Goal: Information Seeking & Learning: Learn about a topic

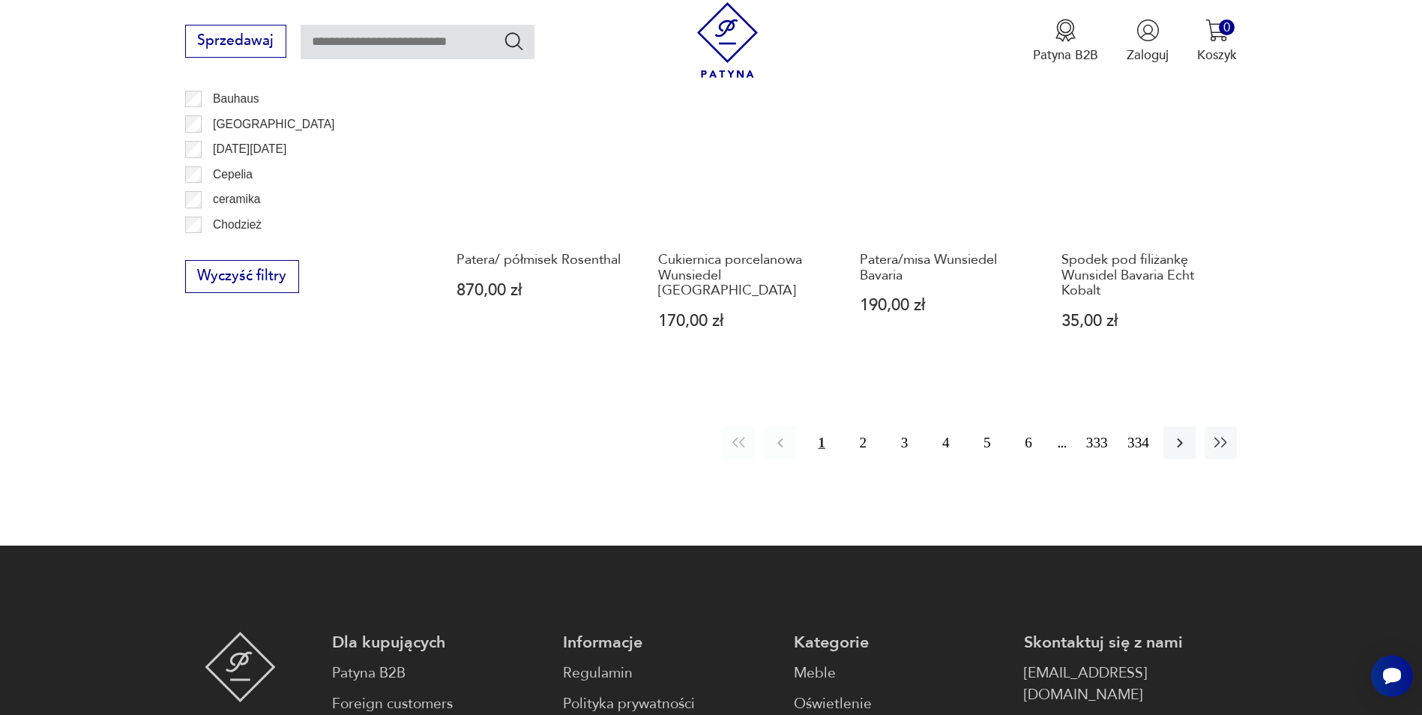
scroll to position [1773, 0]
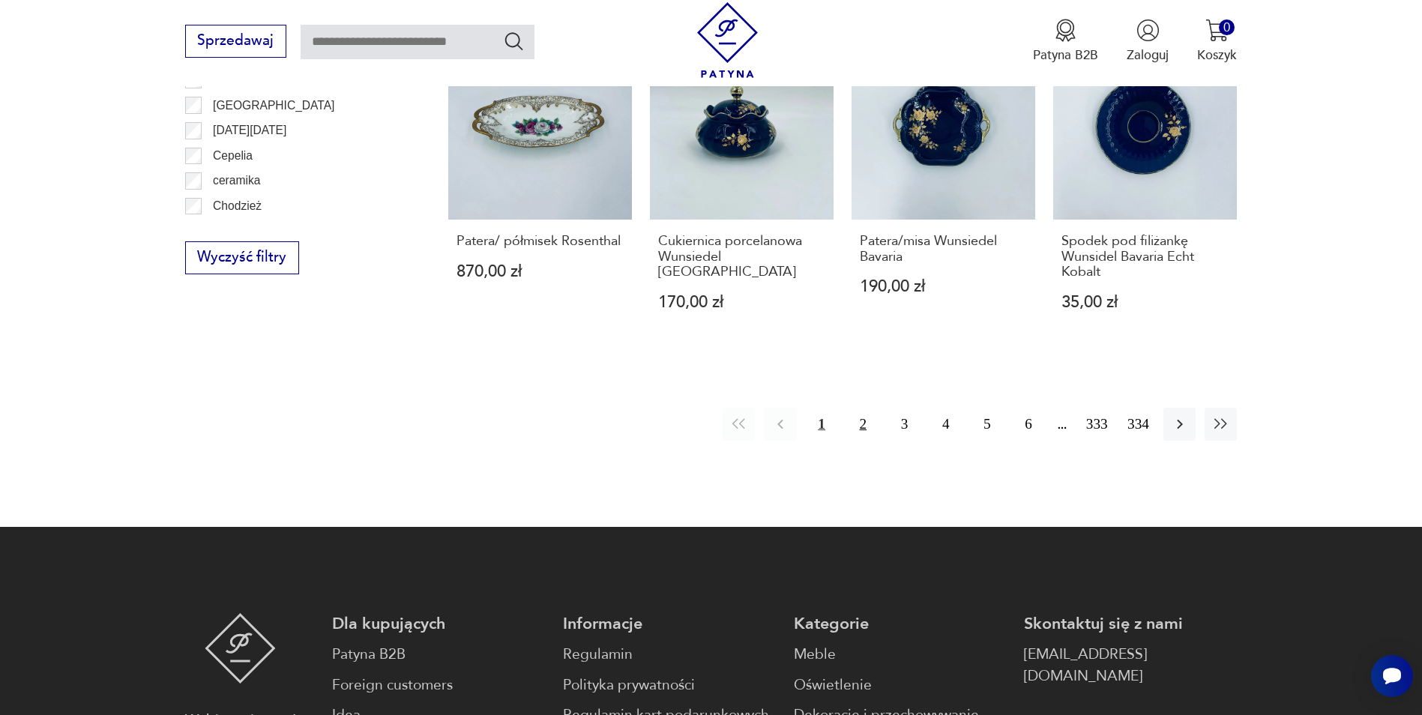
click at [858, 421] on button "2" at bounding box center [863, 424] width 32 height 32
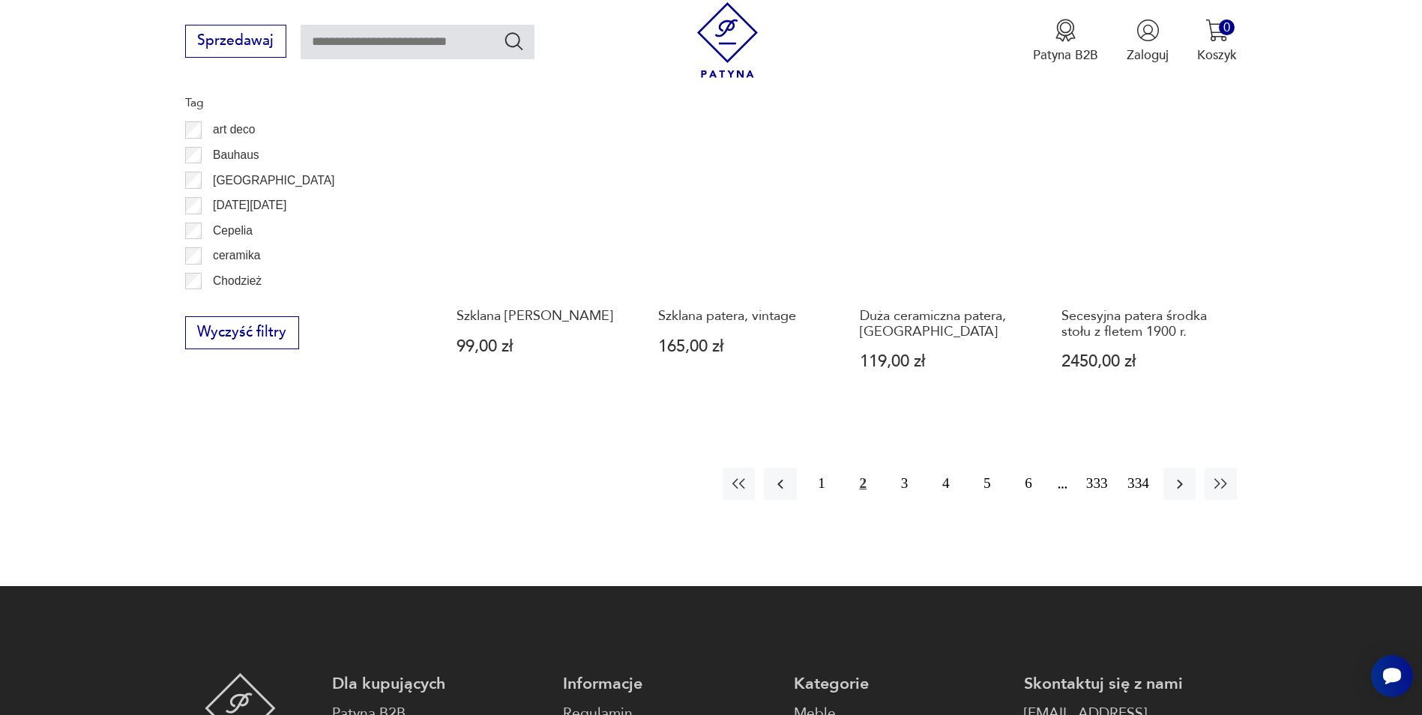
scroll to position [1699, 0]
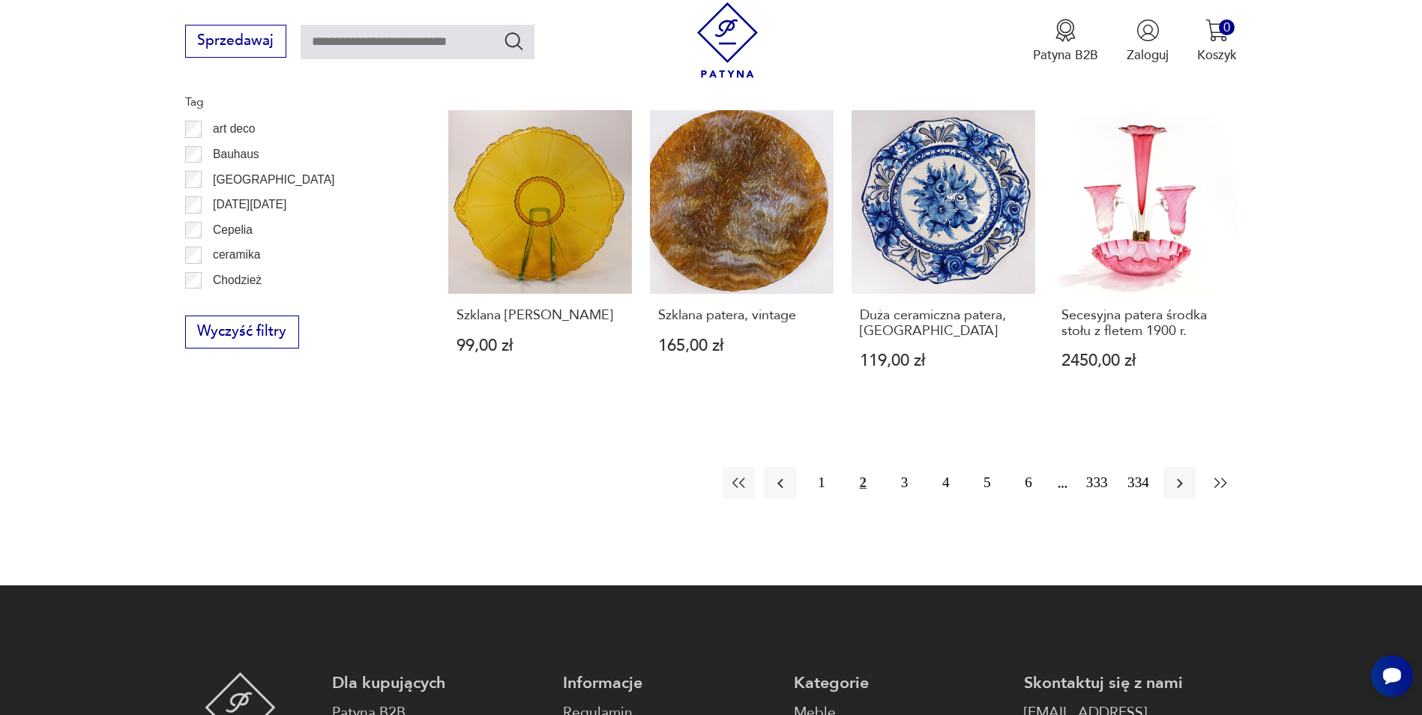
click at [1225, 467] on button "button" at bounding box center [1221, 483] width 32 height 32
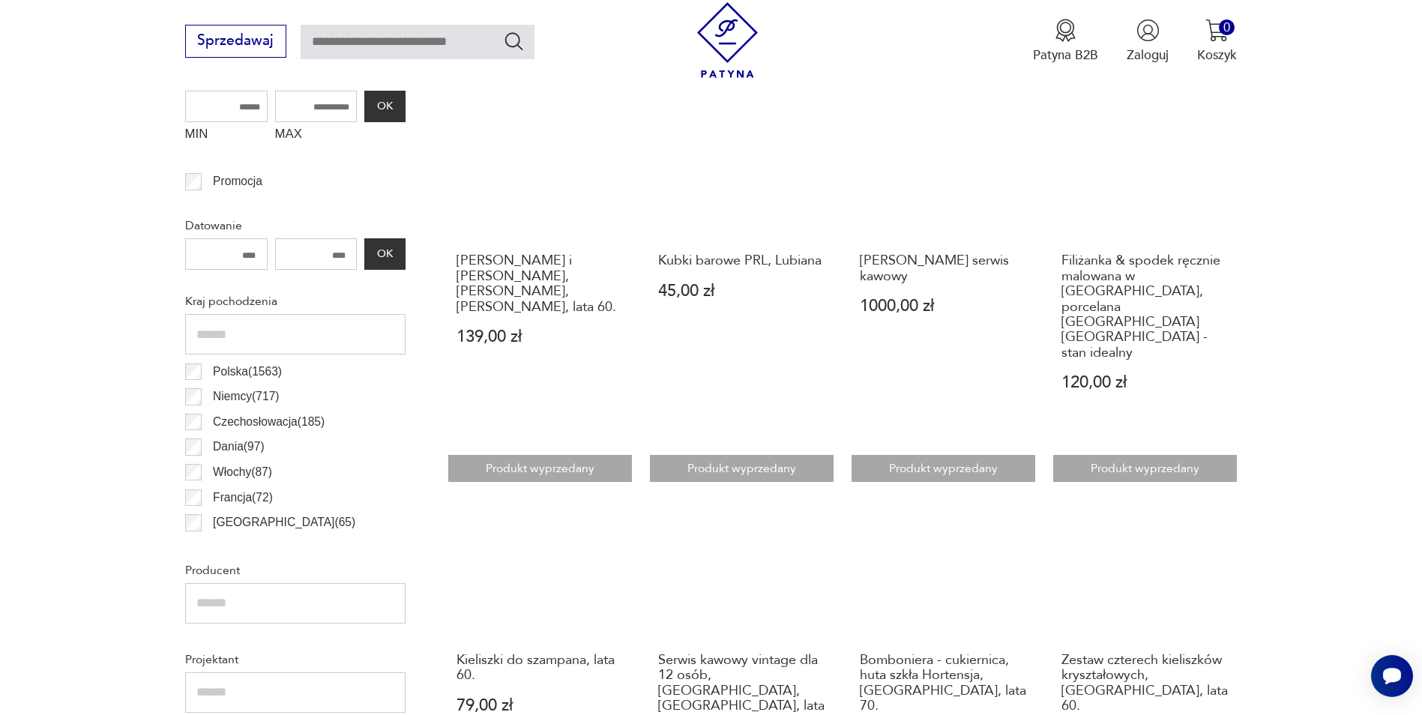
scroll to position [274, 0]
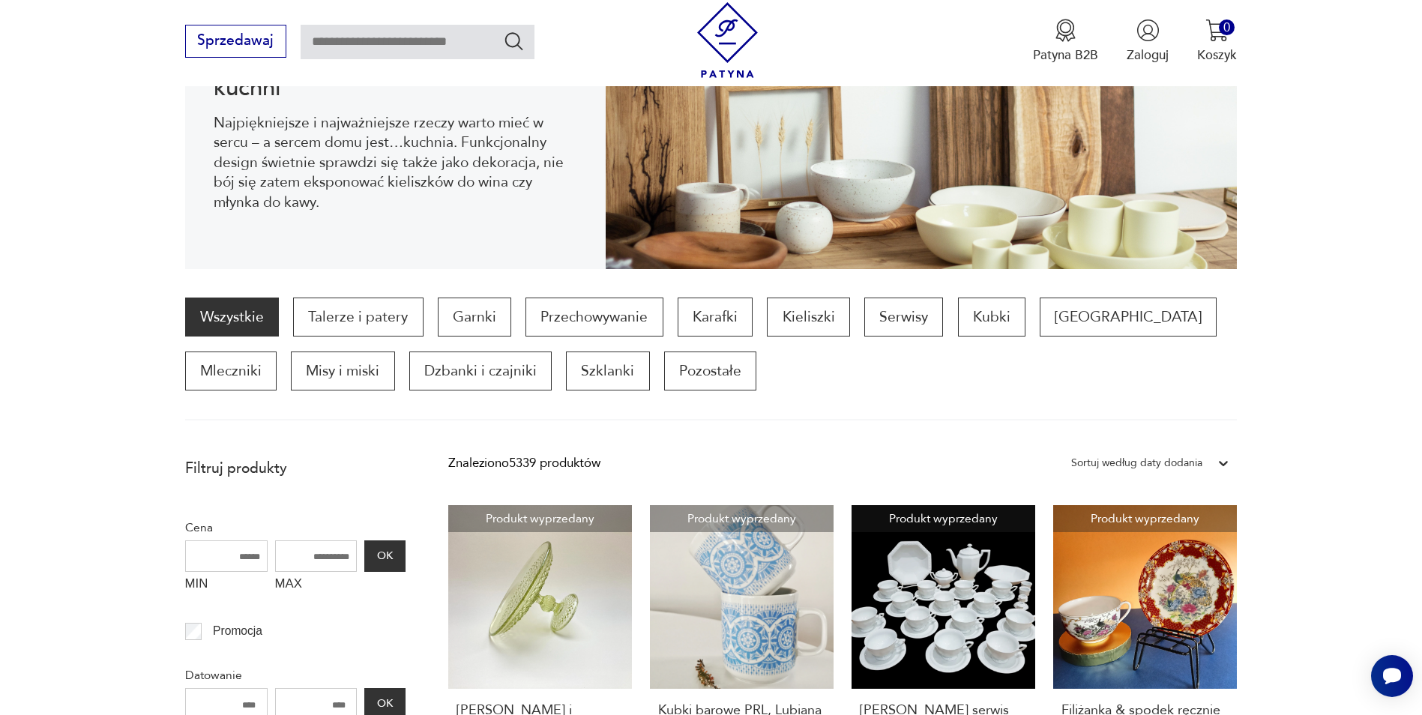
click at [1147, 463] on div "Sortuj według daty dodania" at bounding box center [1137, 463] width 131 height 19
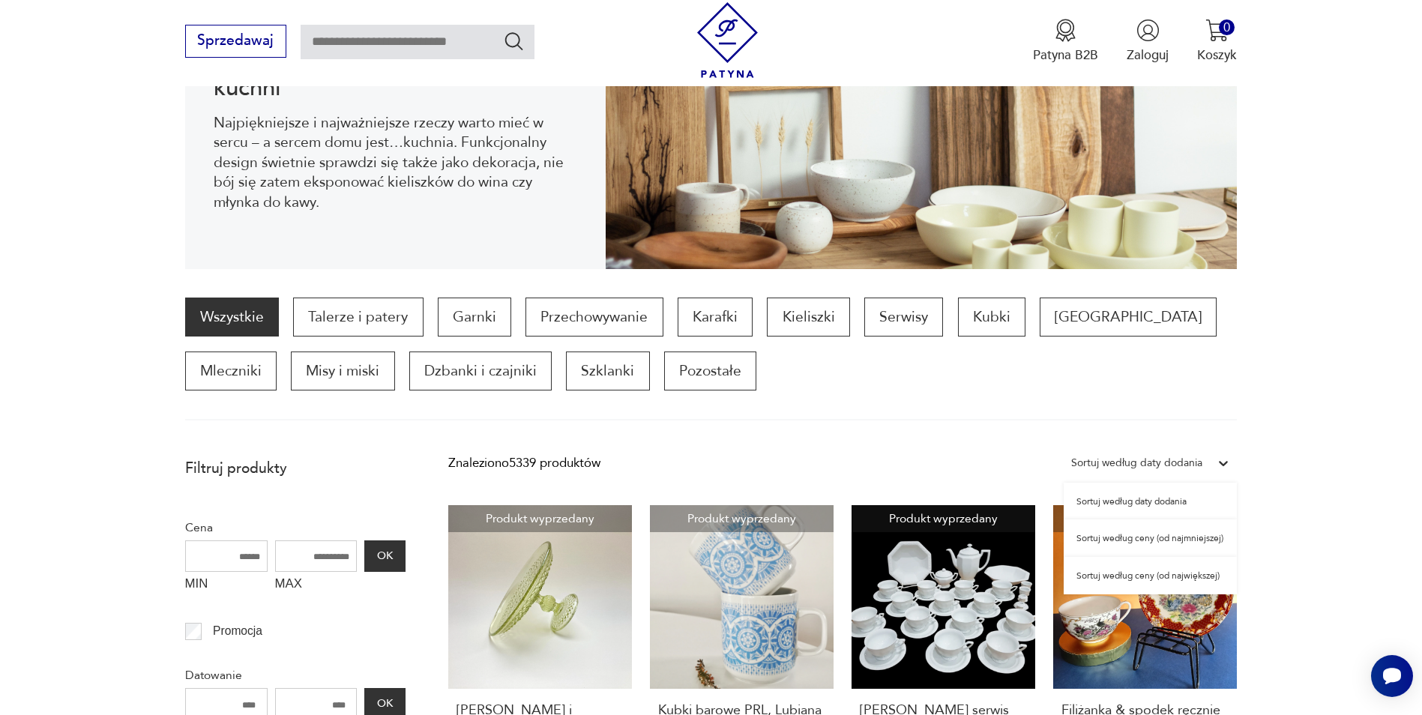
click at [1156, 543] on div "Sortuj według ceny (od najmniejszej)" at bounding box center [1150, 538] width 173 height 37
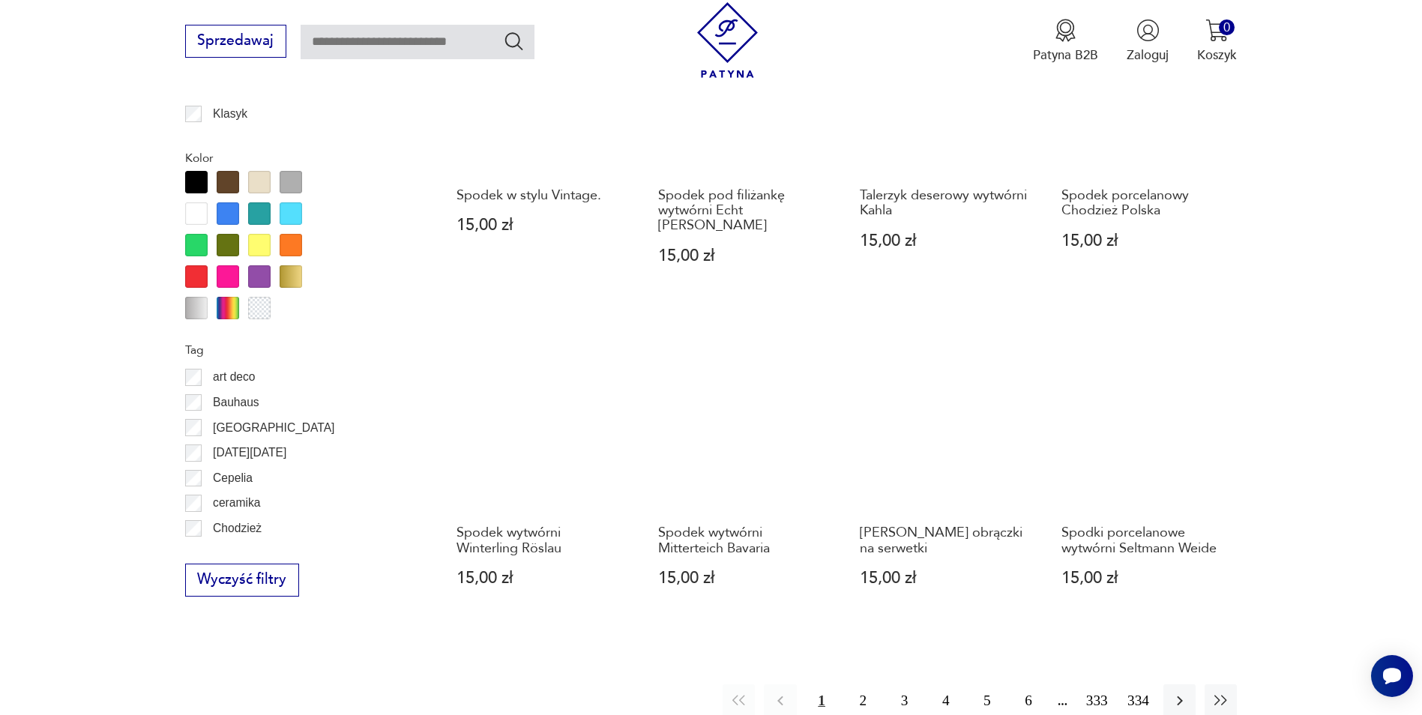
scroll to position [1474, 0]
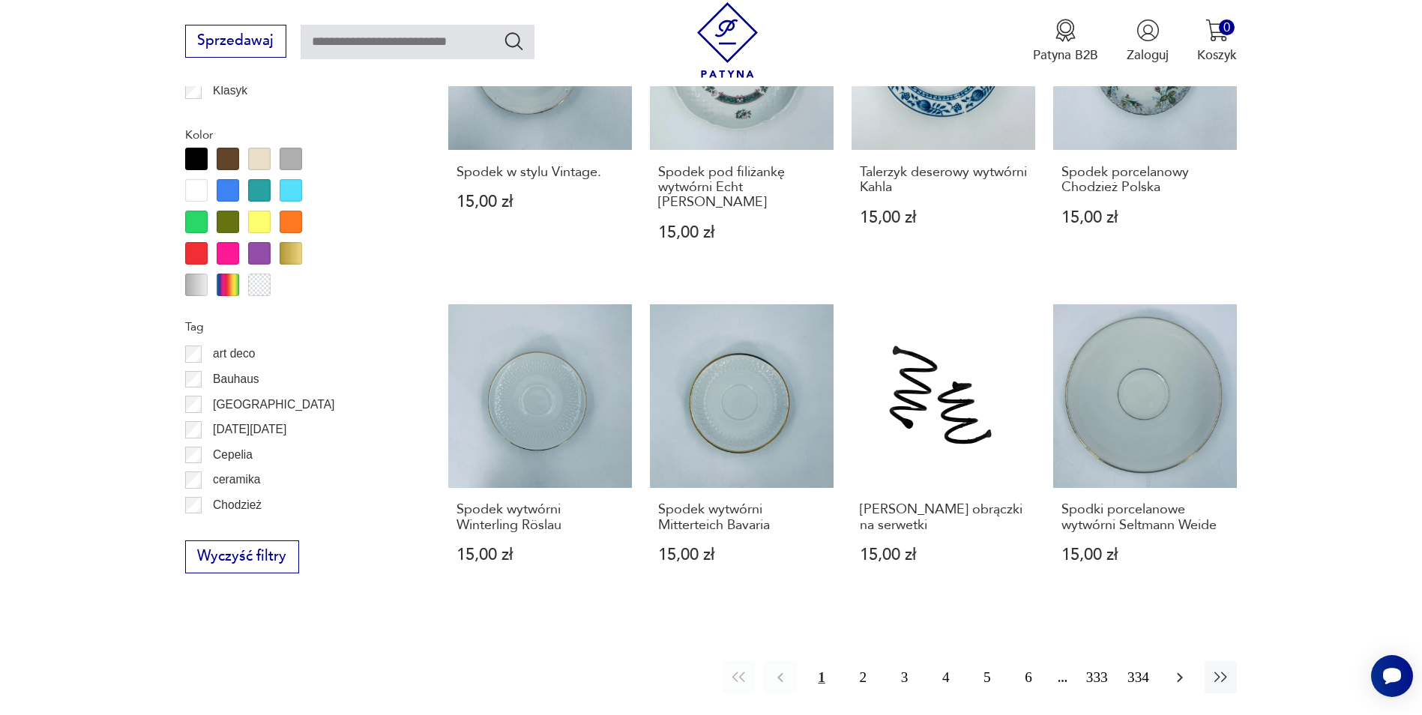
click at [1167, 661] on button "button" at bounding box center [1180, 677] width 32 height 32
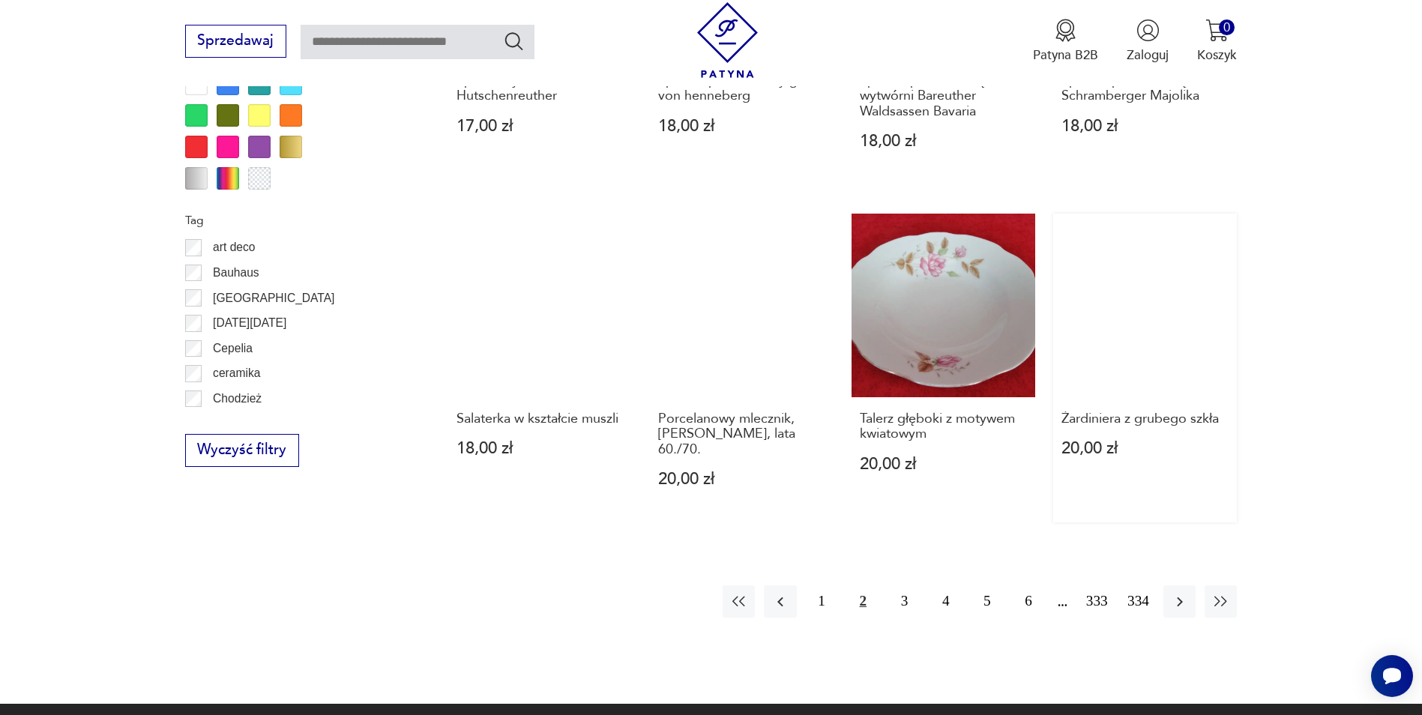
scroll to position [1624, 0]
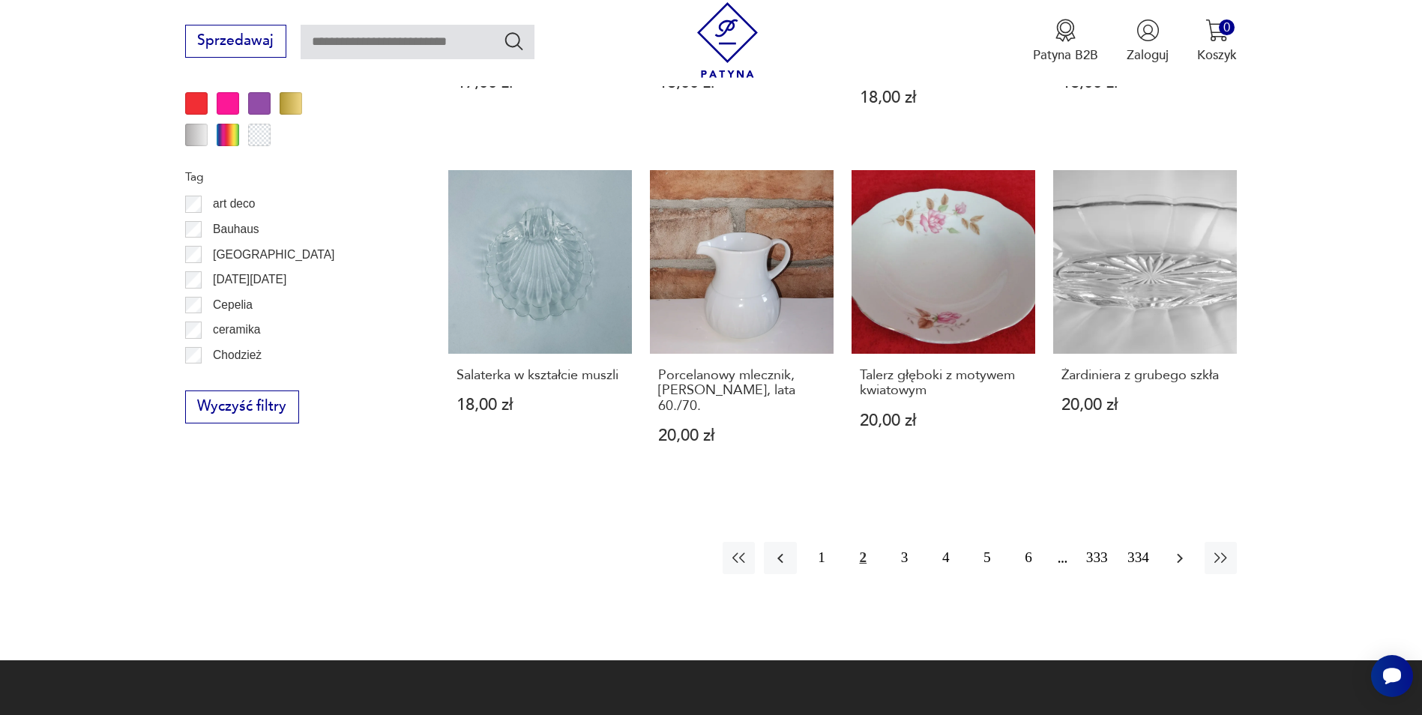
click at [1172, 559] on icon "button" at bounding box center [1180, 559] width 18 height 18
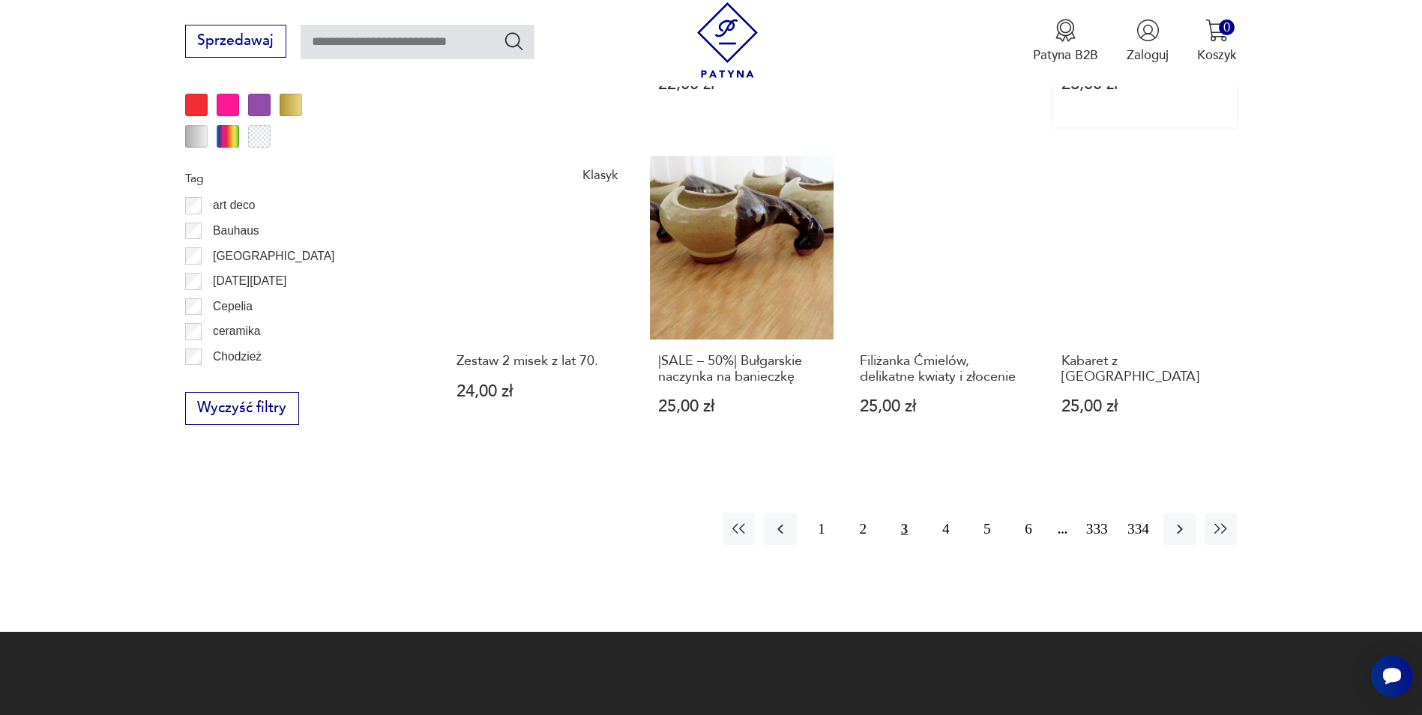
scroll to position [1624, 0]
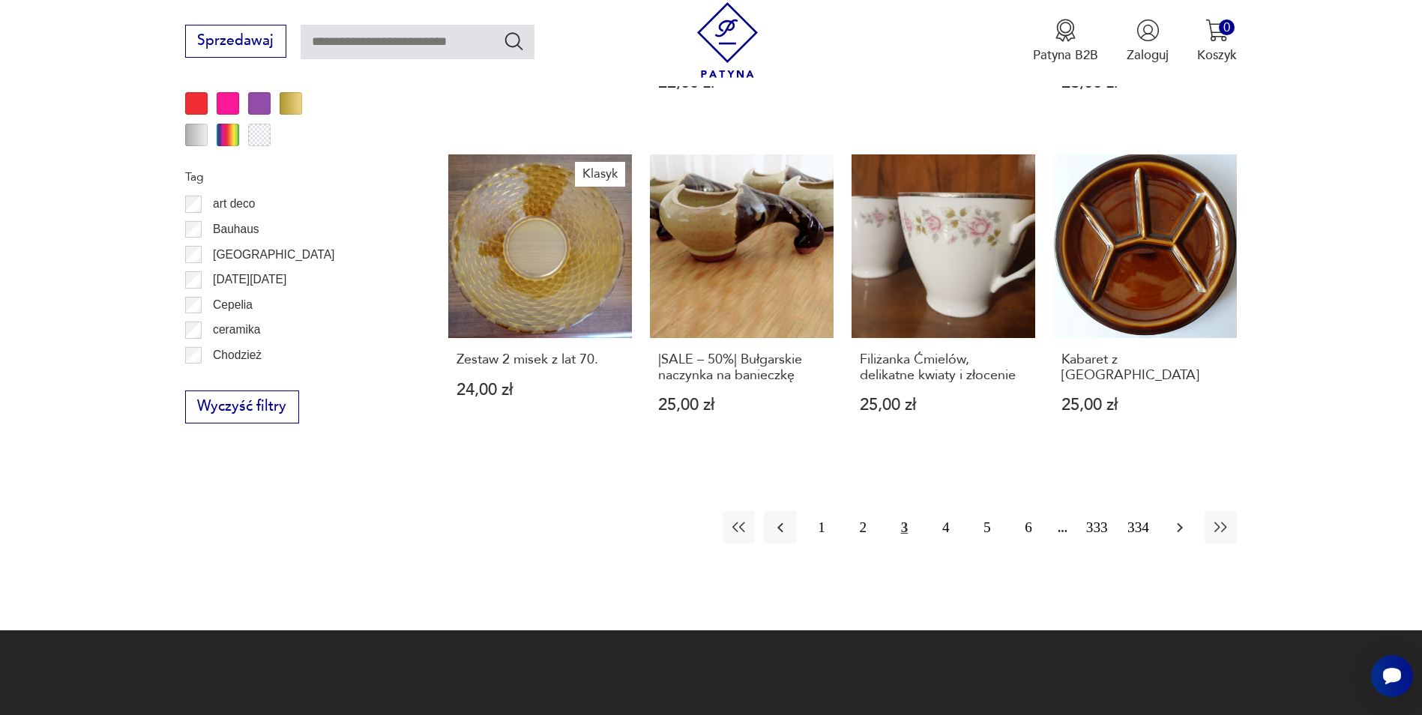
click at [1173, 519] on icon "button" at bounding box center [1180, 528] width 18 height 18
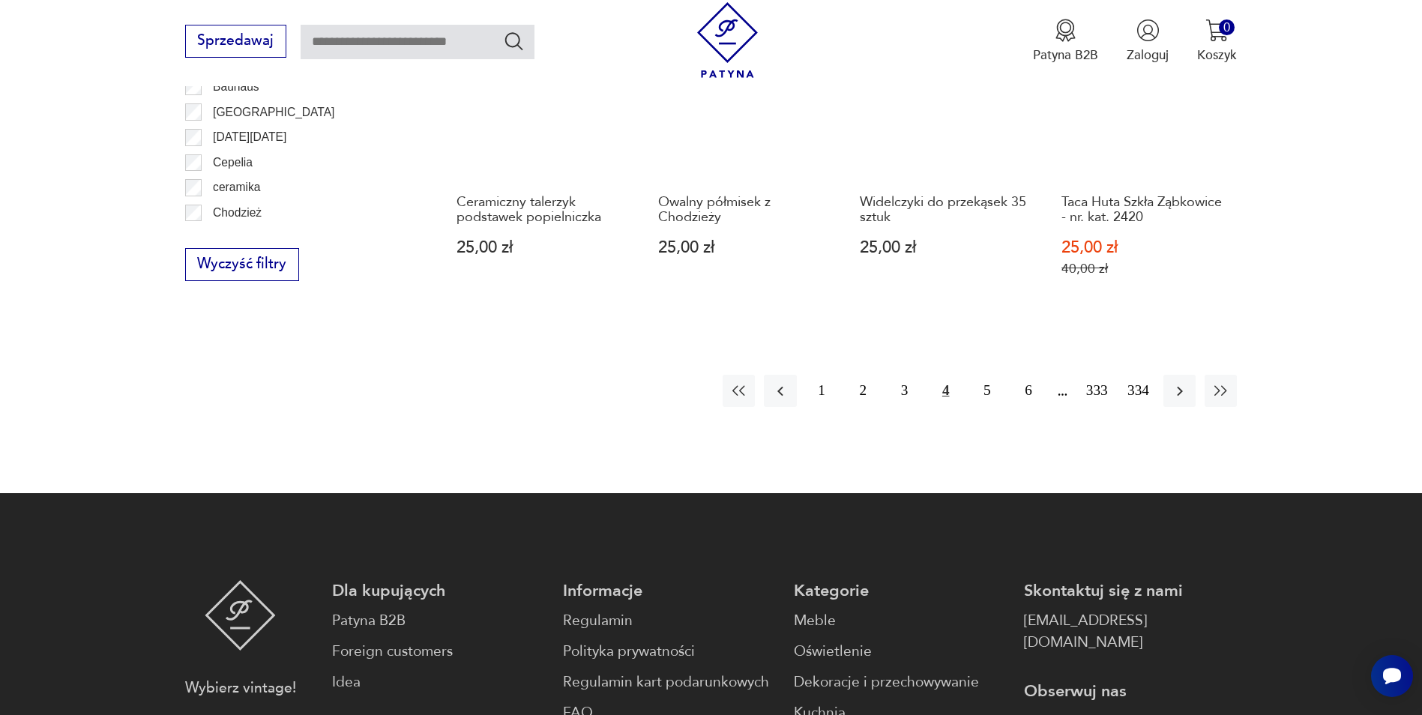
scroll to position [1849, 0]
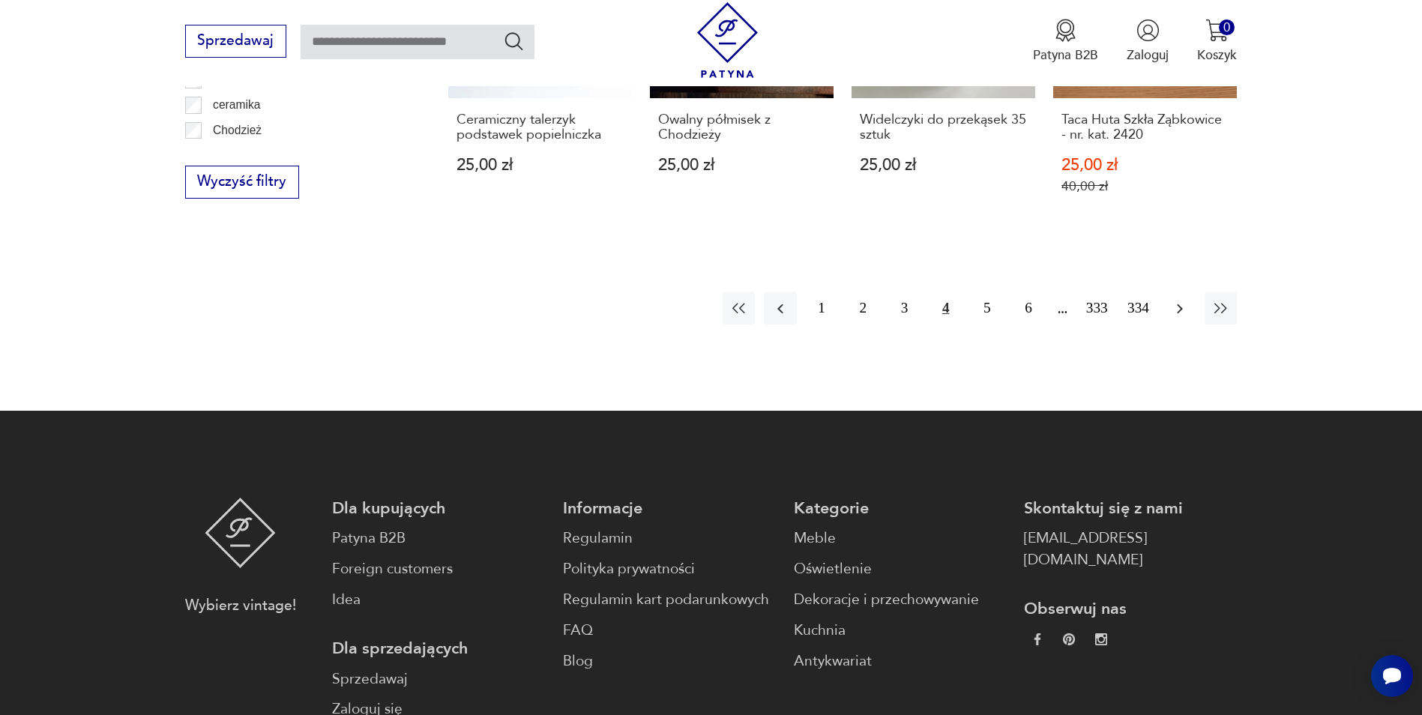
click at [1178, 298] on button "button" at bounding box center [1180, 308] width 32 height 32
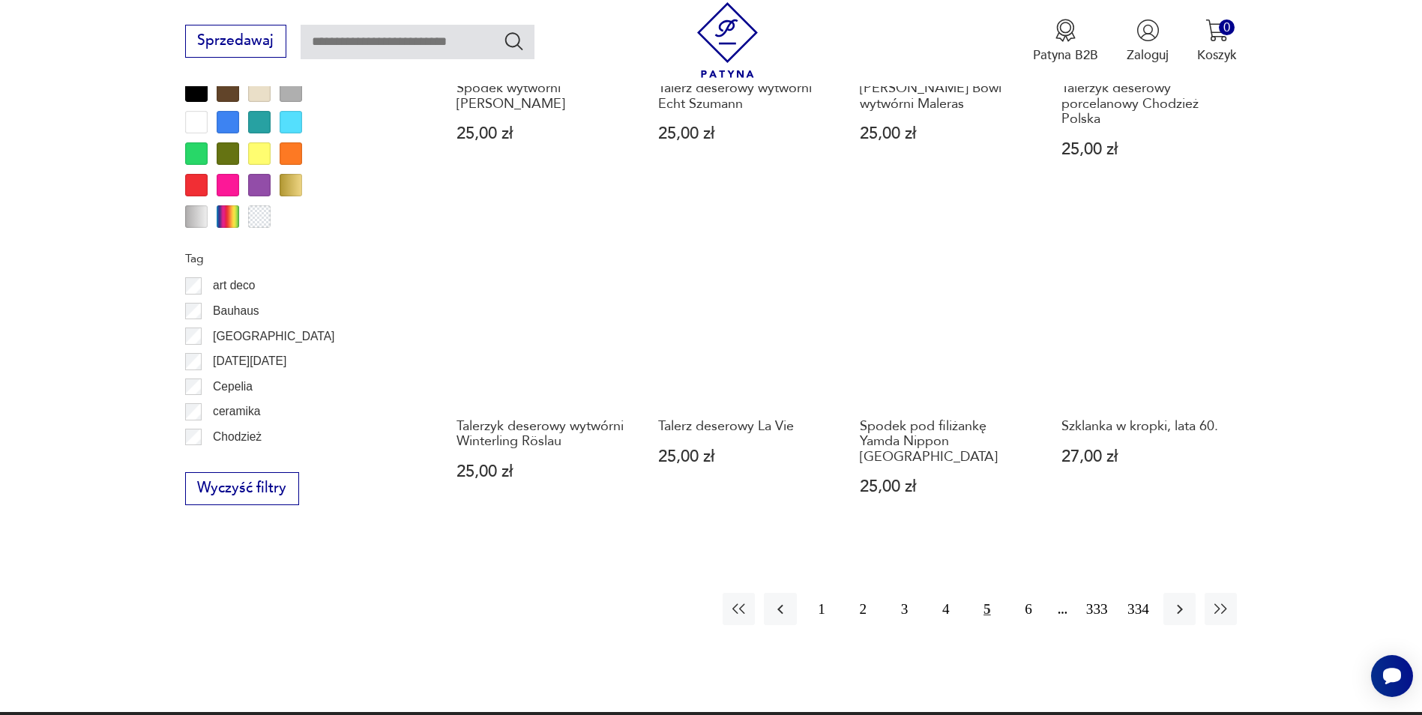
scroll to position [1549, 0]
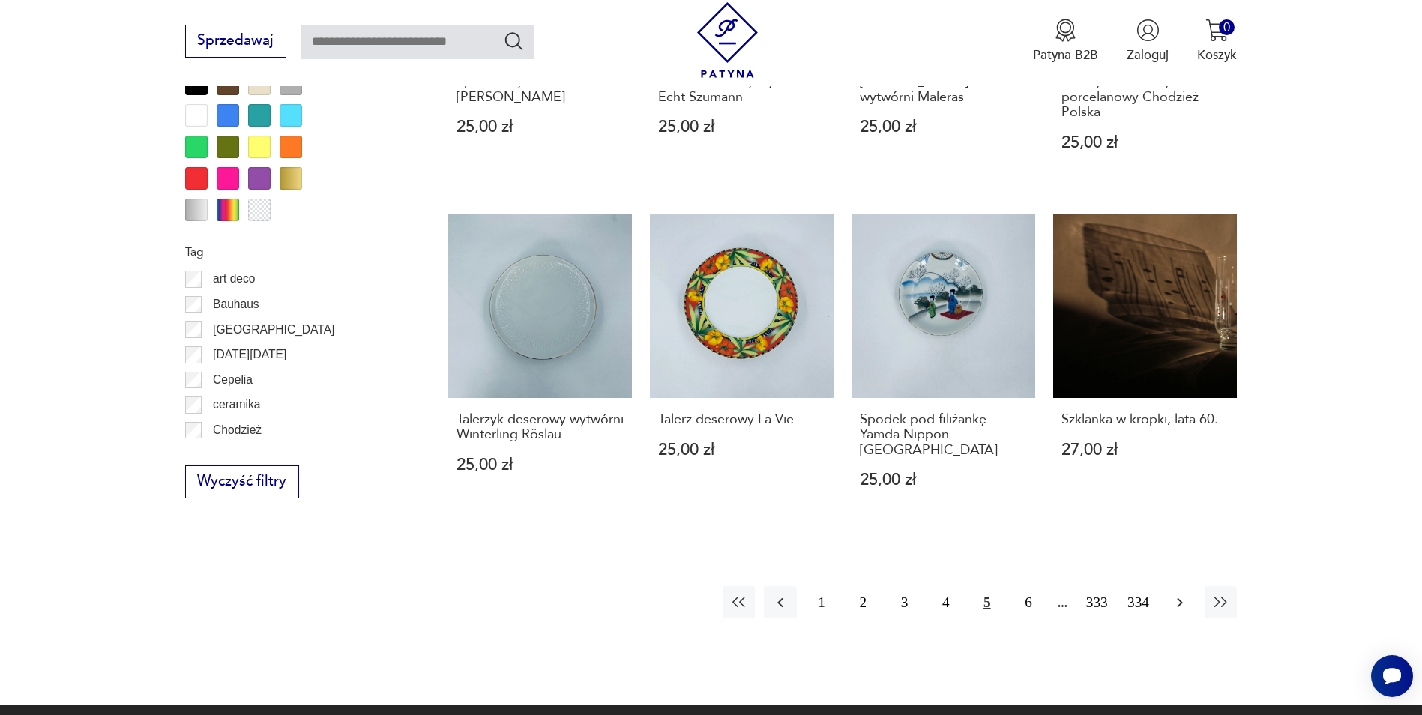
click at [1182, 594] on icon "button" at bounding box center [1180, 603] width 18 height 18
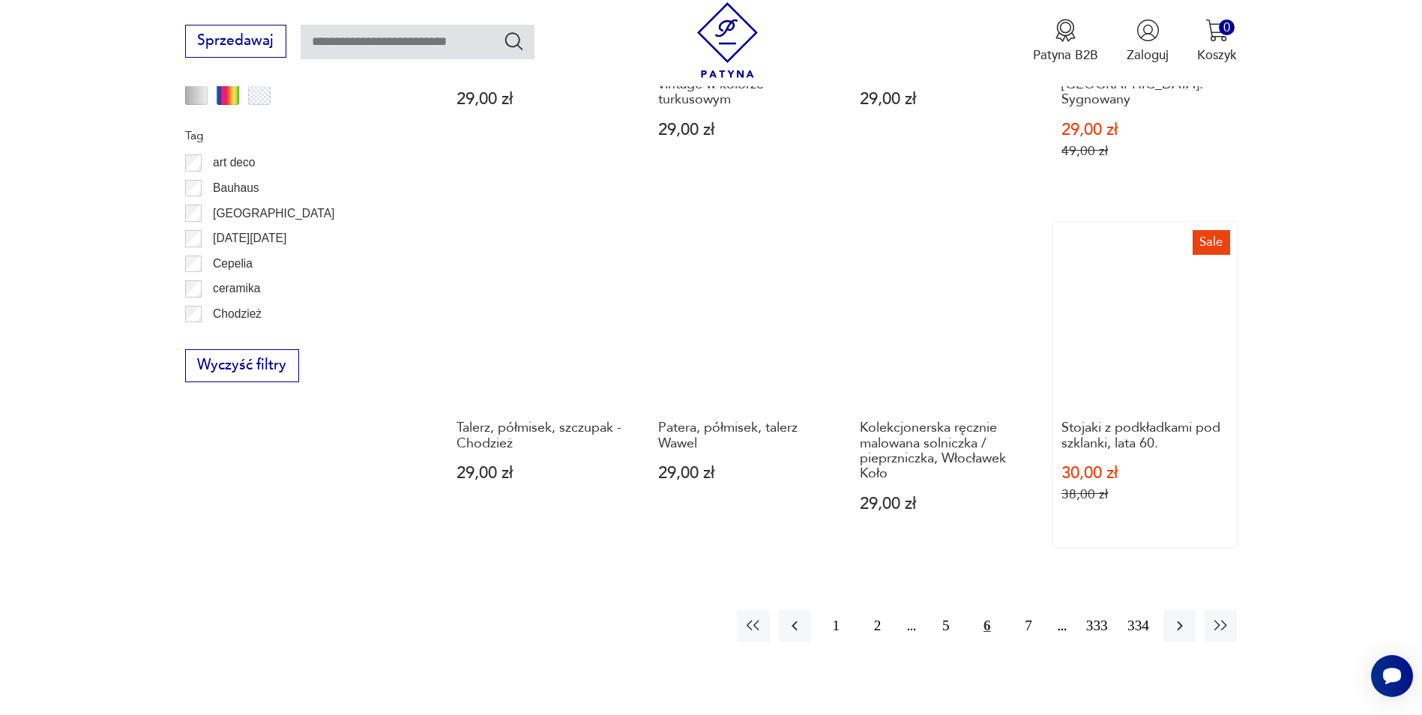
scroll to position [1774, 0]
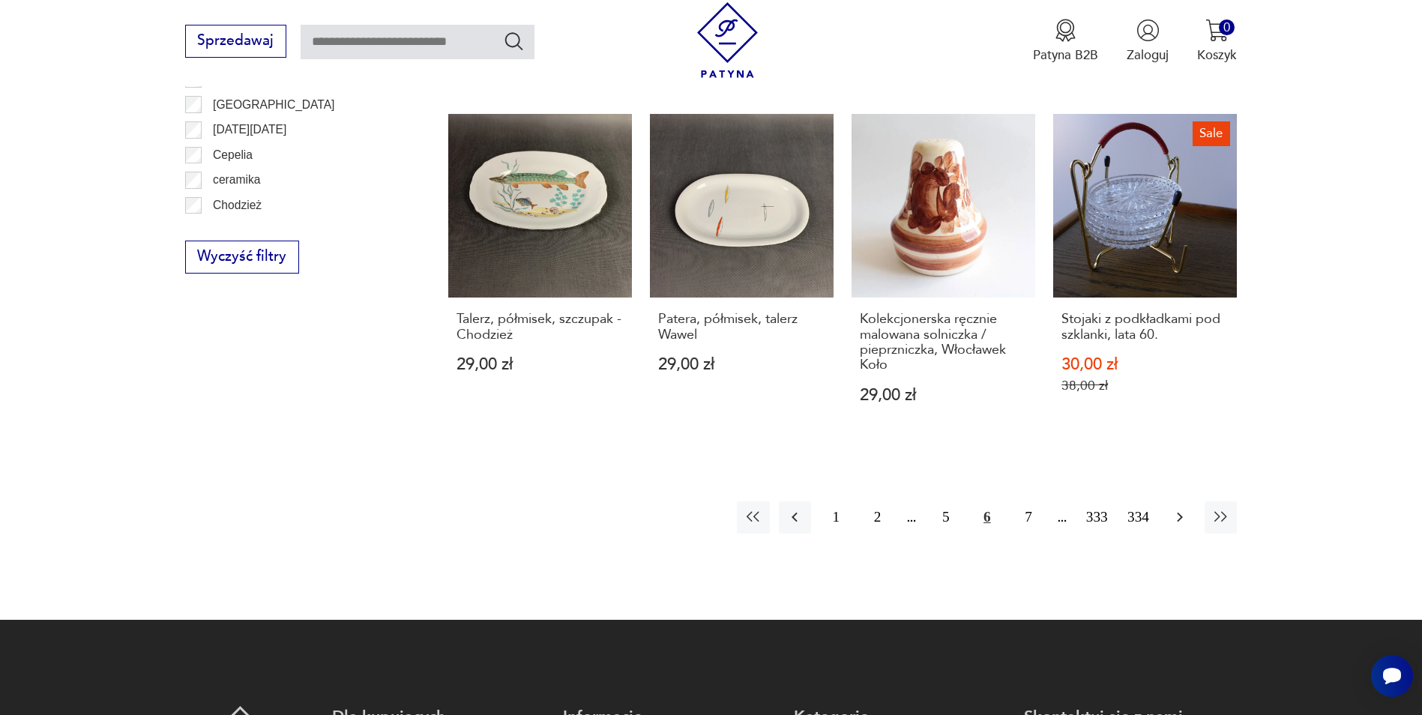
click at [1166, 502] on button "button" at bounding box center [1180, 518] width 32 height 32
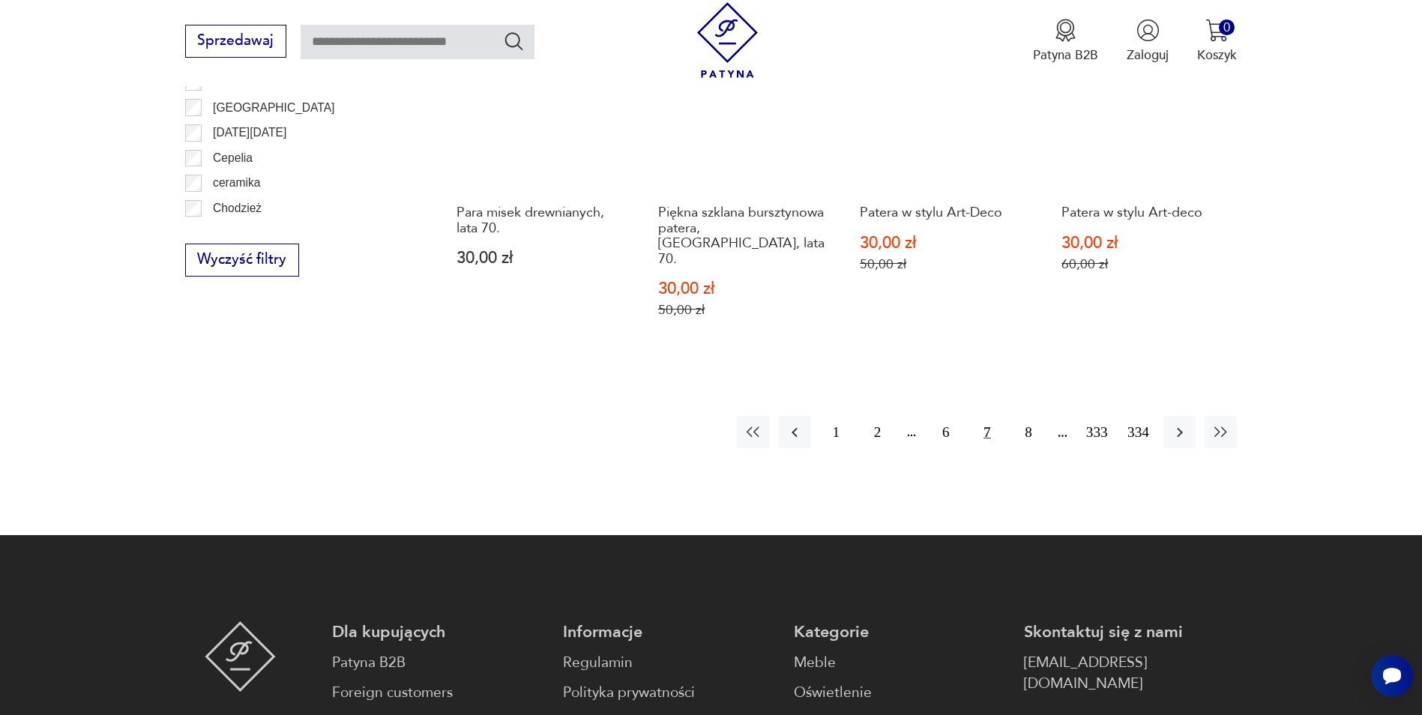
scroll to position [1774, 0]
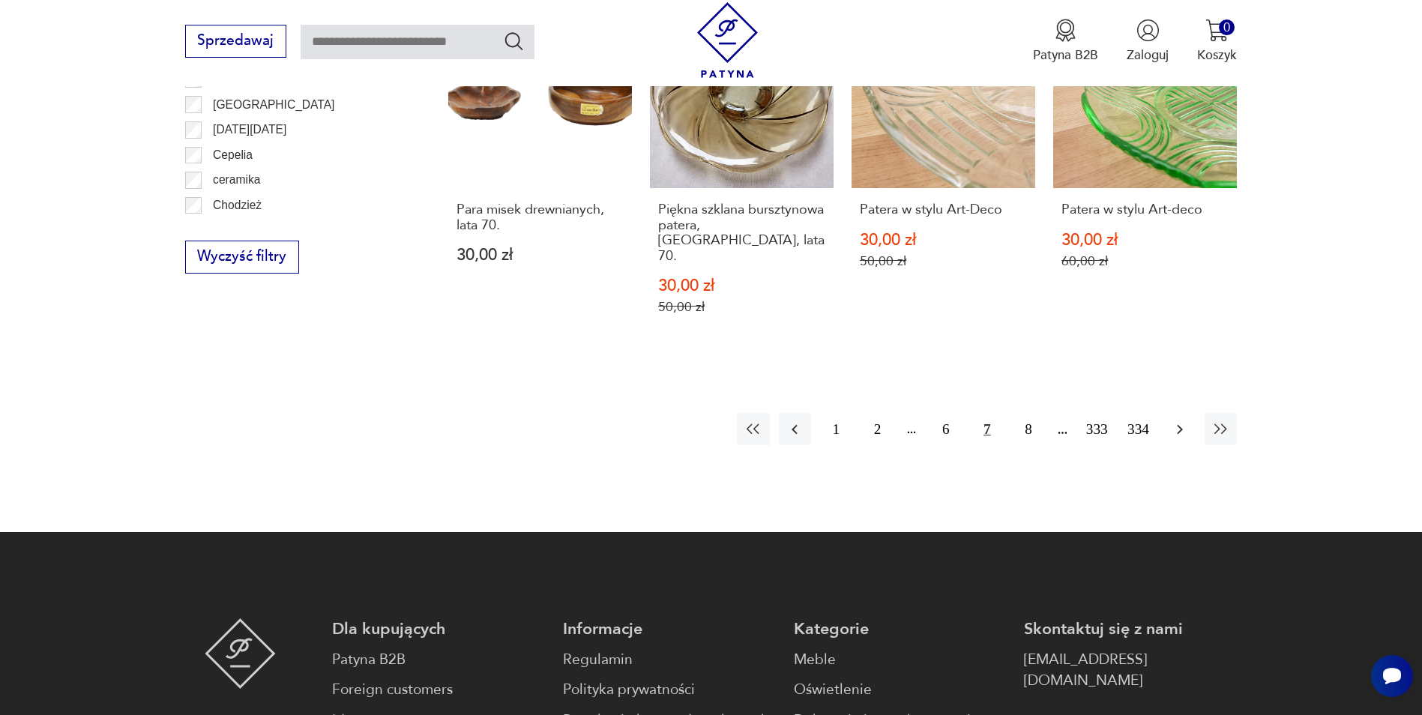
click at [1172, 421] on icon "button" at bounding box center [1180, 430] width 18 height 18
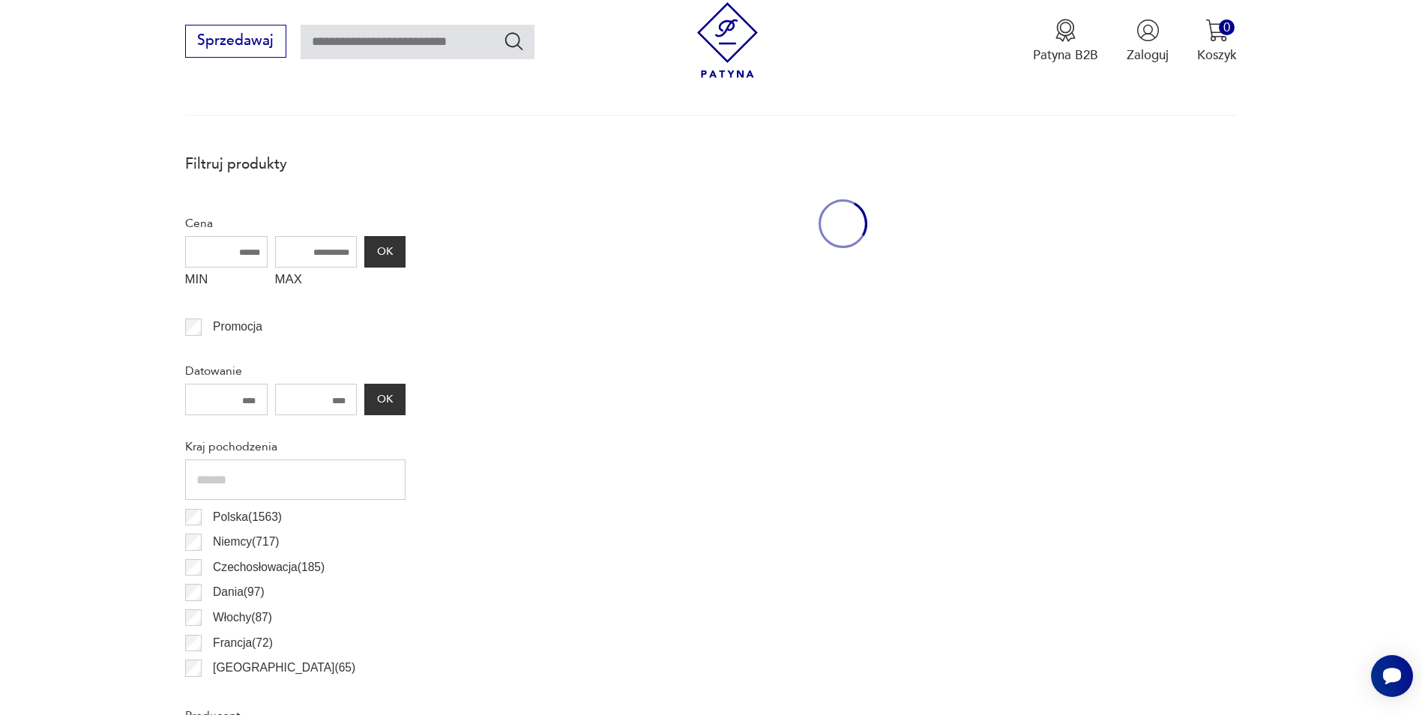
scroll to position [499, 0]
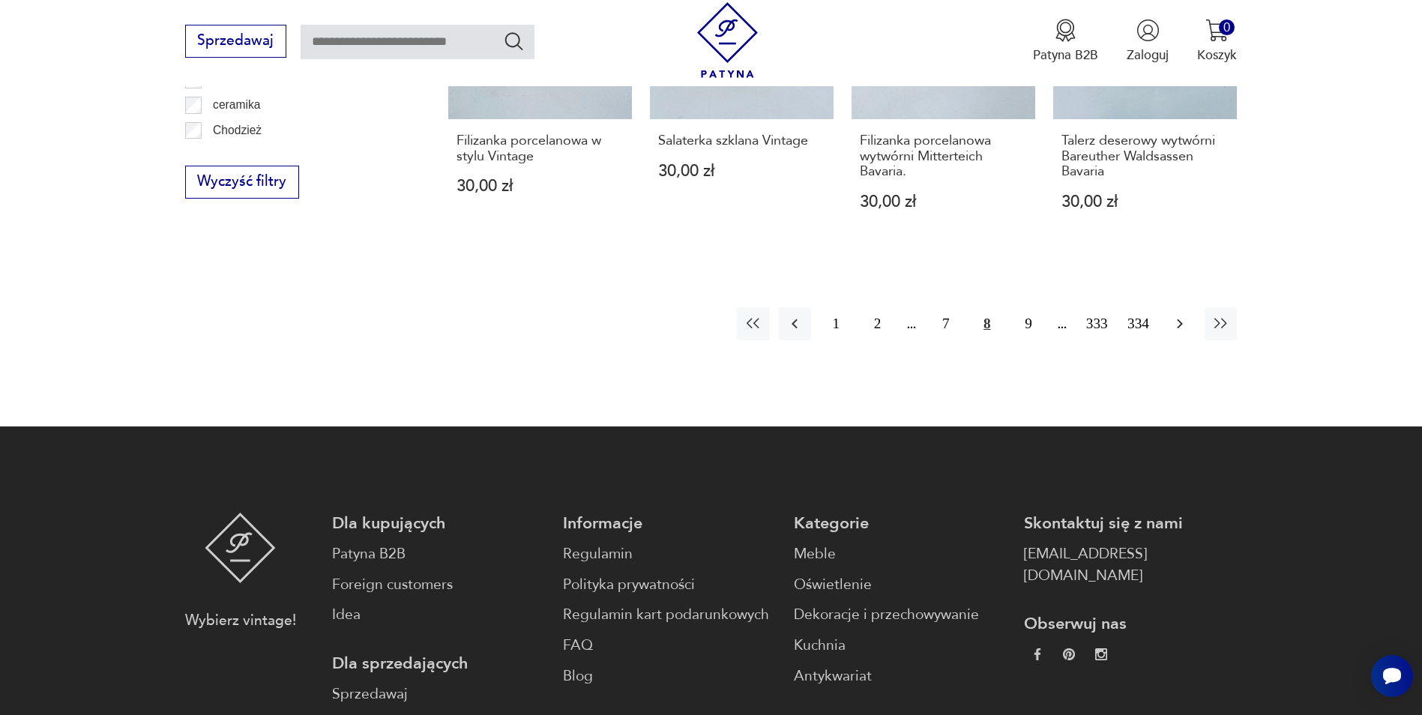
click at [1167, 337] on button "button" at bounding box center [1180, 323] width 32 height 32
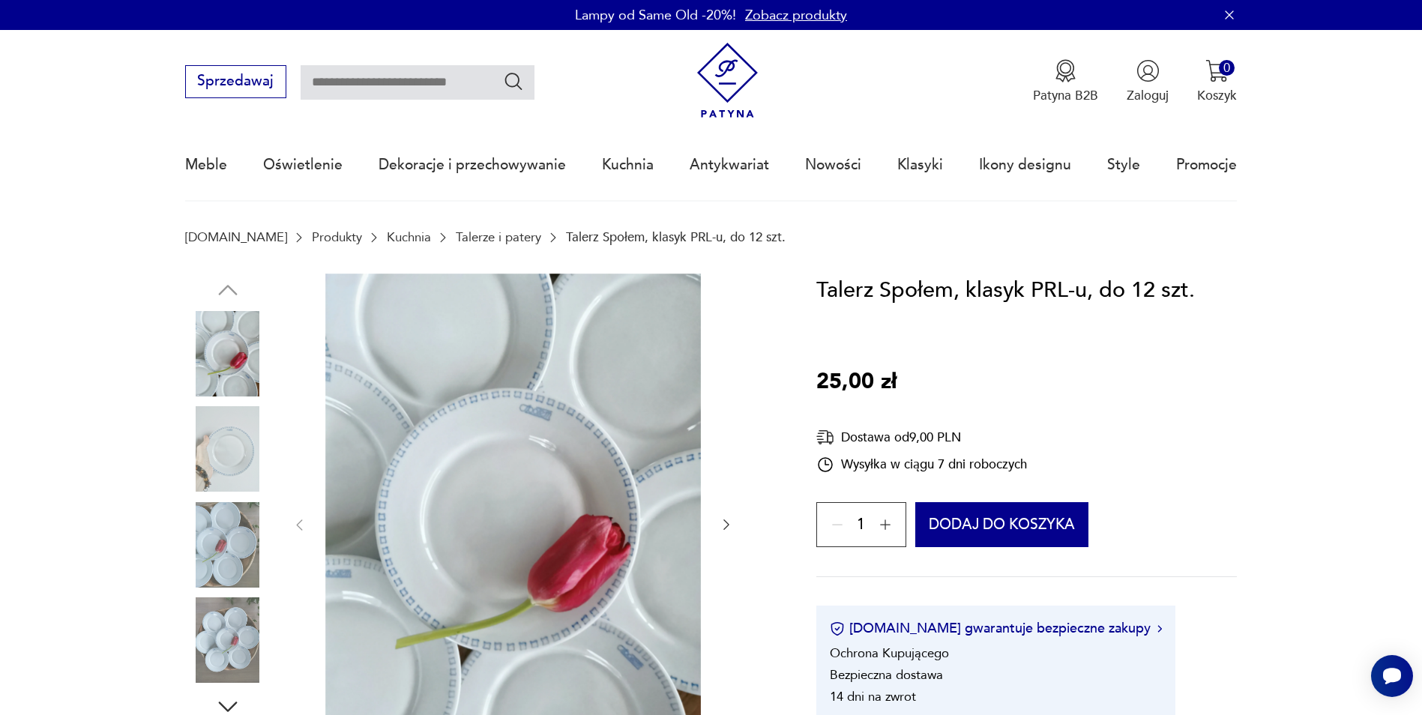
click at [233, 532] on img at bounding box center [227, 544] width 85 height 85
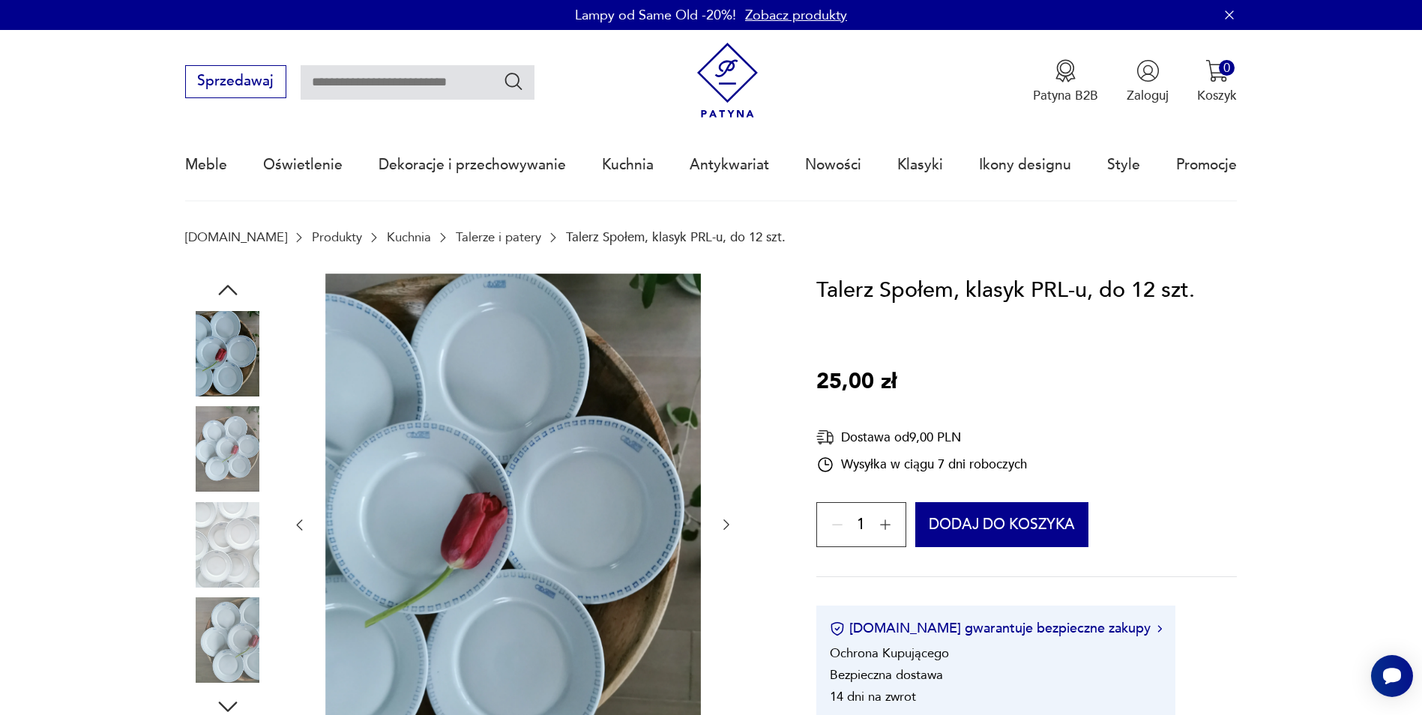
click at [218, 581] on img at bounding box center [227, 544] width 85 height 85
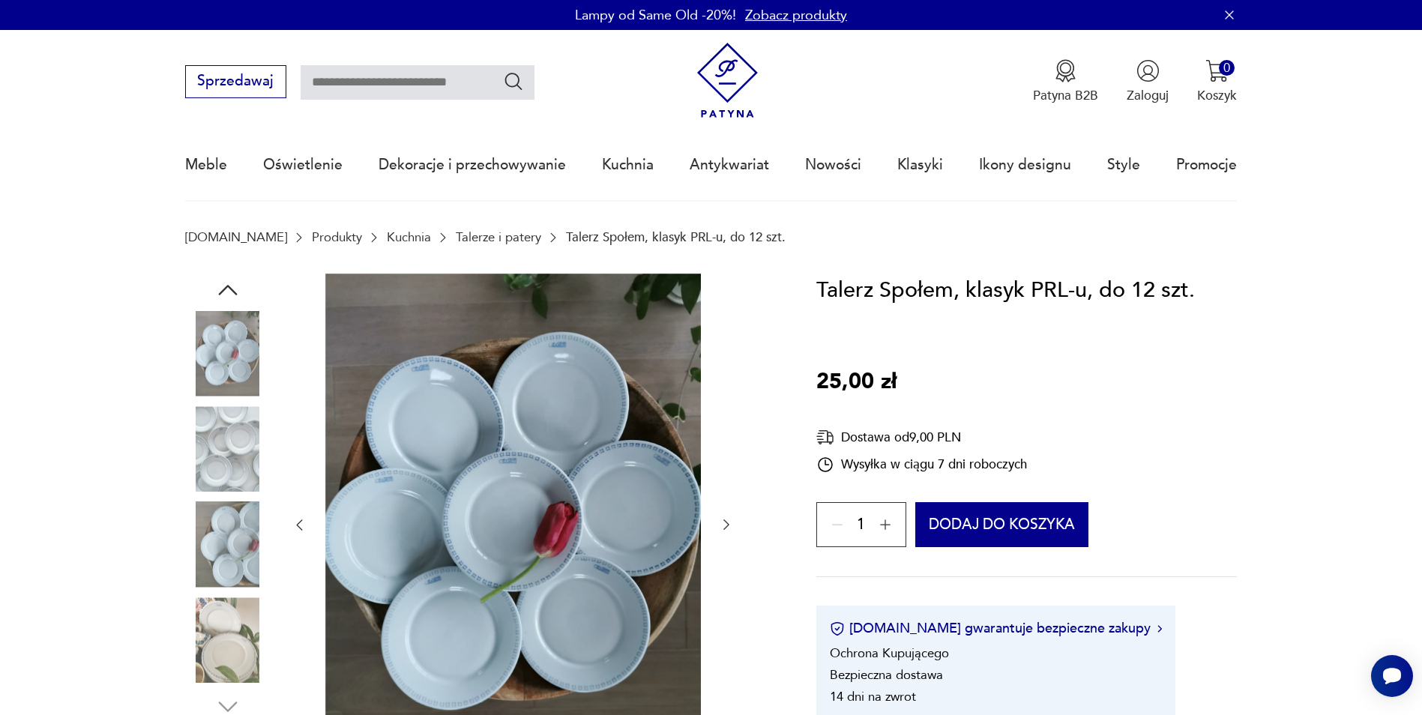
click at [221, 400] on div at bounding box center [227, 498] width 85 height 375
click at [217, 438] on img at bounding box center [227, 448] width 85 height 85
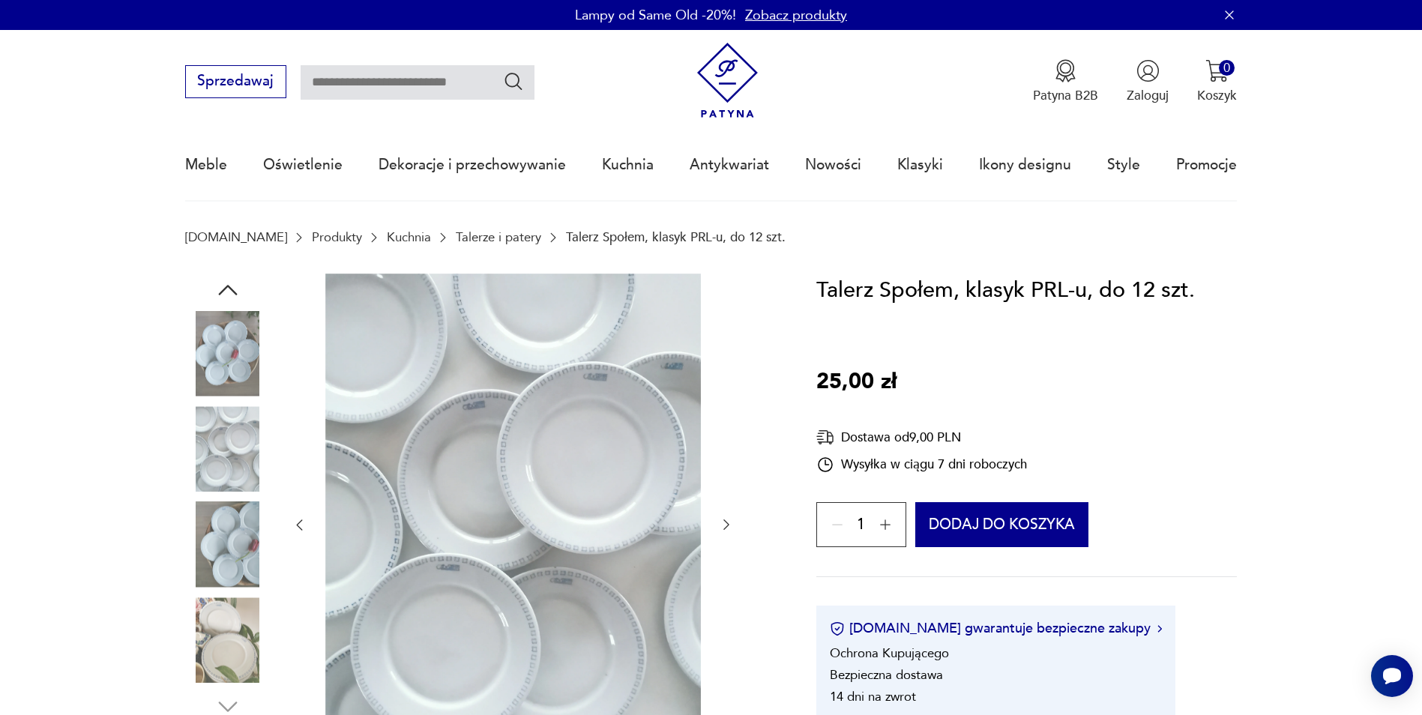
click at [239, 355] on img at bounding box center [227, 353] width 85 height 85
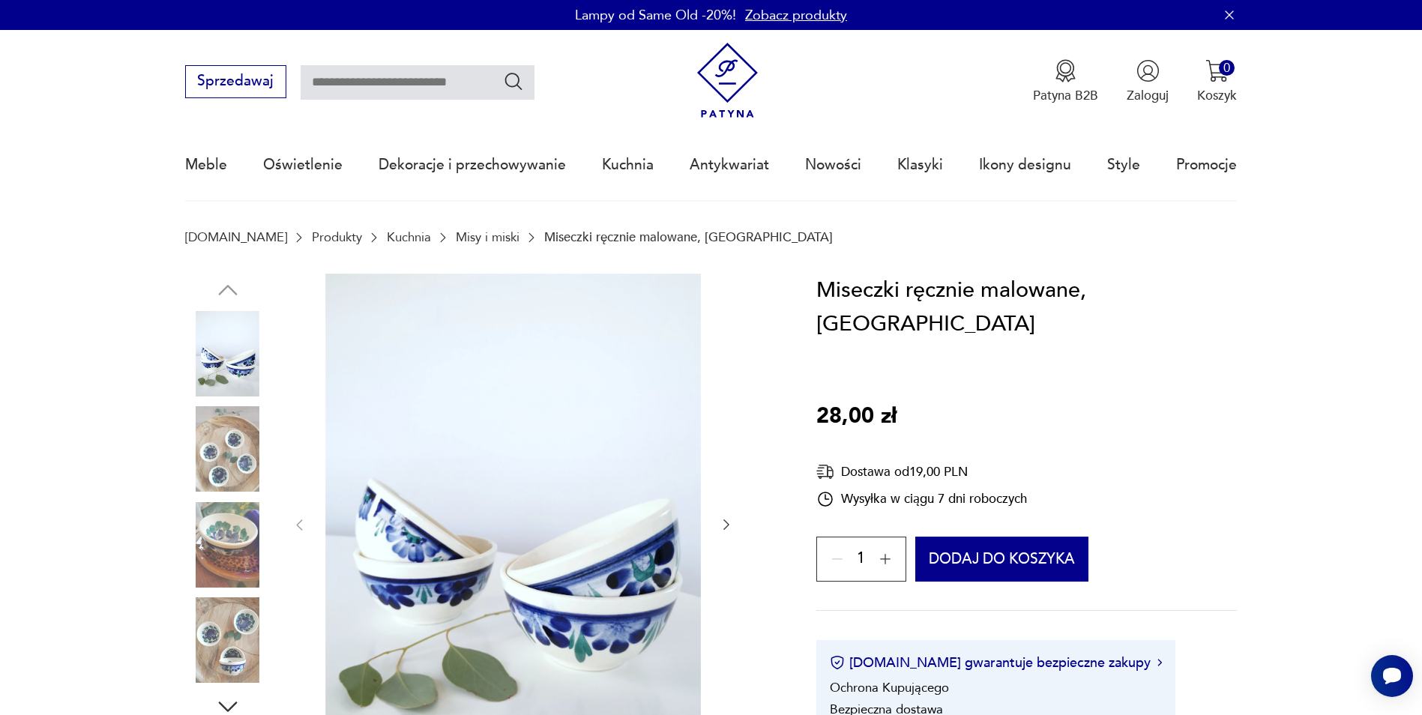
click at [239, 445] on img at bounding box center [227, 448] width 85 height 85
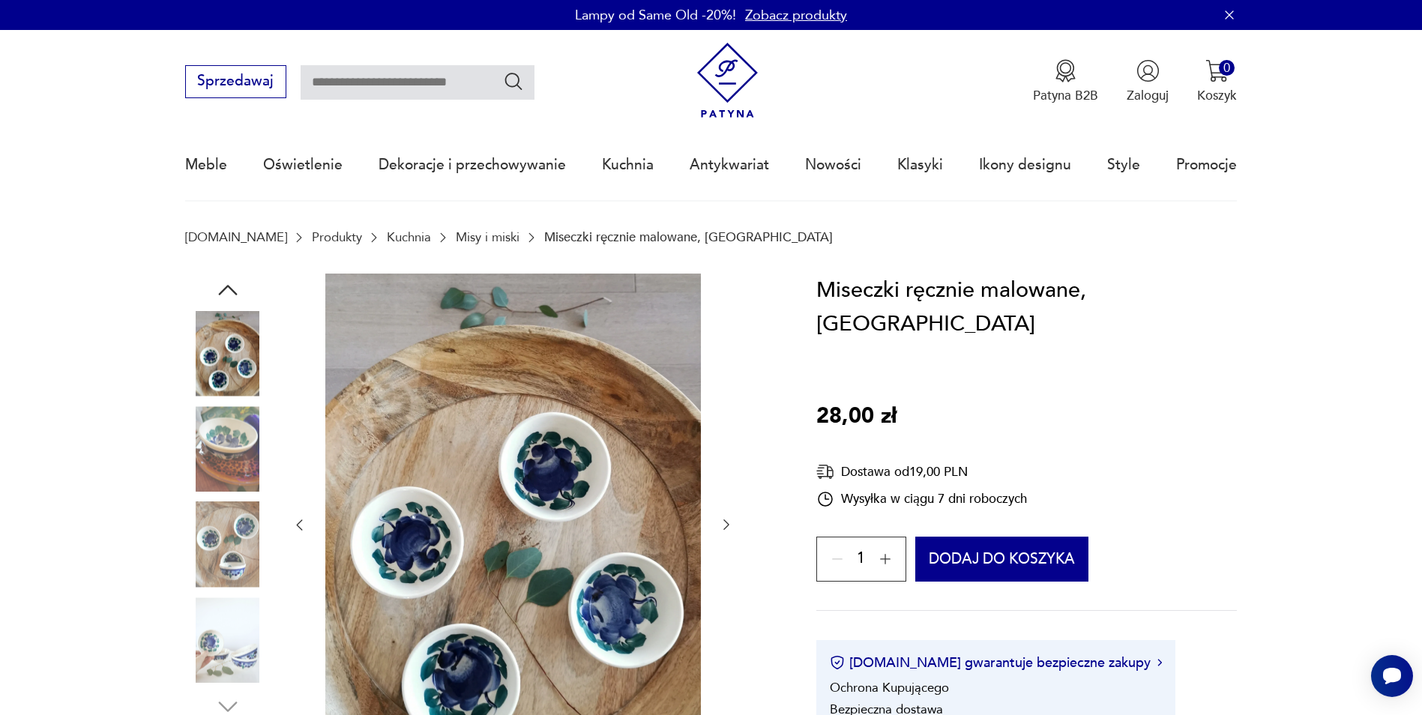
click at [235, 469] on img at bounding box center [227, 448] width 85 height 85
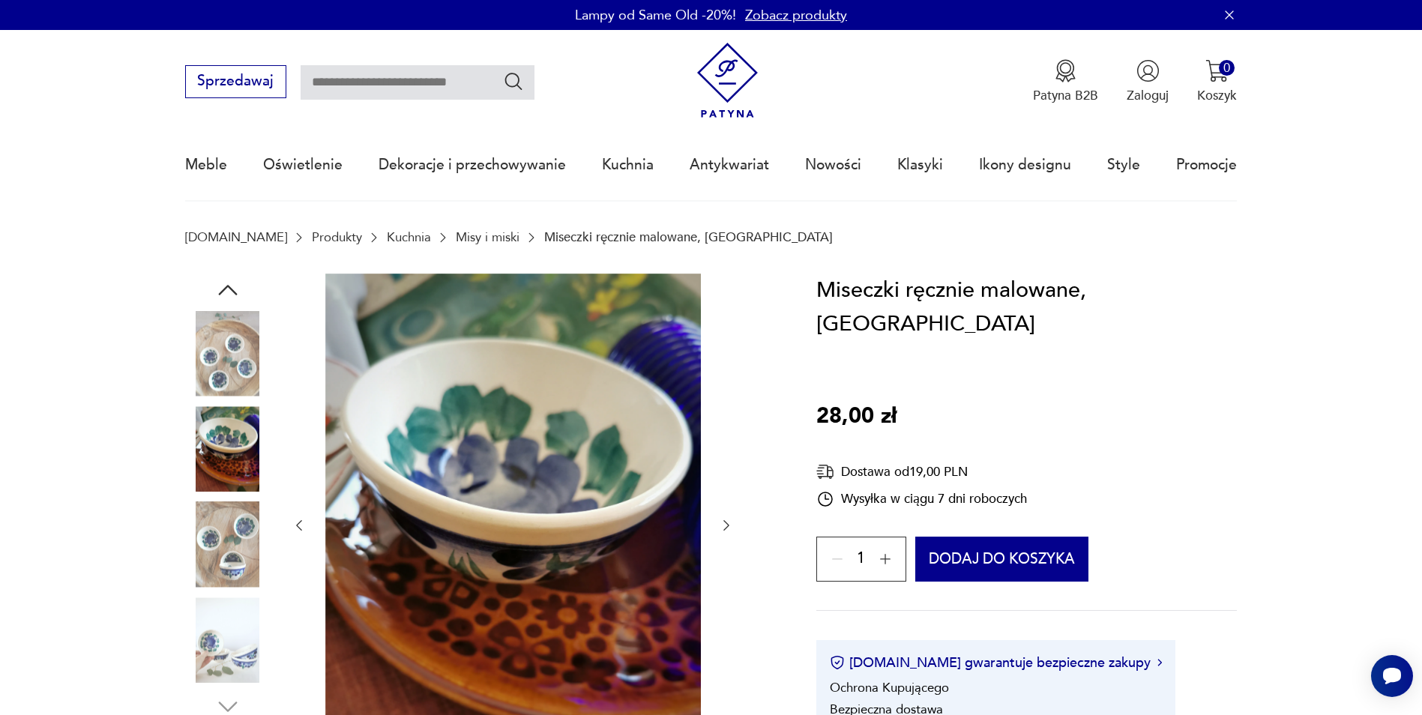
click at [235, 522] on img at bounding box center [227, 544] width 85 height 85
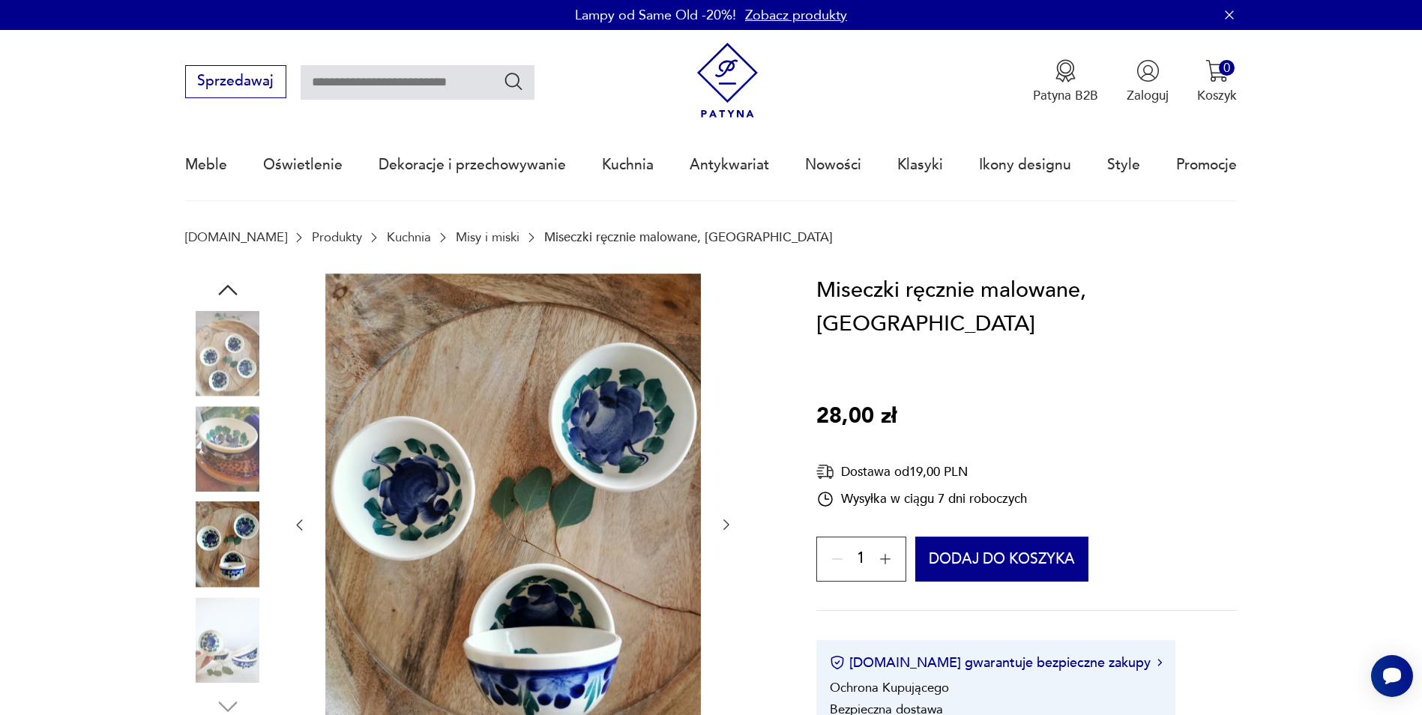
click at [239, 631] on img at bounding box center [227, 640] width 85 height 85
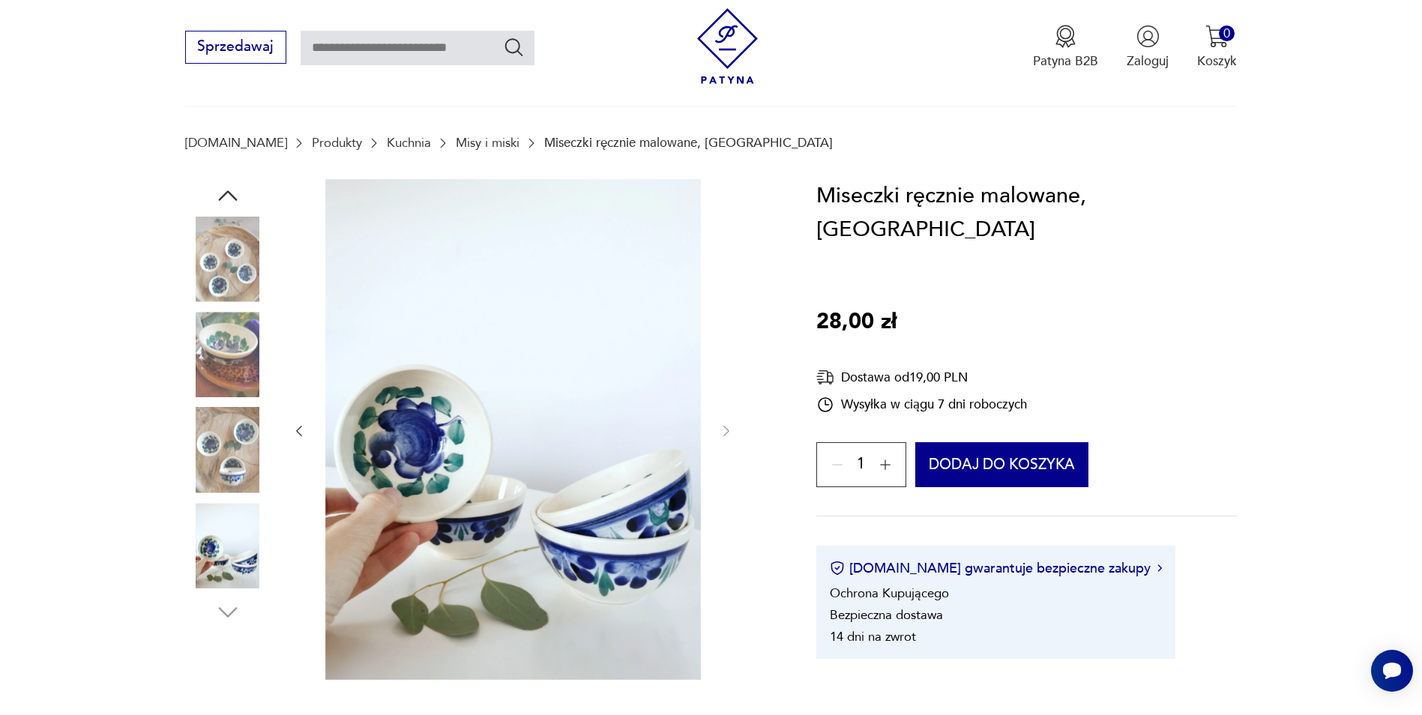
scroll to position [150, 0]
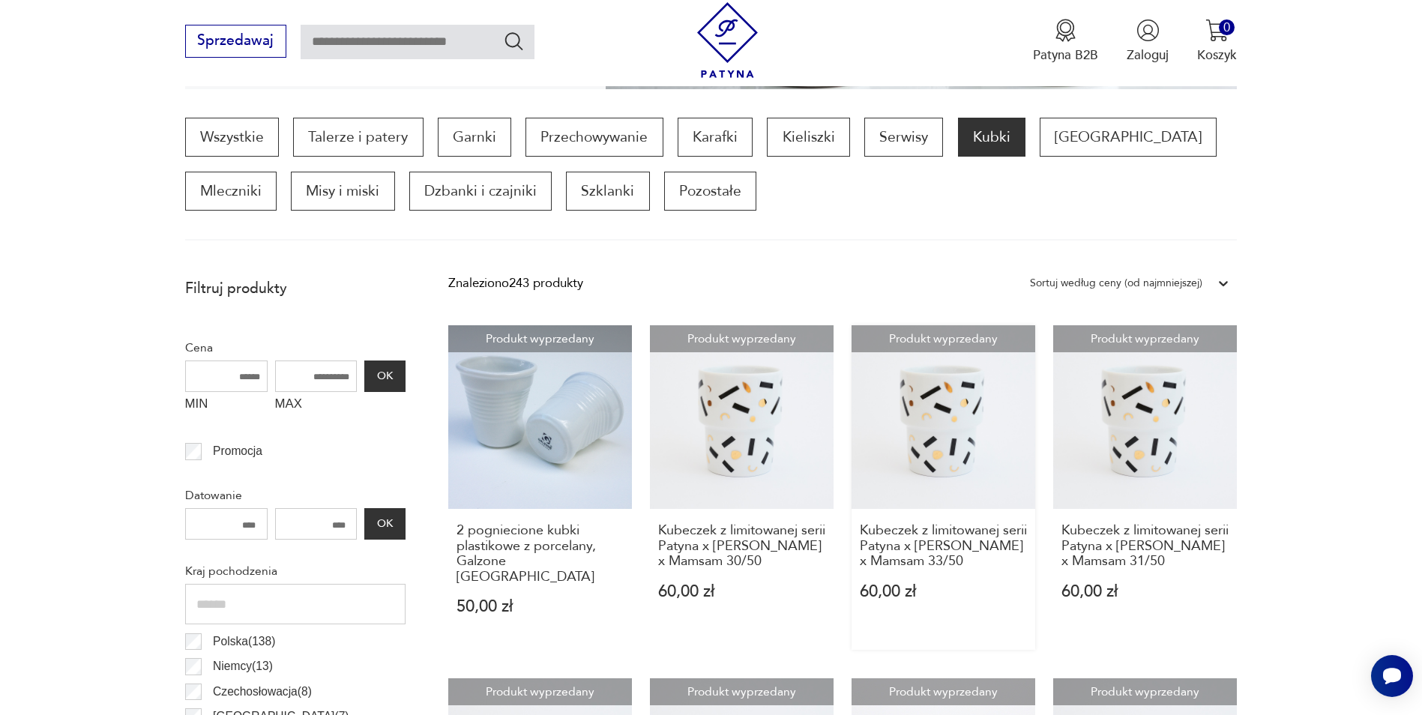
scroll to position [499, 0]
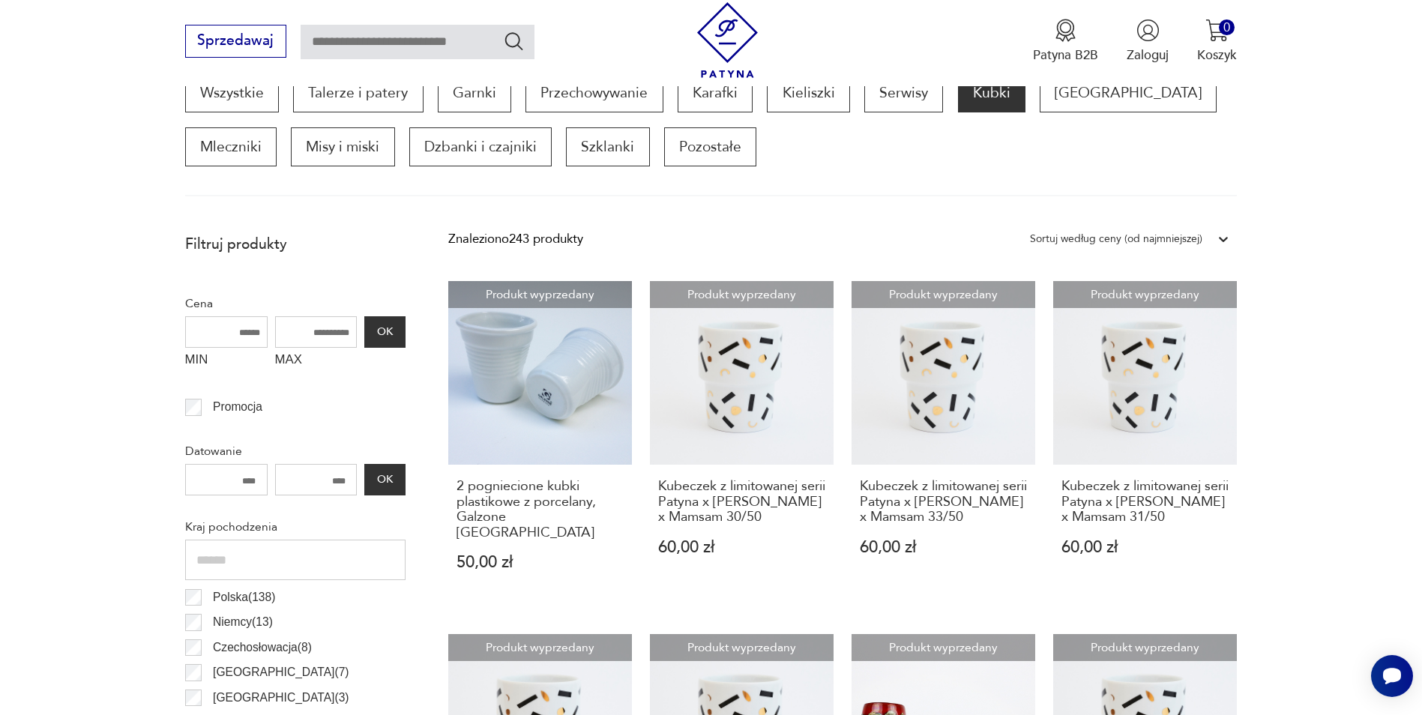
click at [1117, 228] on div "Sortuj według ceny (od najmniejszej)" at bounding box center [1116, 239] width 187 height 22
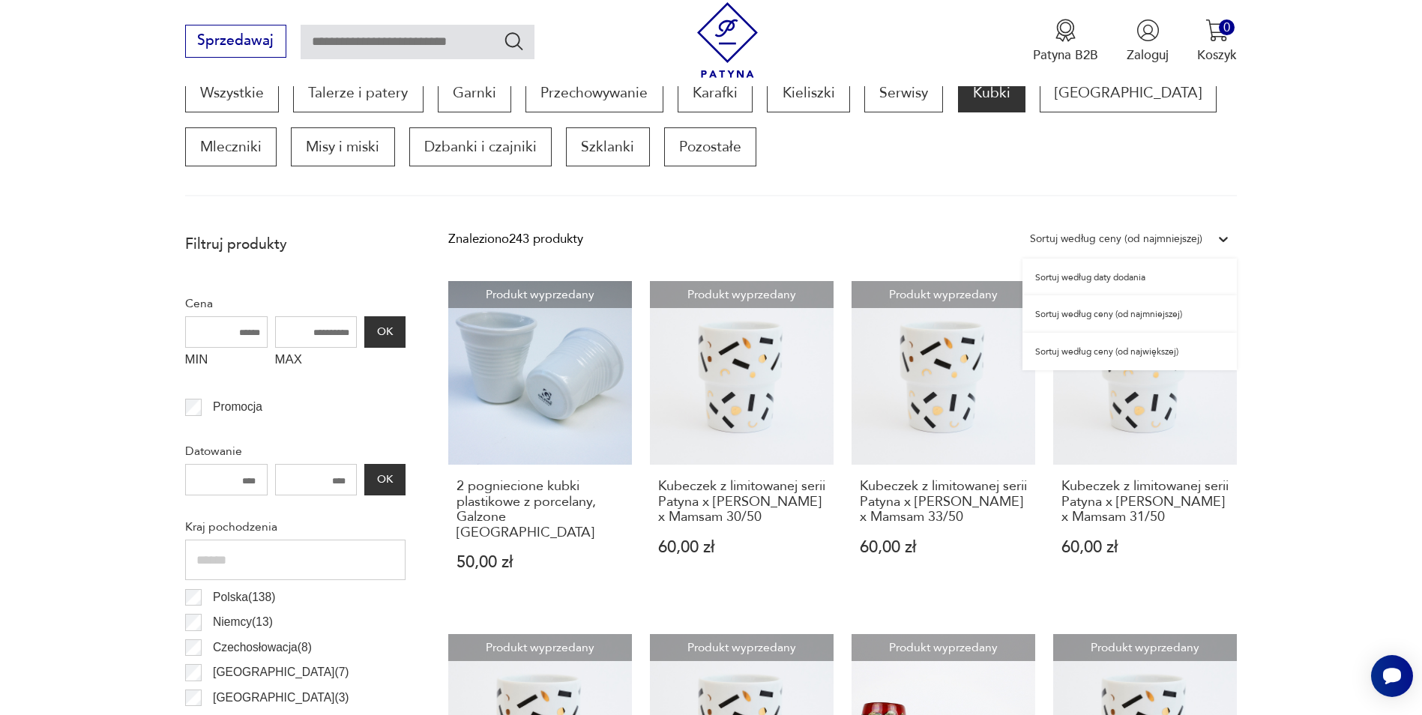
click at [1128, 320] on div "Sortuj według ceny (od najmniejszej)" at bounding box center [1130, 313] width 214 height 37
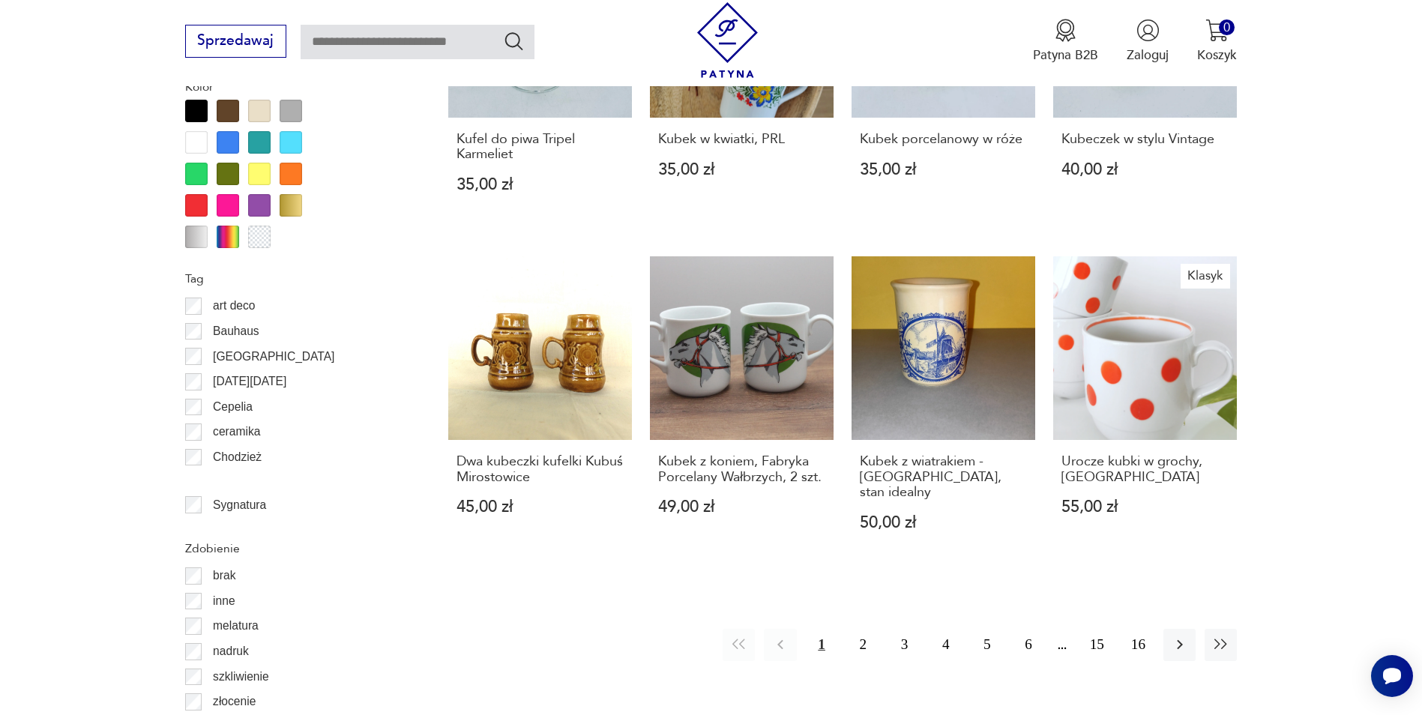
scroll to position [1549, 0]
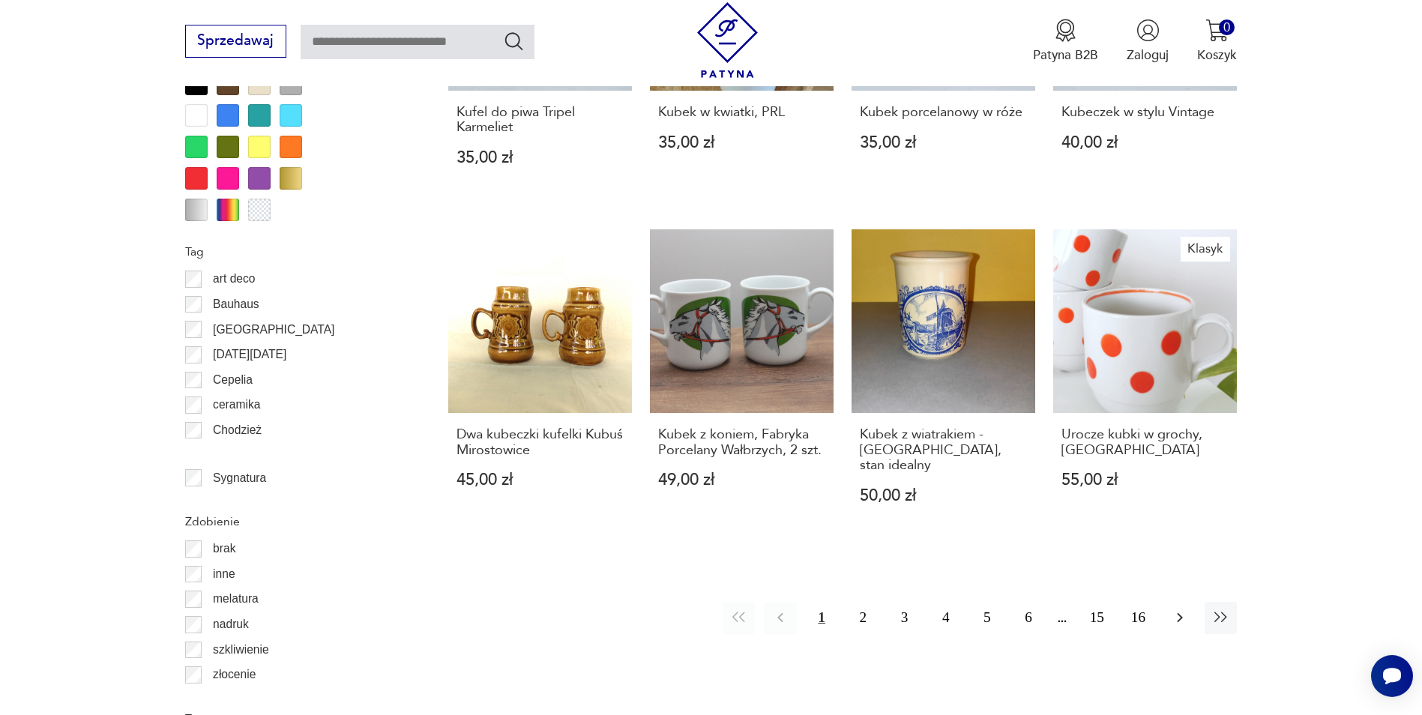
click at [1182, 609] on icon "button" at bounding box center [1180, 618] width 18 height 18
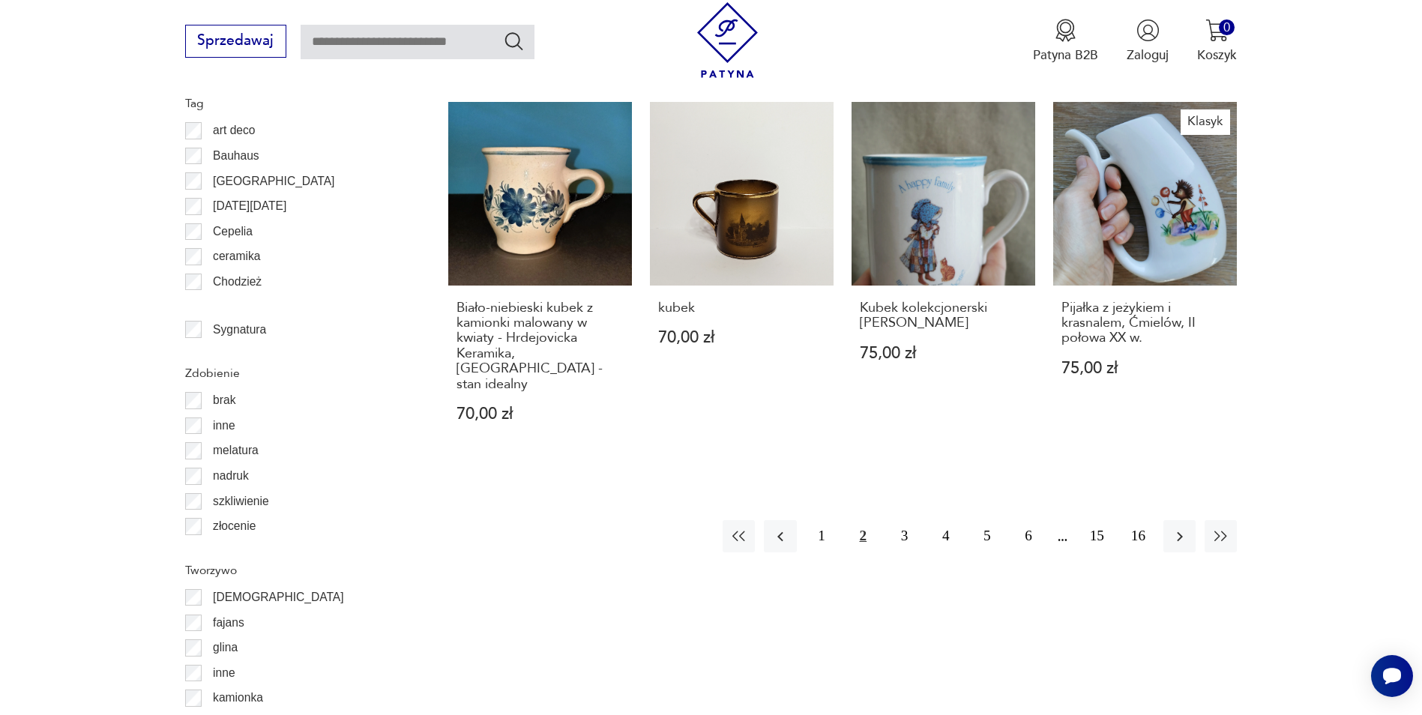
scroll to position [1699, 0]
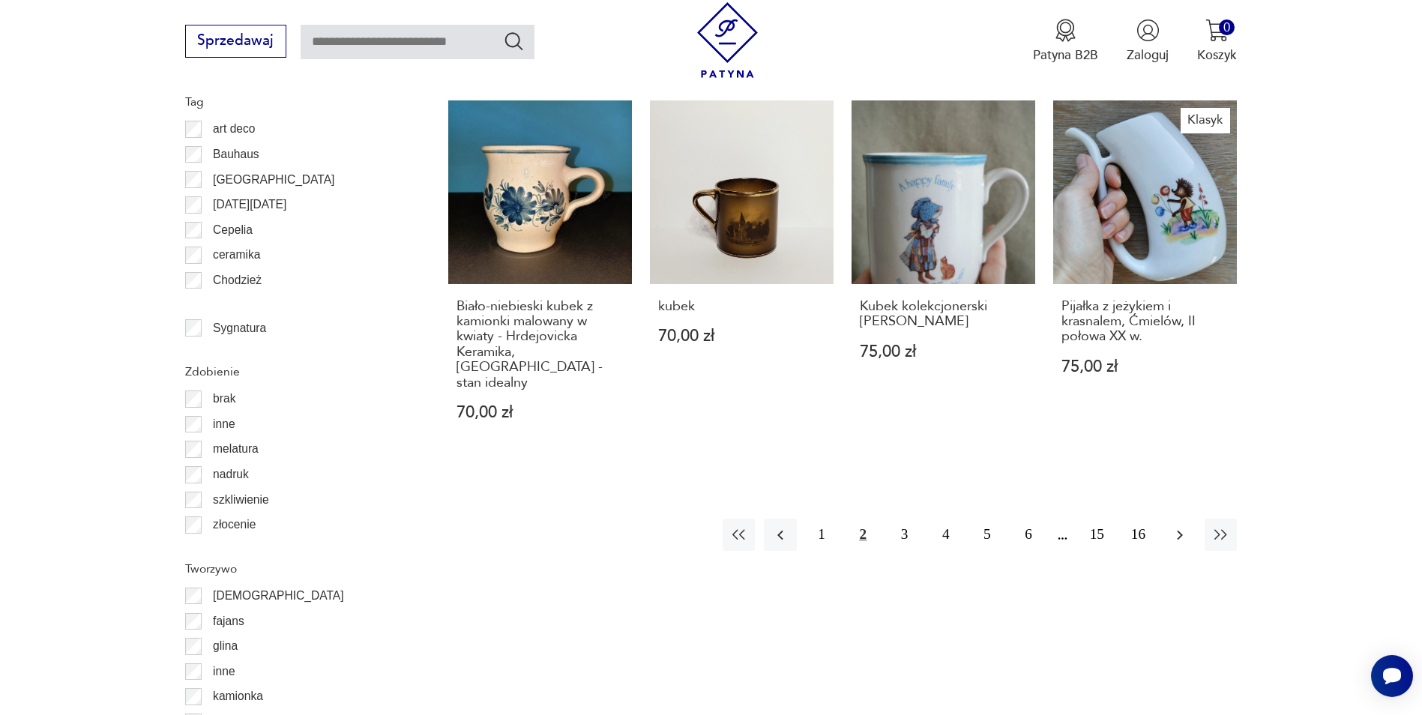
click at [1188, 526] on icon "button" at bounding box center [1180, 535] width 18 height 18
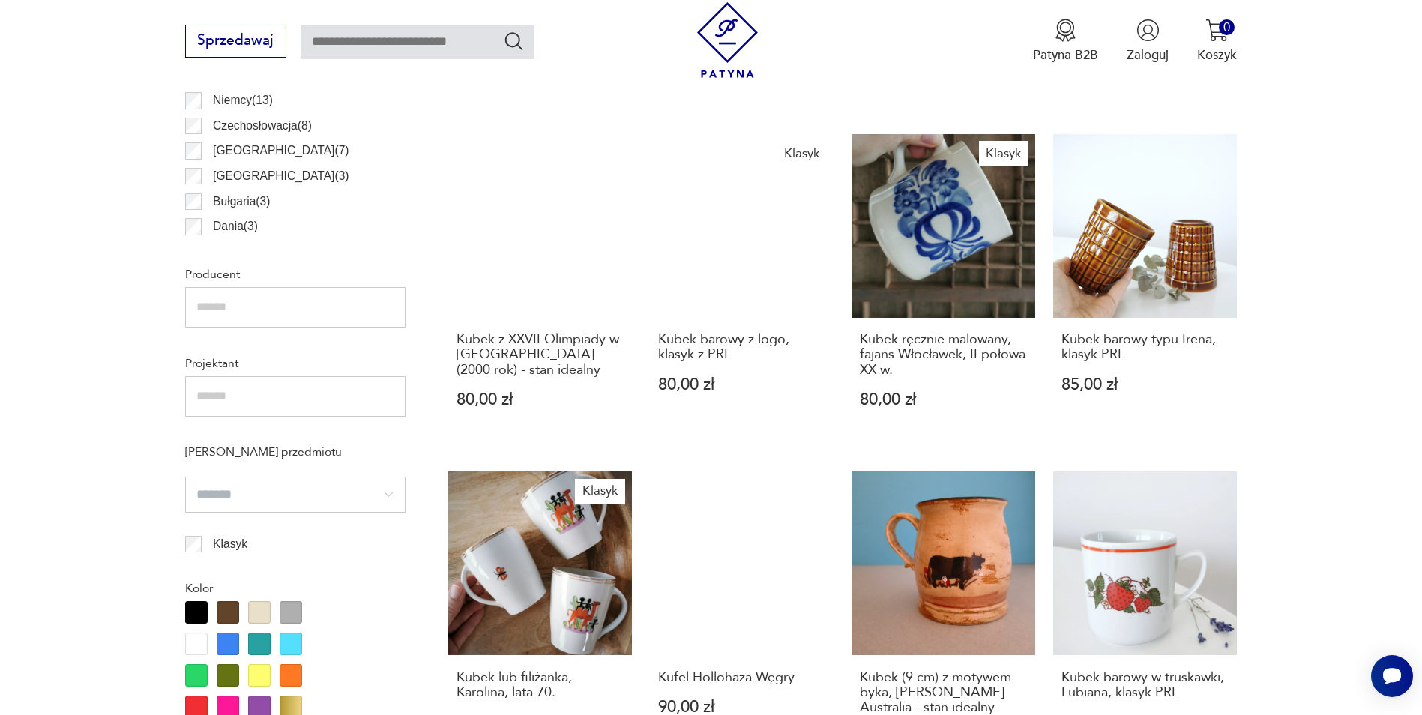
scroll to position [1024, 0]
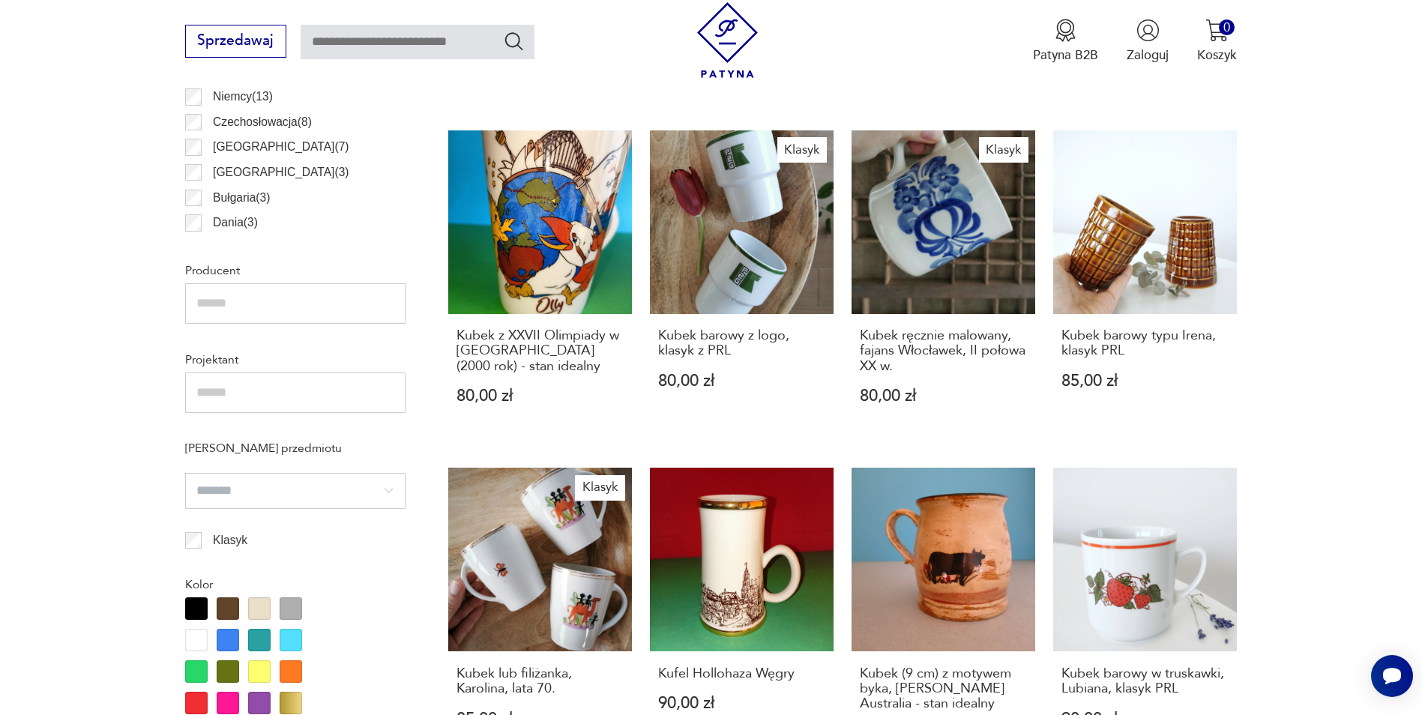
click at [1292, 190] on section "Filtruj produkty Cena MIN MAX OK Promocja Datowanie OK Kraj pochodzenia Polska …" at bounding box center [711, 638] width 1422 height 1877
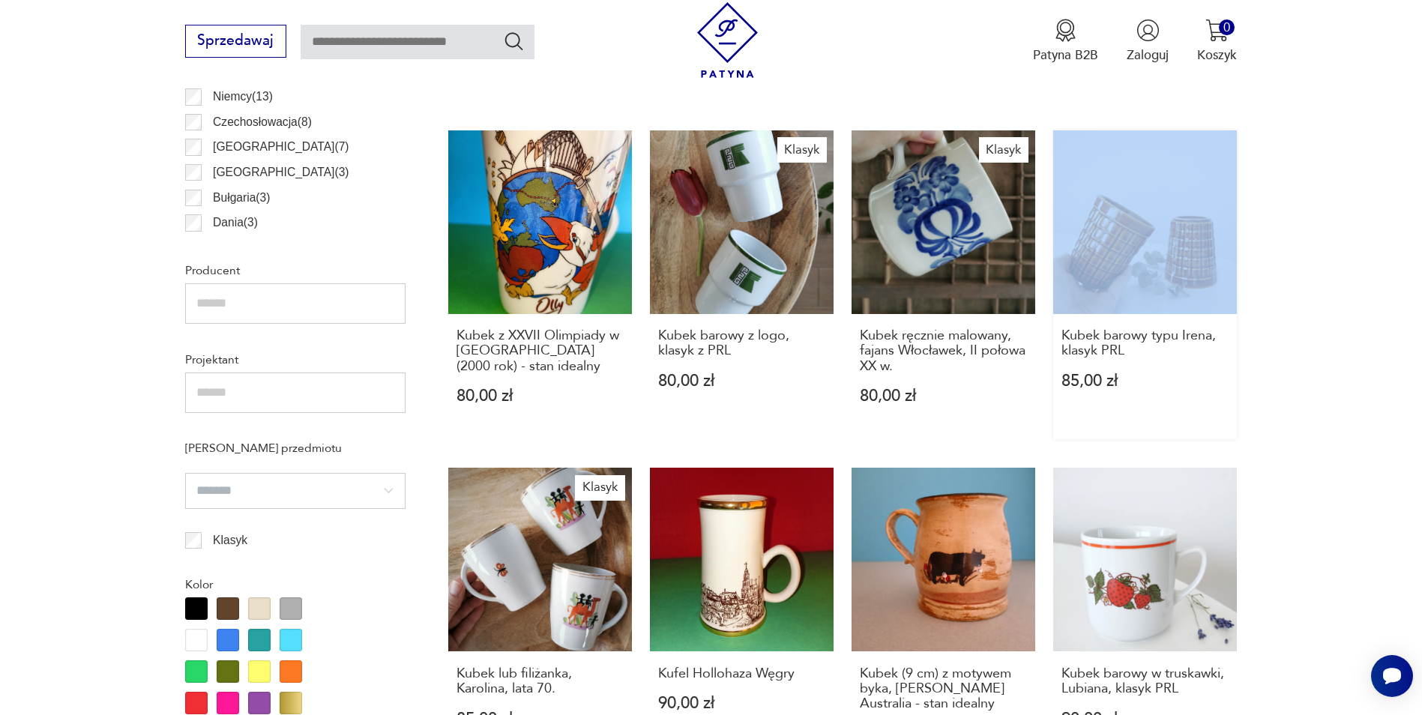
drag, startPoint x: 1292, startPoint y: 190, endPoint x: 1155, endPoint y: 279, distance: 163.7
click at [1353, 278] on section "Filtruj produkty Cena MIN MAX OK Promocja Datowanie OK Kraj pochodzenia Polska …" at bounding box center [711, 638] width 1422 height 1877
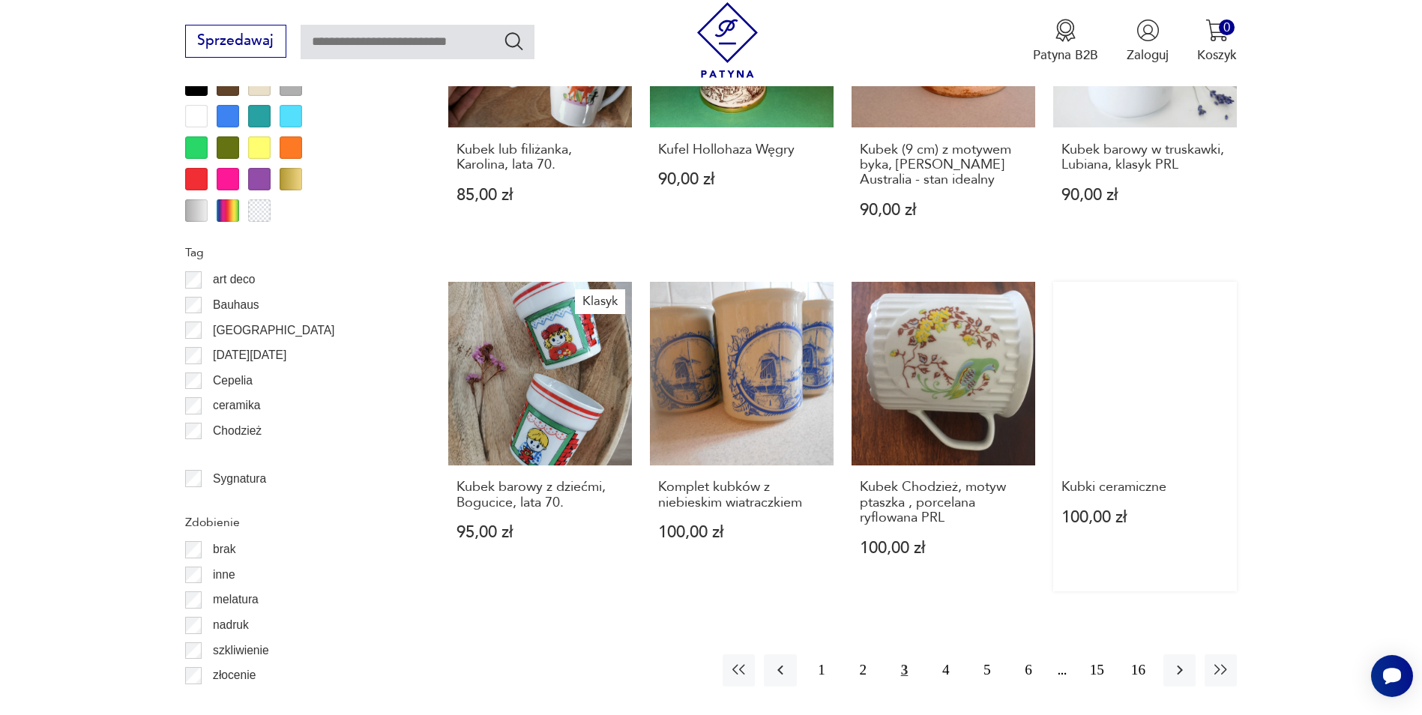
scroll to position [1549, 0]
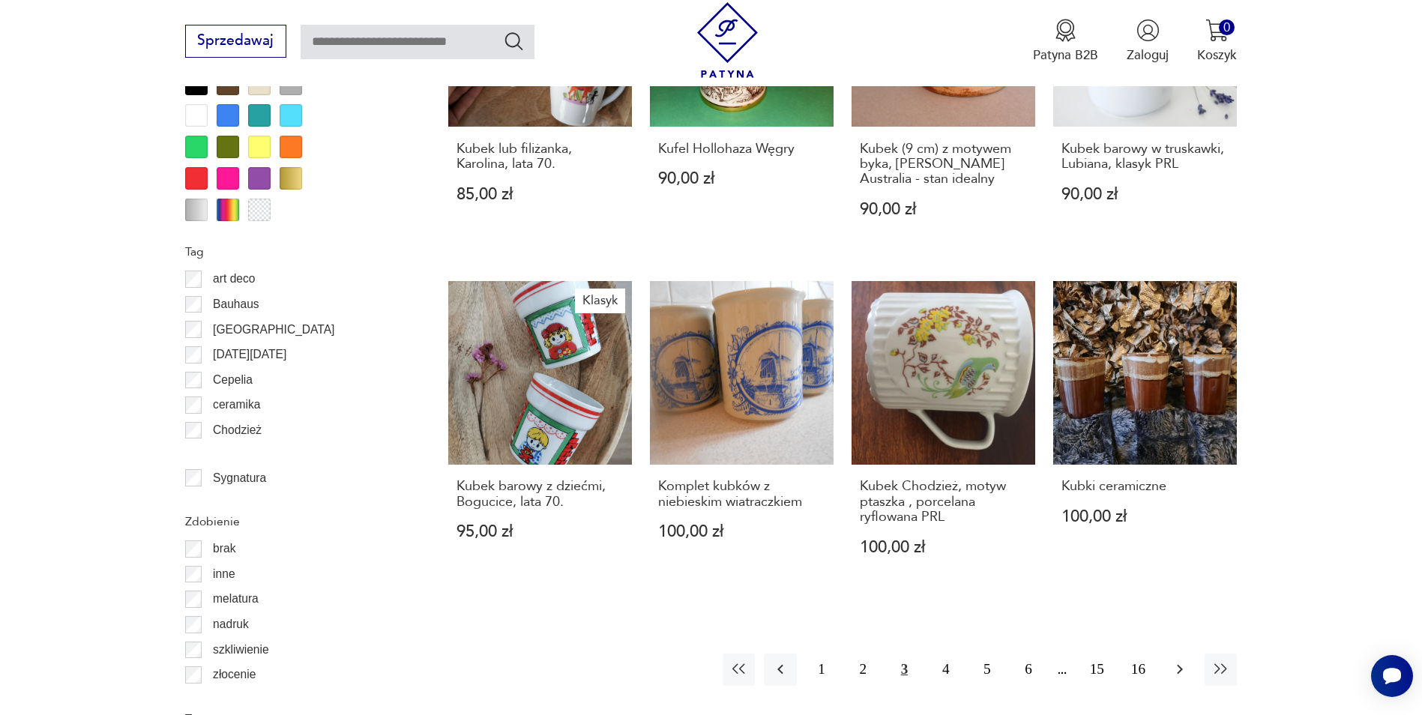
click at [1176, 667] on icon "button" at bounding box center [1180, 670] width 18 height 18
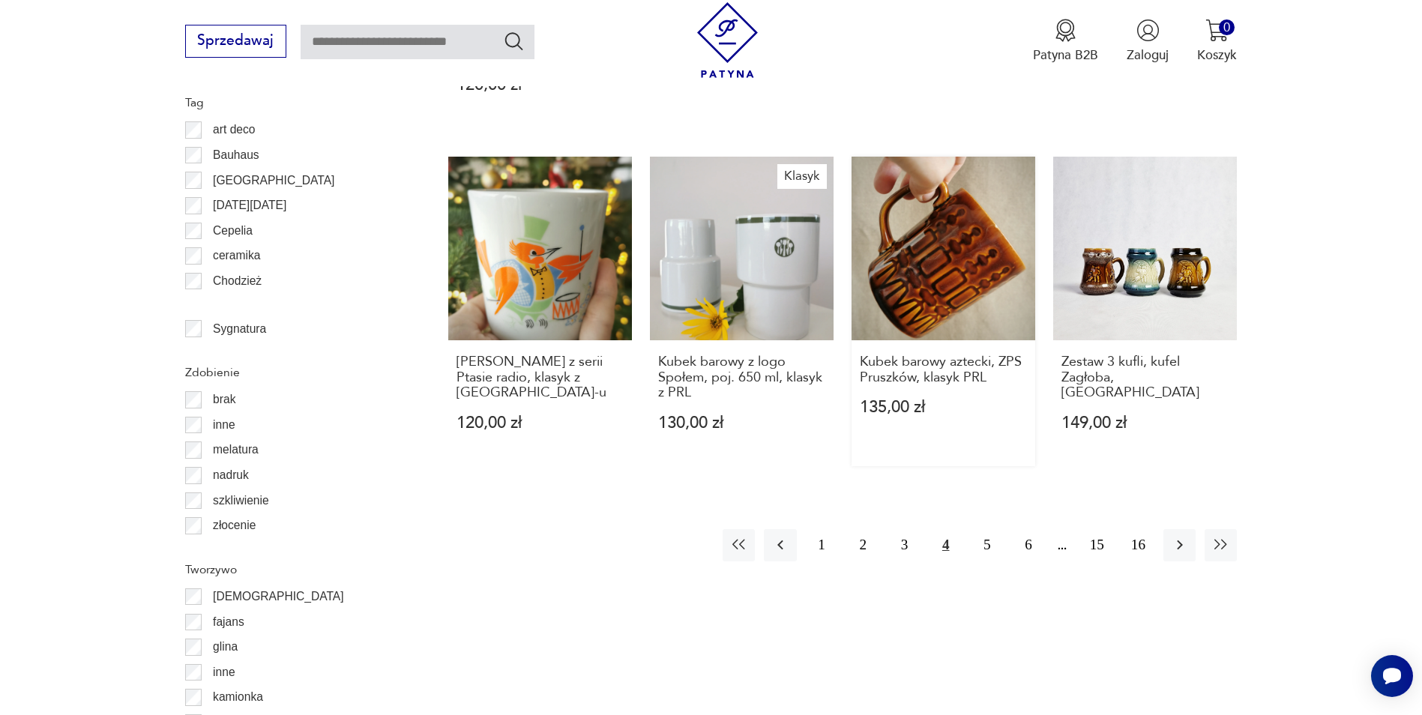
scroll to position [1699, 0]
click at [1192, 529] on button "button" at bounding box center [1180, 545] width 32 height 32
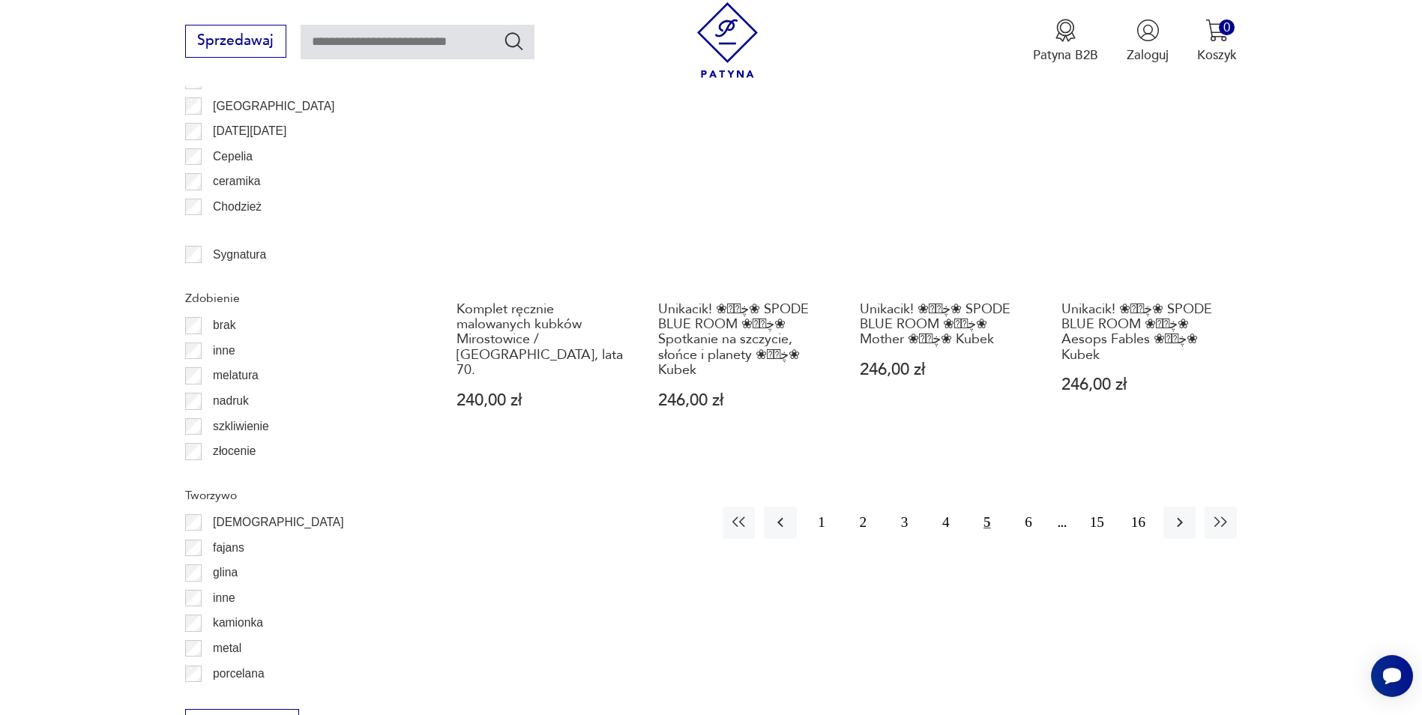
scroll to position [1774, 0]
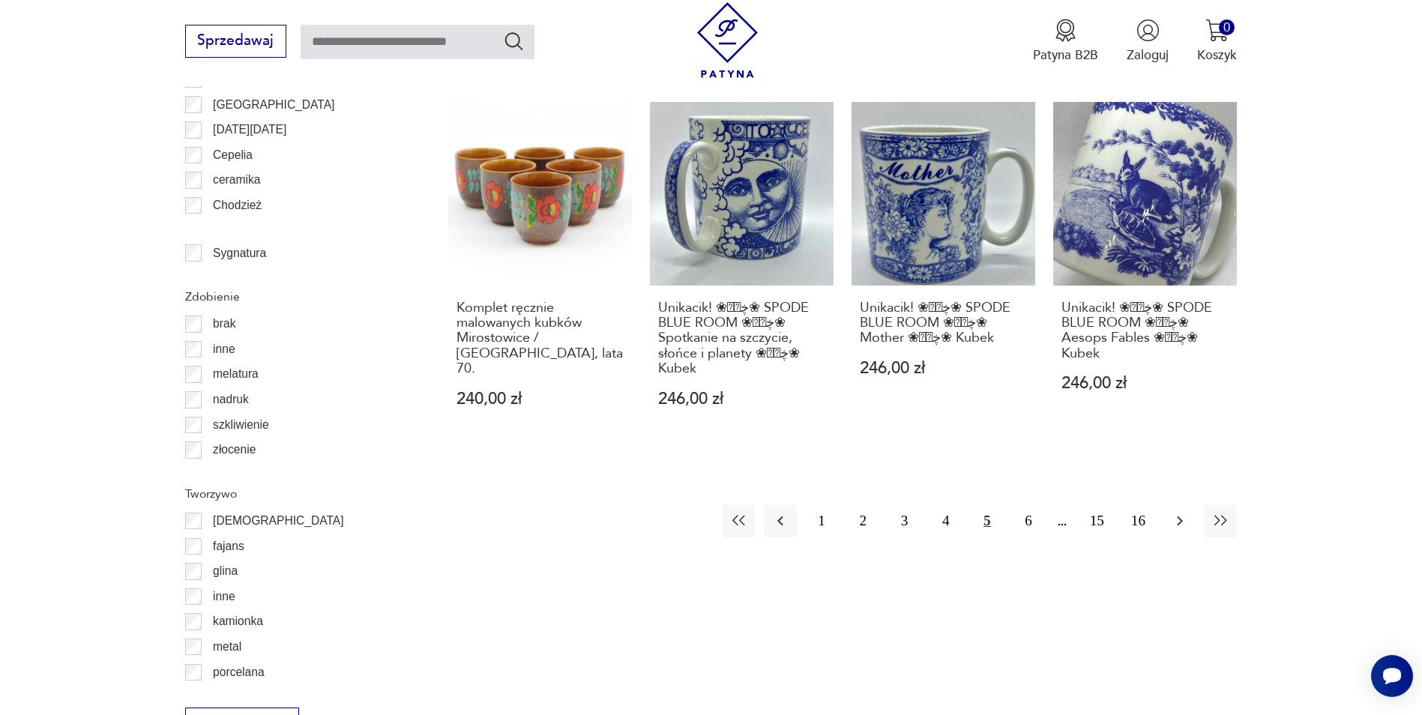
click at [1188, 512] on icon "button" at bounding box center [1180, 521] width 18 height 18
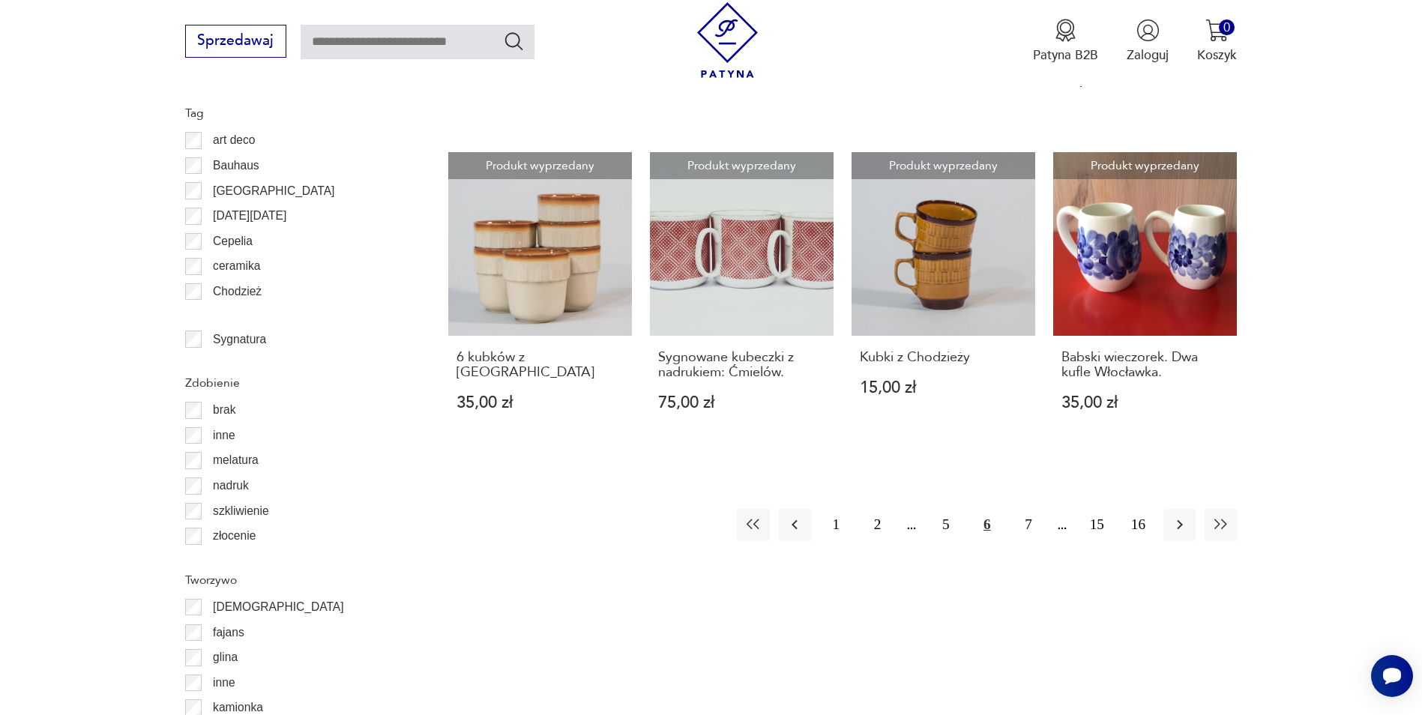
scroll to position [1699, 0]
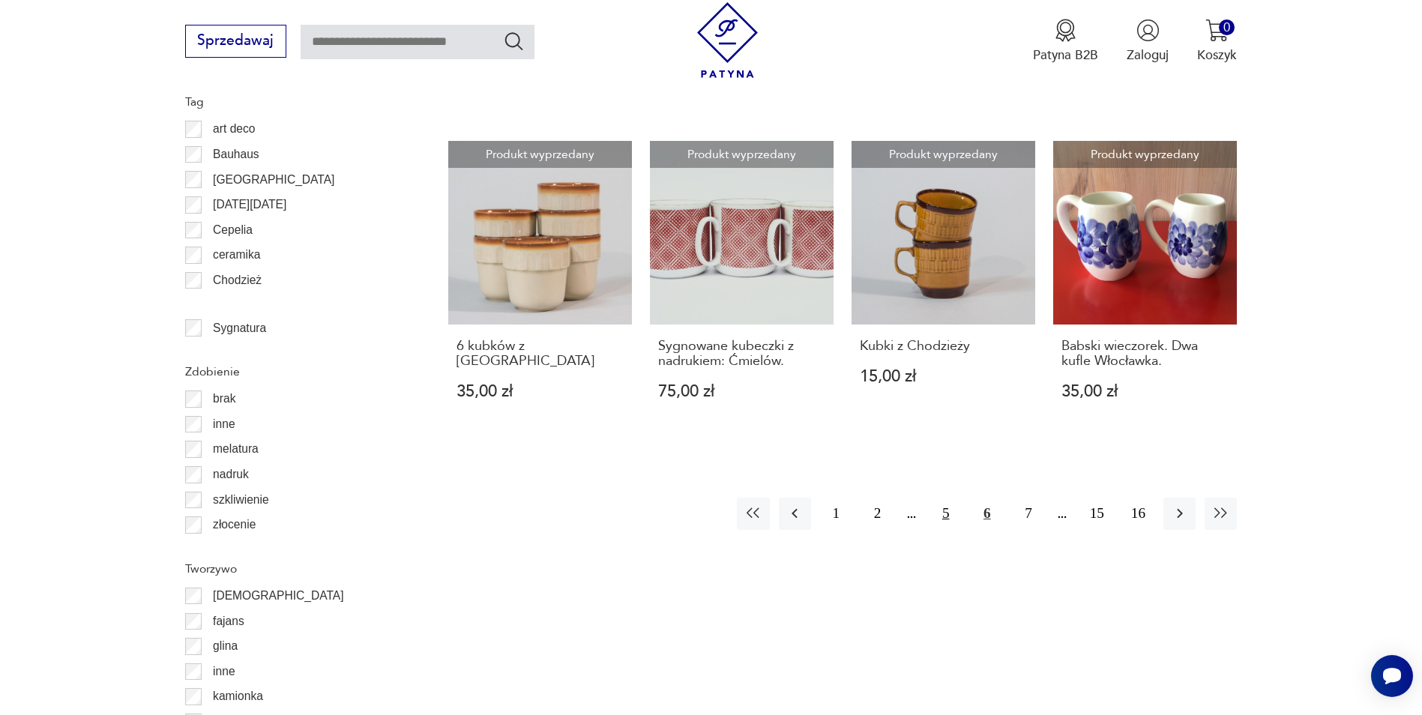
click at [949, 498] on button "5" at bounding box center [946, 514] width 32 height 32
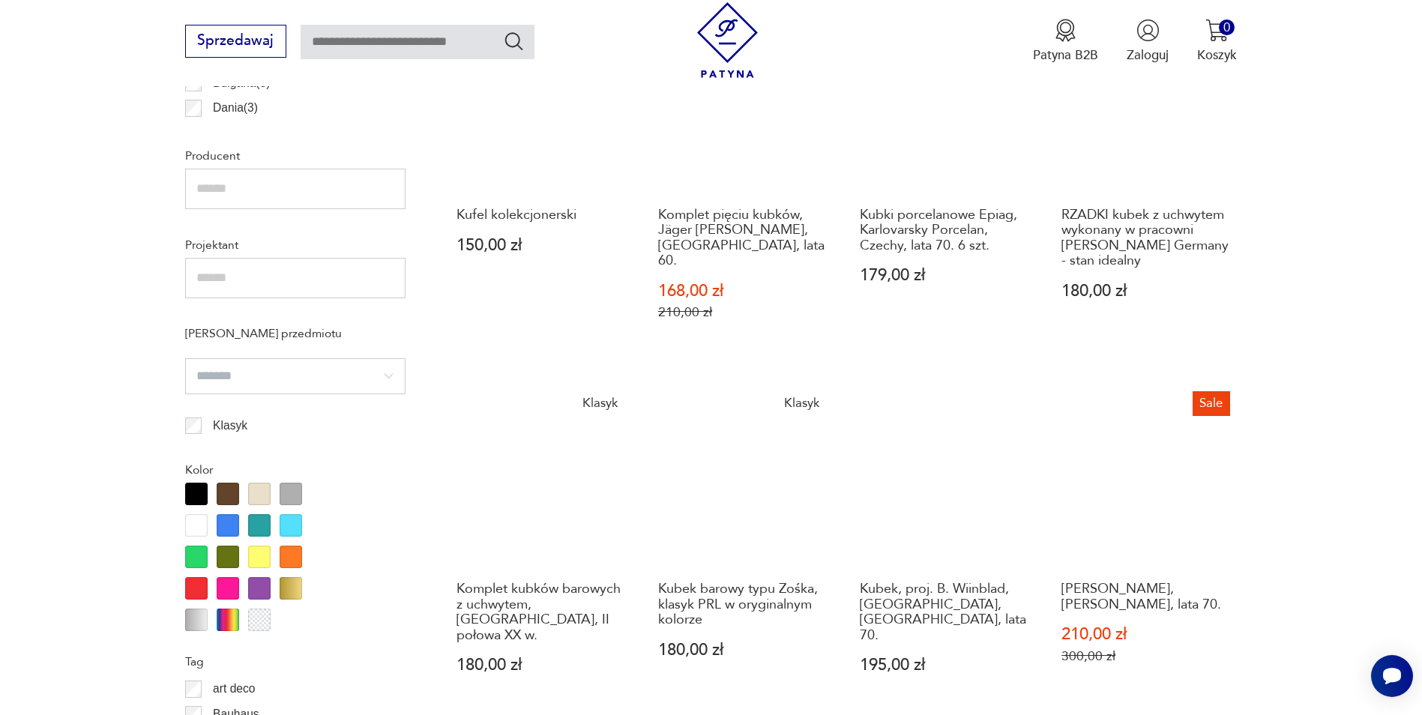
scroll to position [1174, 0]
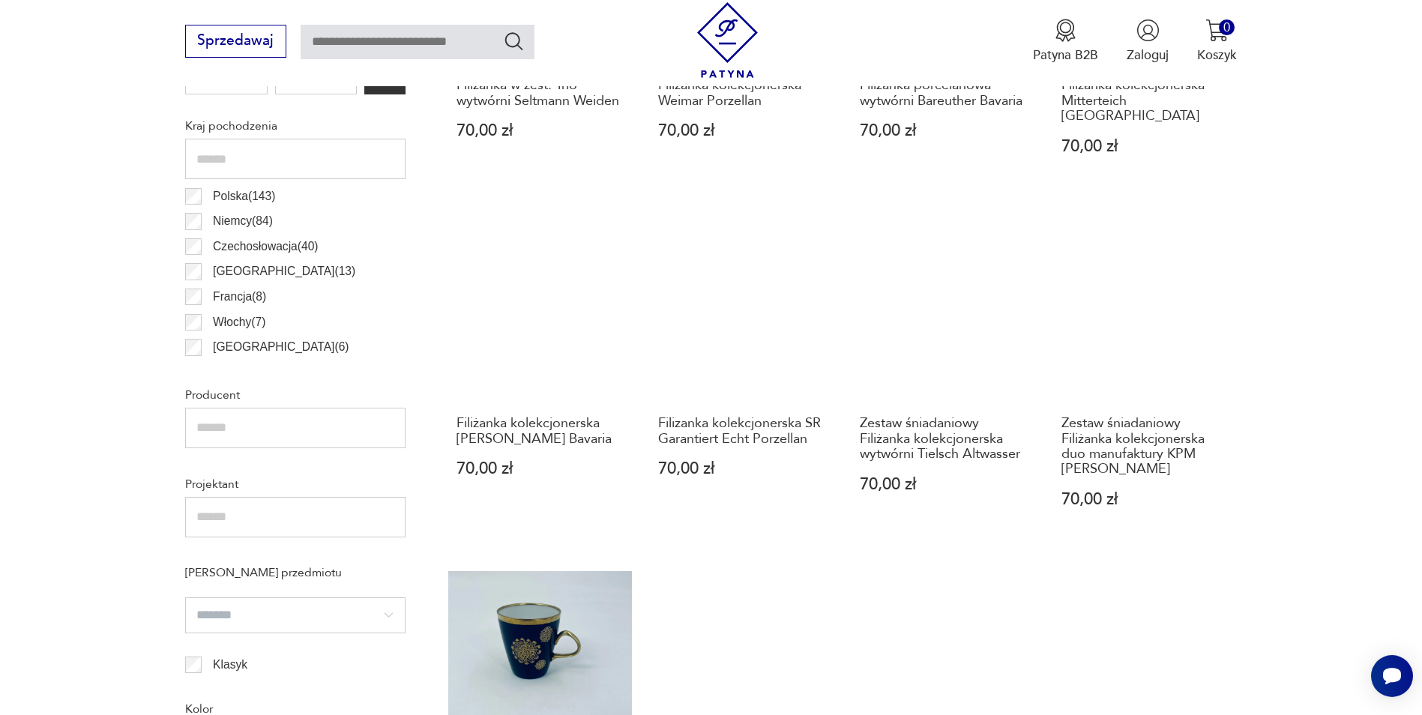
scroll to position [874, 0]
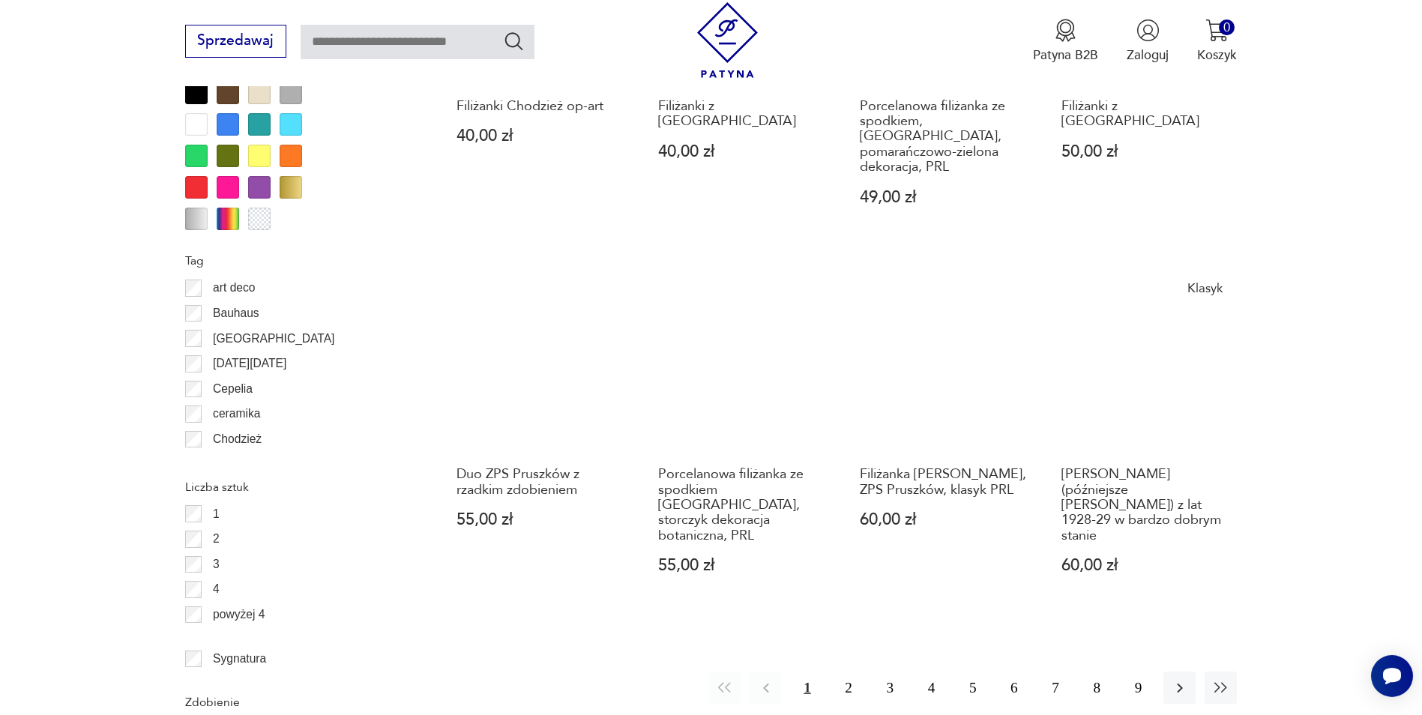
scroll to position [1549, 0]
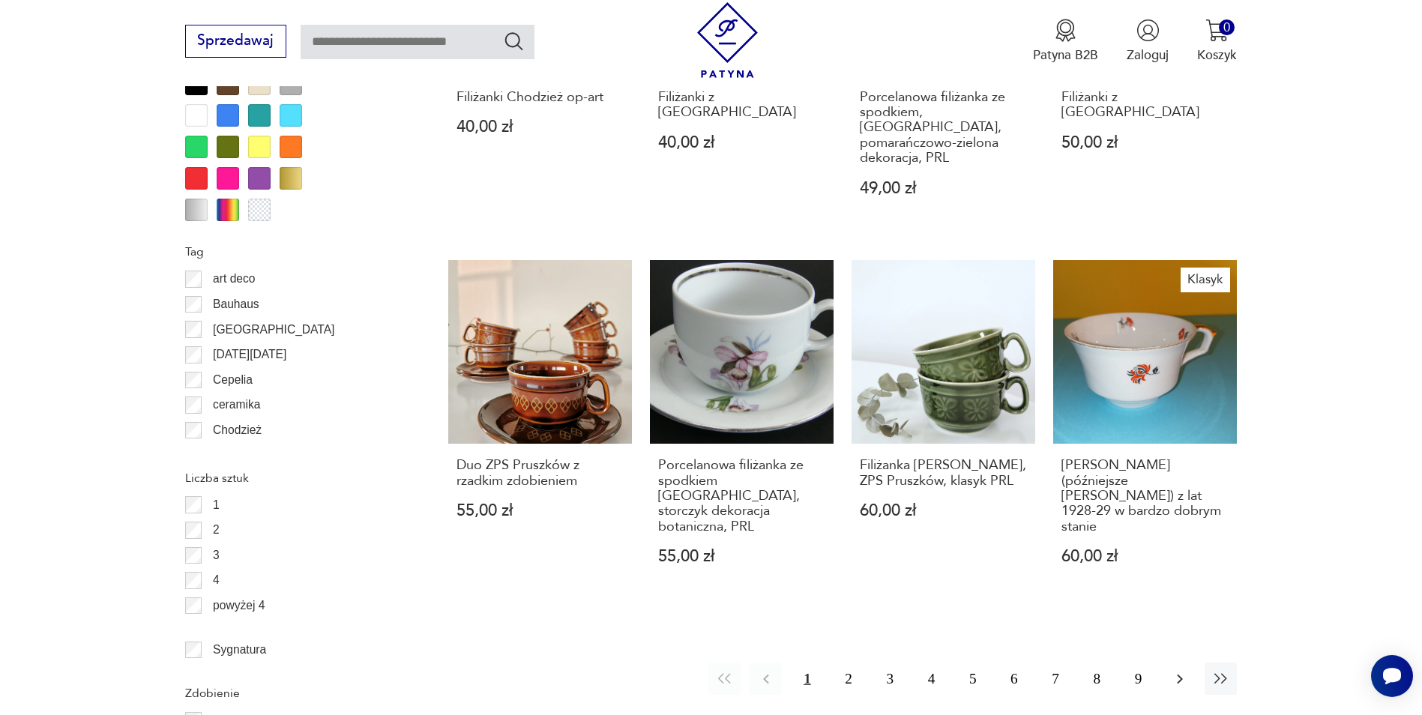
click at [1179, 670] on icon "button" at bounding box center [1180, 679] width 18 height 18
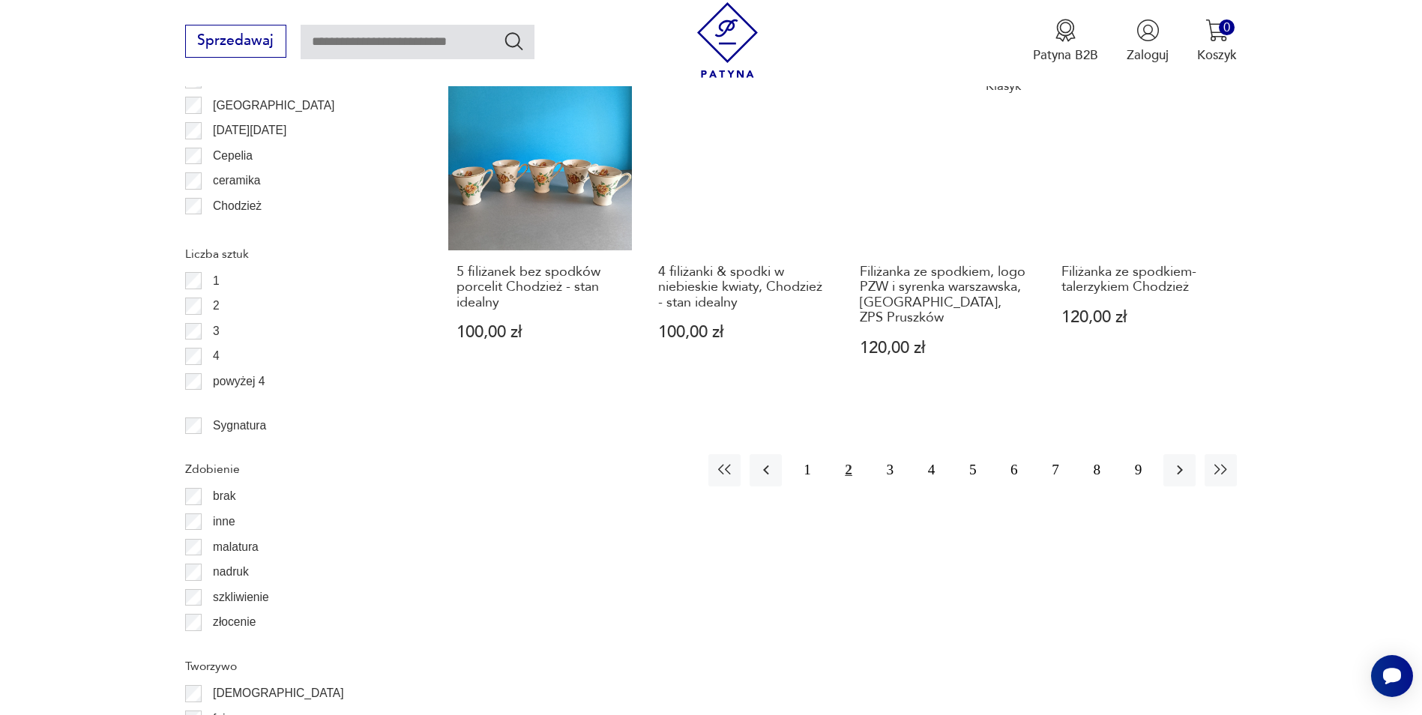
scroll to position [1774, 0]
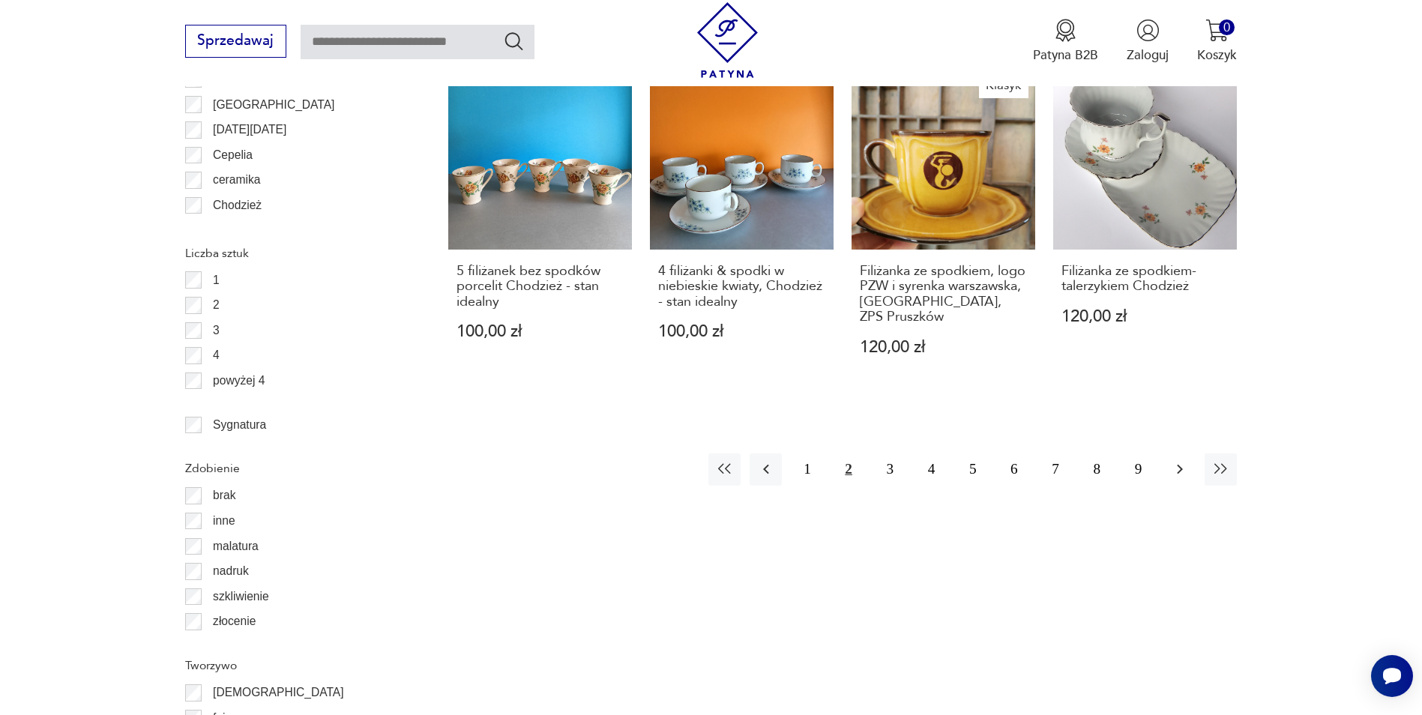
click at [1179, 465] on icon "button" at bounding box center [1180, 470] width 6 height 10
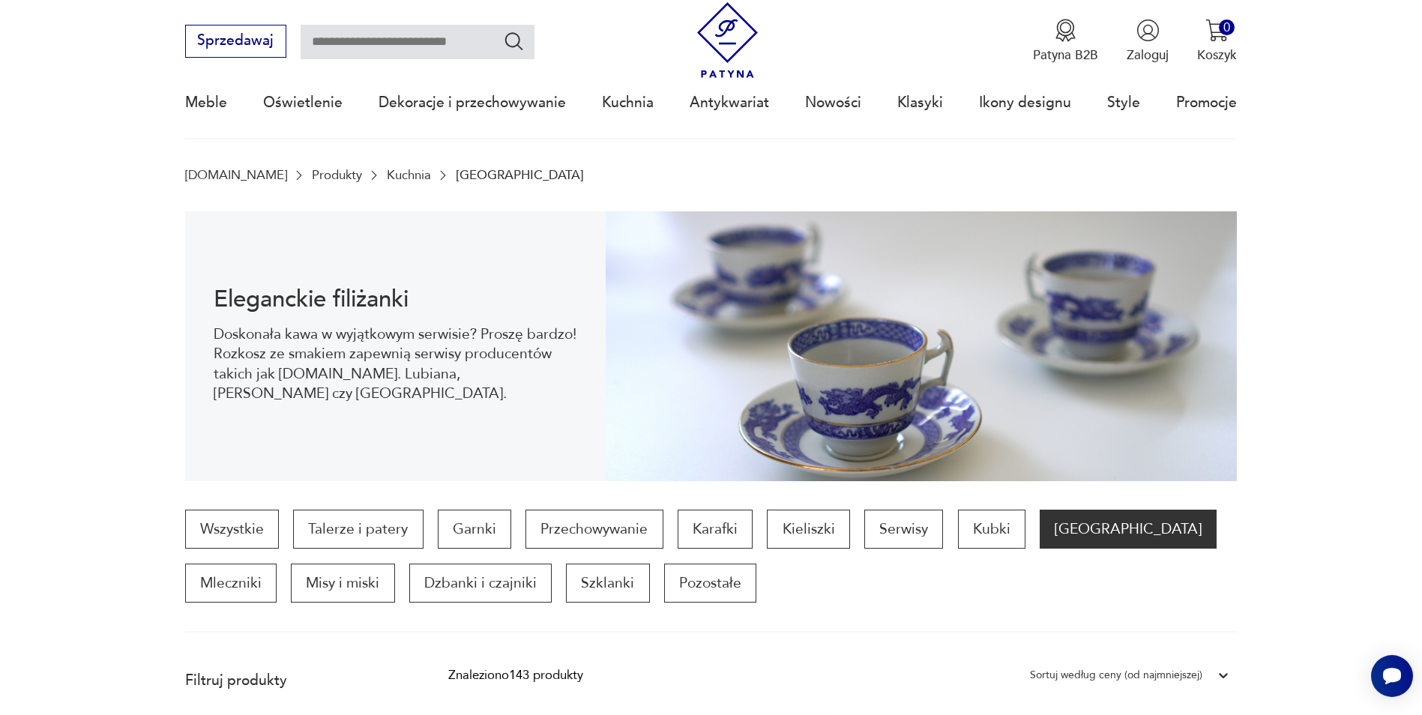
scroll to position [375, 0]
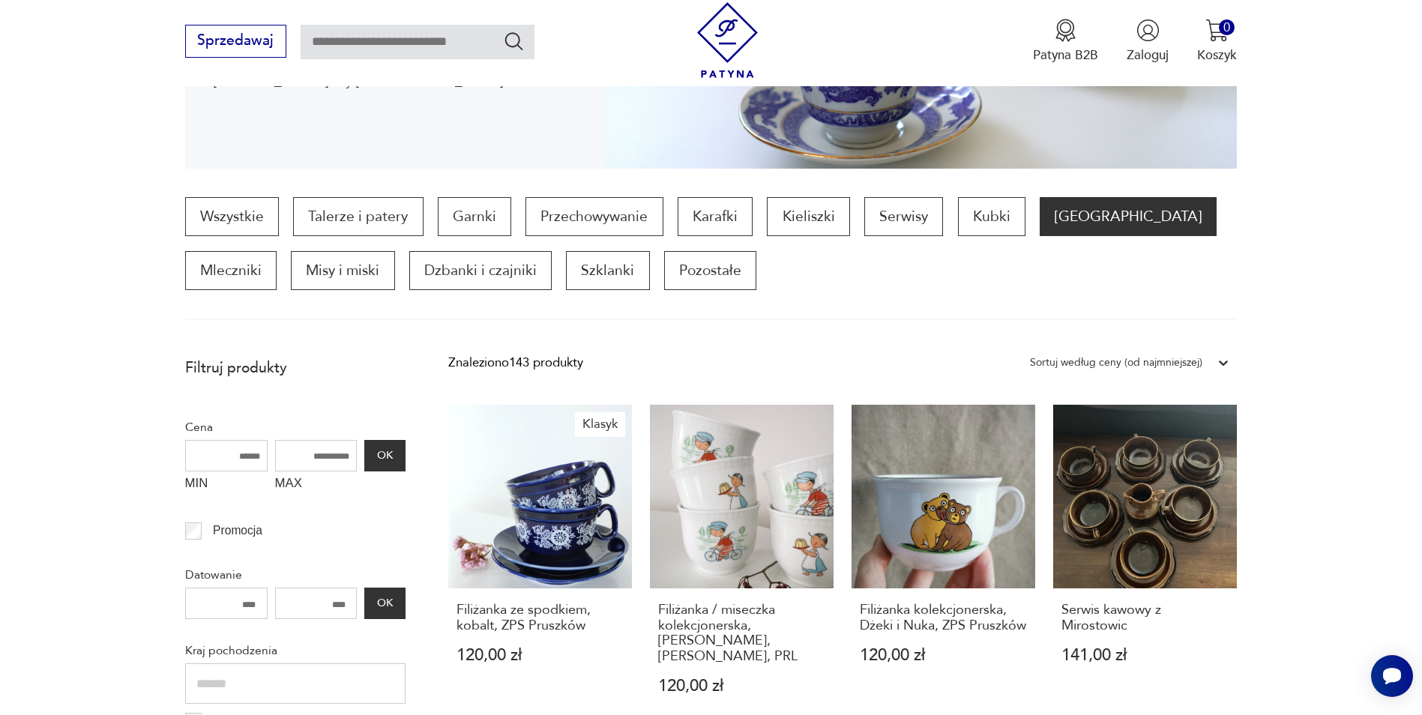
click at [724, 260] on div "Wszystkie Talerze i patery Garnki Przechowywanie Karafki Kieliszki Serwisy Kubk…" at bounding box center [711, 243] width 1053 height 93
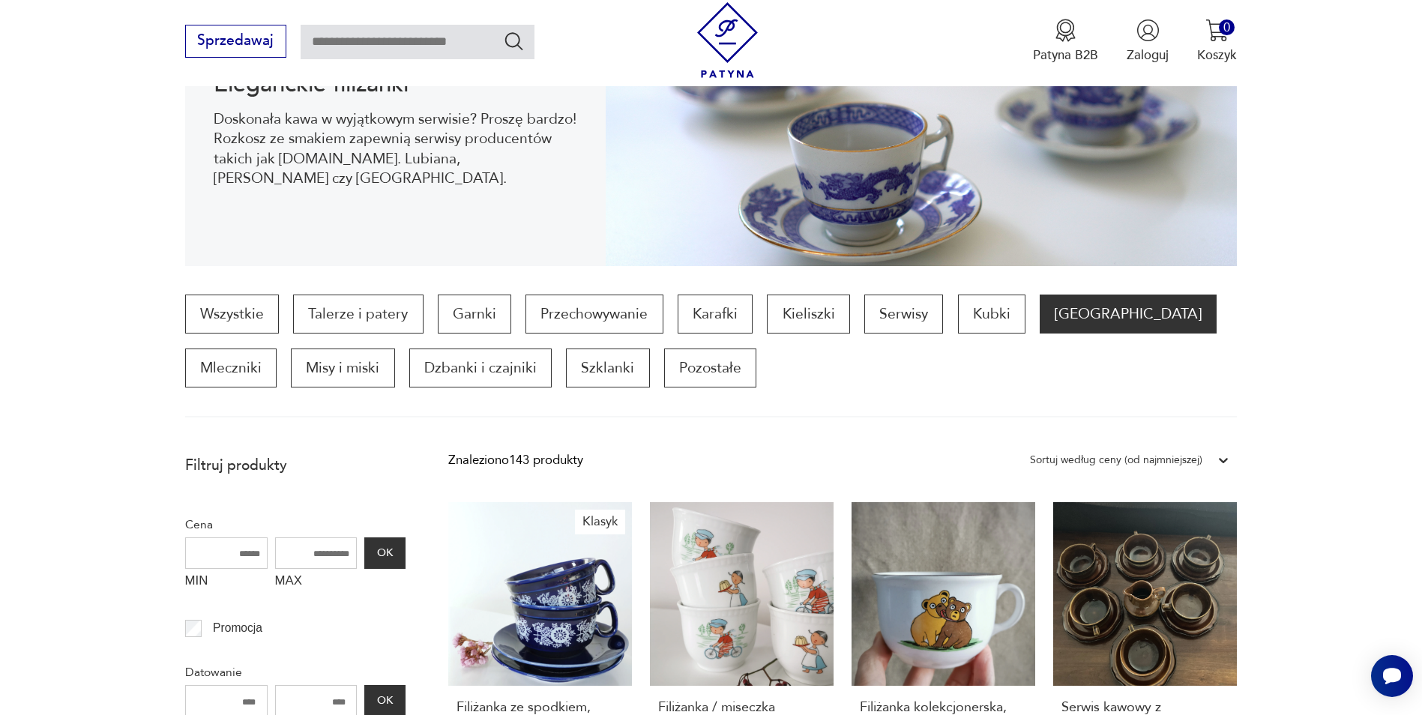
scroll to position [0, 0]
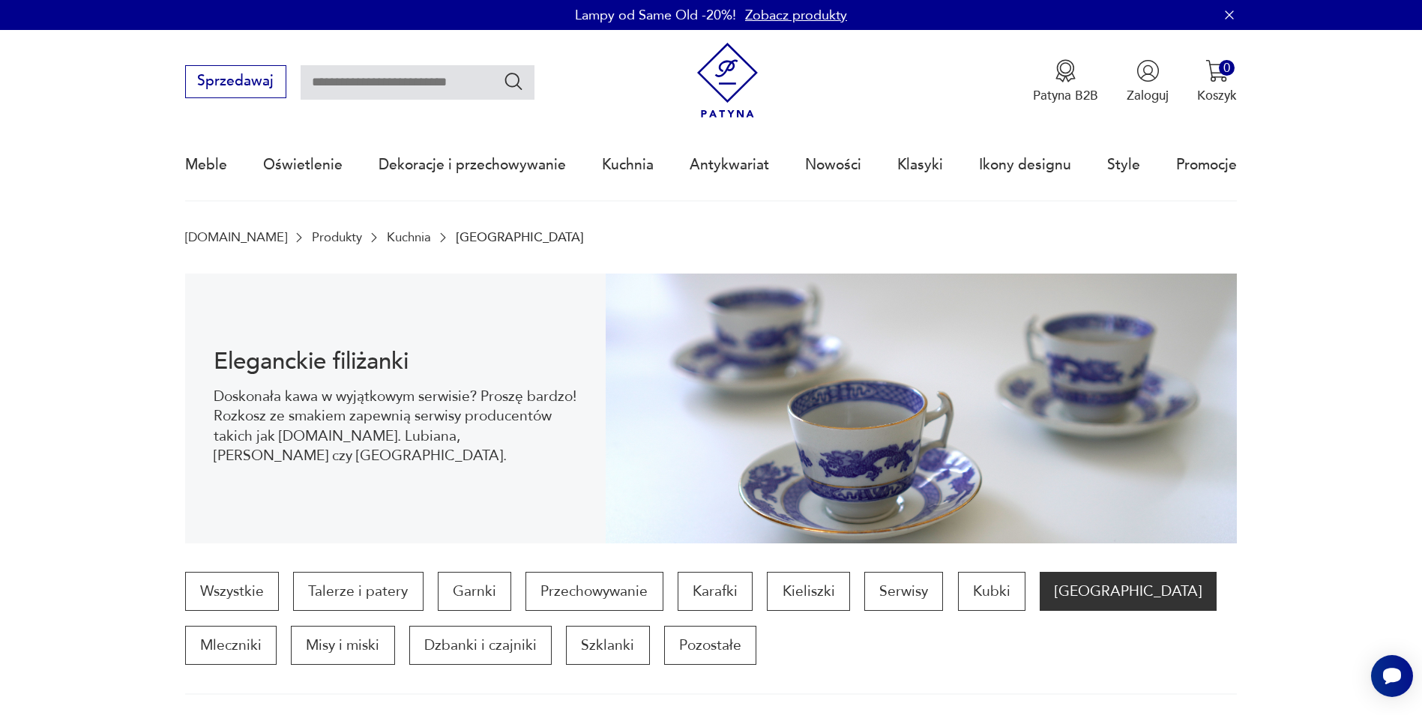
click at [387, 235] on link "Kuchnia" at bounding box center [409, 237] width 44 height 14
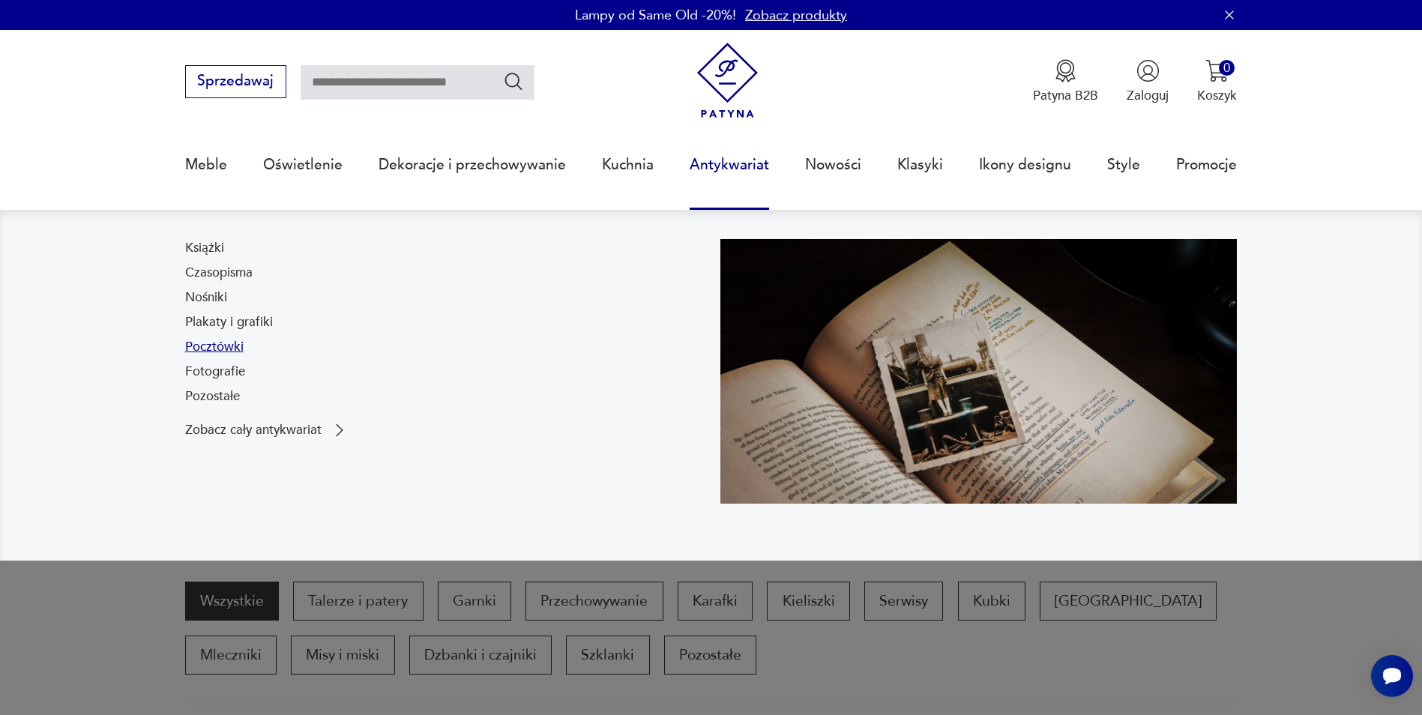
click at [206, 347] on link "Pocztówki" at bounding box center [214, 347] width 58 height 18
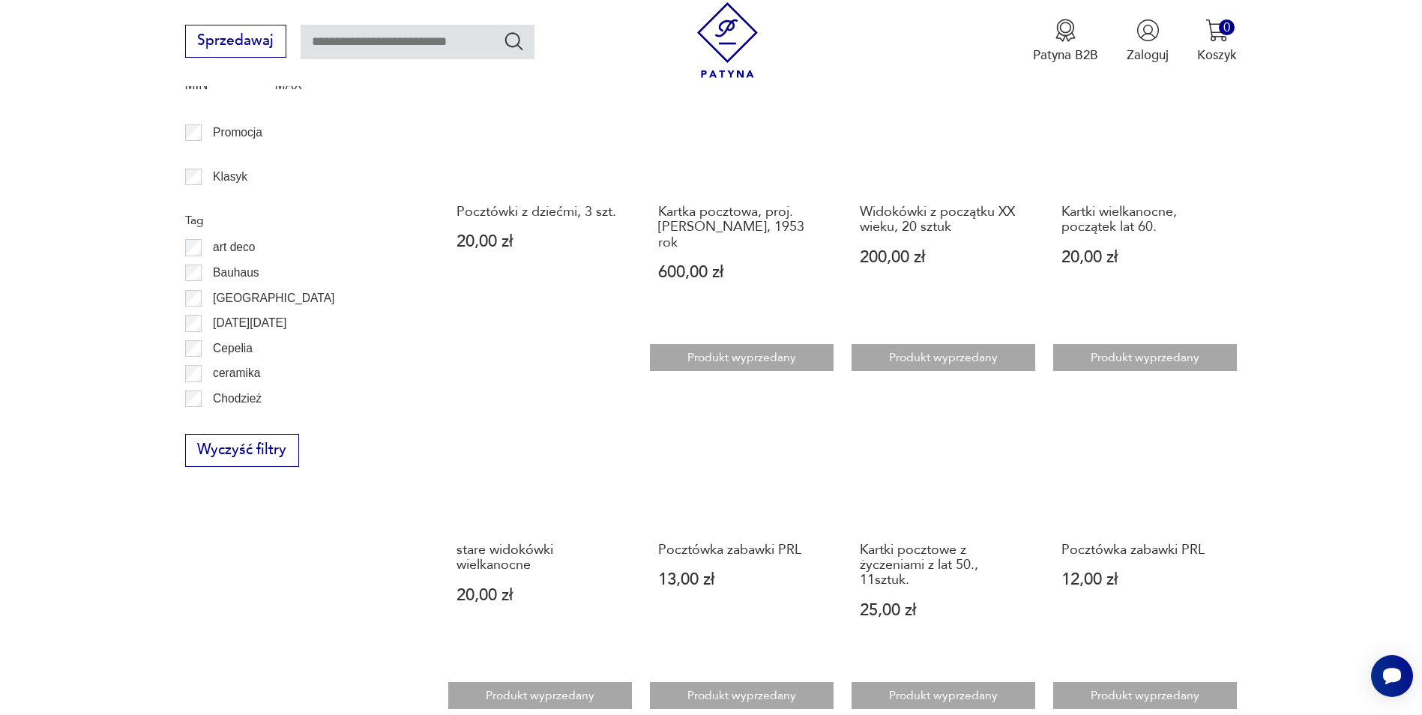
scroll to position [349, 0]
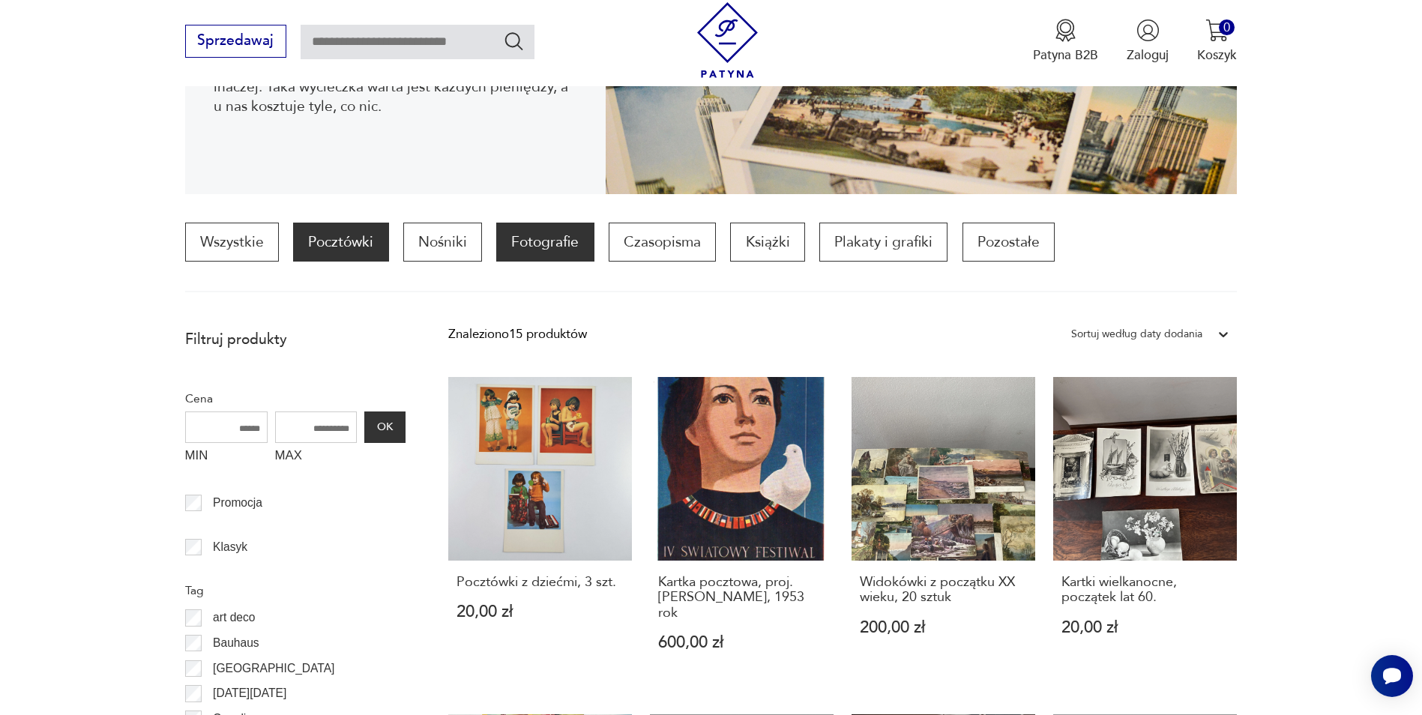
click at [558, 241] on p "Fotografie" at bounding box center [544, 242] width 97 height 39
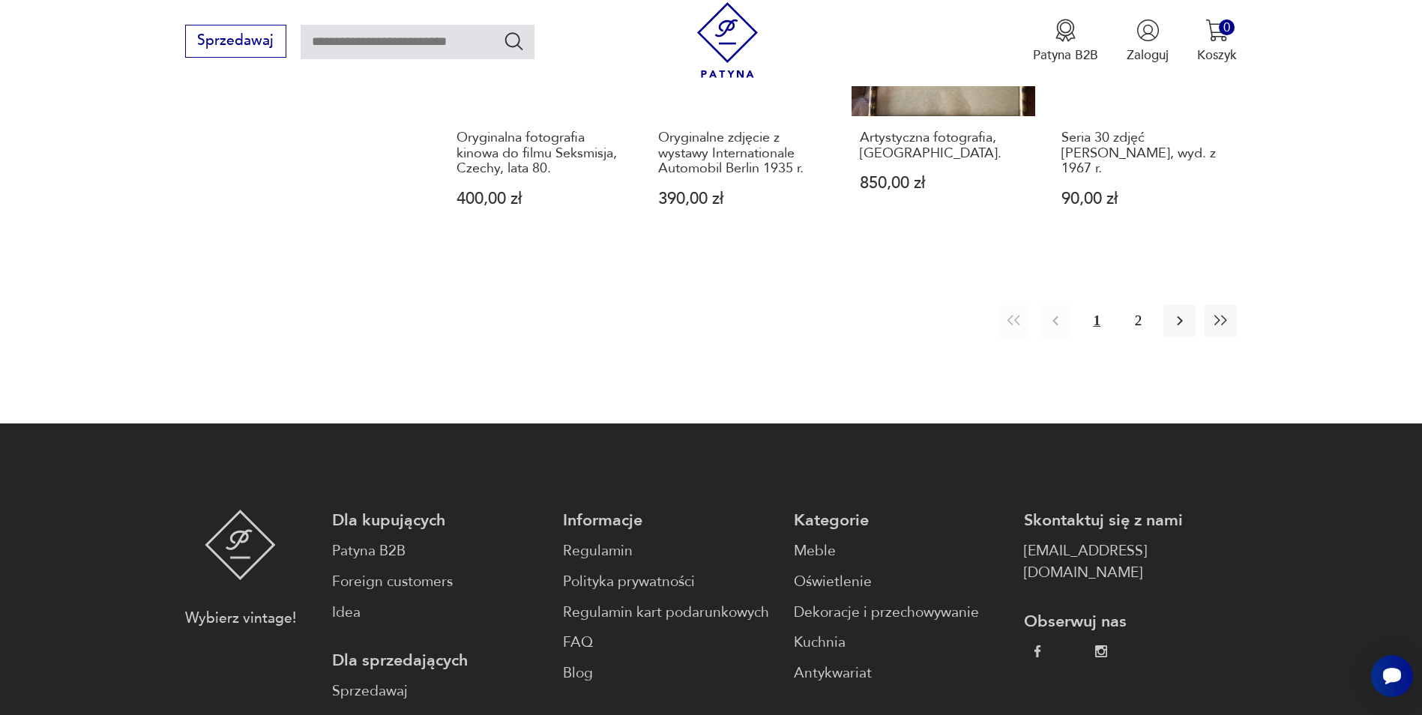
scroll to position [1720, 0]
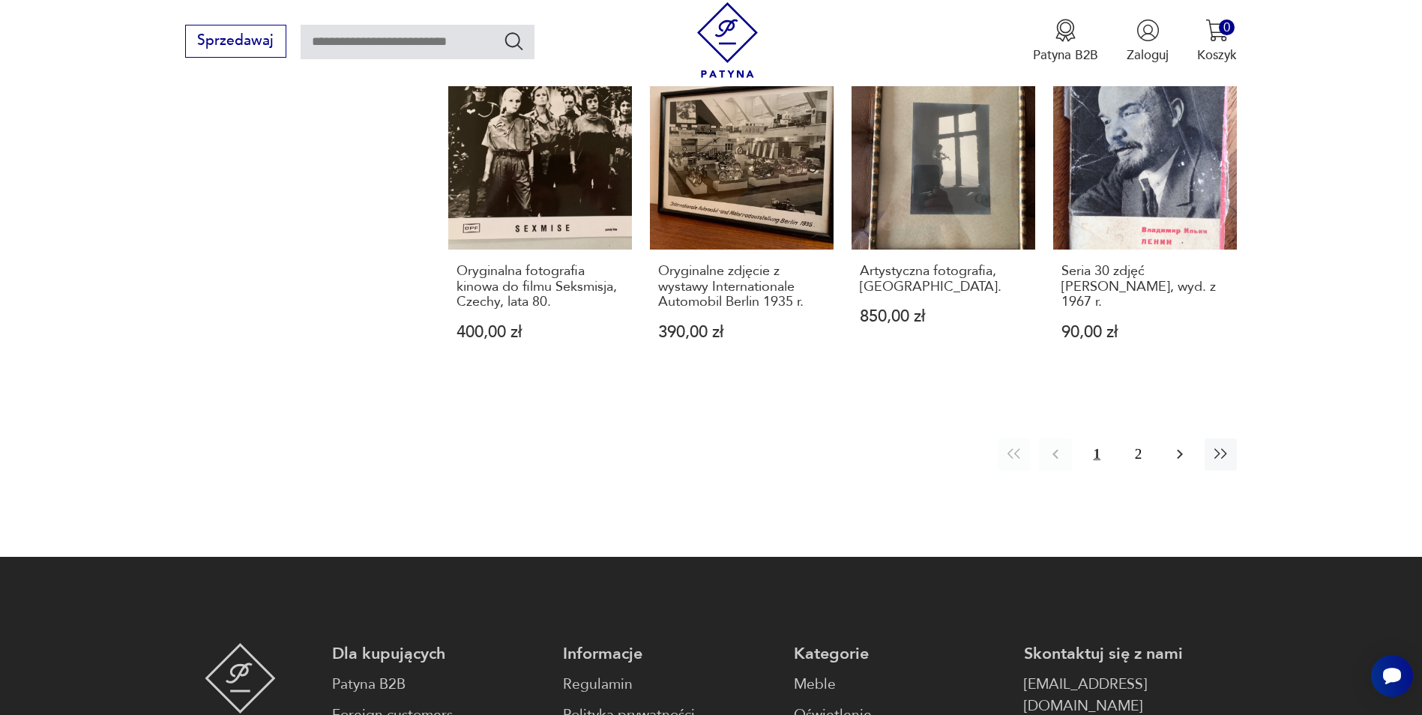
click at [1183, 450] on icon "button" at bounding box center [1180, 454] width 18 height 18
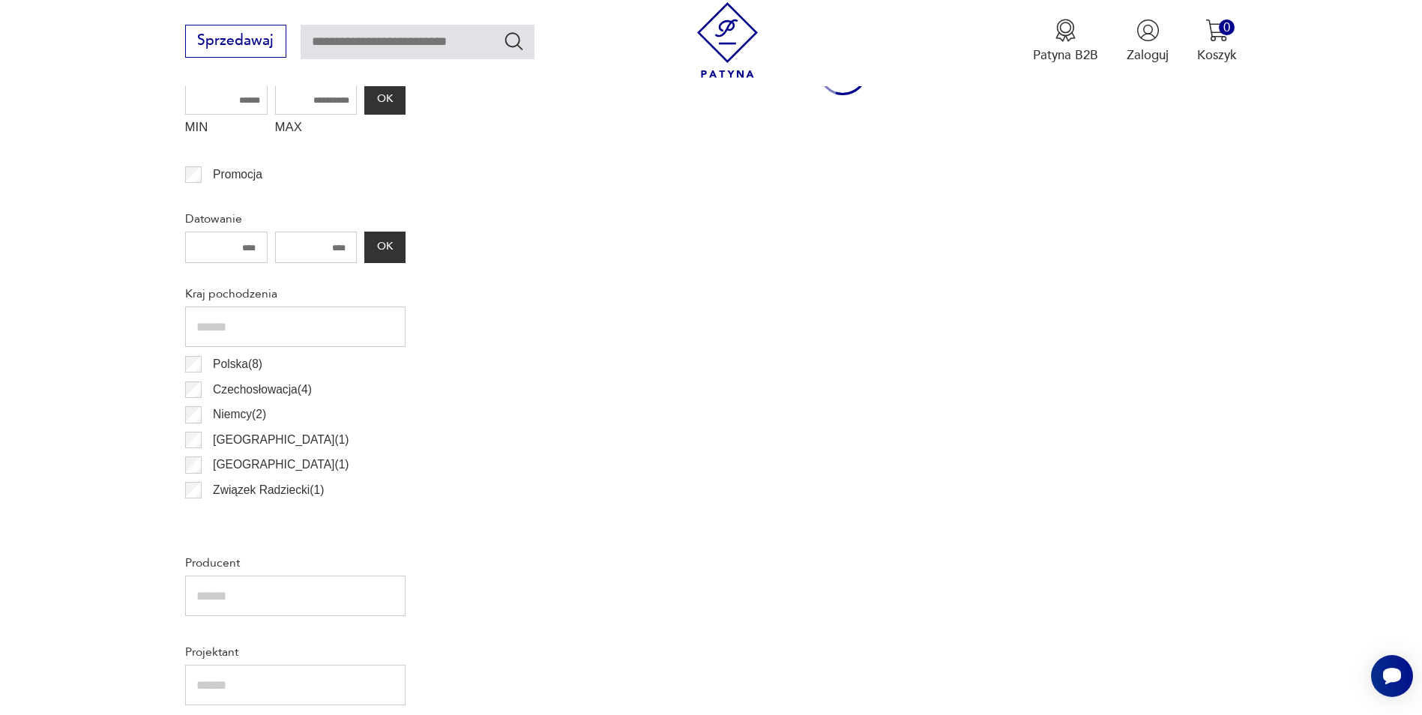
scroll to position [445, 0]
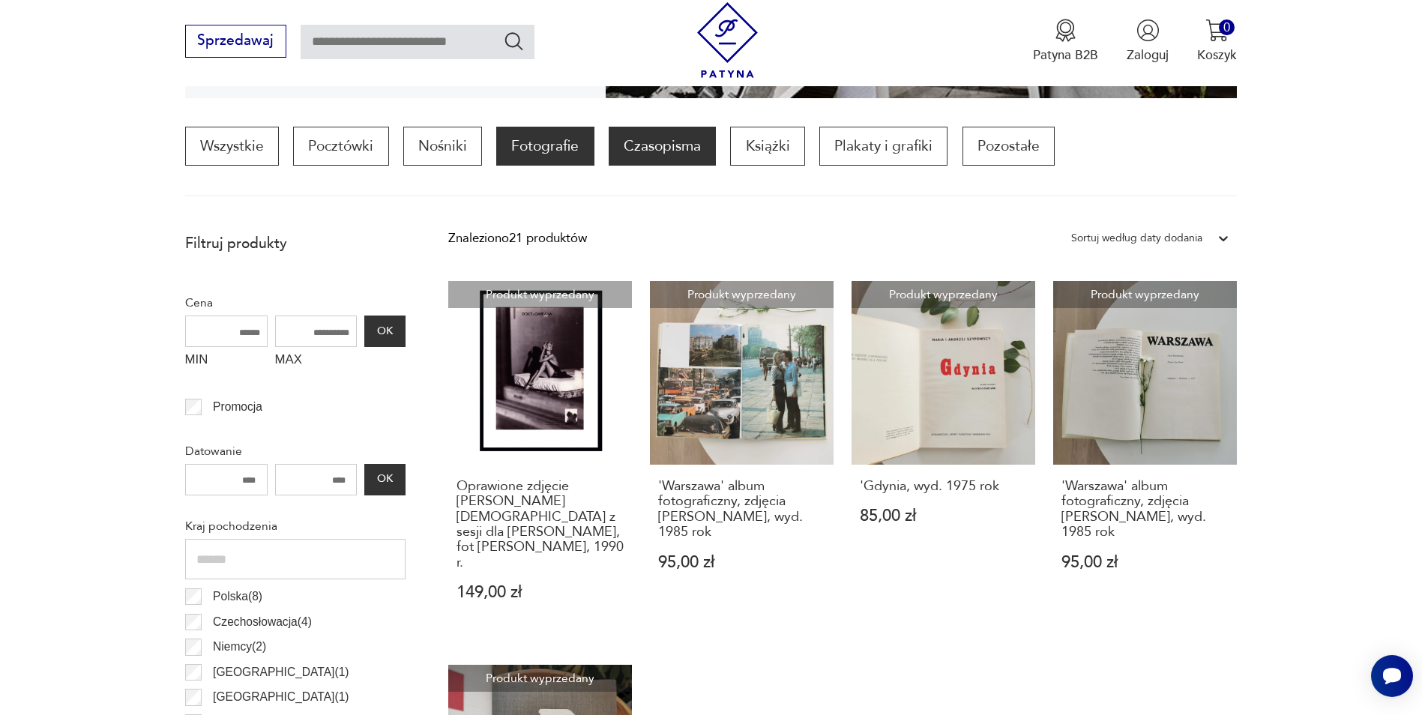
click at [685, 143] on p "Czasopisma" at bounding box center [662, 146] width 107 height 39
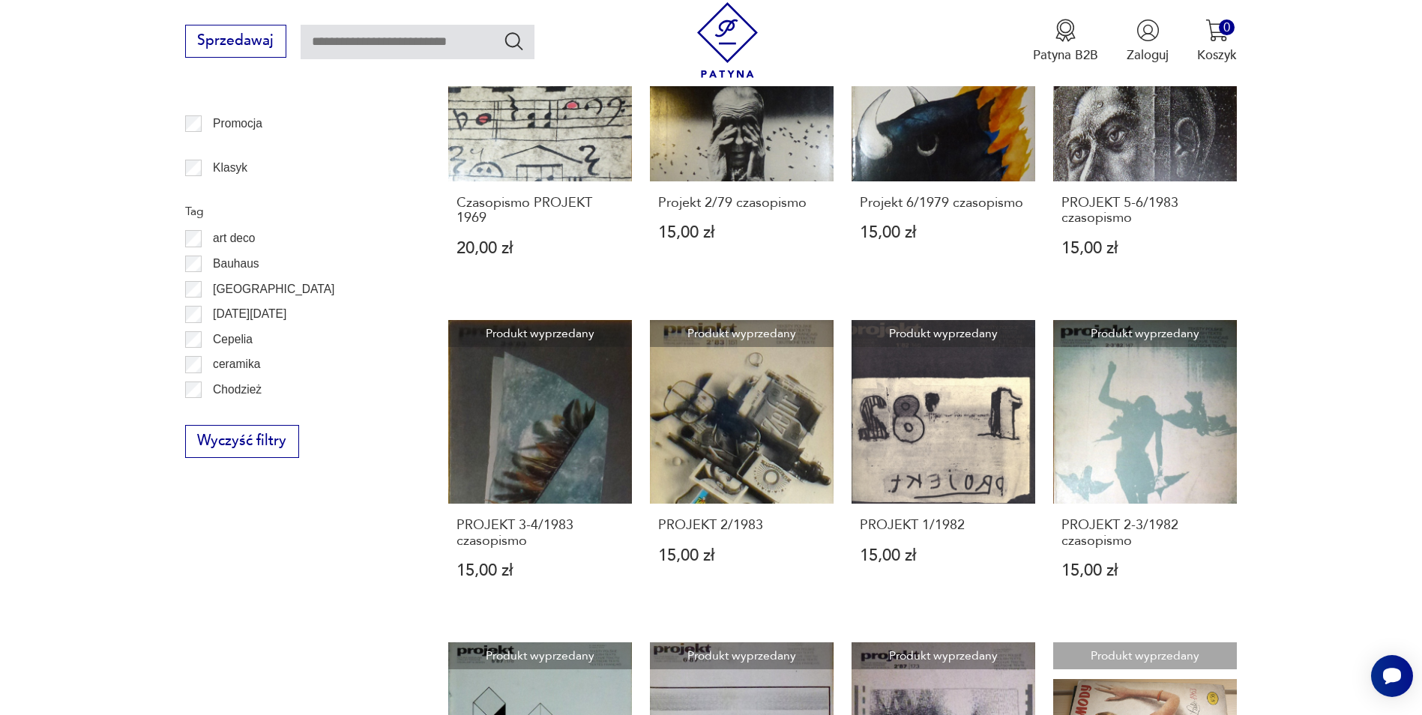
scroll to position [370, 0]
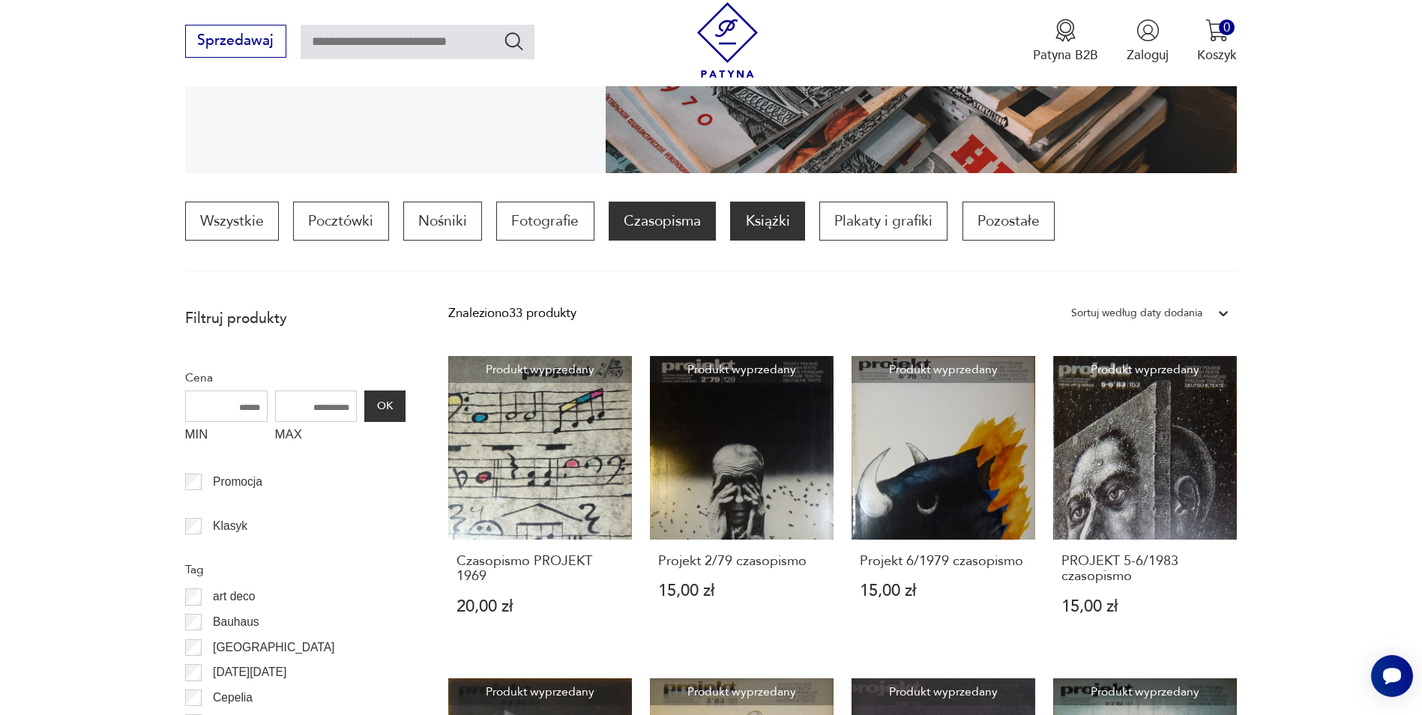
click at [790, 226] on p "Książki" at bounding box center [767, 221] width 74 height 39
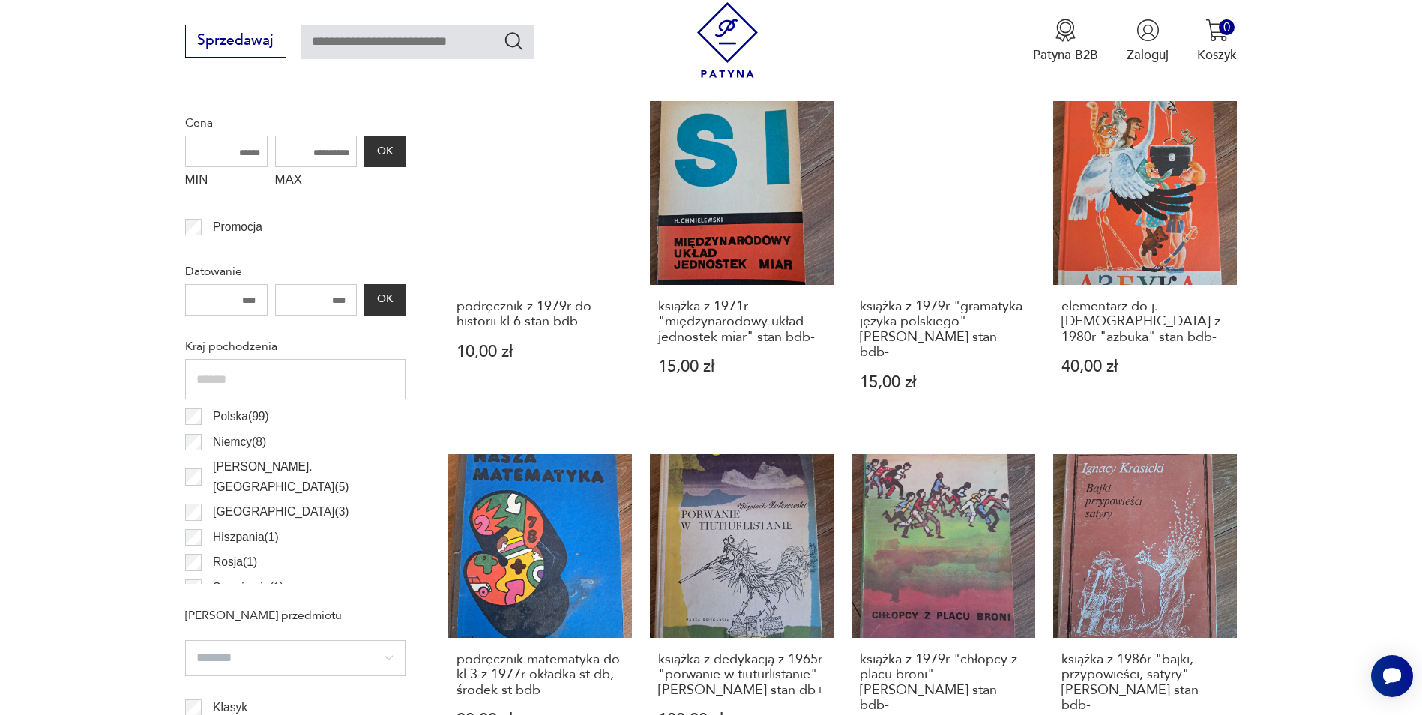
scroll to position [370, 0]
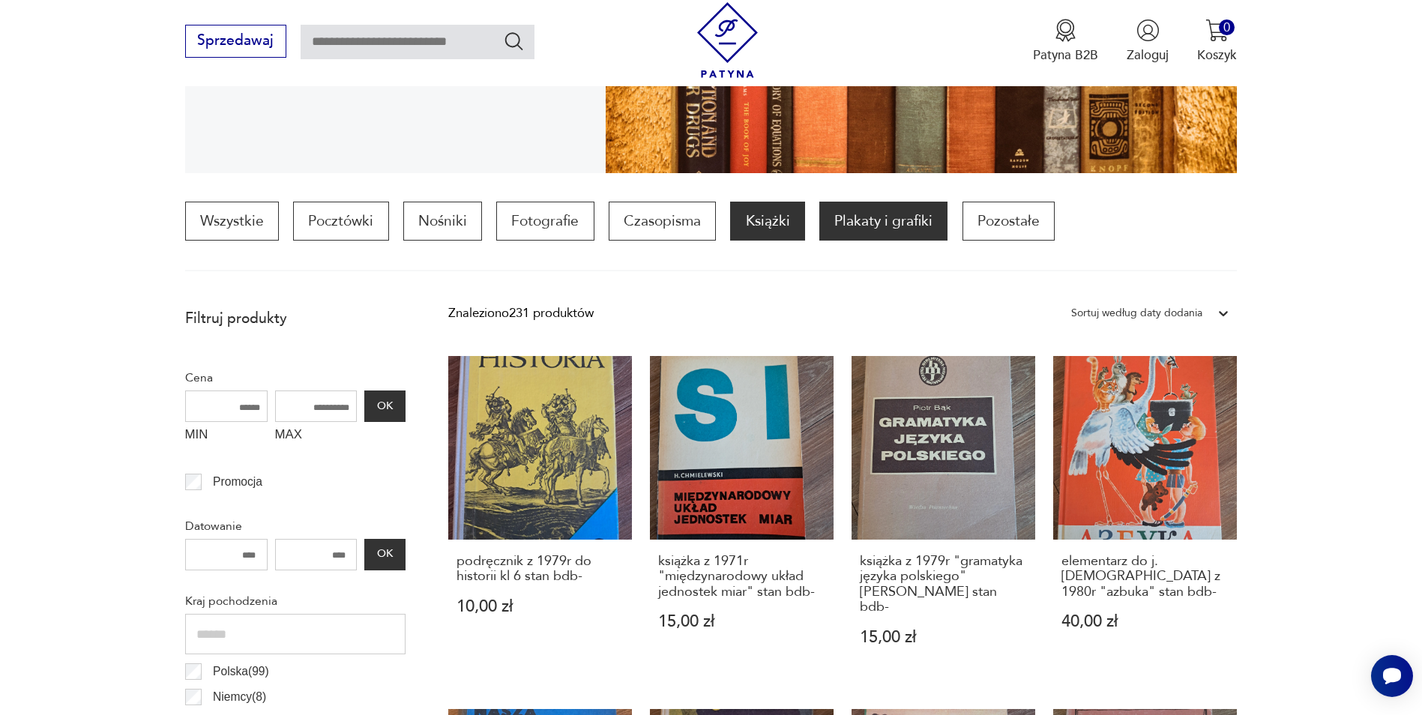
click at [861, 226] on p "Plakaty i grafiki" at bounding box center [884, 221] width 128 height 39
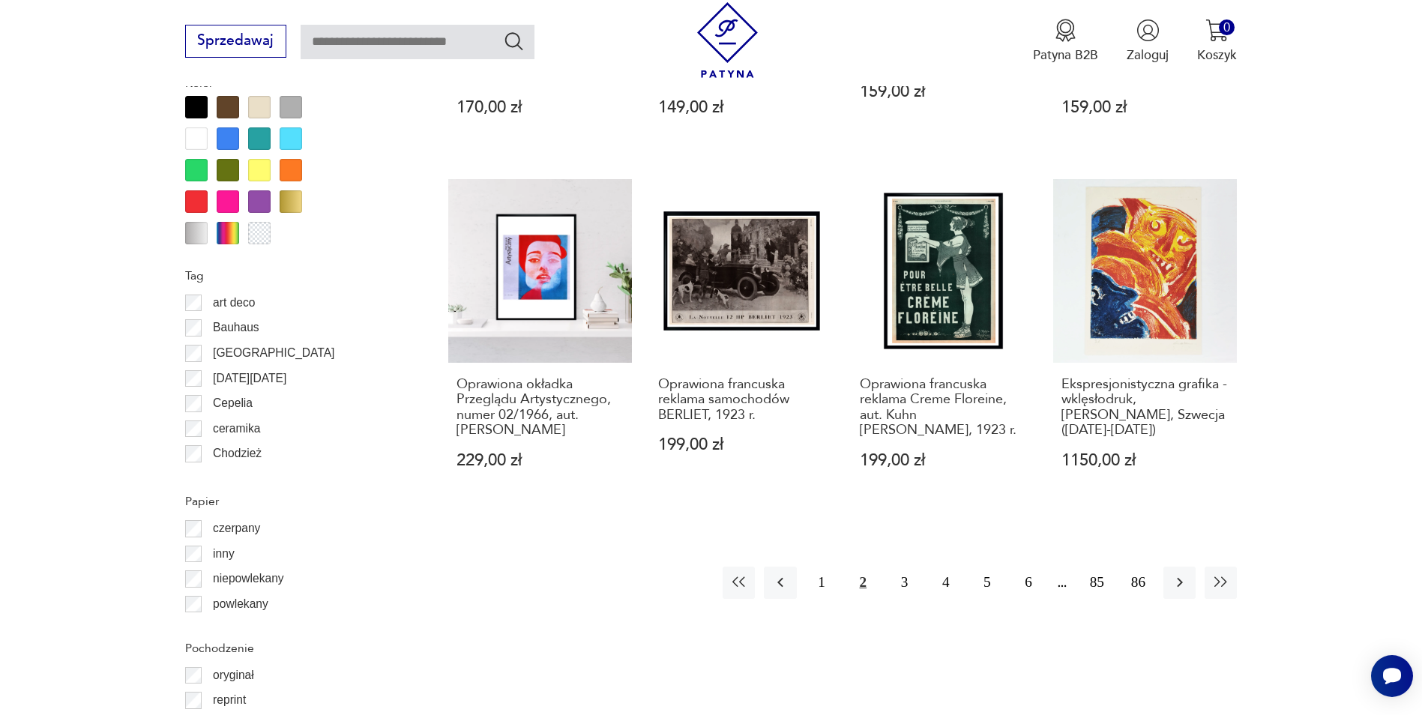
scroll to position [1645, 0]
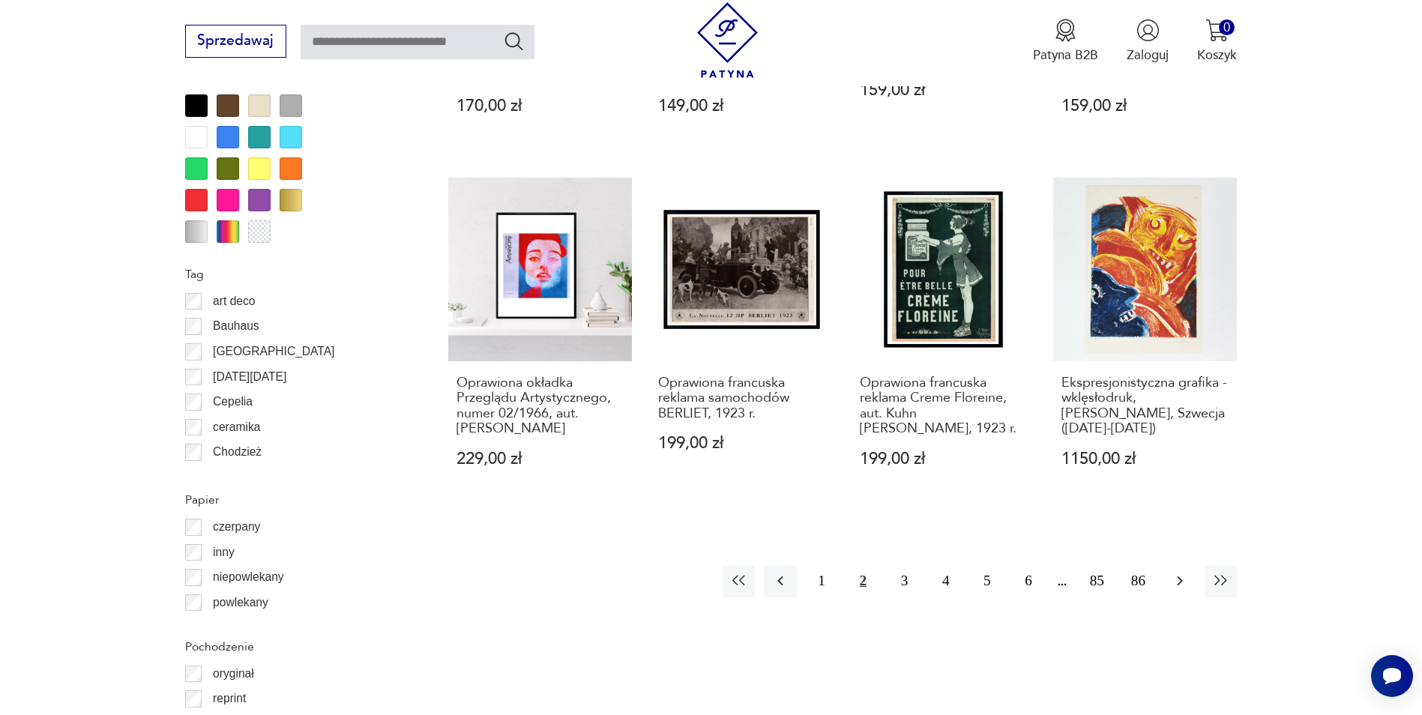
click at [1178, 572] on icon "button" at bounding box center [1180, 581] width 18 height 18
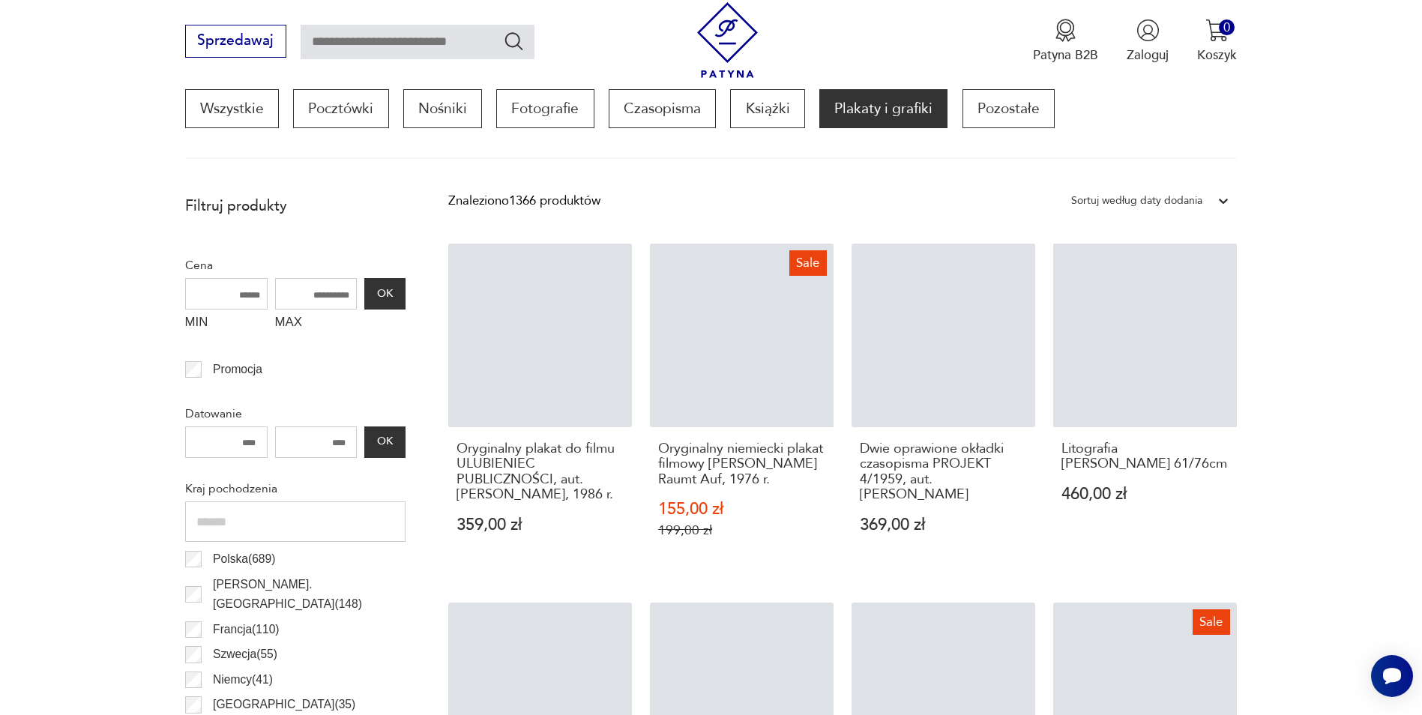
scroll to position [445, 0]
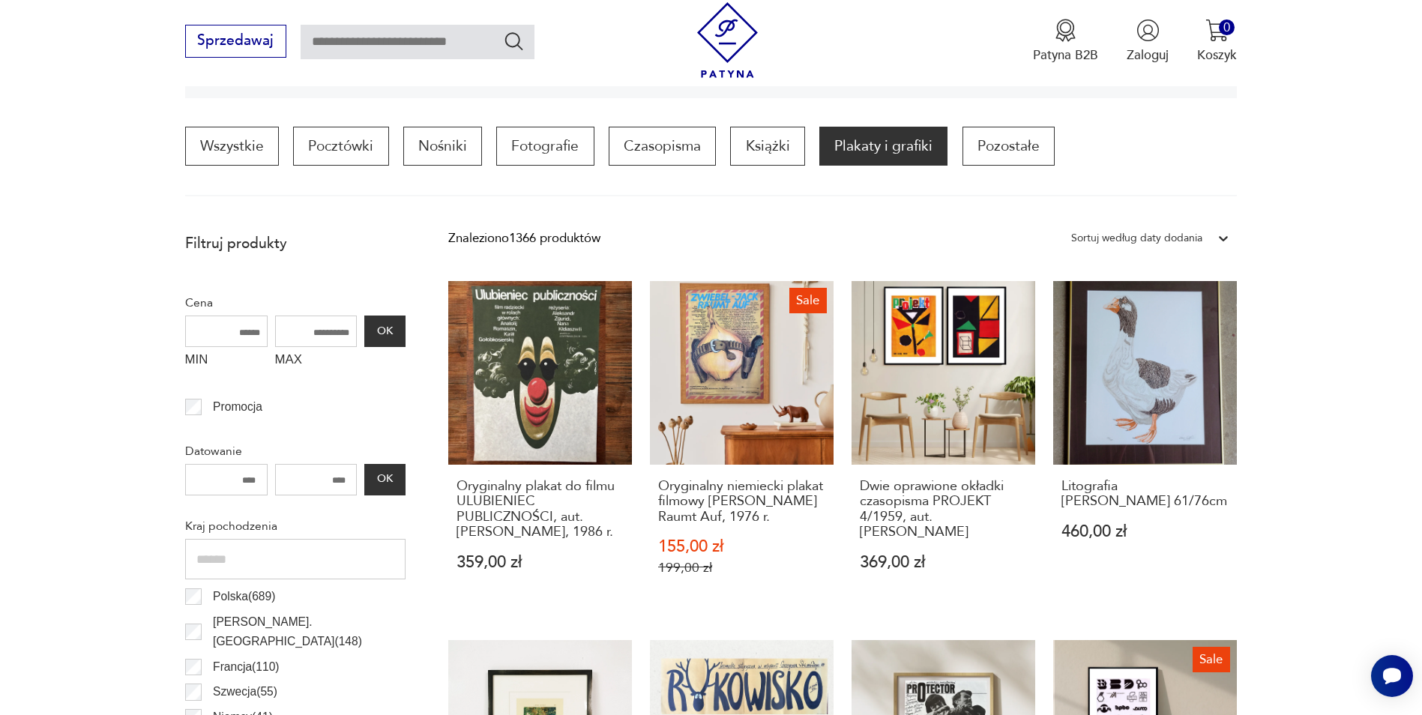
drag, startPoint x: 0, startPoint y: 303, endPoint x: 109, endPoint y: 311, distance: 109.8
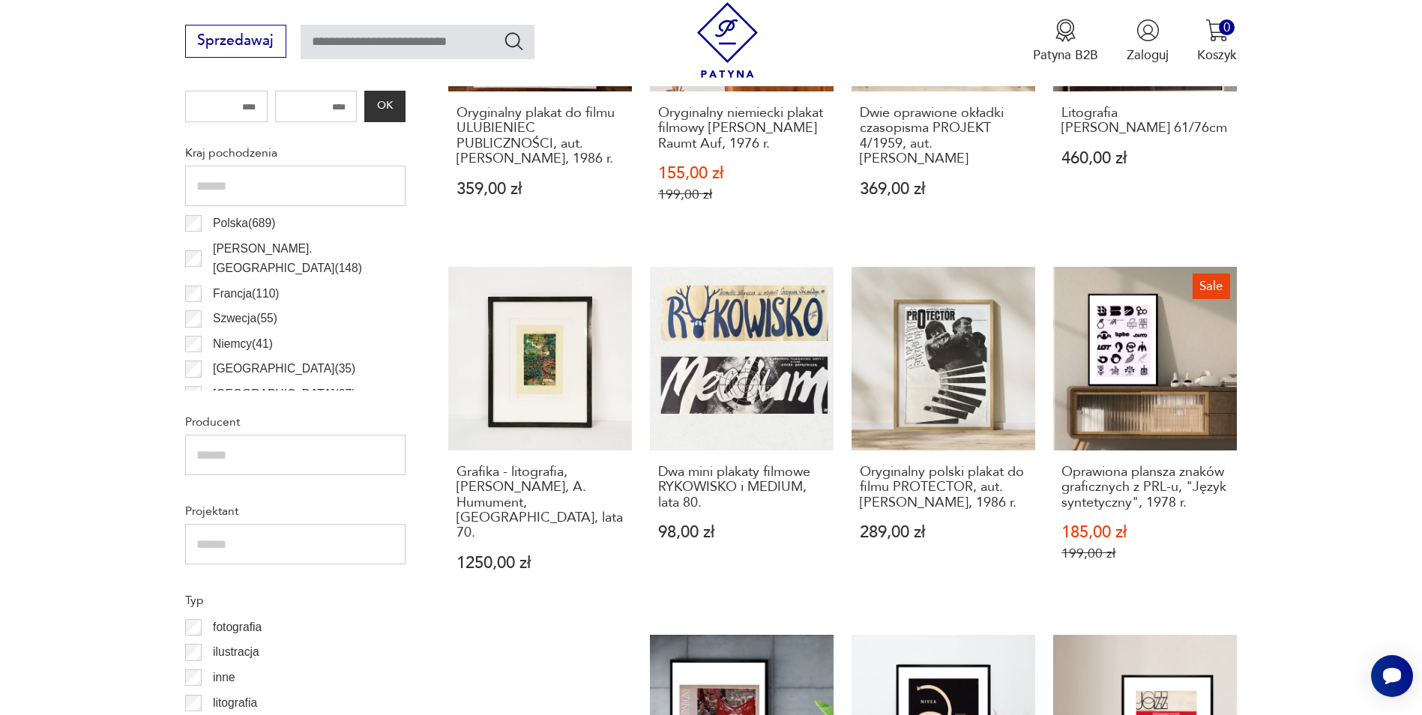
scroll to position [820, 0]
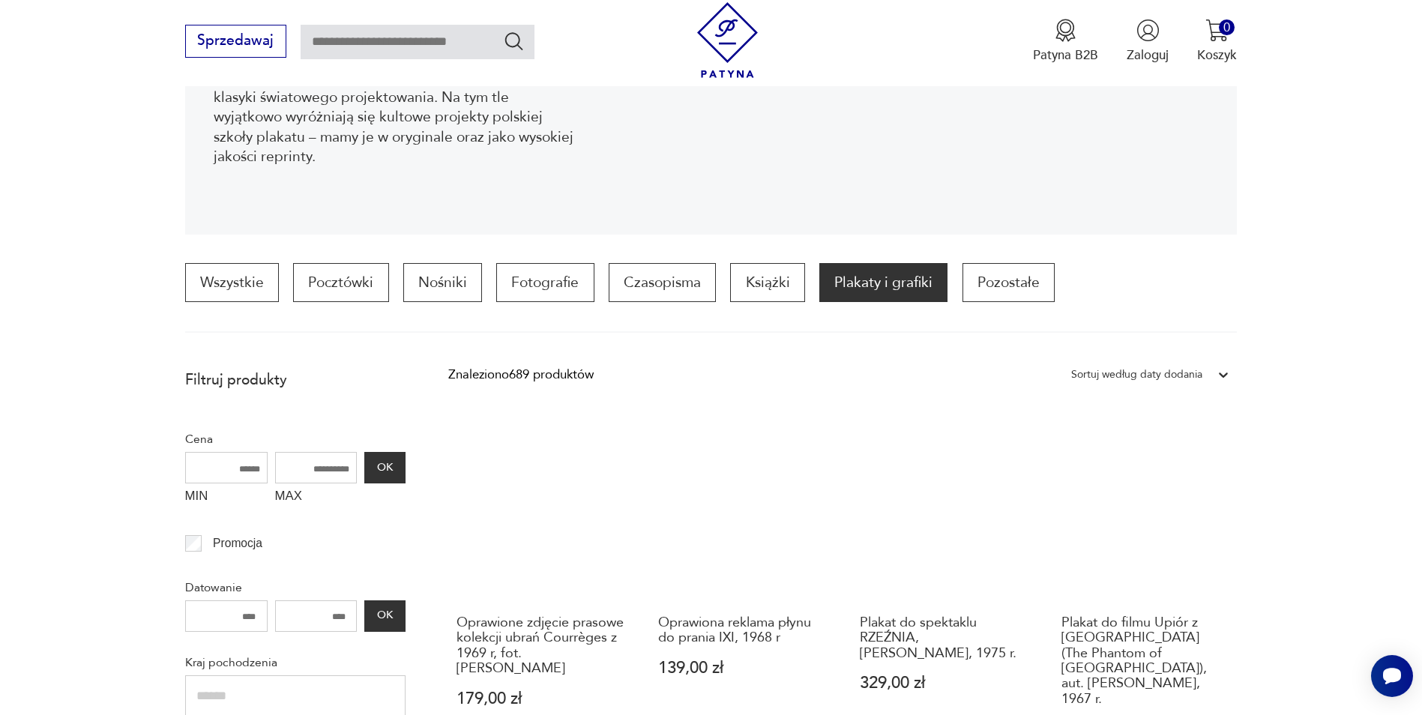
scroll to position [295, 0]
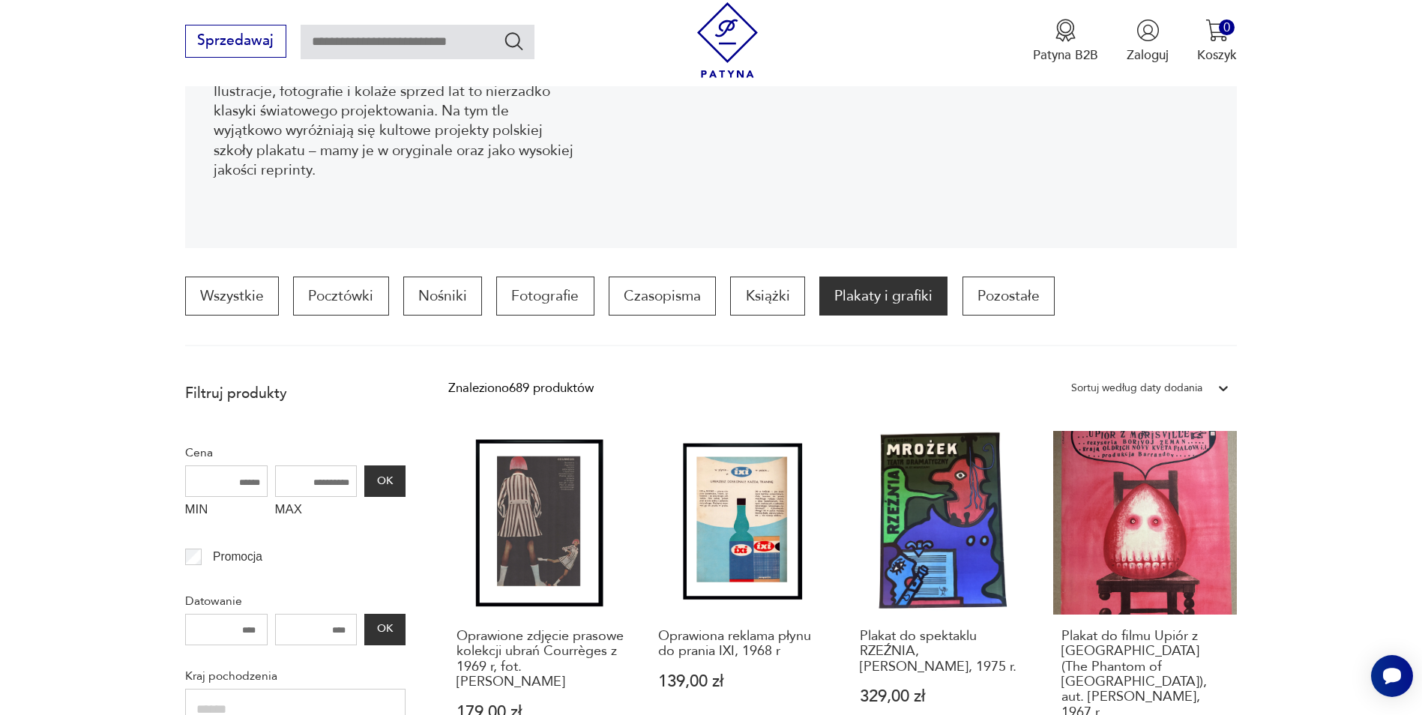
click at [1154, 386] on div "Sortuj według daty dodania" at bounding box center [1137, 388] width 131 height 19
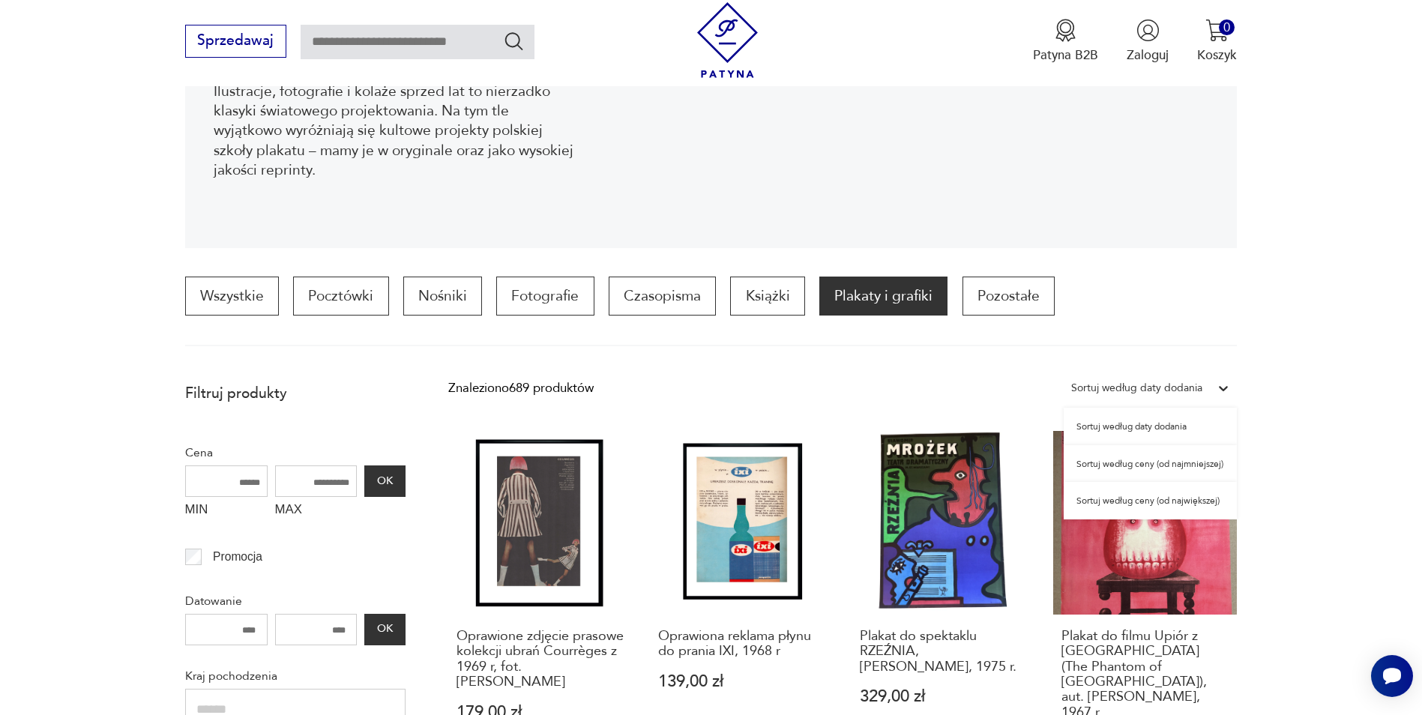
click at [1168, 466] on div "Sortuj według ceny (od najmniejszej)" at bounding box center [1150, 463] width 173 height 37
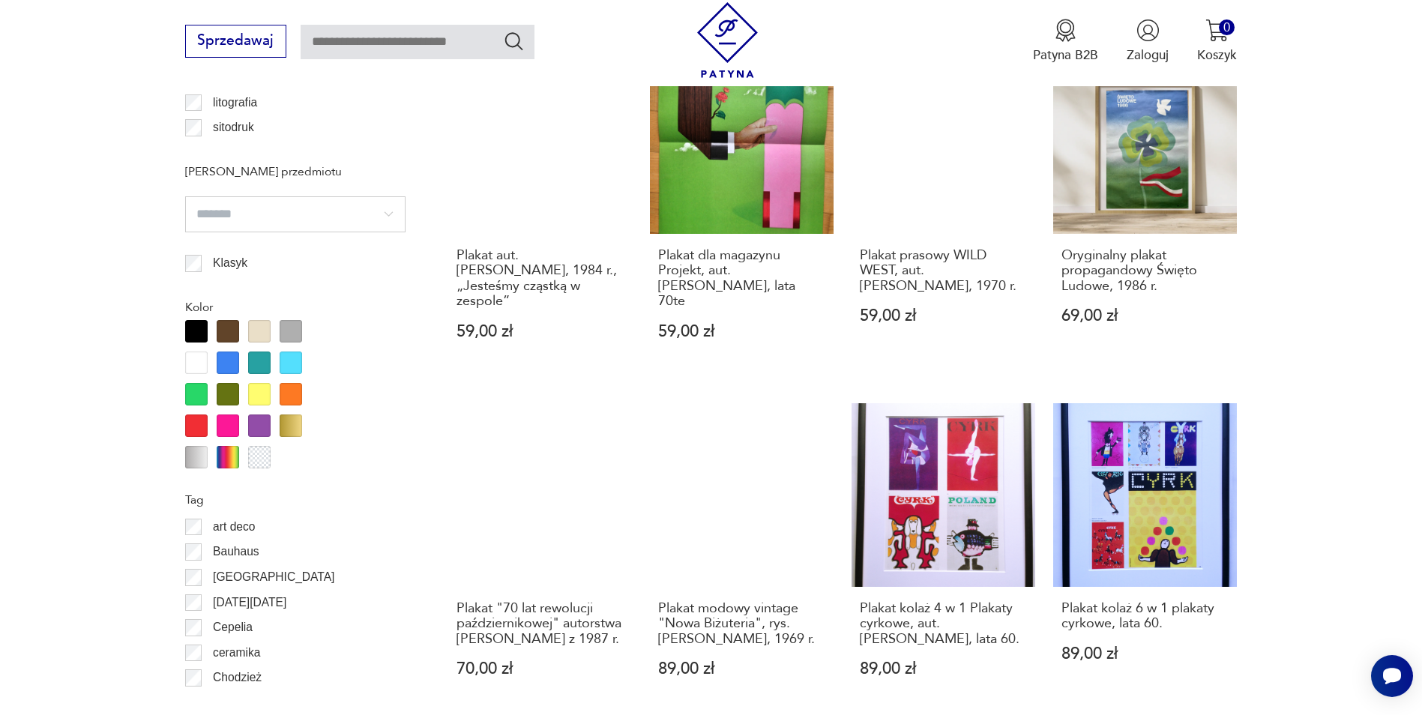
scroll to position [1495, 0]
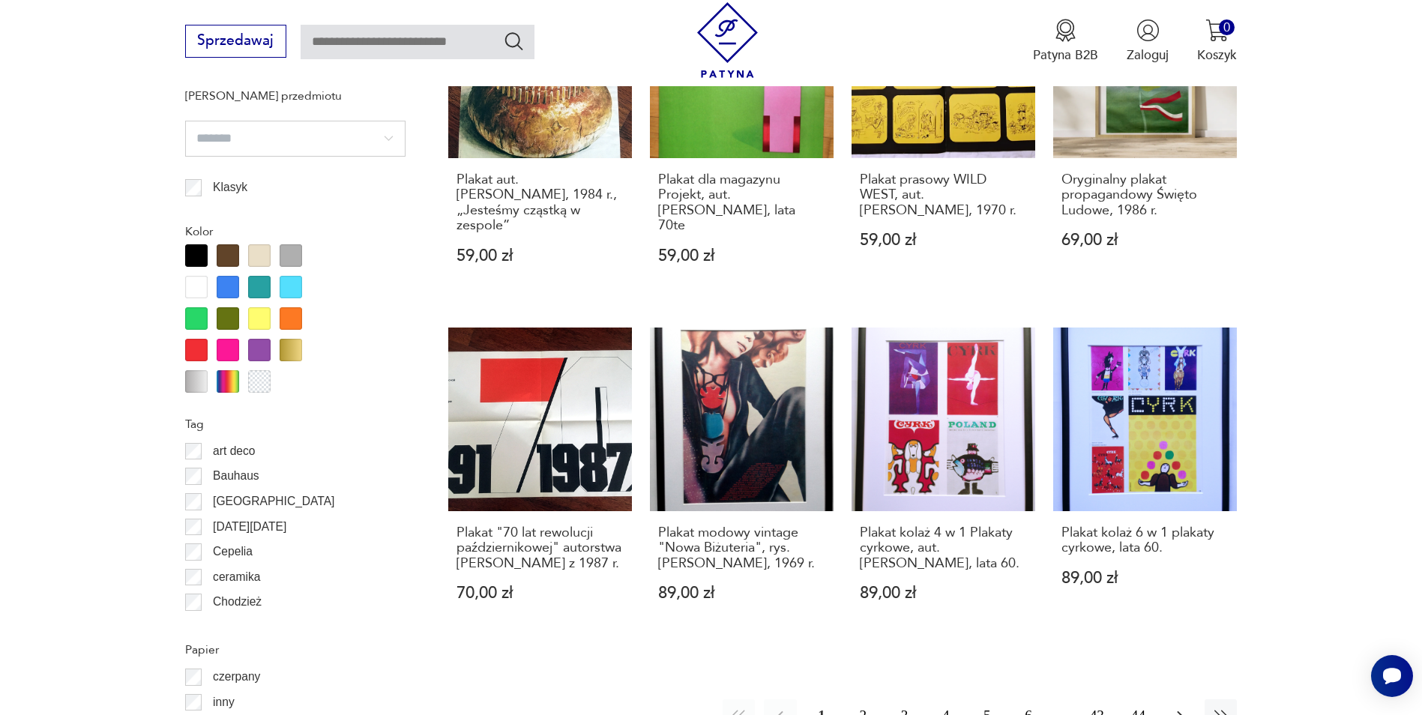
click at [1190, 700] on button "button" at bounding box center [1180, 716] width 32 height 32
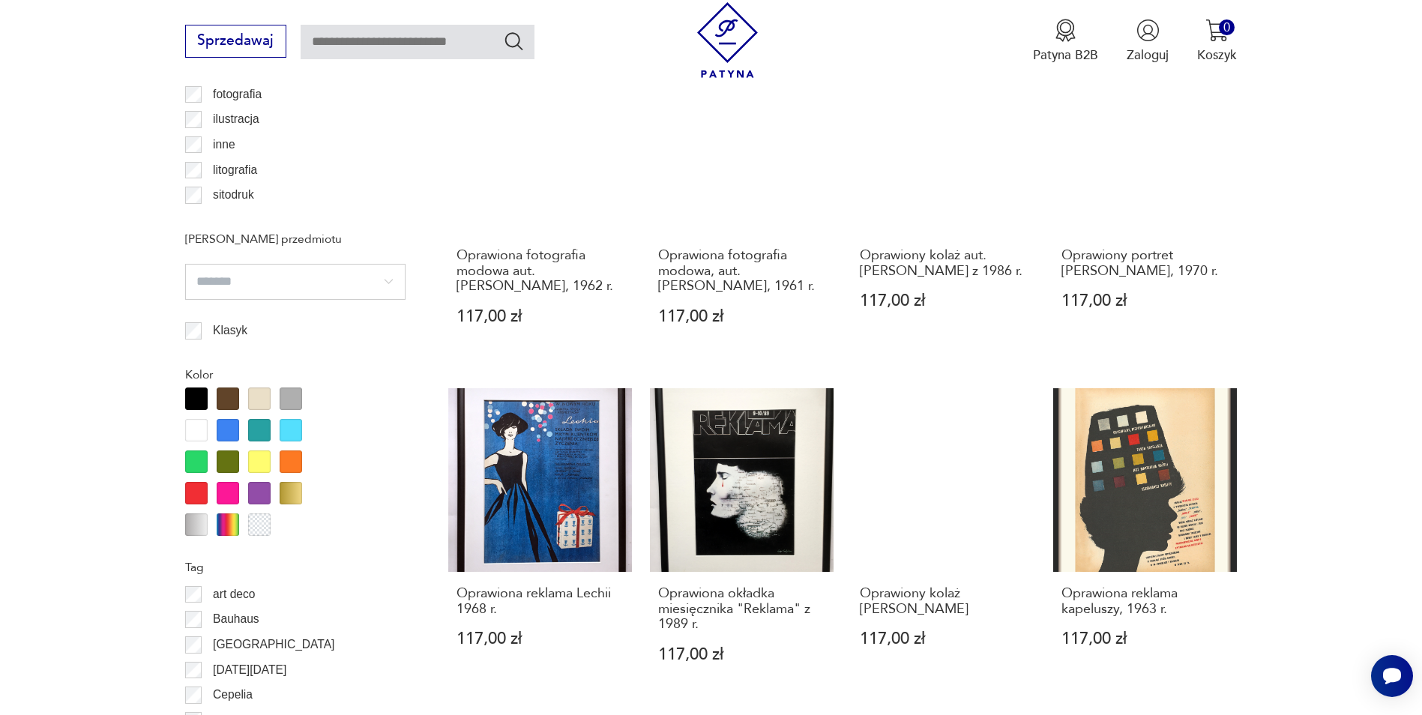
scroll to position [1570, 0]
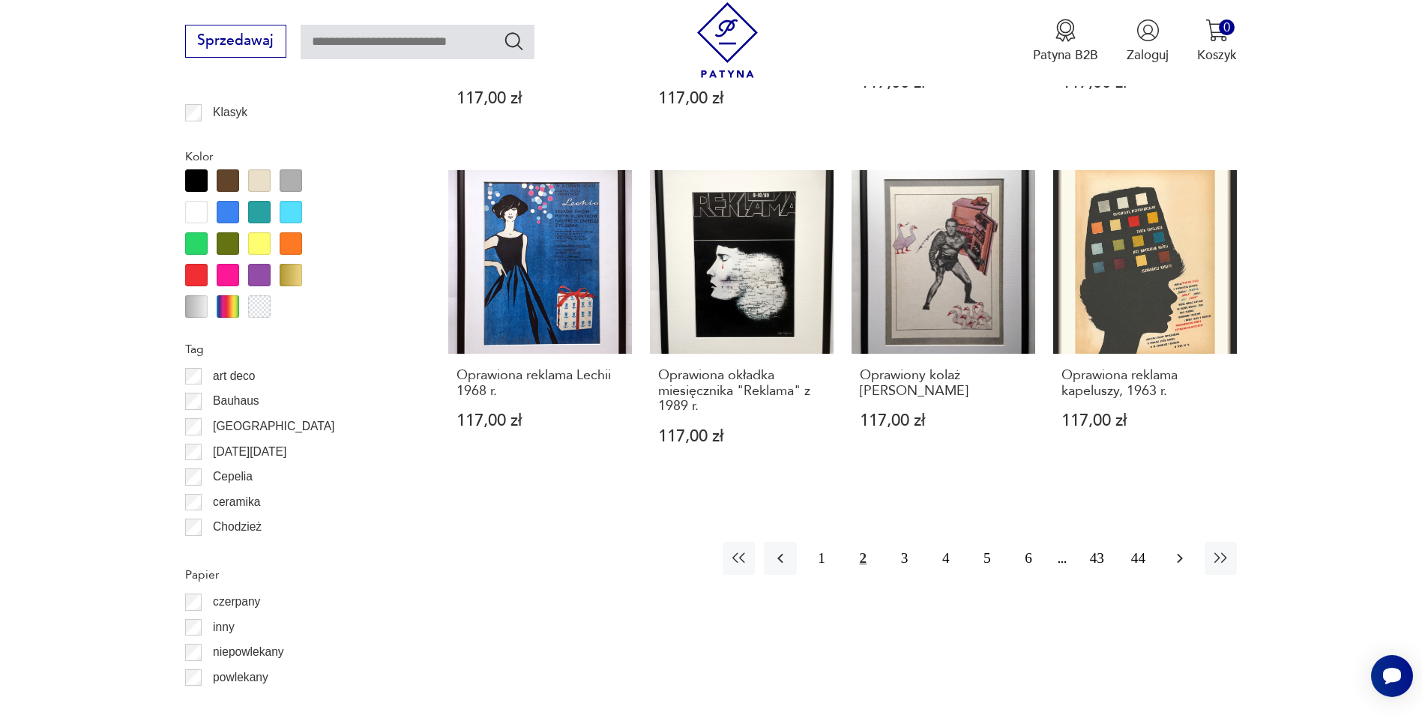
click at [1179, 550] on icon "button" at bounding box center [1180, 559] width 18 height 18
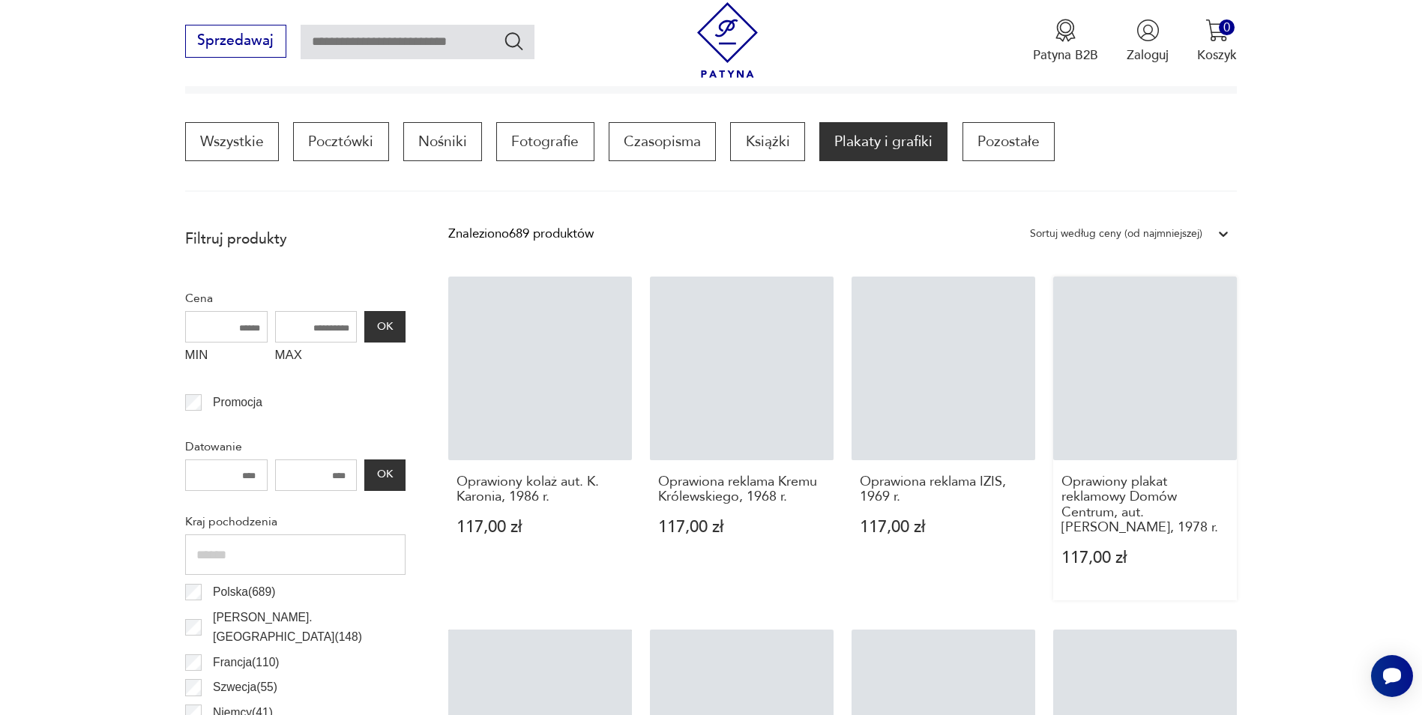
scroll to position [445, 0]
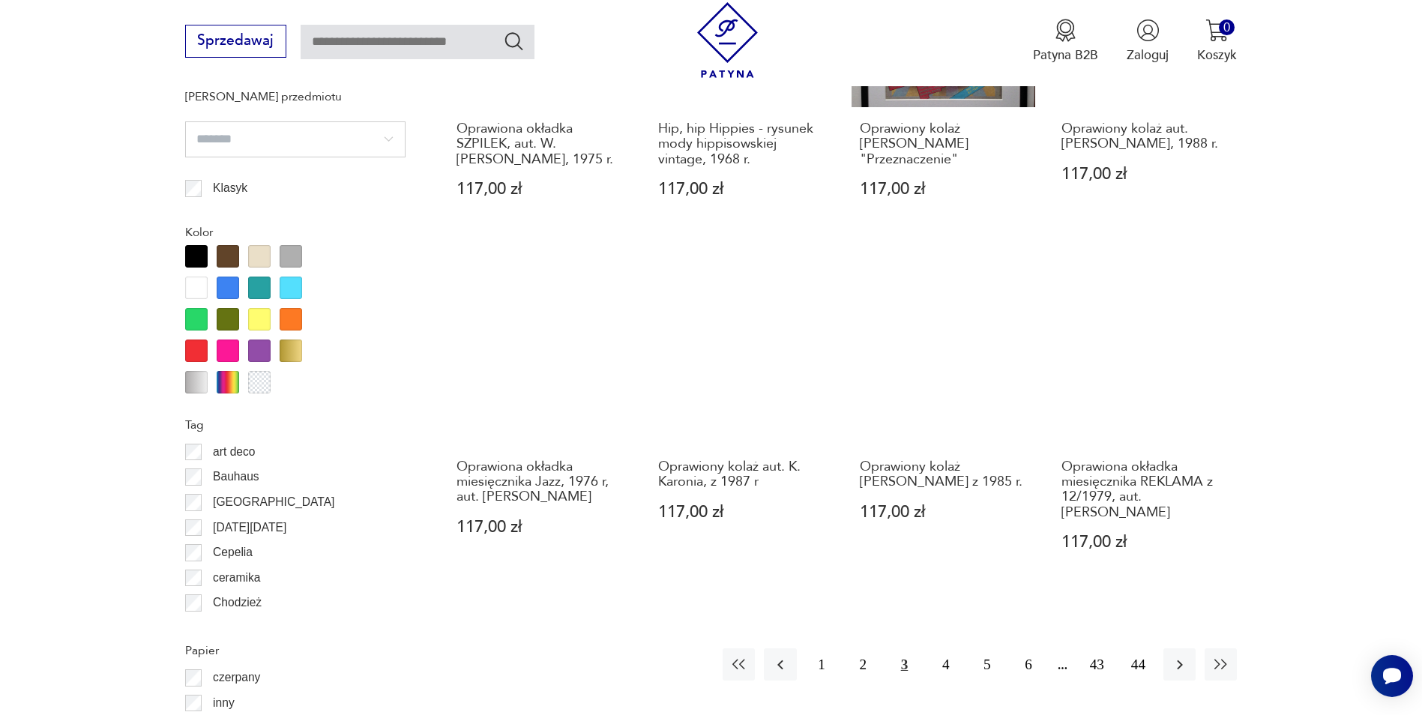
scroll to position [1570, 0]
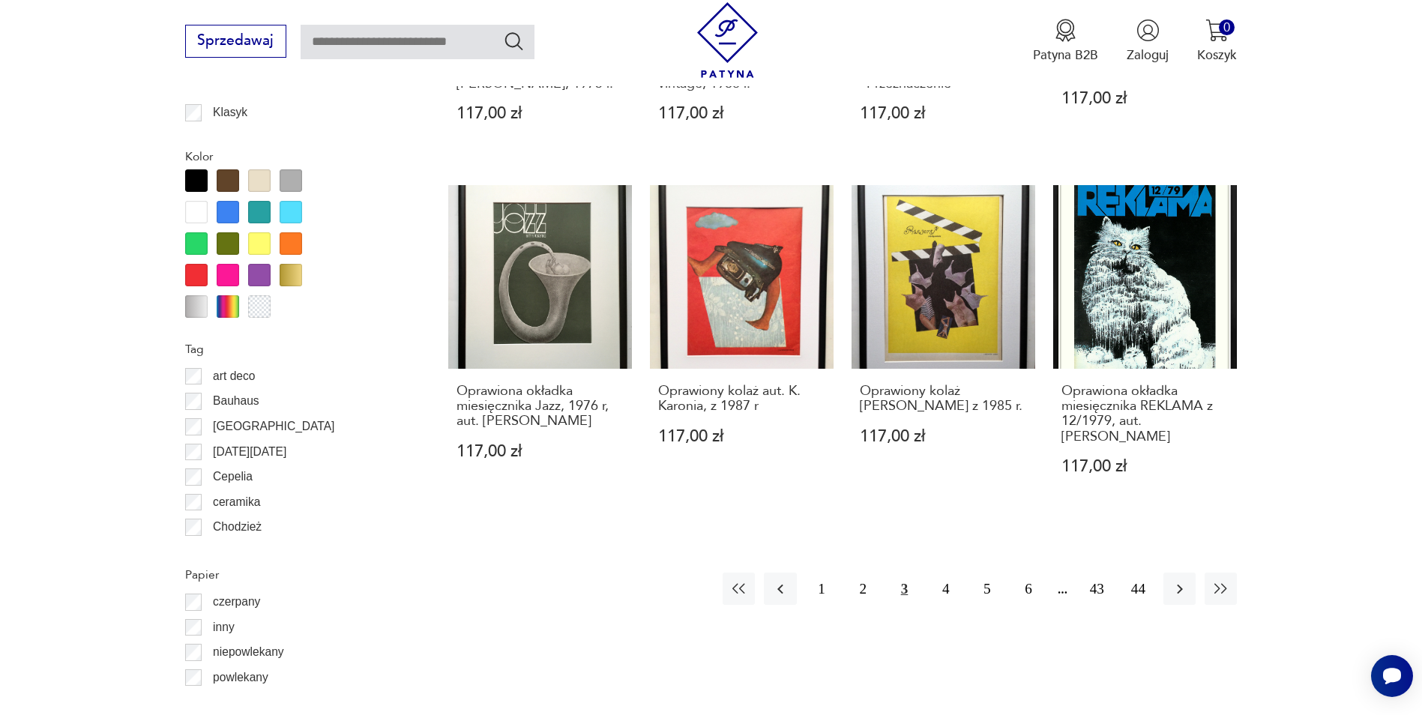
click at [1303, 406] on section "Filtruj produkty Cena MIN MAX OK Promocja Datowanie OK Kraj pochodzenia Polska …" at bounding box center [711, 76] width 1422 height 1953
click at [1174, 580] on icon "button" at bounding box center [1180, 589] width 18 height 18
click at [1229, 622] on div "Znaleziono 689 produktów Filtruj Sortuj według ceny (od najmniejszej) Sortuj we…" at bounding box center [842, 33] width 789 height 1867
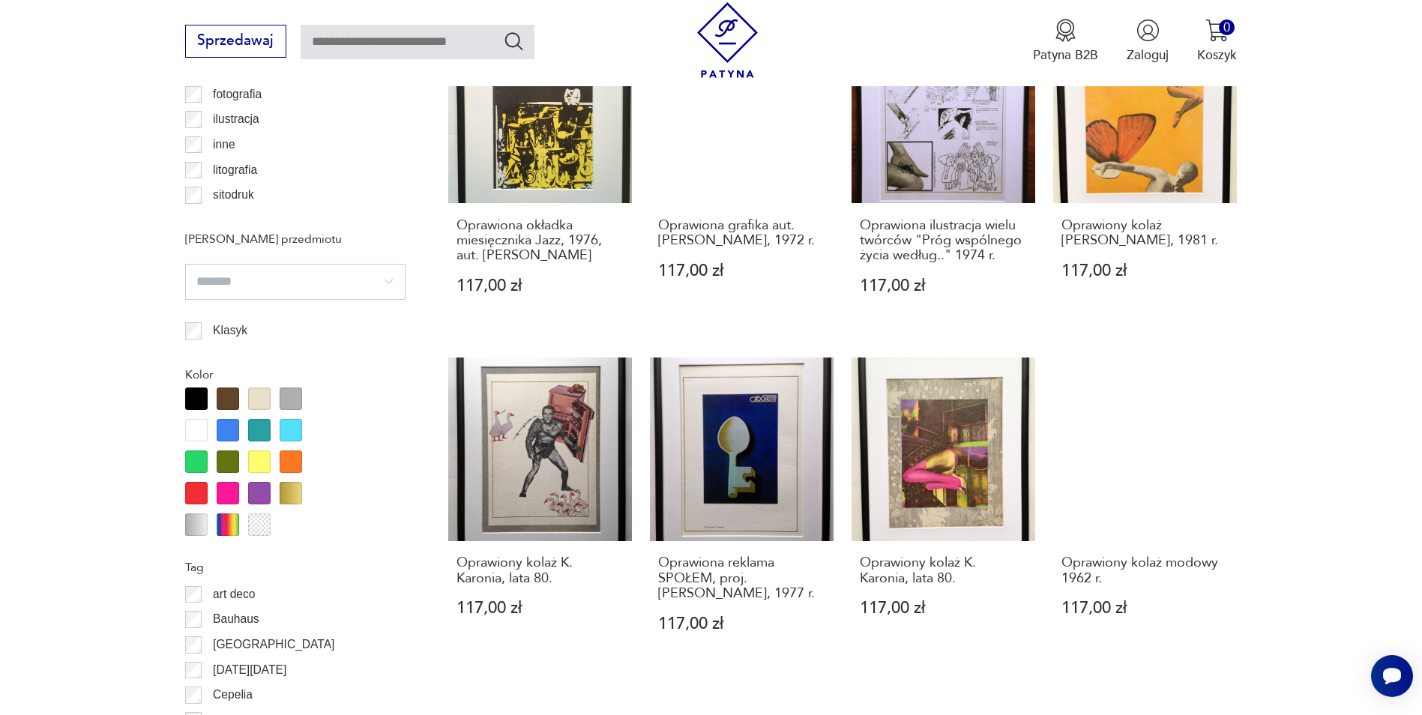
scroll to position [1420, 0]
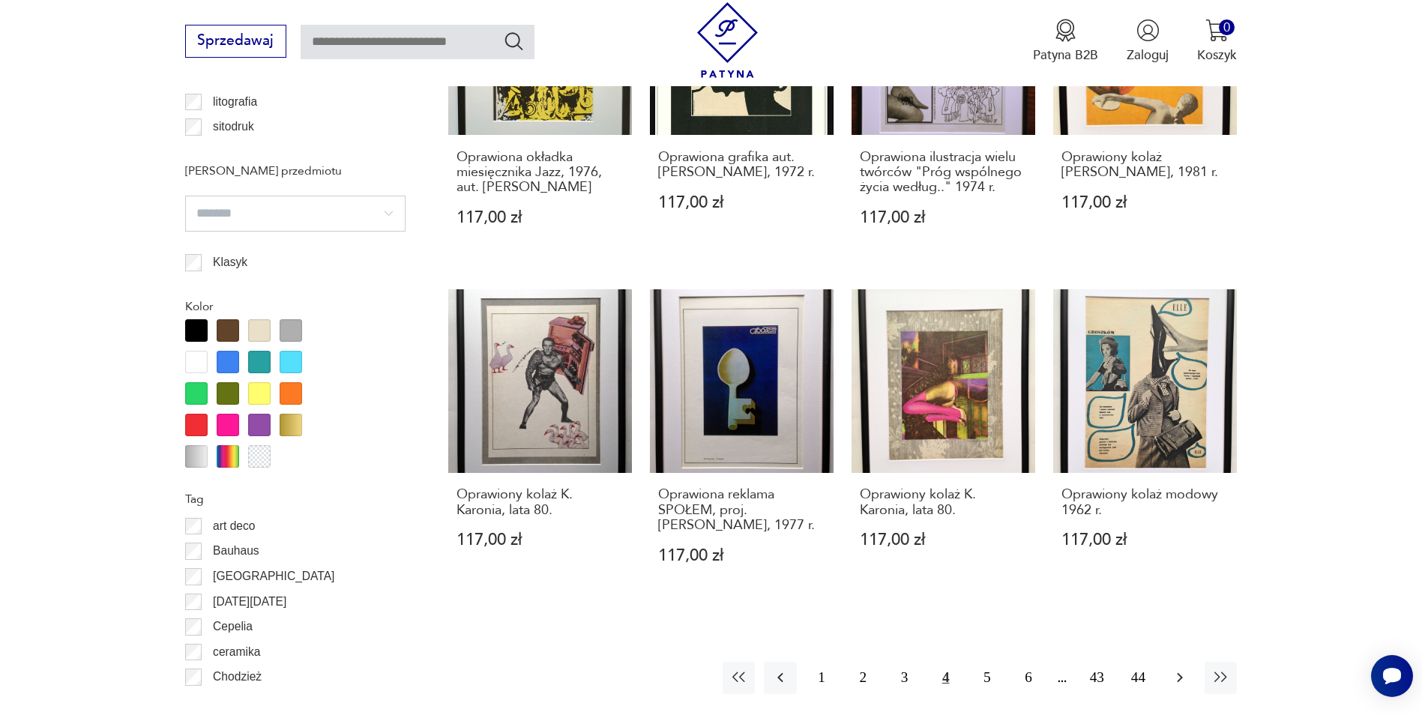
click at [1173, 691] on button "button" at bounding box center [1180, 678] width 32 height 32
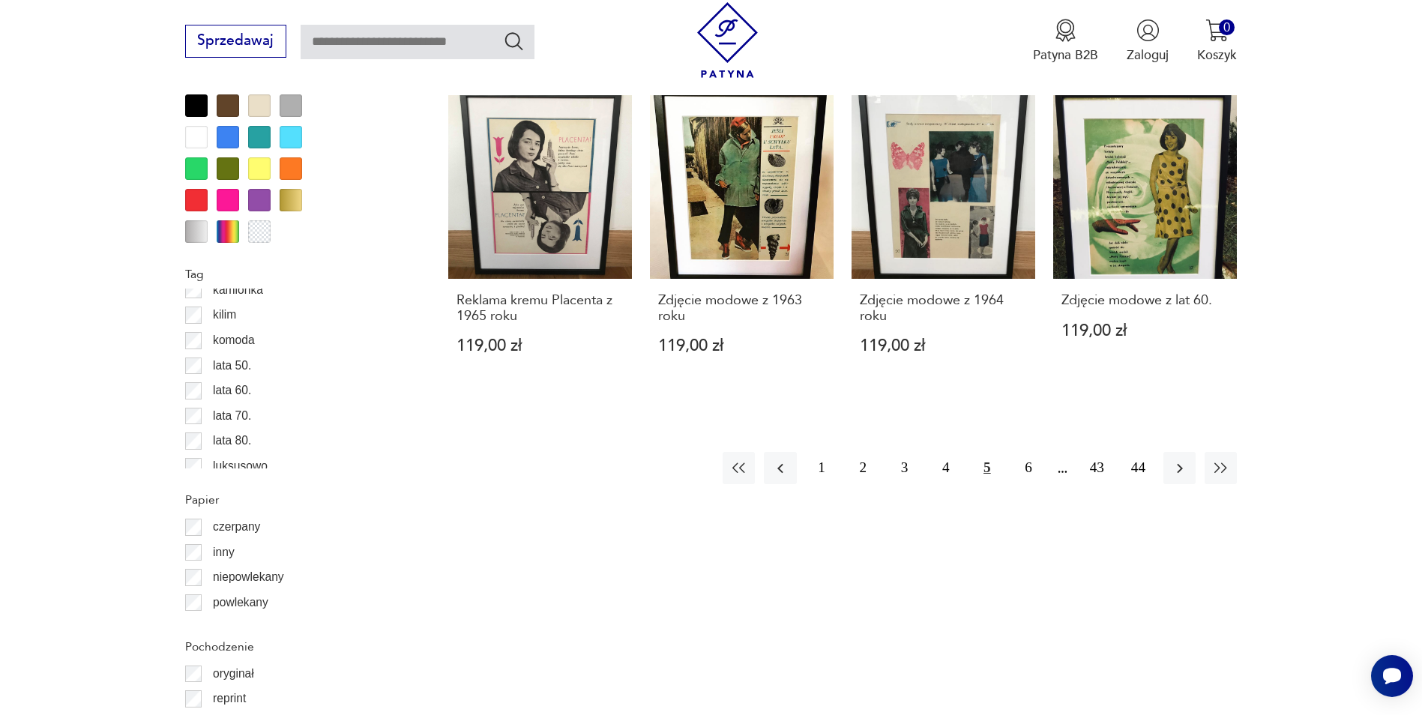
scroll to position [530, 0]
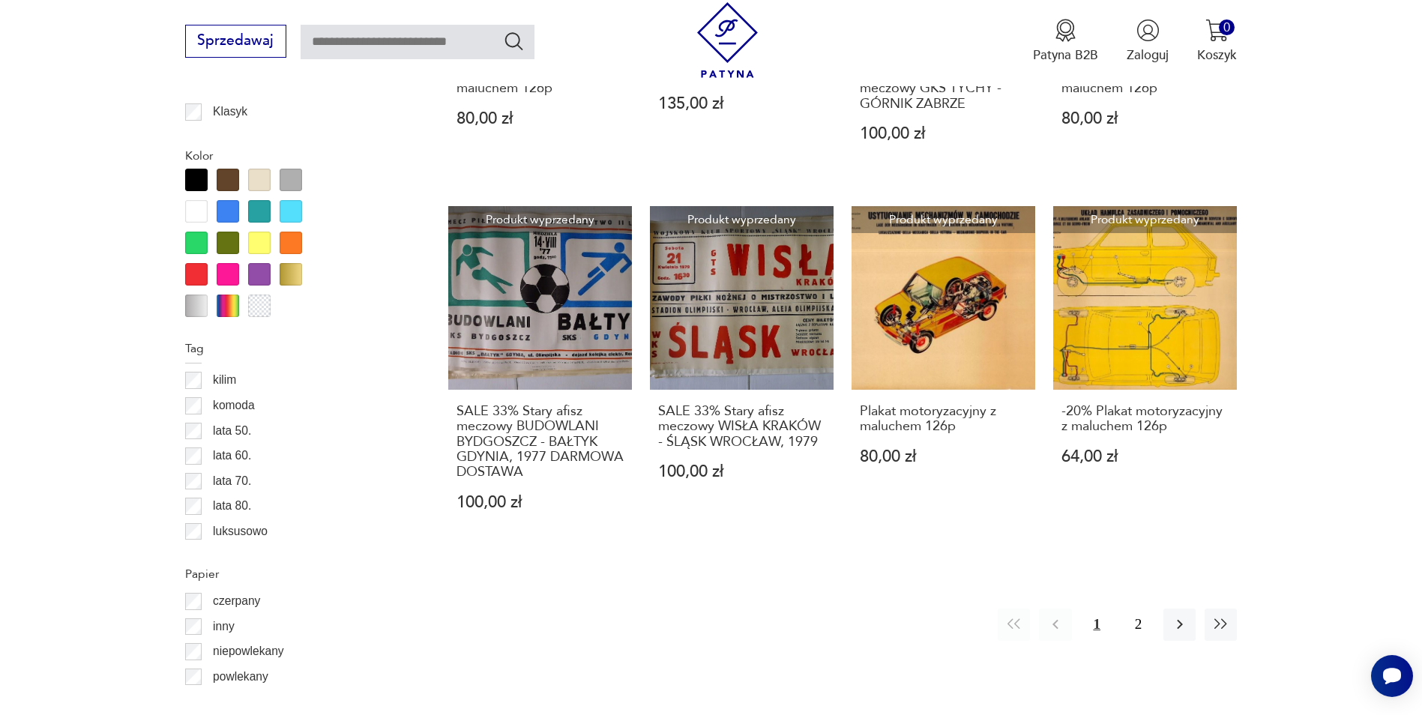
scroll to position [1572, 0]
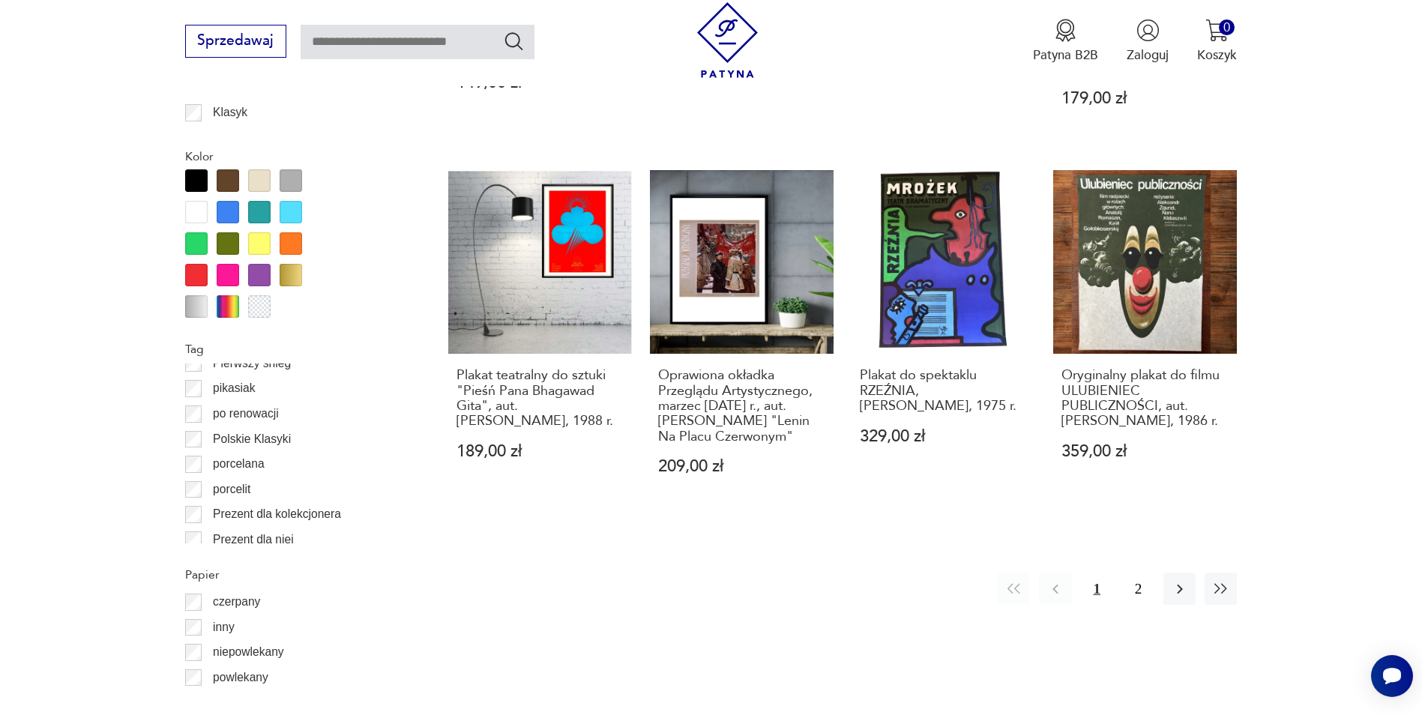
scroll to position [940, 0]
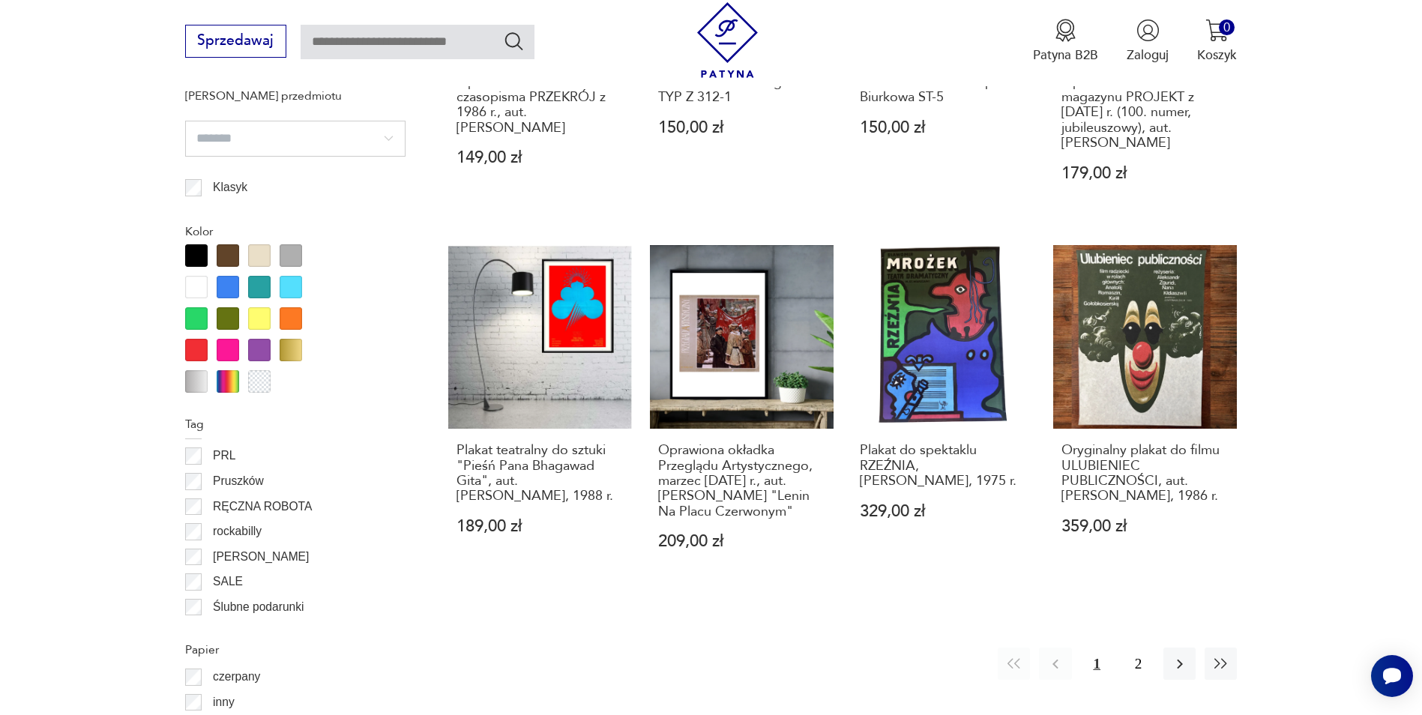
scroll to position [1107, 0]
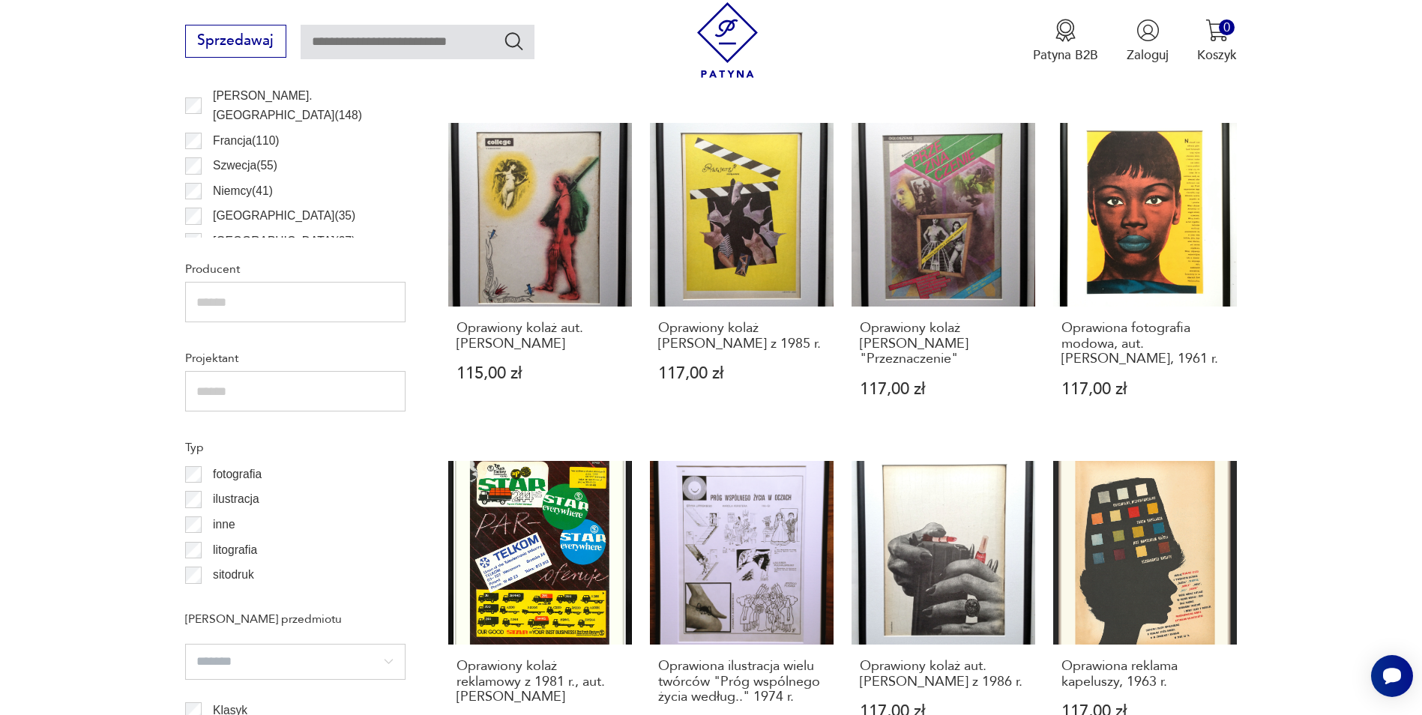
scroll to position [1045, 0]
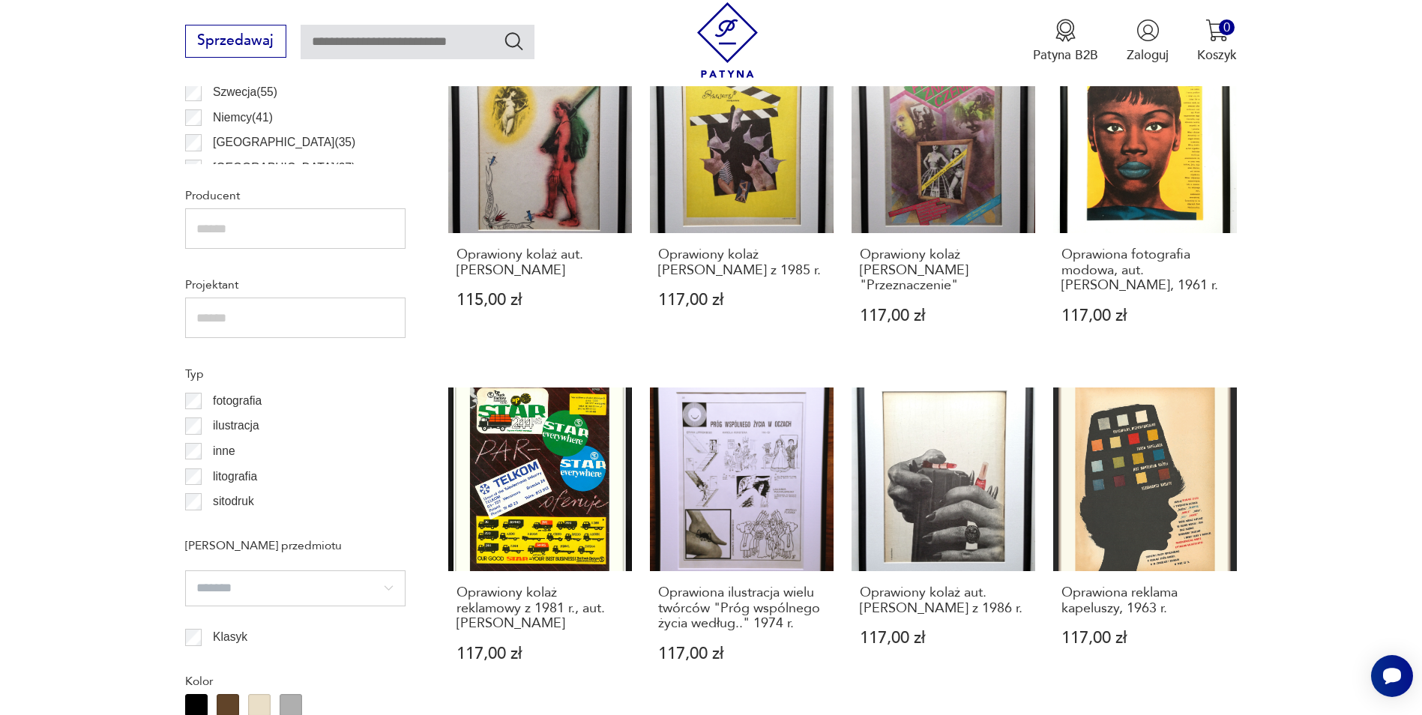
click at [1272, 341] on section "Filtruj produkty Cena MIN MAX OK Promocja Datowanie OK Kraj pochodzenia Polska …" at bounding box center [711, 601] width 1422 height 1953
click at [1285, 357] on section "Filtruj produkty Cena MIN MAX OK Promocja Datowanie OK Kraj pochodzenia Polska …" at bounding box center [711, 601] width 1422 height 1953
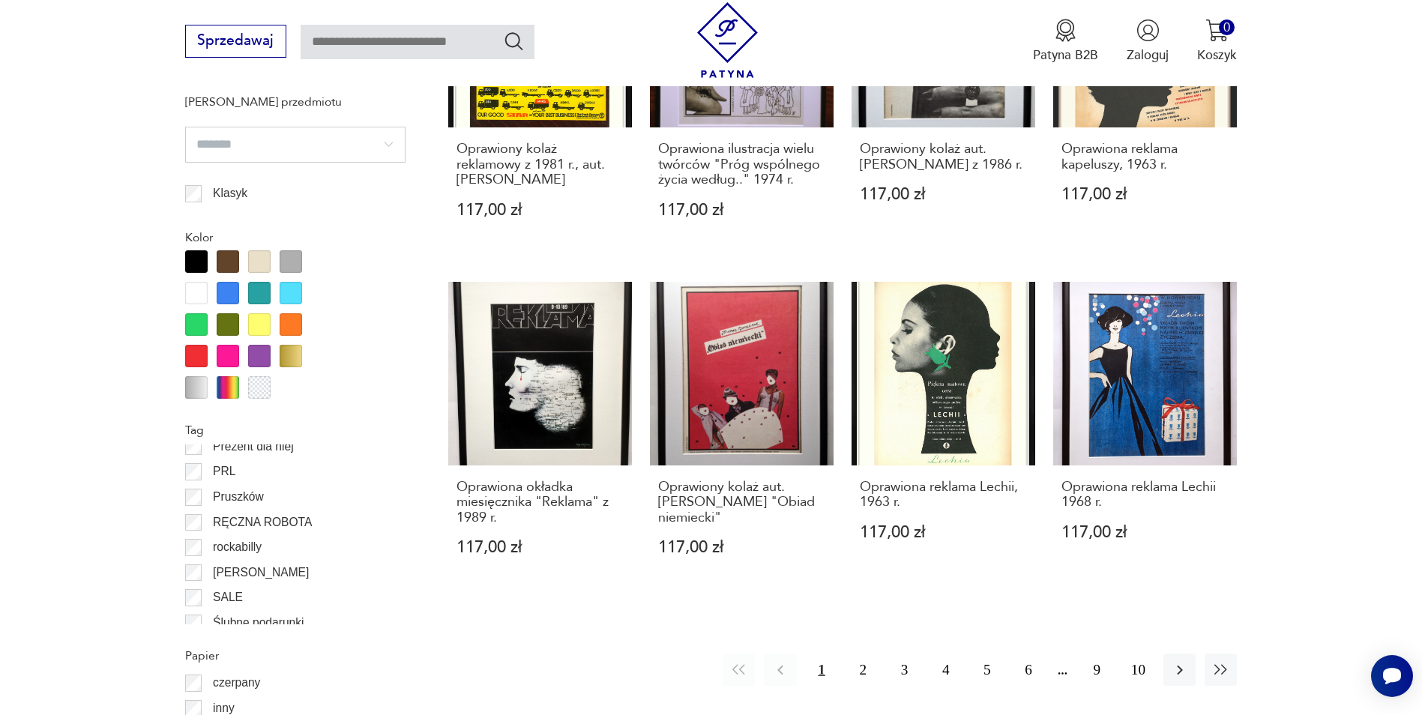
scroll to position [1495, 0]
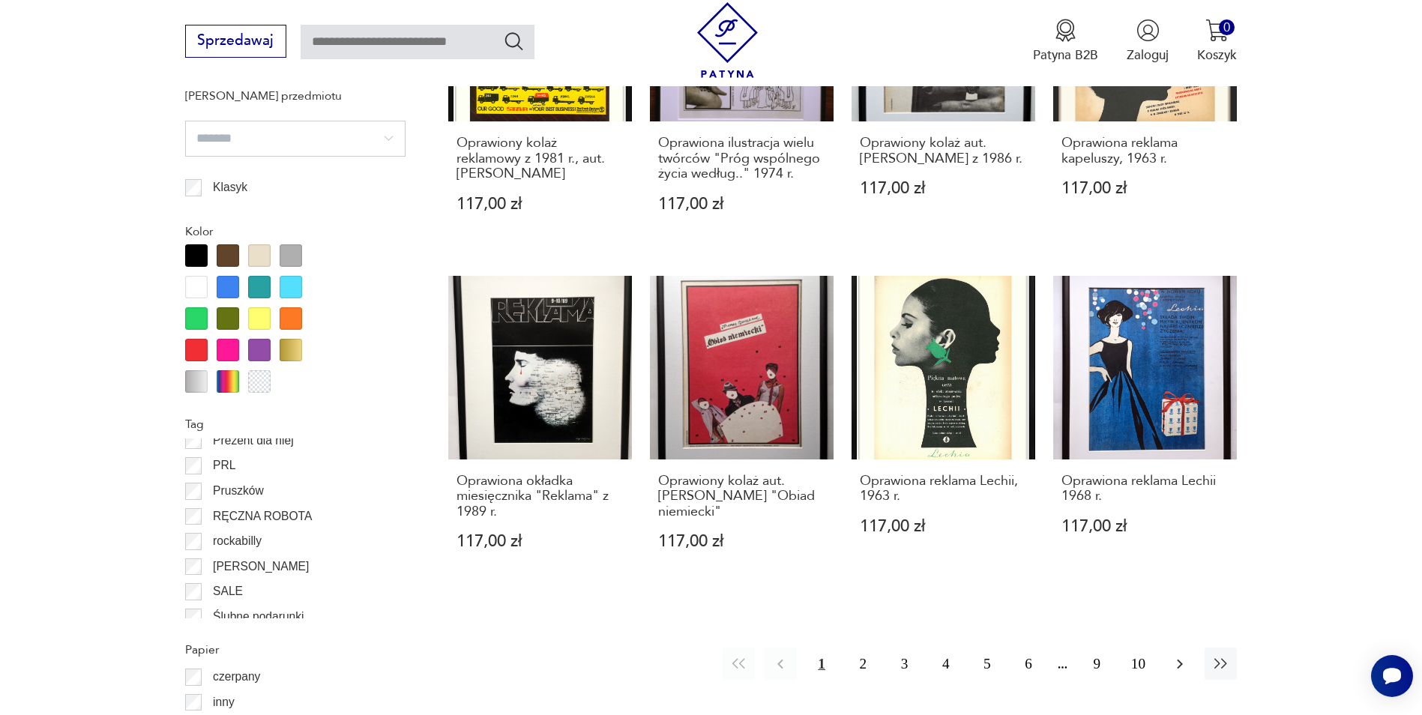
click at [1173, 667] on icon "button" at bounding box center [1180, 664] width 18 height 18
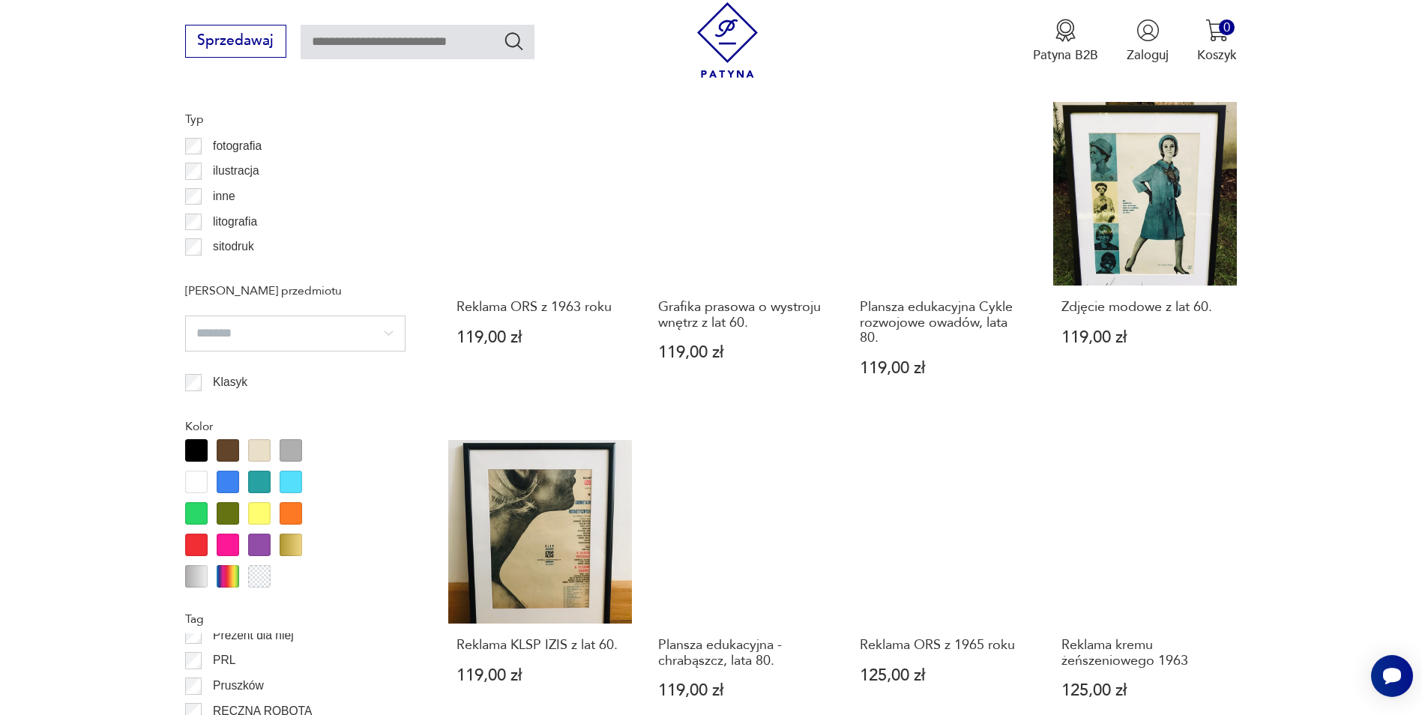
scroll to position [1495, 0]
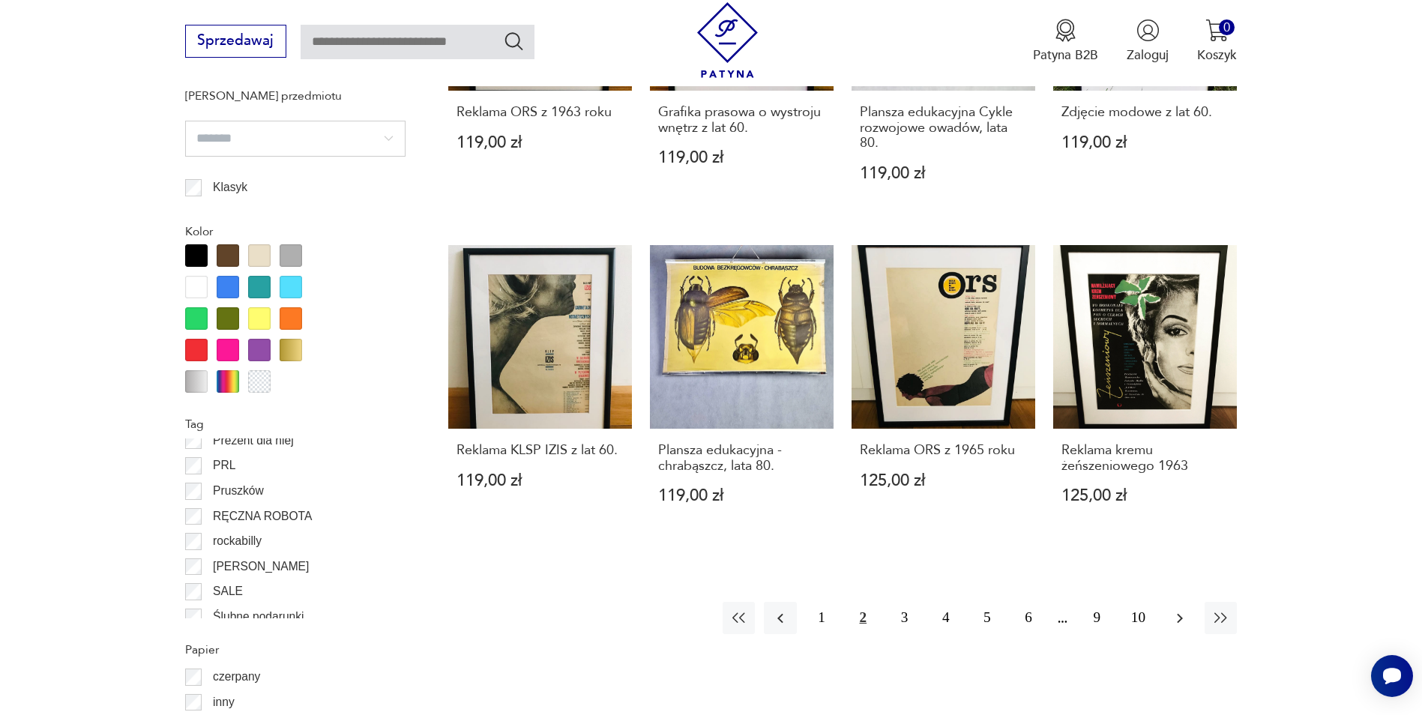
click at [1170, 617] on button "button" at bounding box center [1180, 618] width 32 height 32
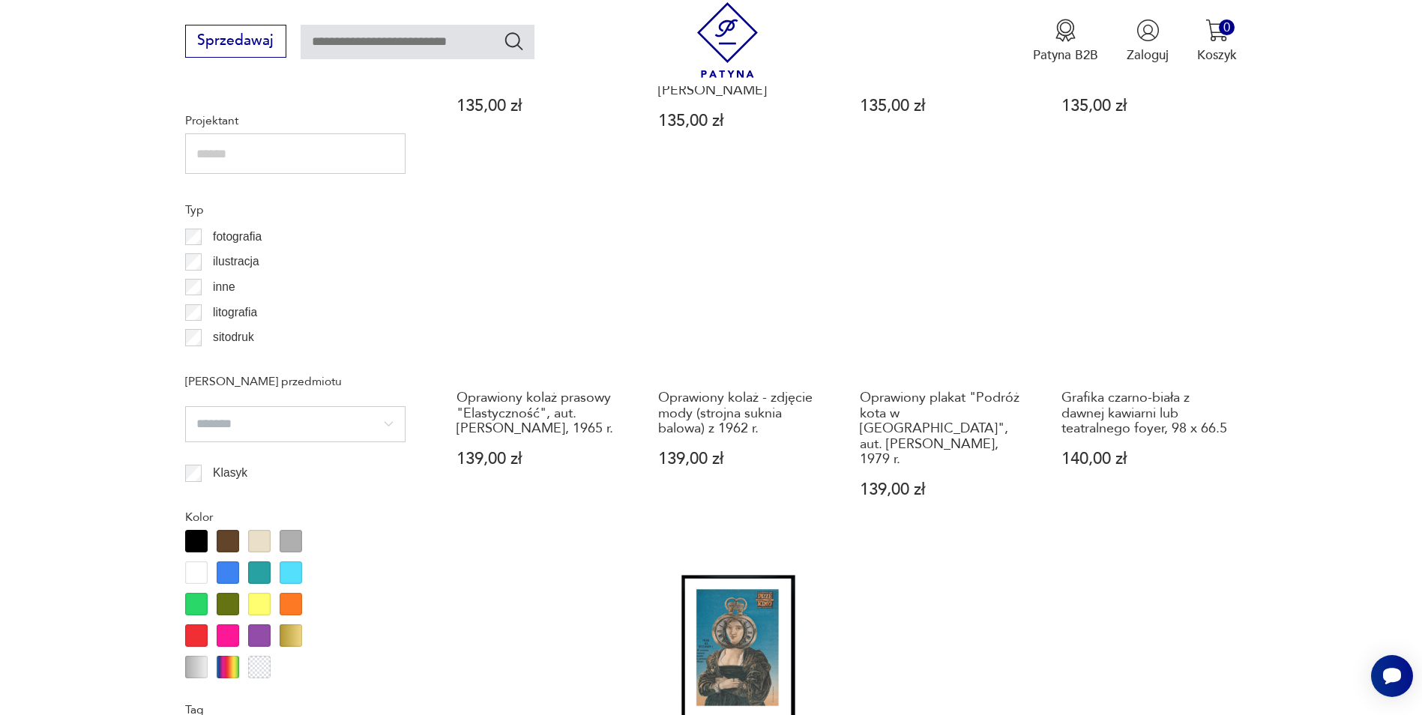
scroll to position [1270, 0]
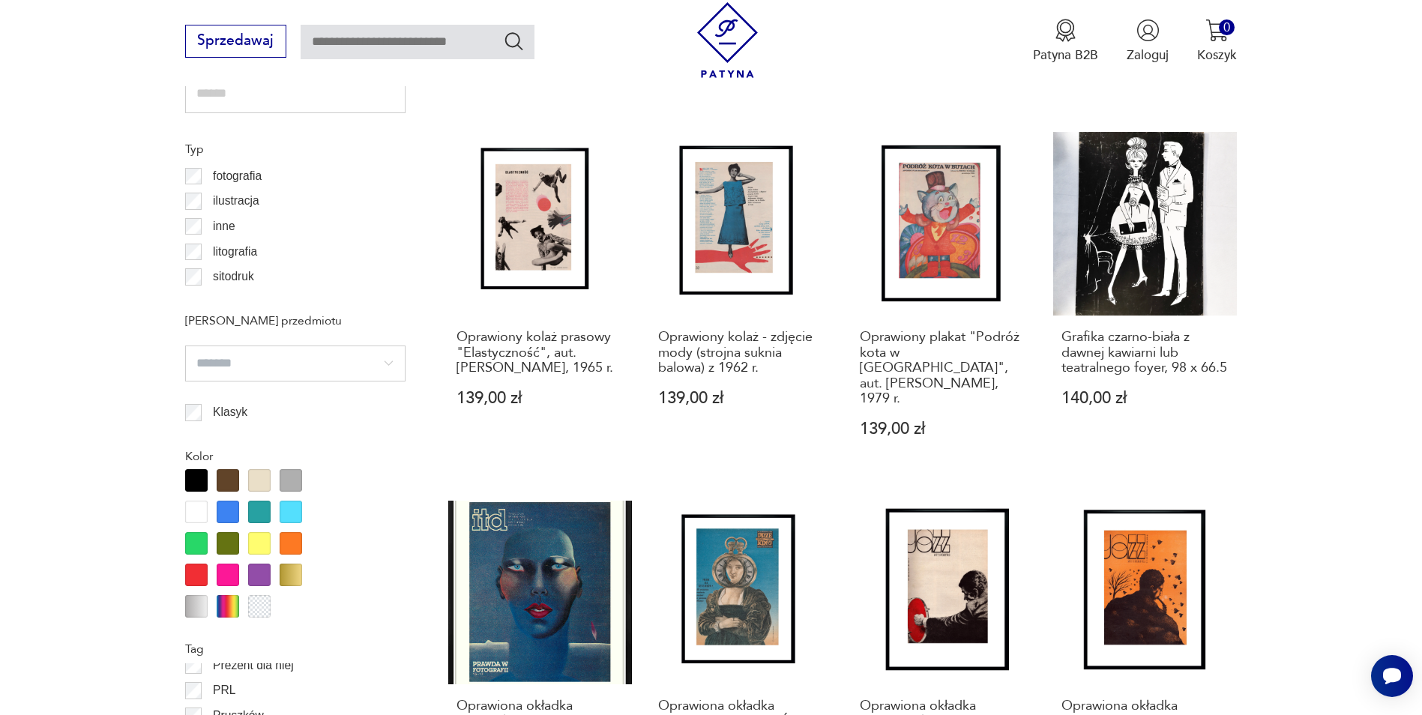
click at [1281, 398] on section "Filtruj produkty Cena MIN MAX OK Promocja Datowanie OK Kraj pochodzenia Polska …" at bounding box center [711, 376] width 1422 height 1953
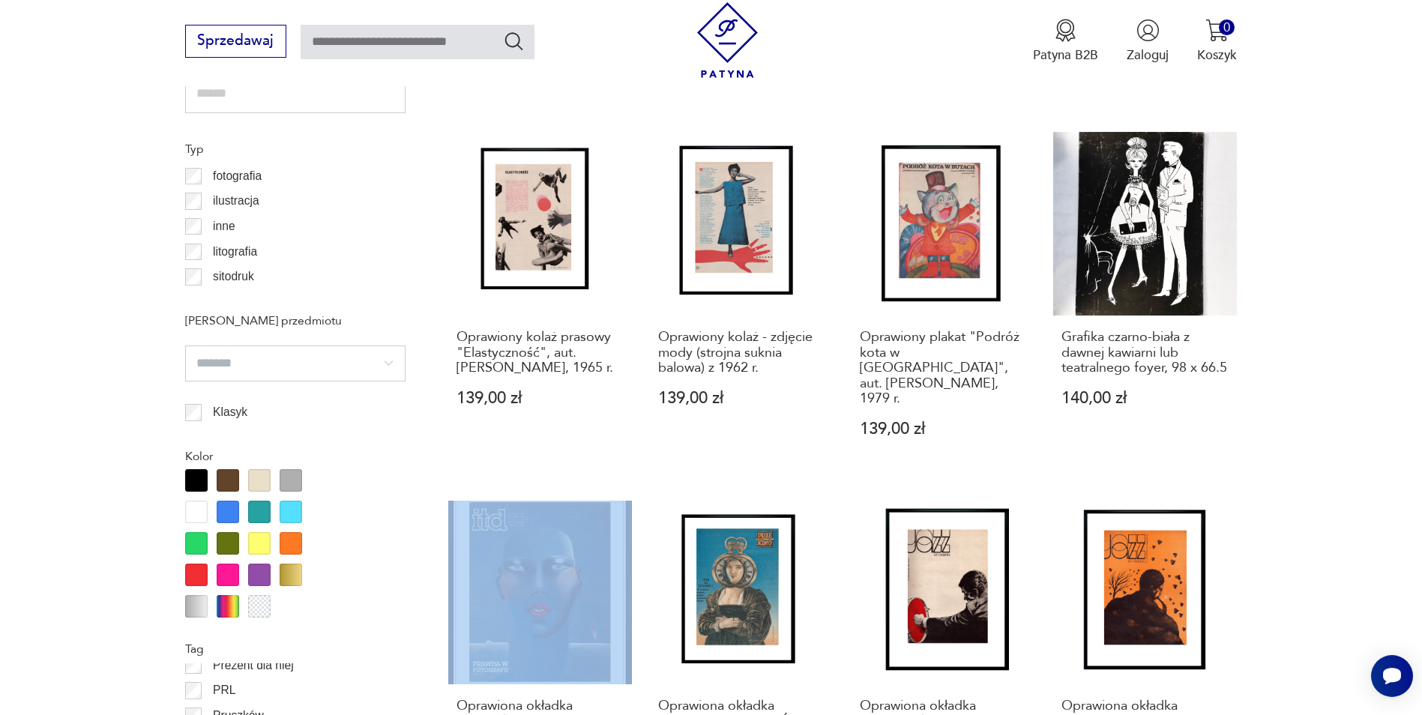
click at [1281, 398] on section "Filtruj produkty Cena MIN MAX OK Promocja Datowanie OK Kraj pochodzenia Polska …" at bounding box center [711, 376] width 1422 height 1953
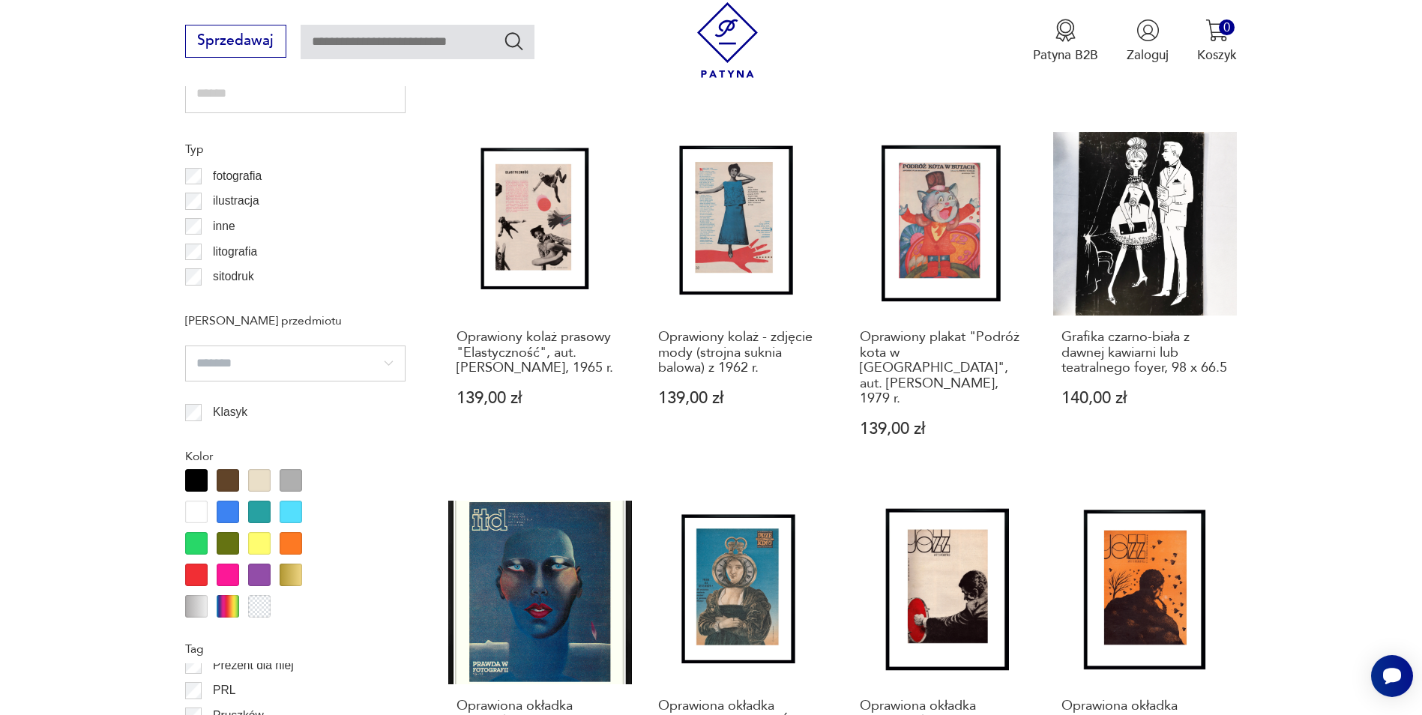
click at [1333, 376] on section "Filtruj produkty Cena MIN MAX OK Promocja Datowanie OK Kraj pochodzenia Polska …" at bounding box center [711, 376] width 1422 height 1953
click at [1374, 440] on section "Filtruj produkty Cena MIN MAX OK Promocja Datowanie OK Kraj pochodzenia Polska …" at bounding box center [711, 376] width 1422 height 1953
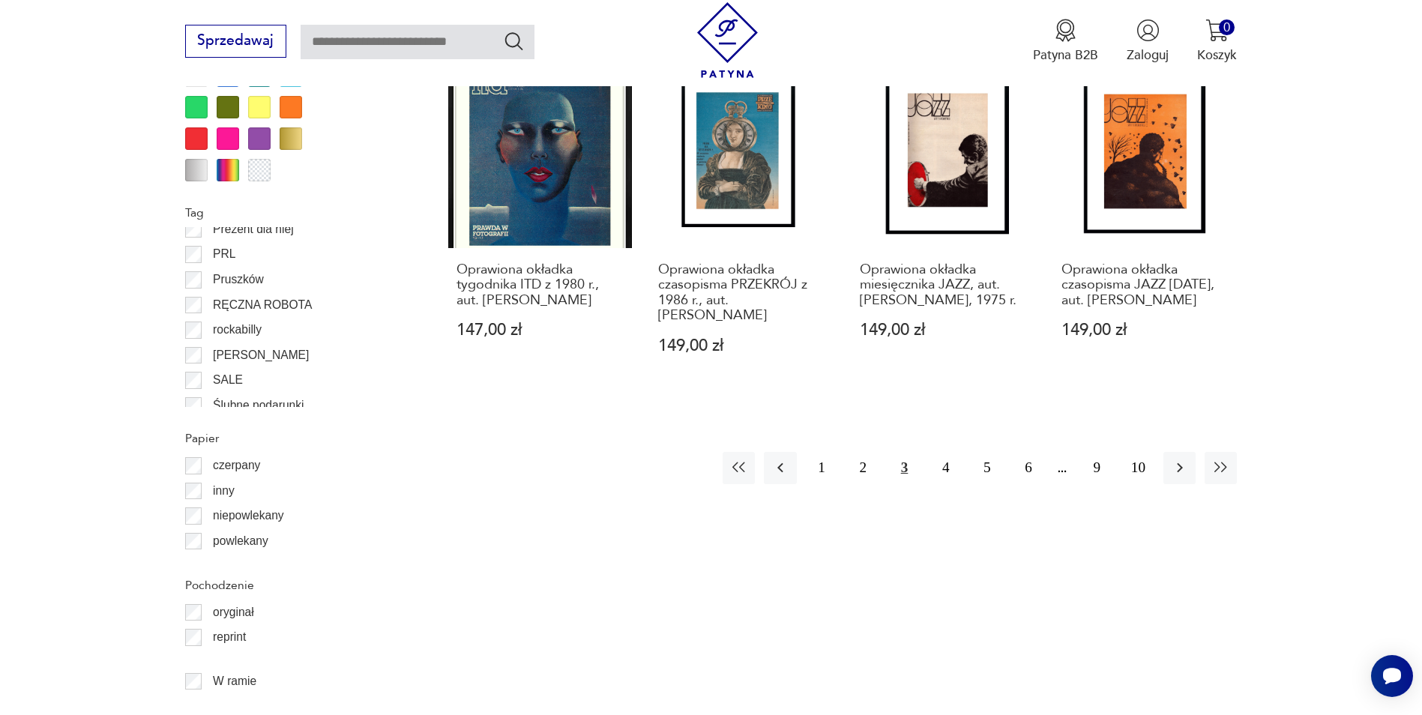
scroll to position [1720, 0]
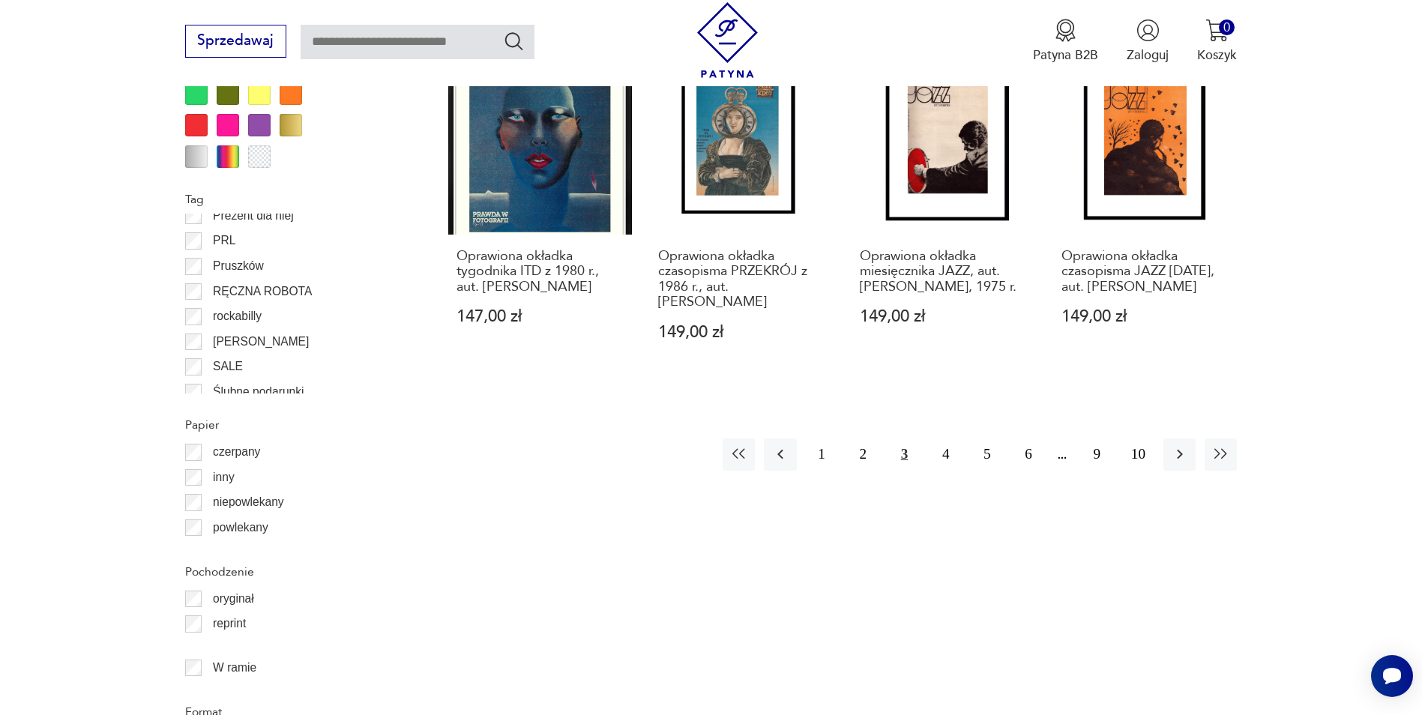
click at [1190, 439] on button "button" at bounding box center [1180, 455] width 32 height 32
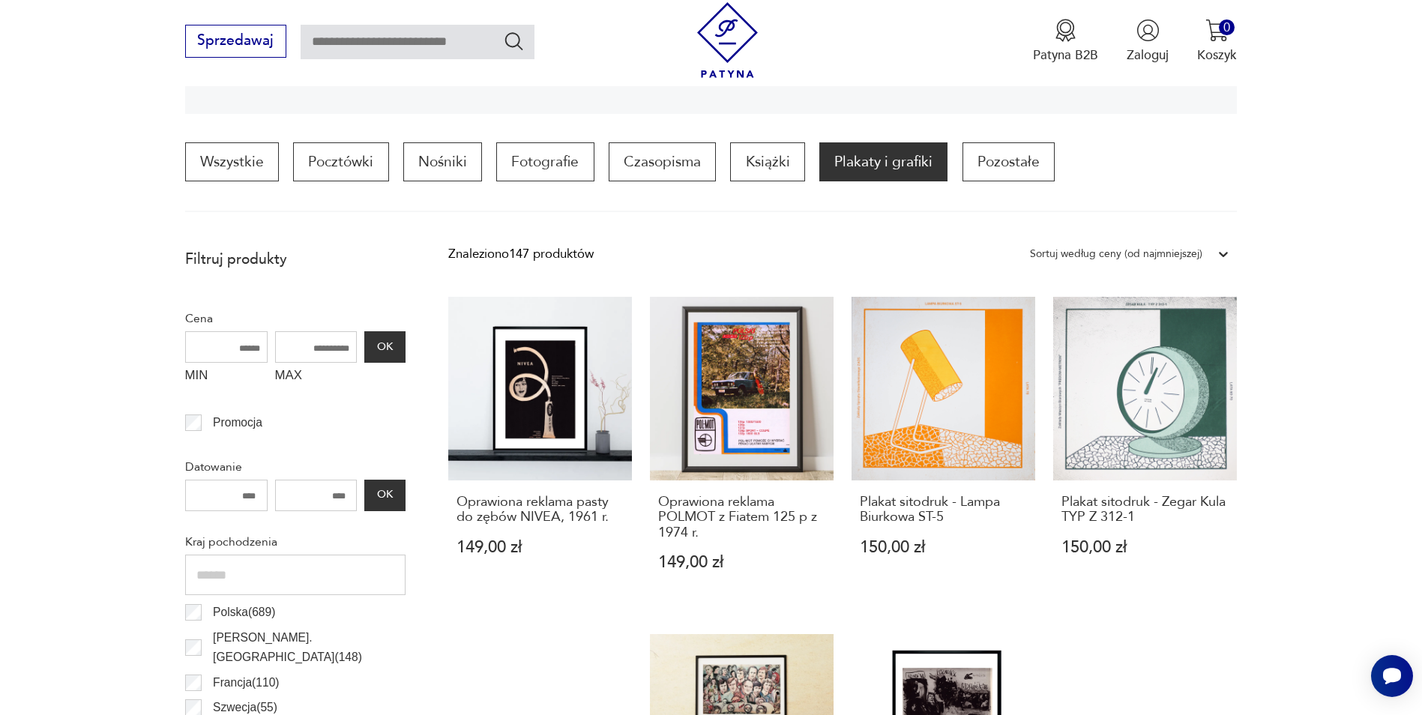
scroll to position [520, 0]
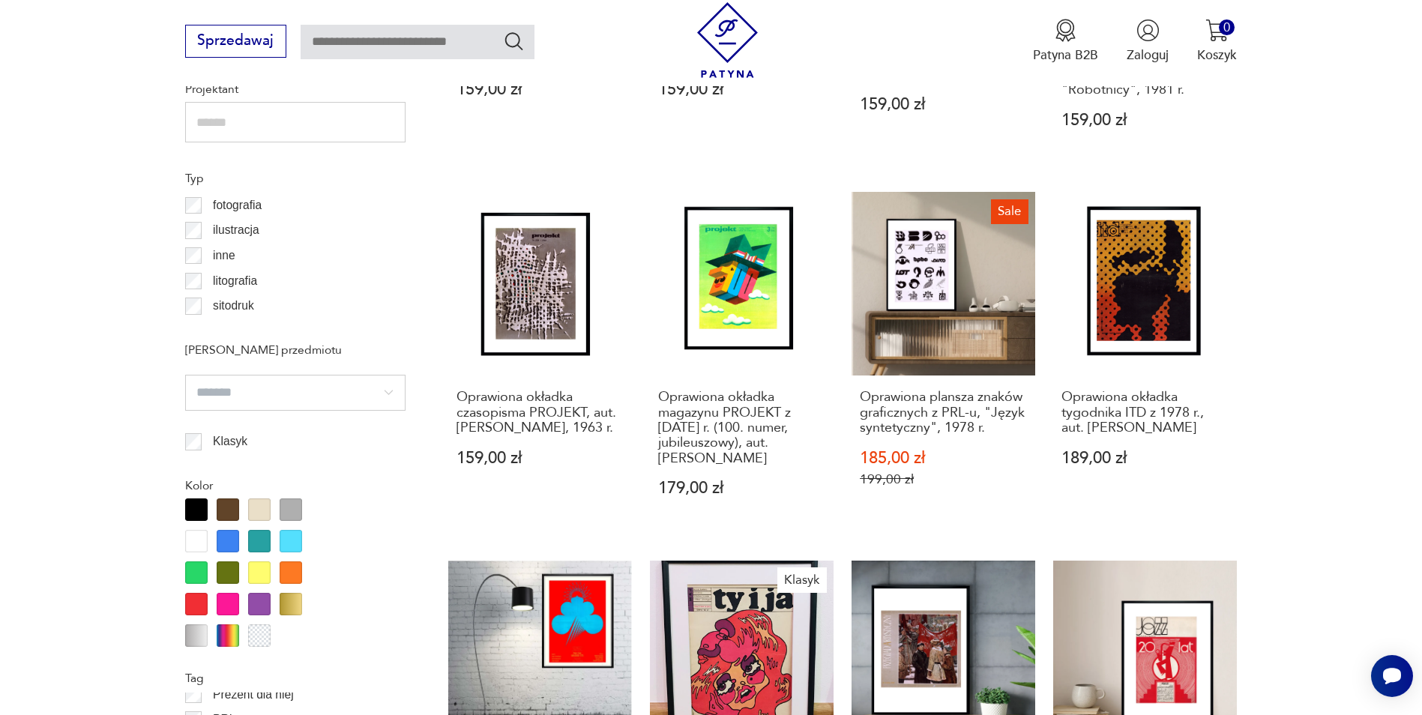
scroll to position [1270, 0]
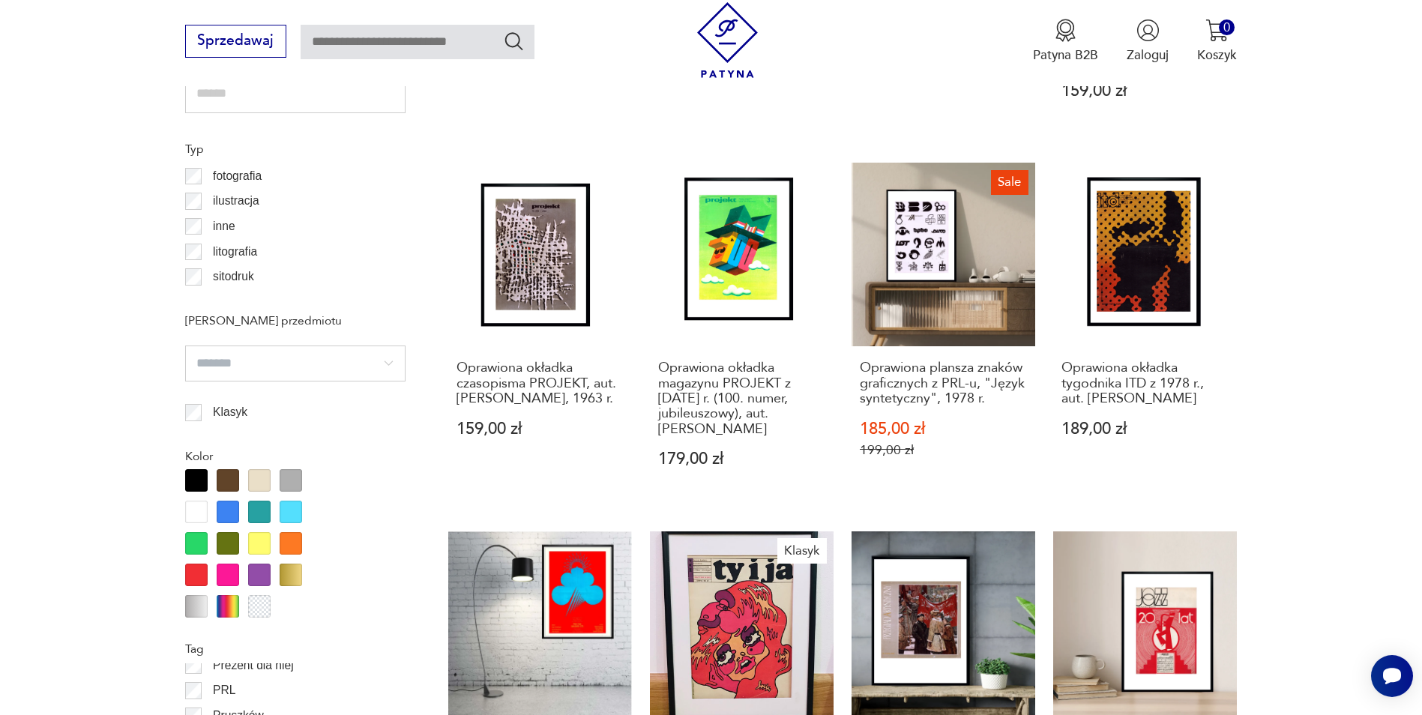
click at [1331, 302] on section "Filtruj produkty Cena MIN MAX OK Promocja Datowanie OK Kraj pochodzenia Polska …" at bounding box center [711, 376] width 1422 height 1953
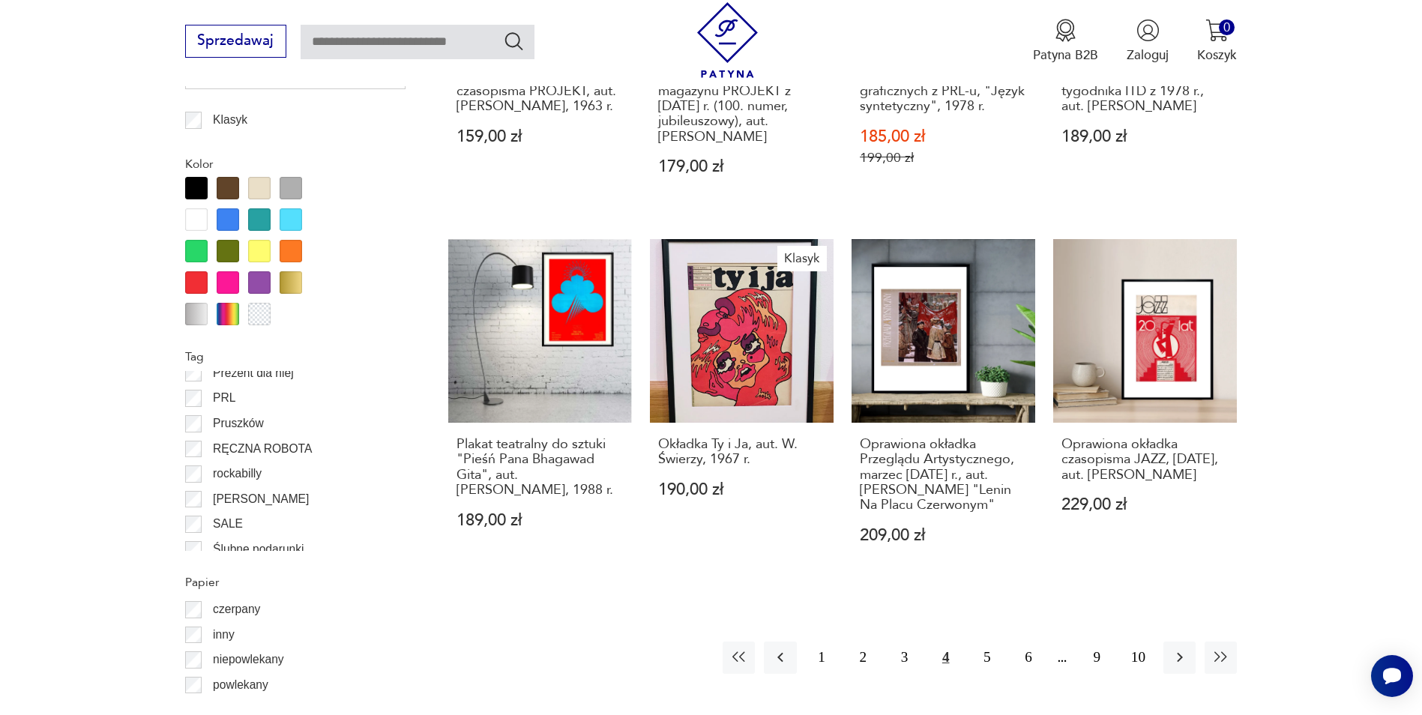
scroll to position [1570, 0]
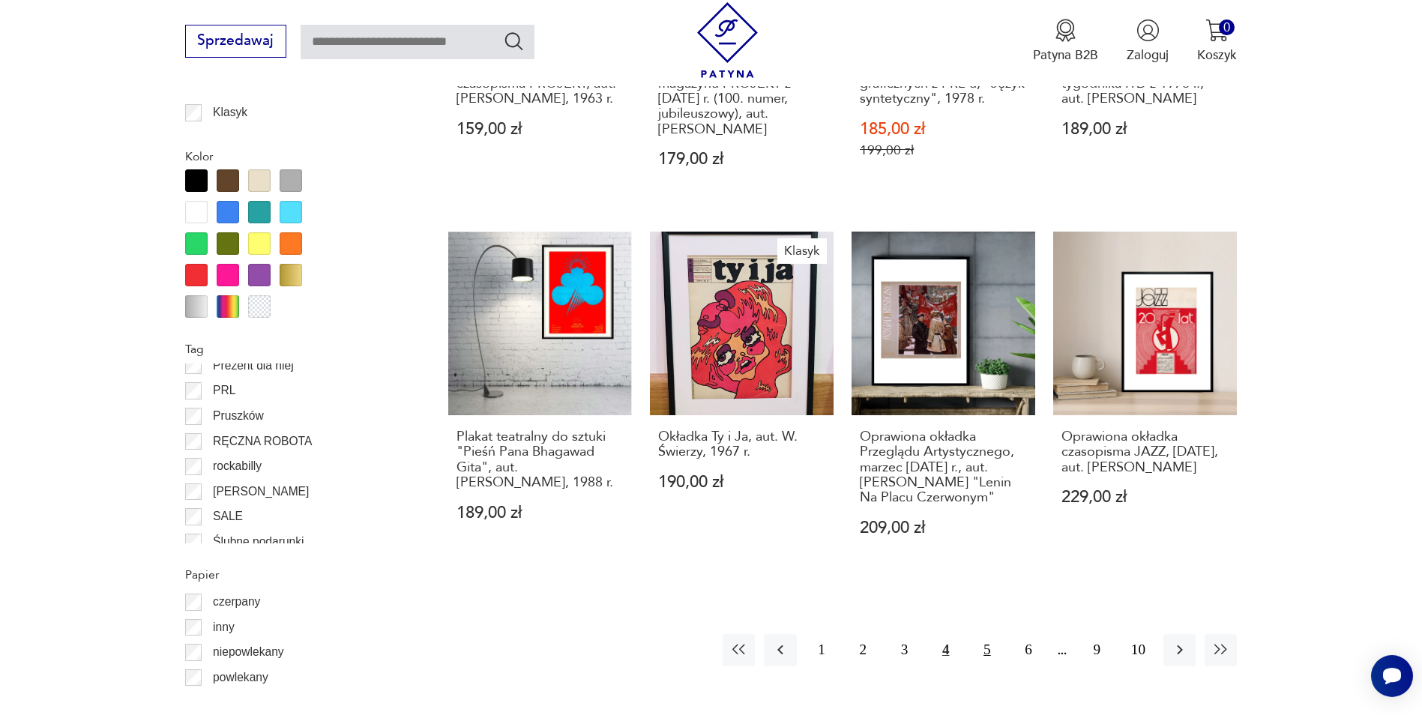
click at [981, 667] on button "5" at bounding box center [987, 650] width 32 height 32
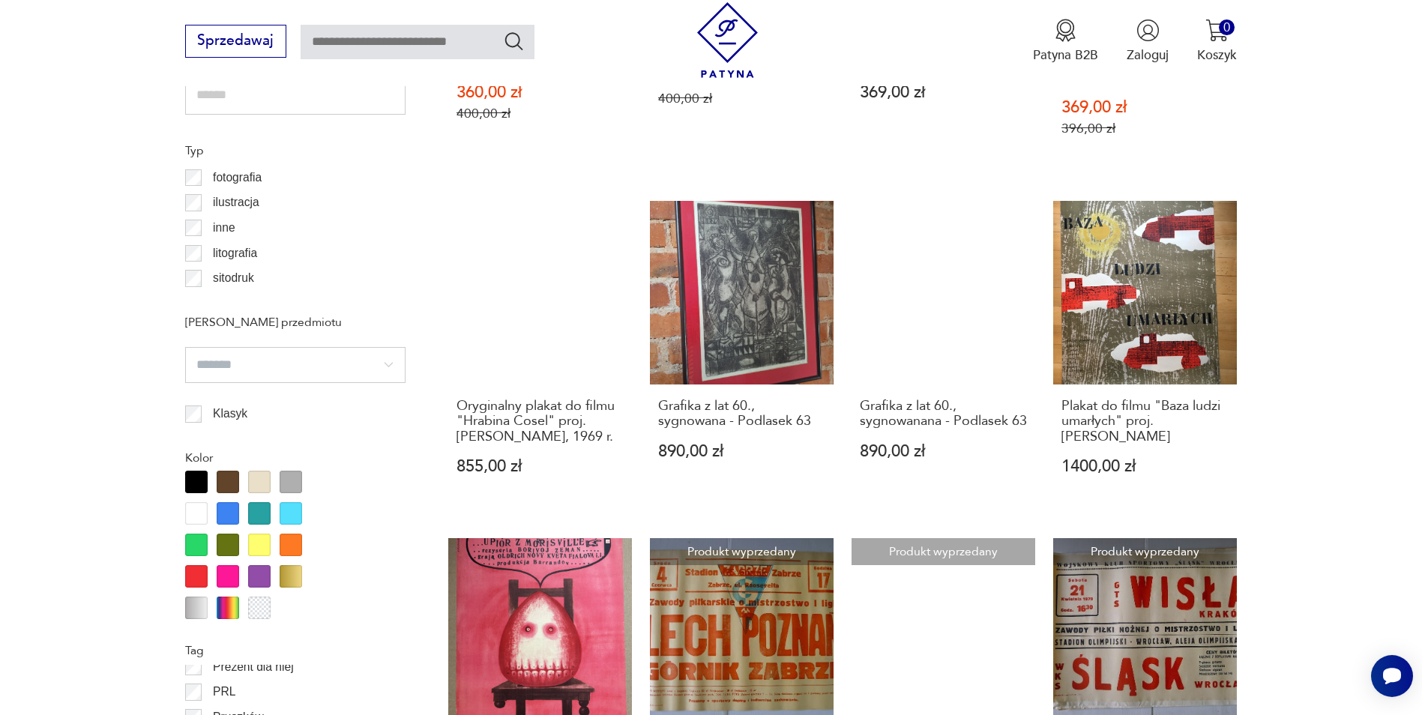
scroll to position [1270, 0]
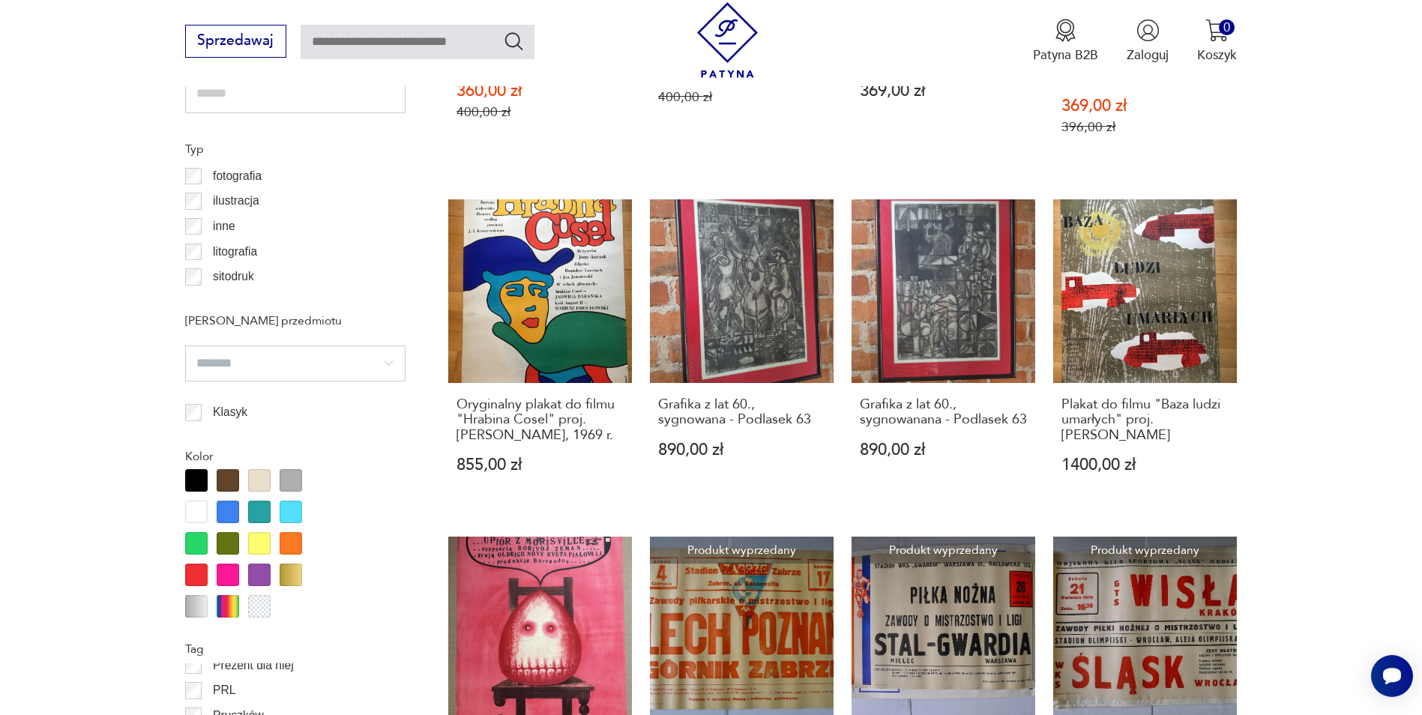
click at [1359, 417] on section "Filtruj produkty Cena MIN MAX OK Promocja Datowanie OK Kraj pochodzenia Polska …" at bounding box center [711, 376] width 1422 height 1953
click at [1344, 499] on section "Filtruj produkty Cena MIN MAX OK Promocja Datowanie OK Kraj pochodzenia Polska …" at bounding box center [711, 376] width 1422 height 1953
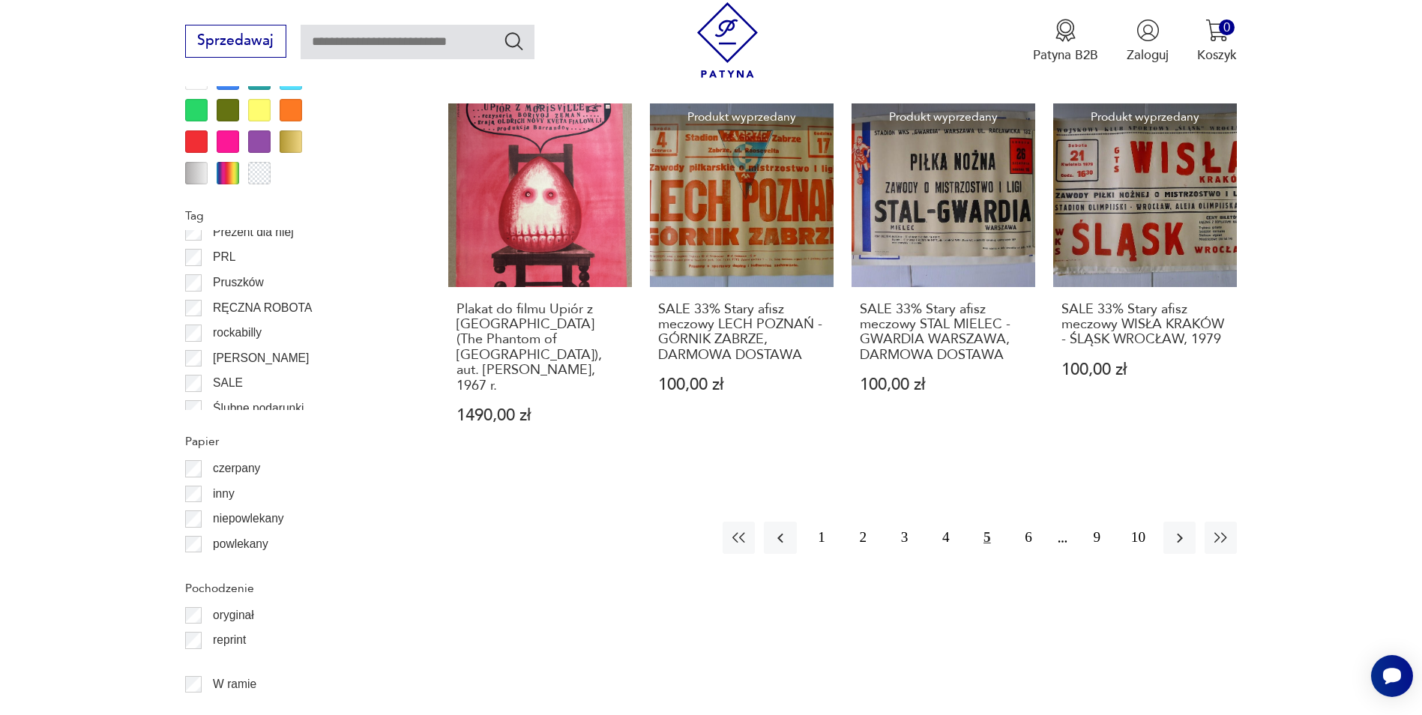
scroll to position [1720, 0]
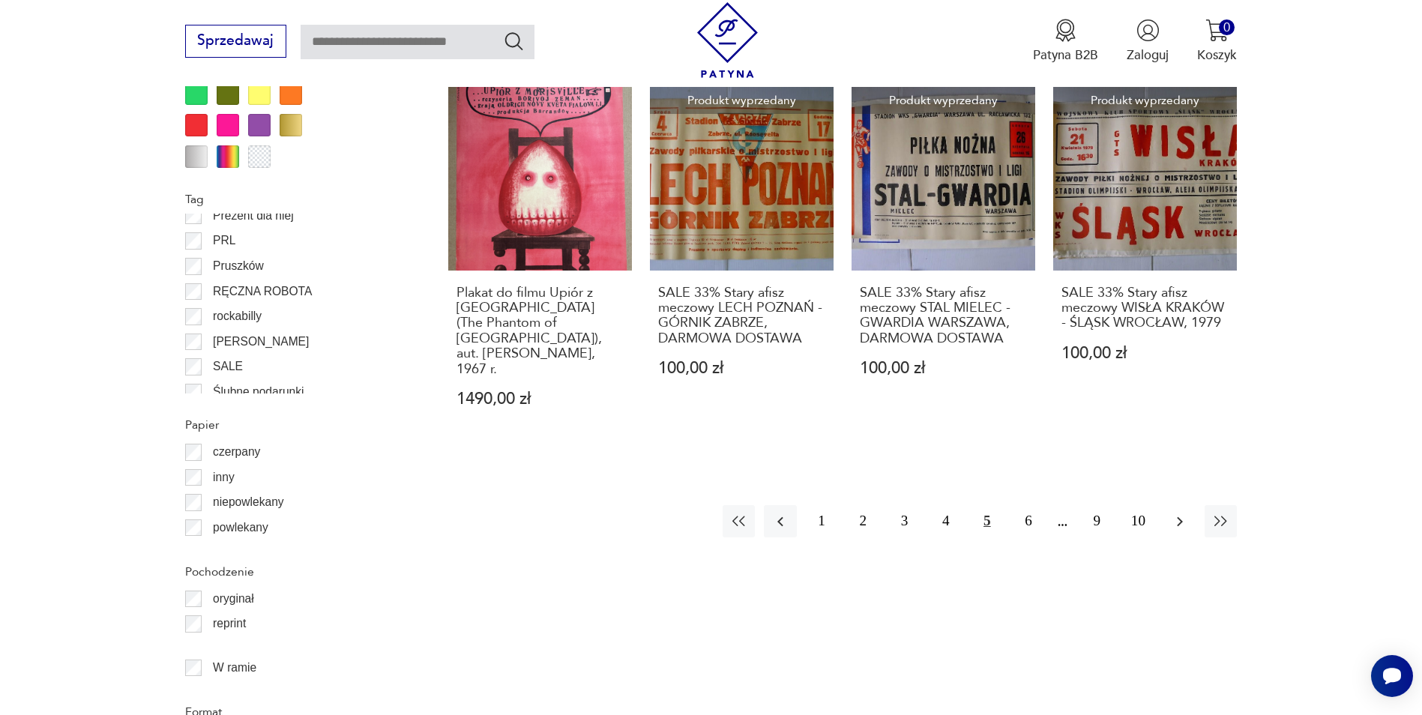
click at [1171, 513] on icon "button" at bounding box center [1180, 522] width 18 height 18
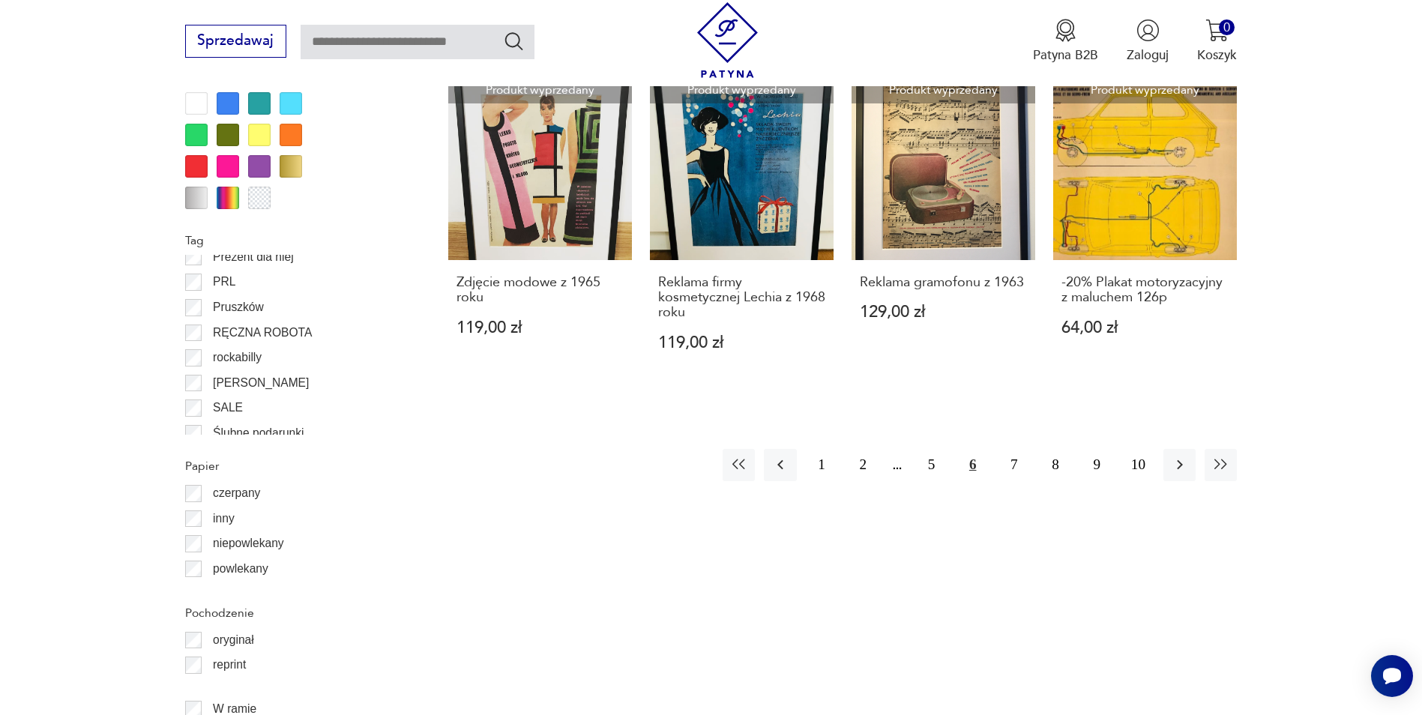
scroll to position [1795, 0]
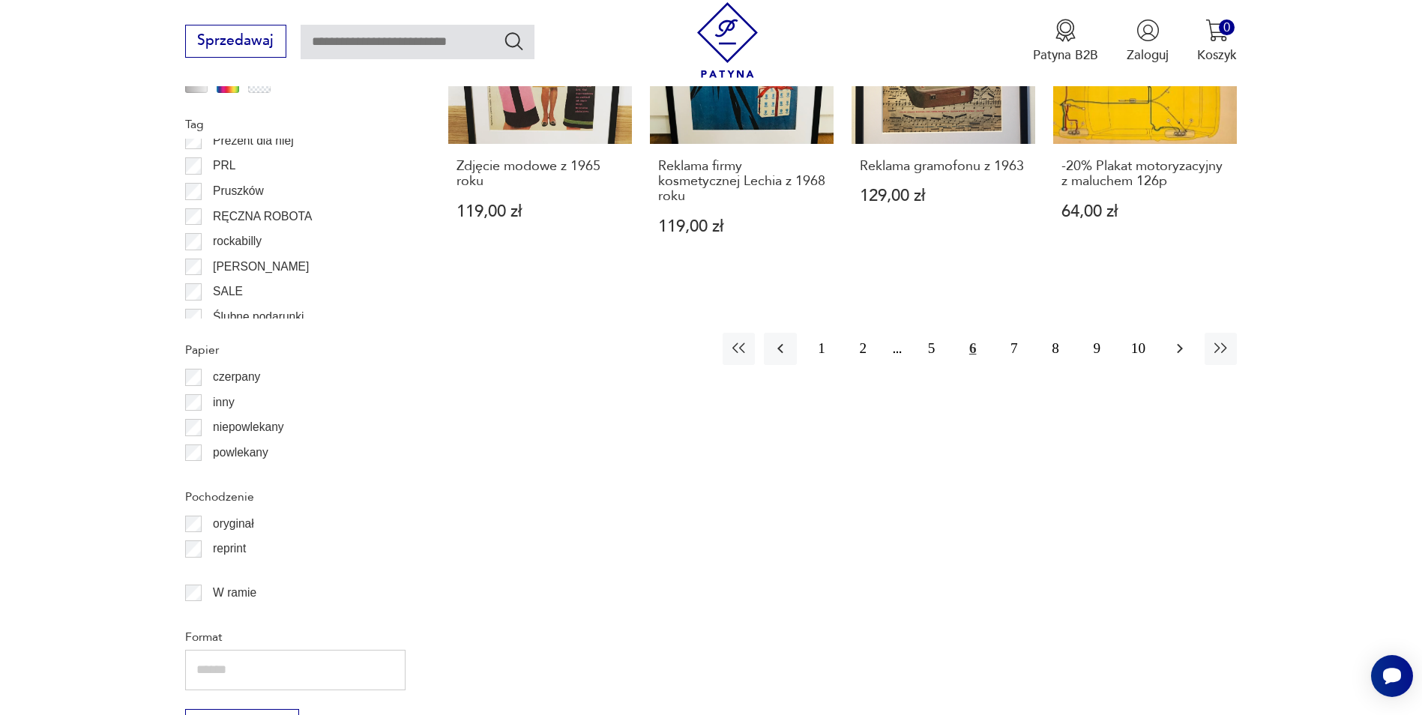
click at [1167, 365] on button "button" at bounding box center [1180, 349] width 32 height 32
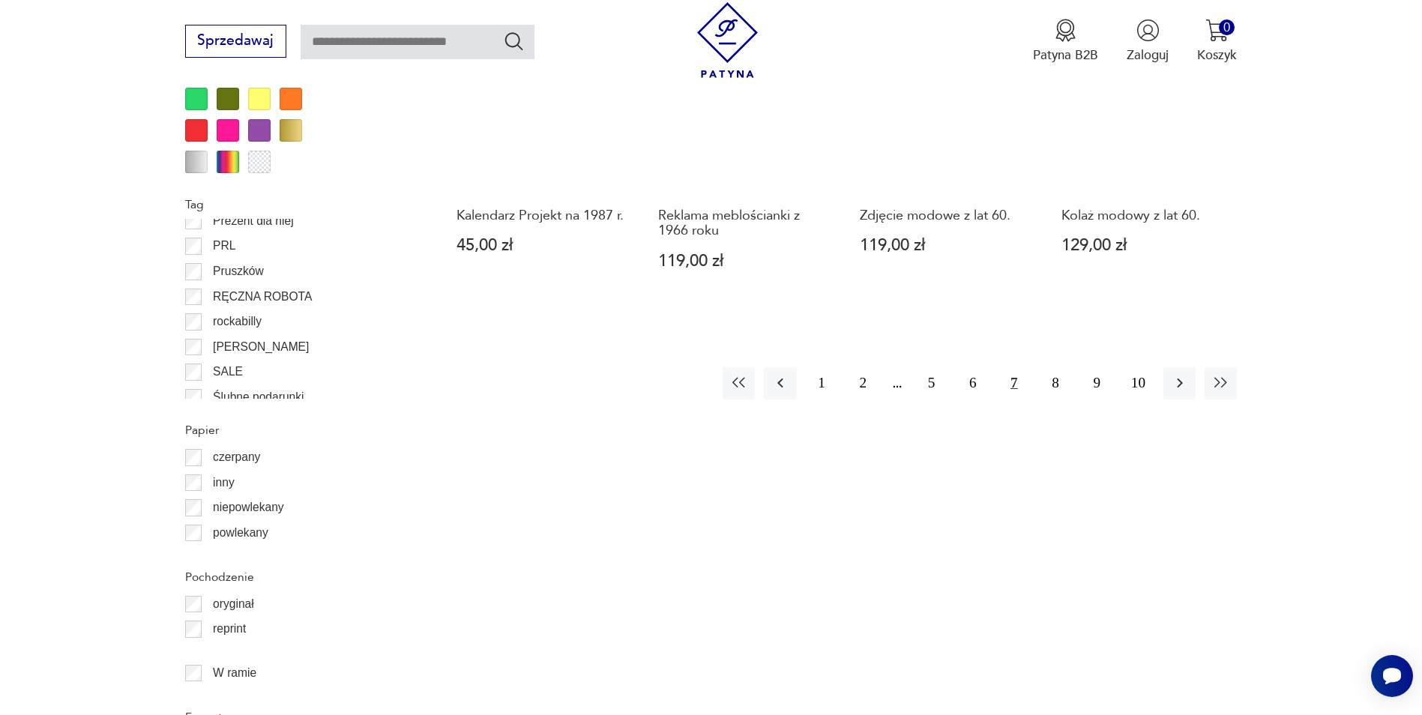
scroll to position [1720, 0]
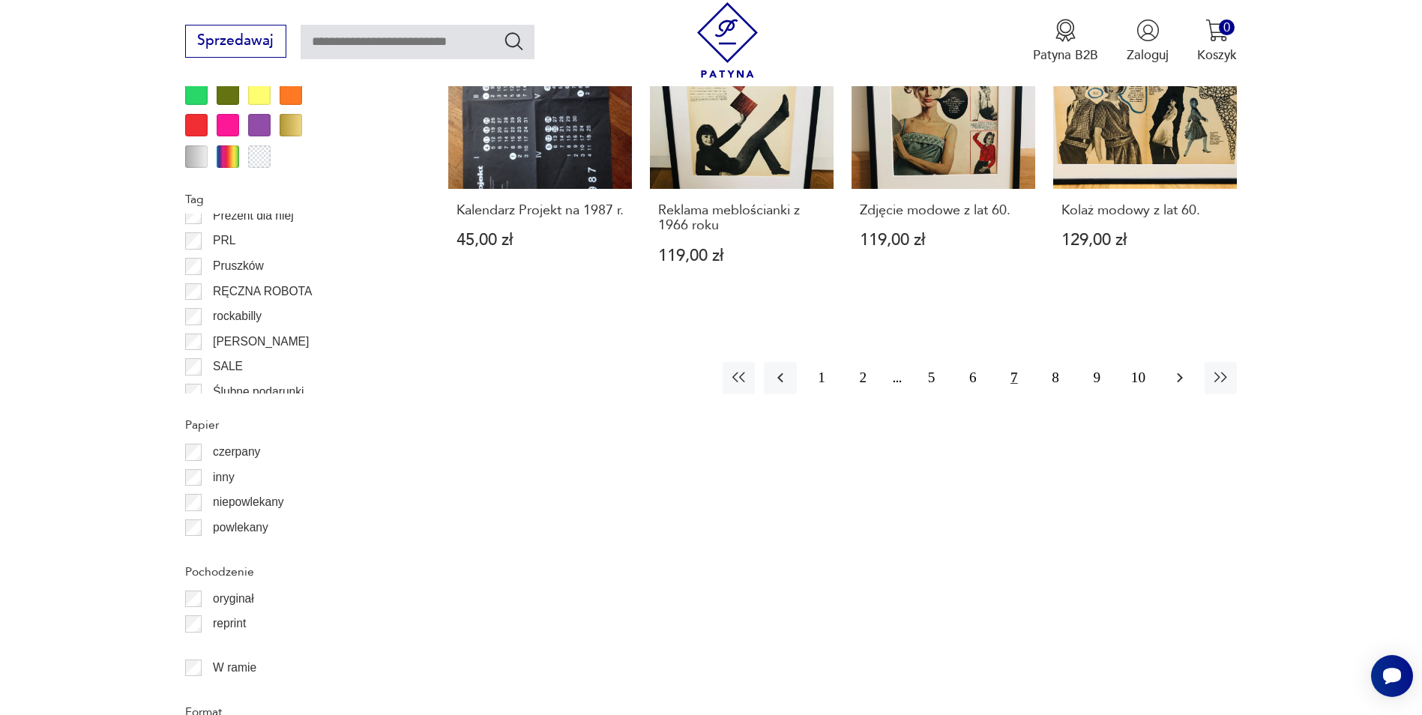
click at [1166, 380] on button "button" at bounding box center [1180, 378] width 32 height 32
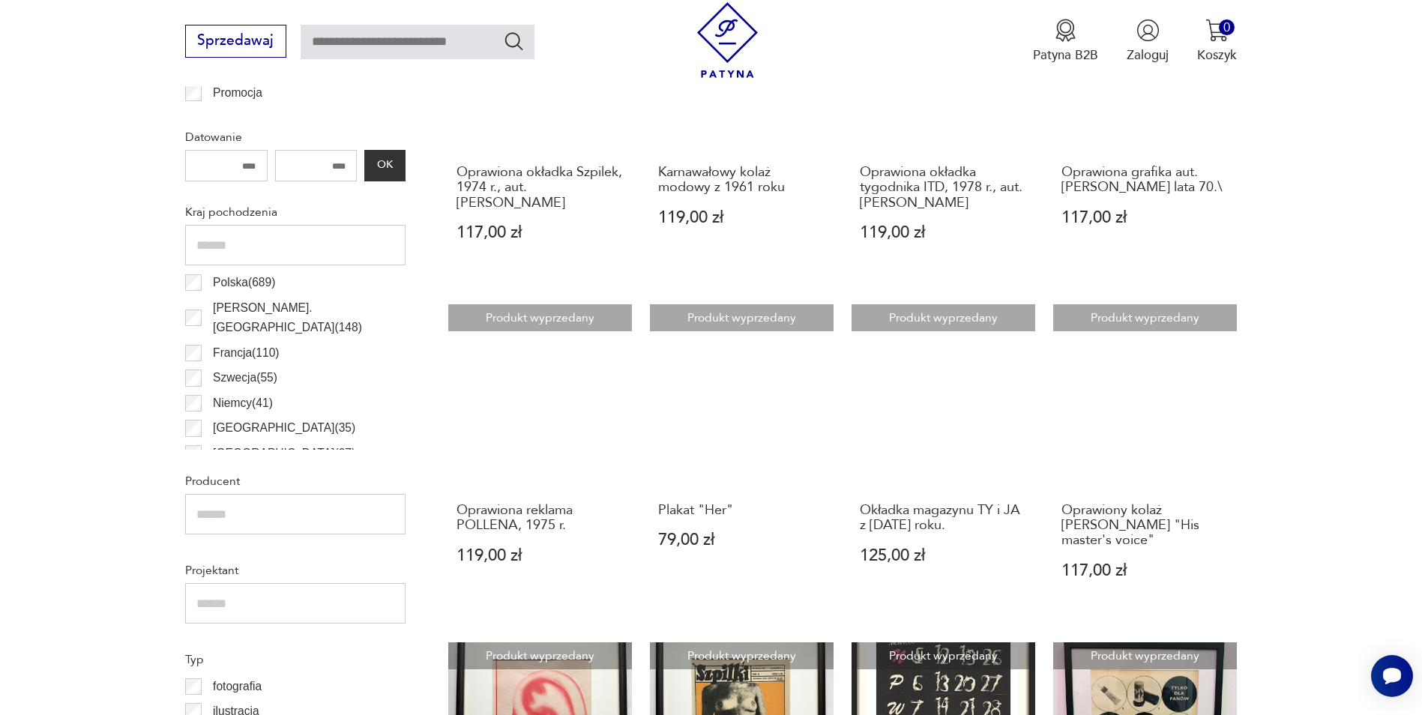
scroll to position [745, 0]
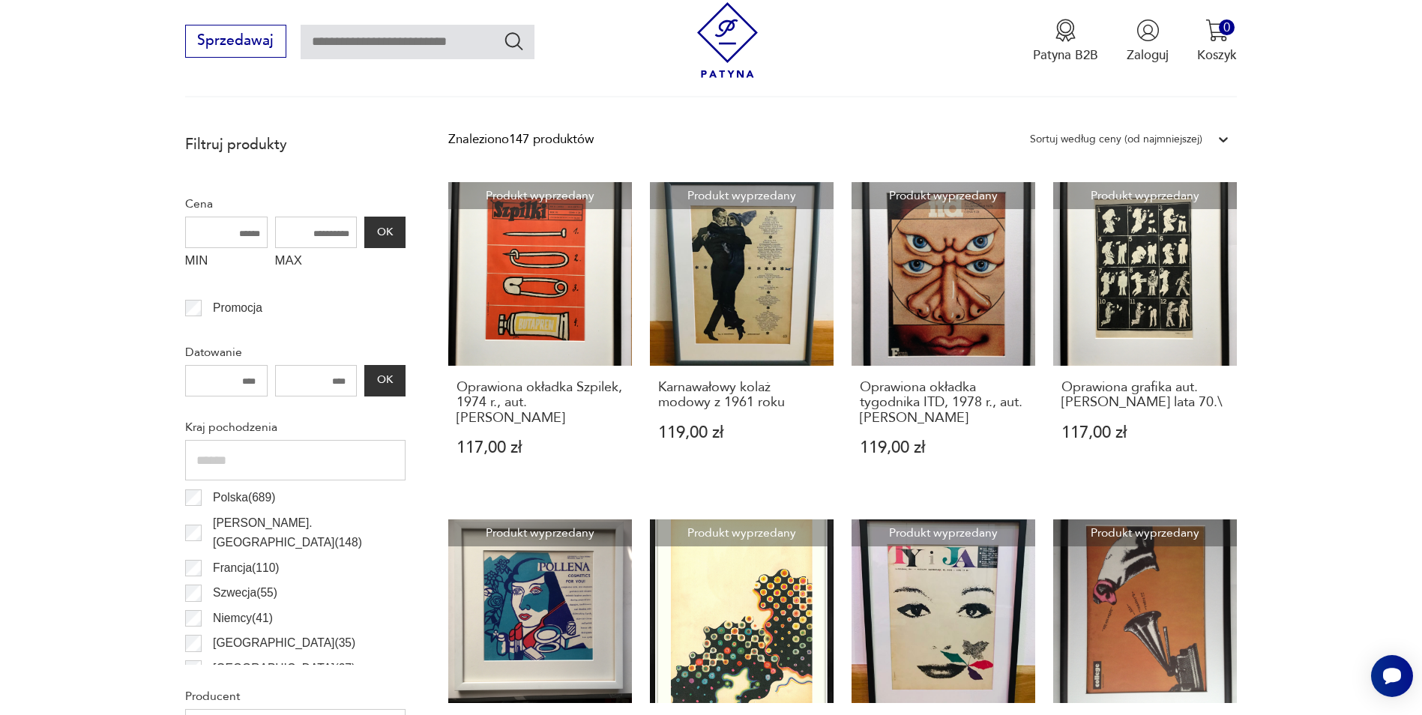
scroll to position [445, 0]
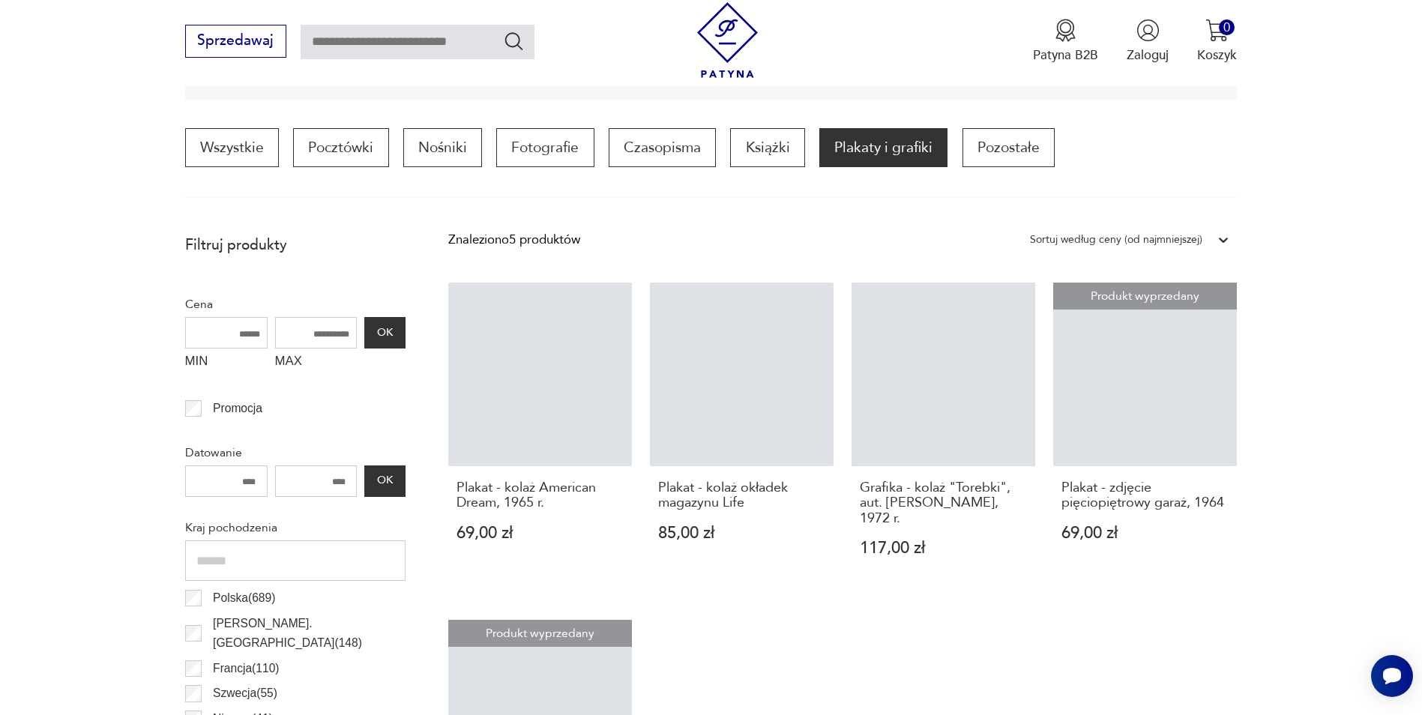
scroll to position [445, 0]
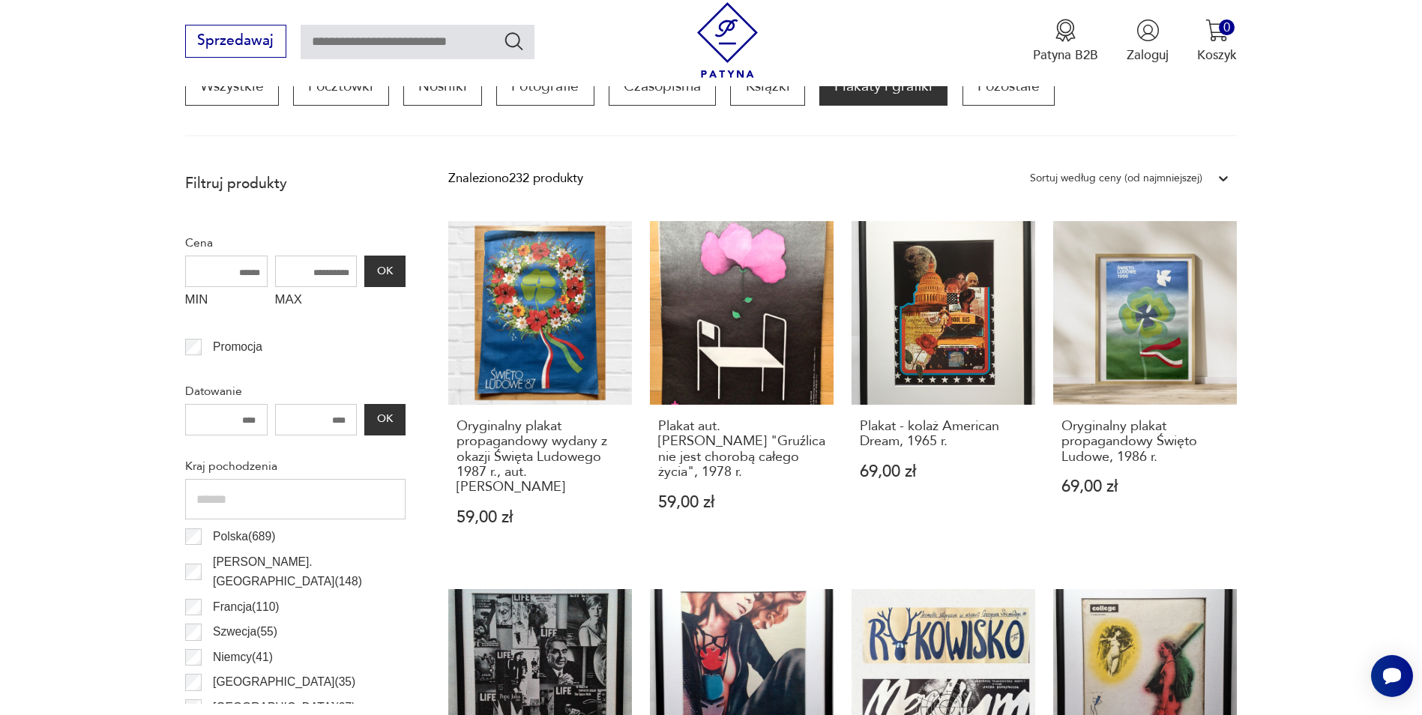
scroll to position [370, 0]
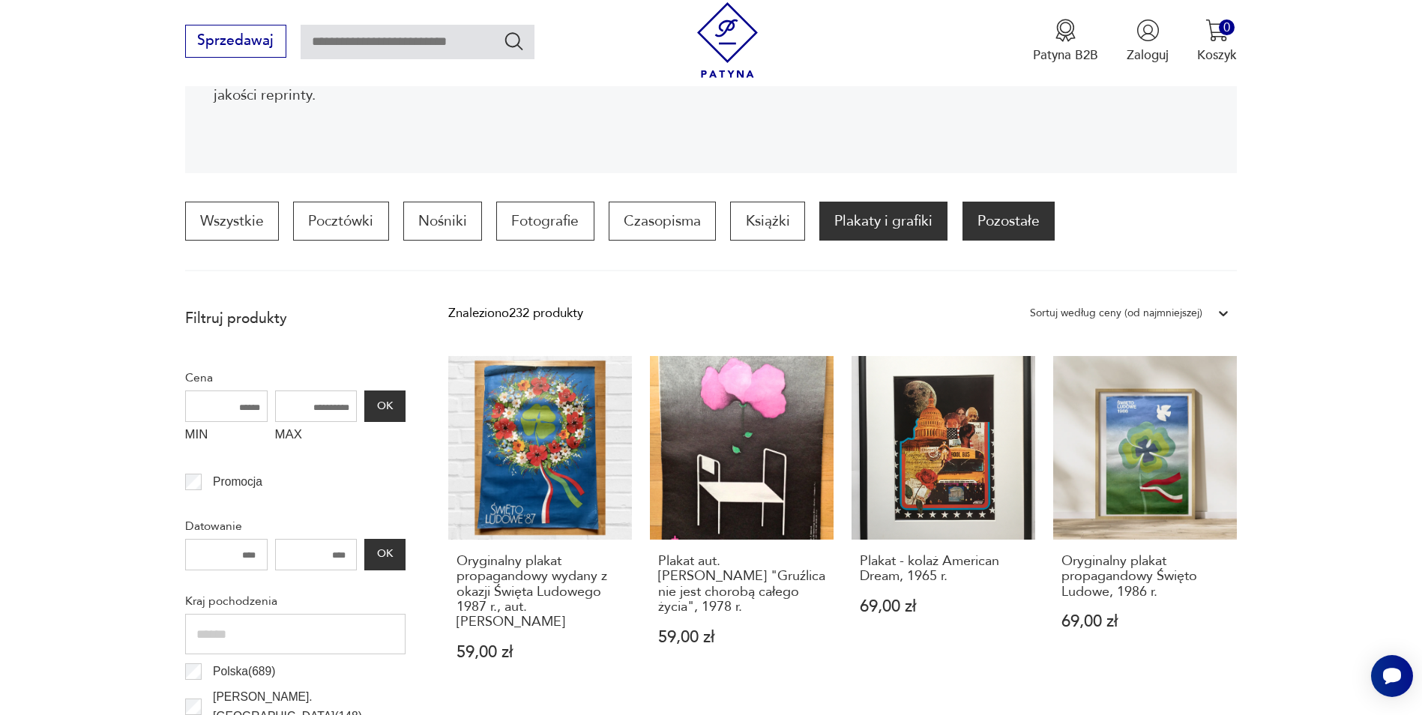
click at [1030, 215] on p "Pozostałe" at bounding box center [1009, 221] width 92 height 39
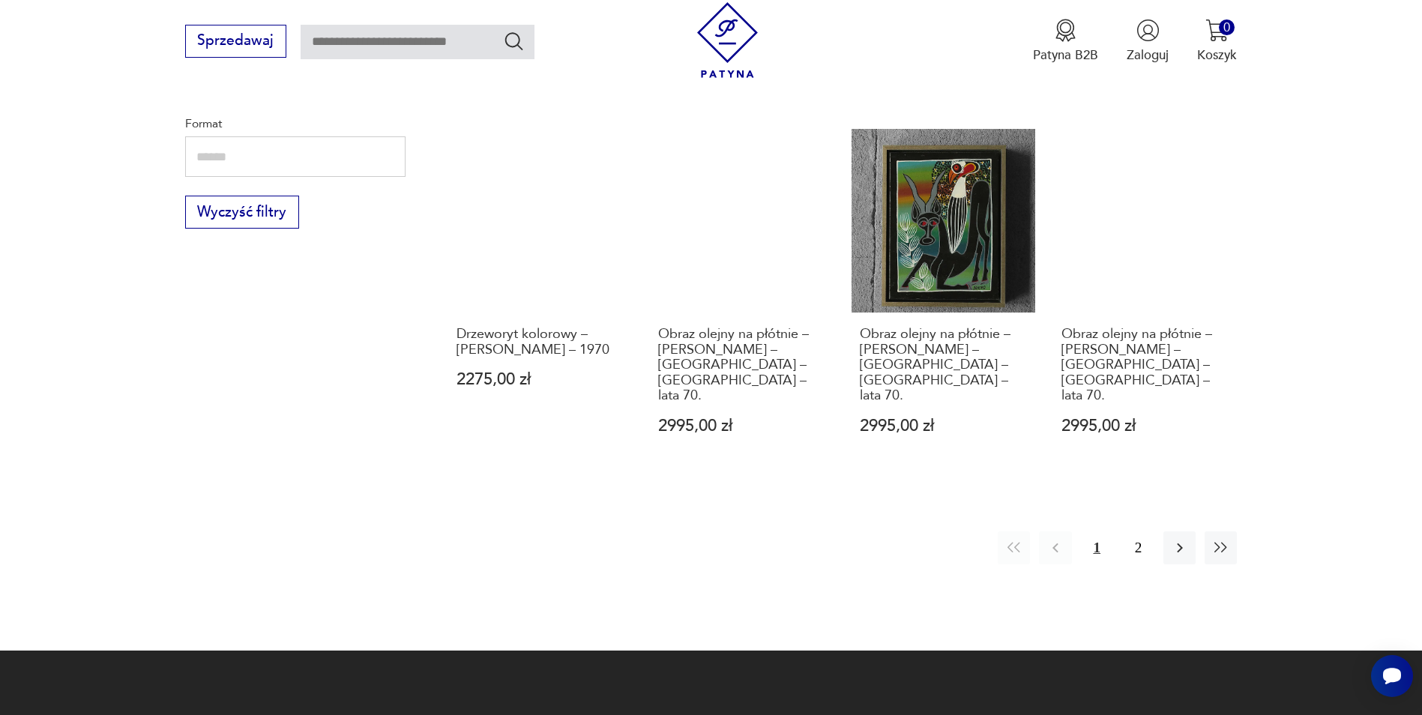
scroll to position [1720, 0]
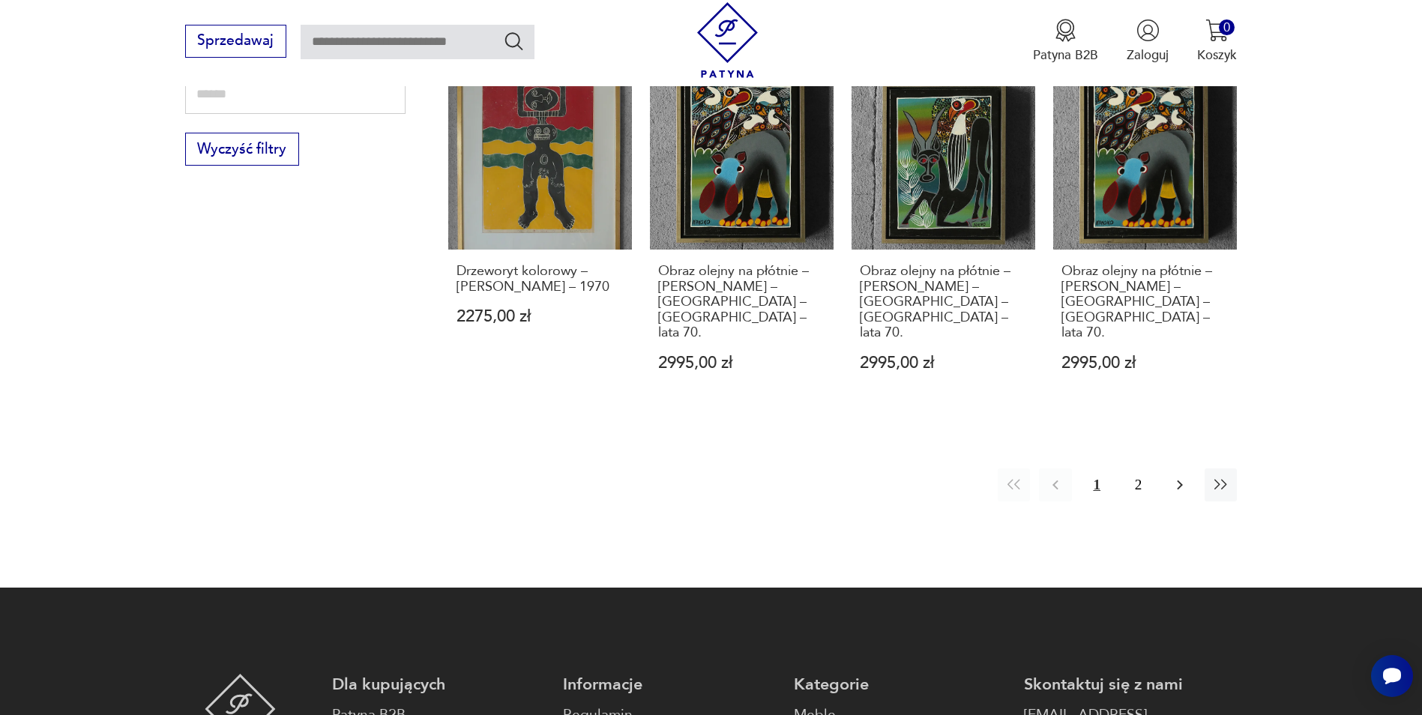
click at [1174, 476] on icon "button" at bounding box center [1180, 485] width 18 height 18
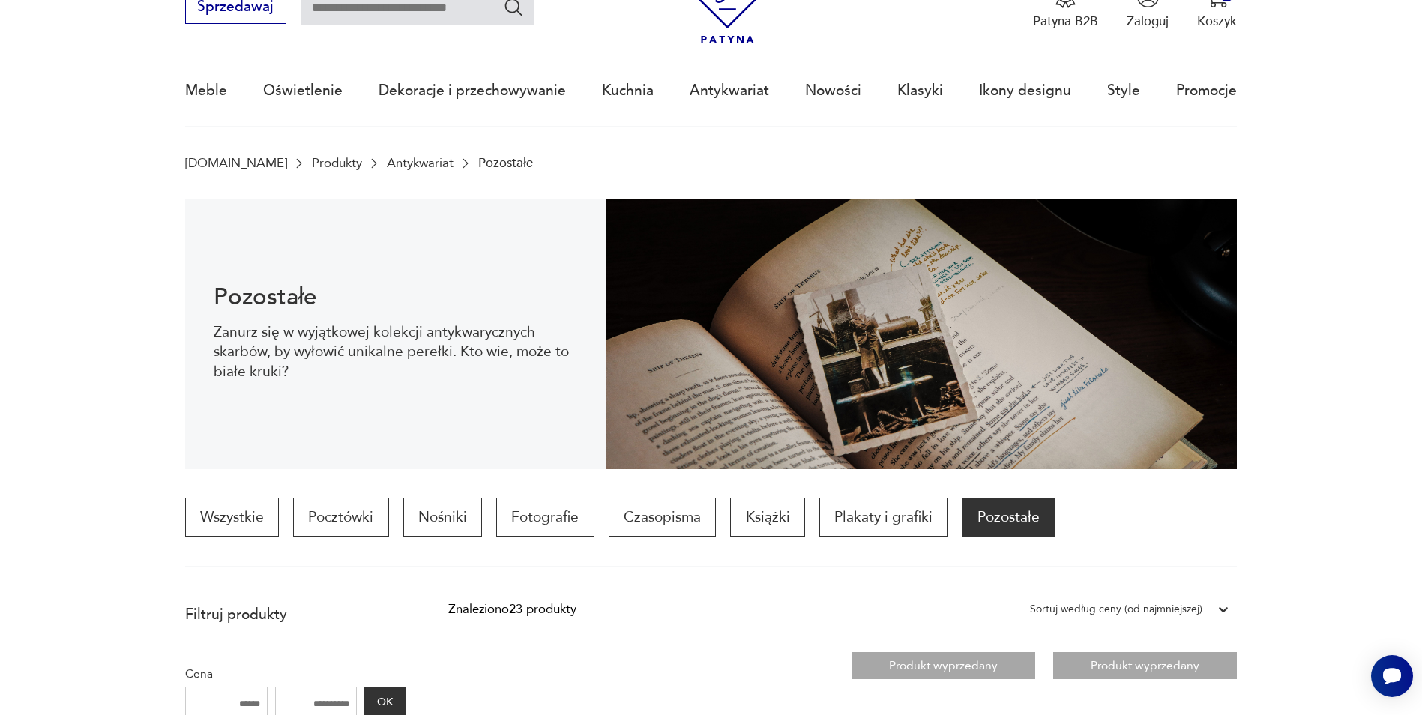
scroll to position [75, 0]
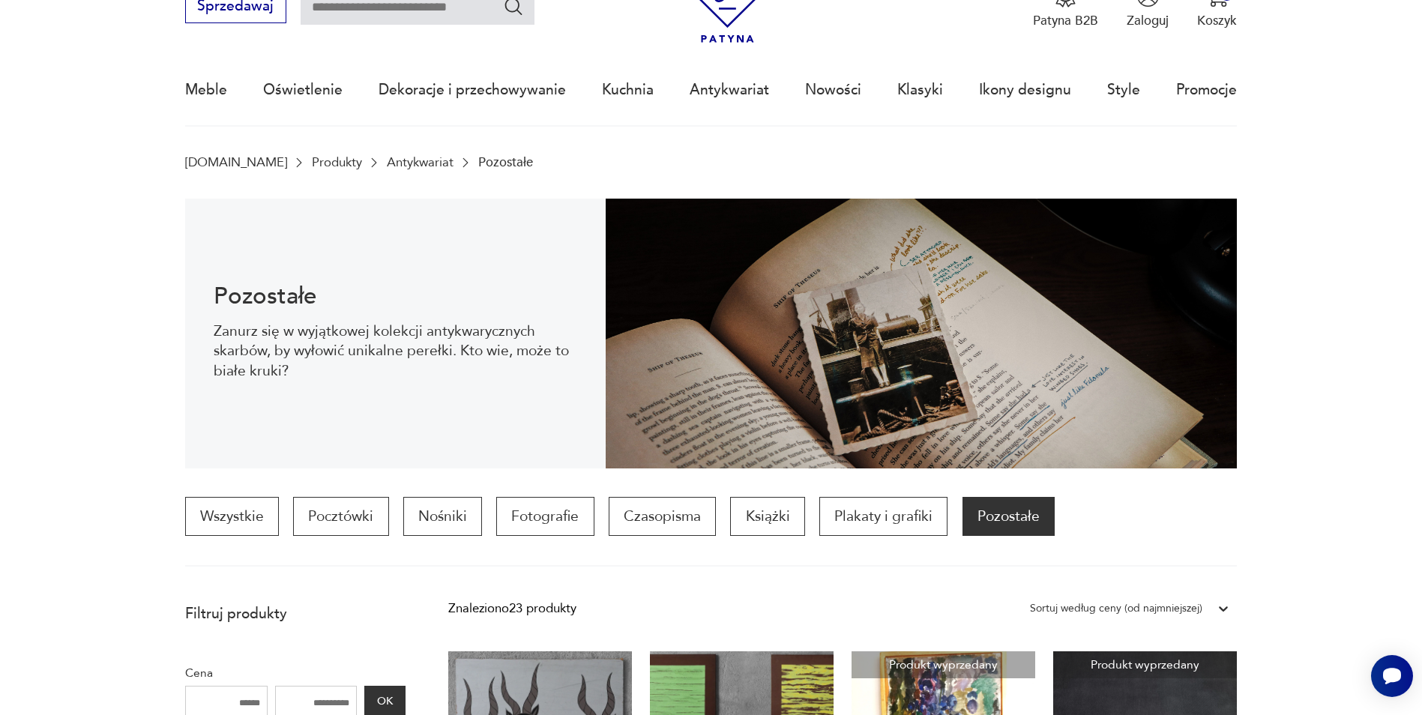
click at [312, 160] on link "Produkty" at bounding box center [337, 162] width 50 height 14
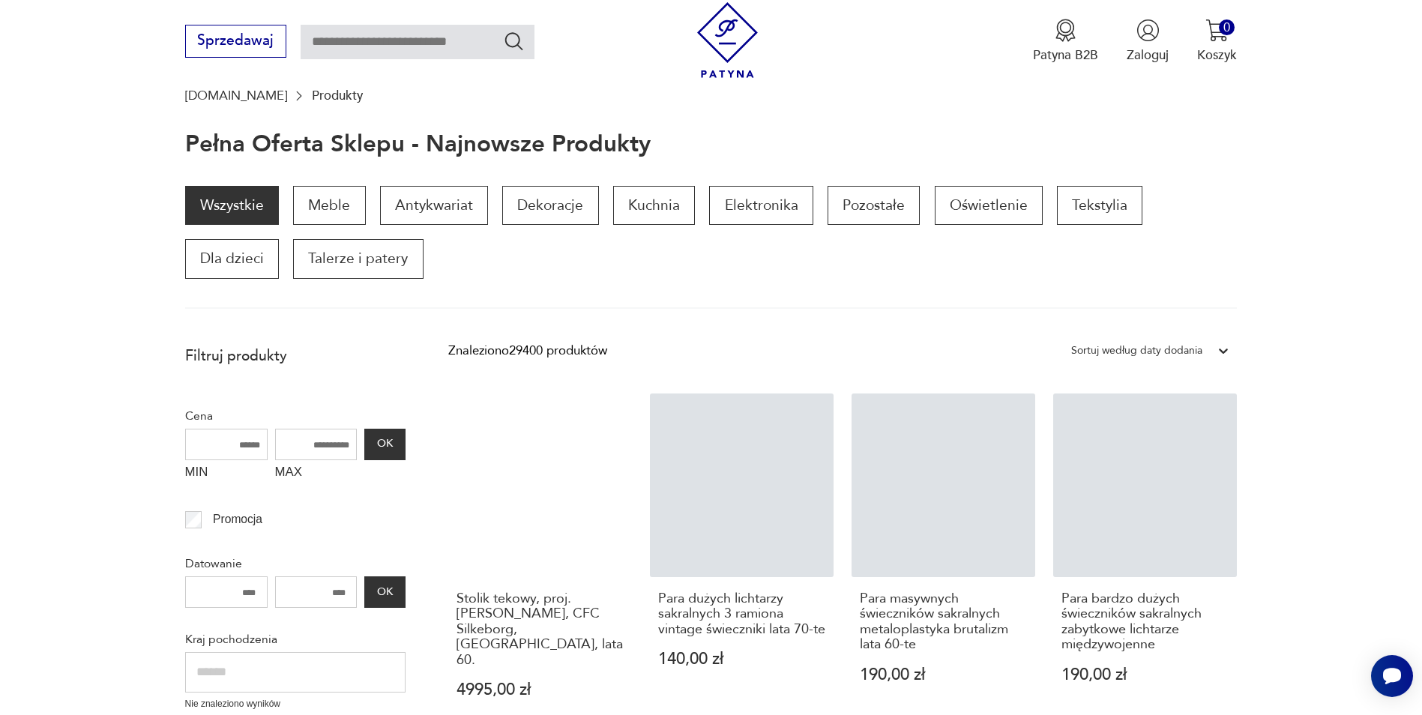
scroll to position [51, 0]
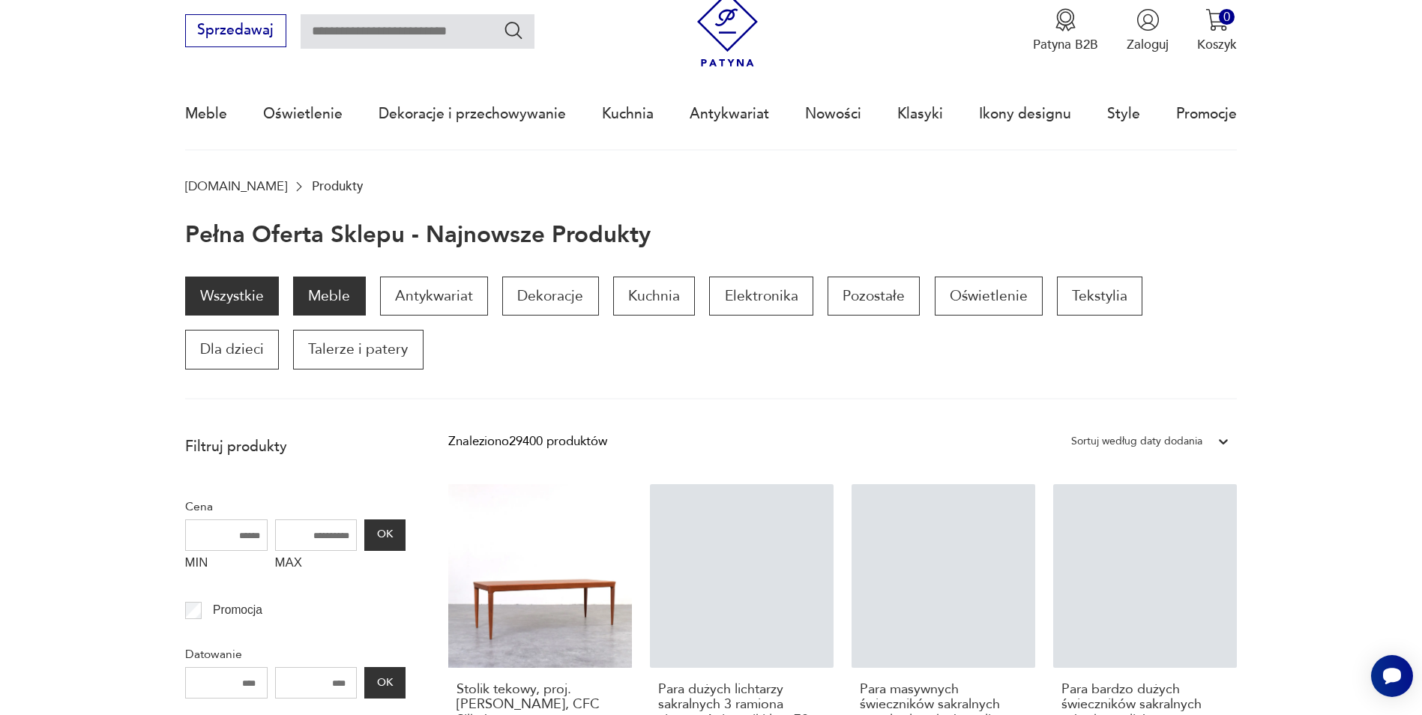
click at [347, 286] on p "Meble" at bounding box center [329, 296] width 72 height 39
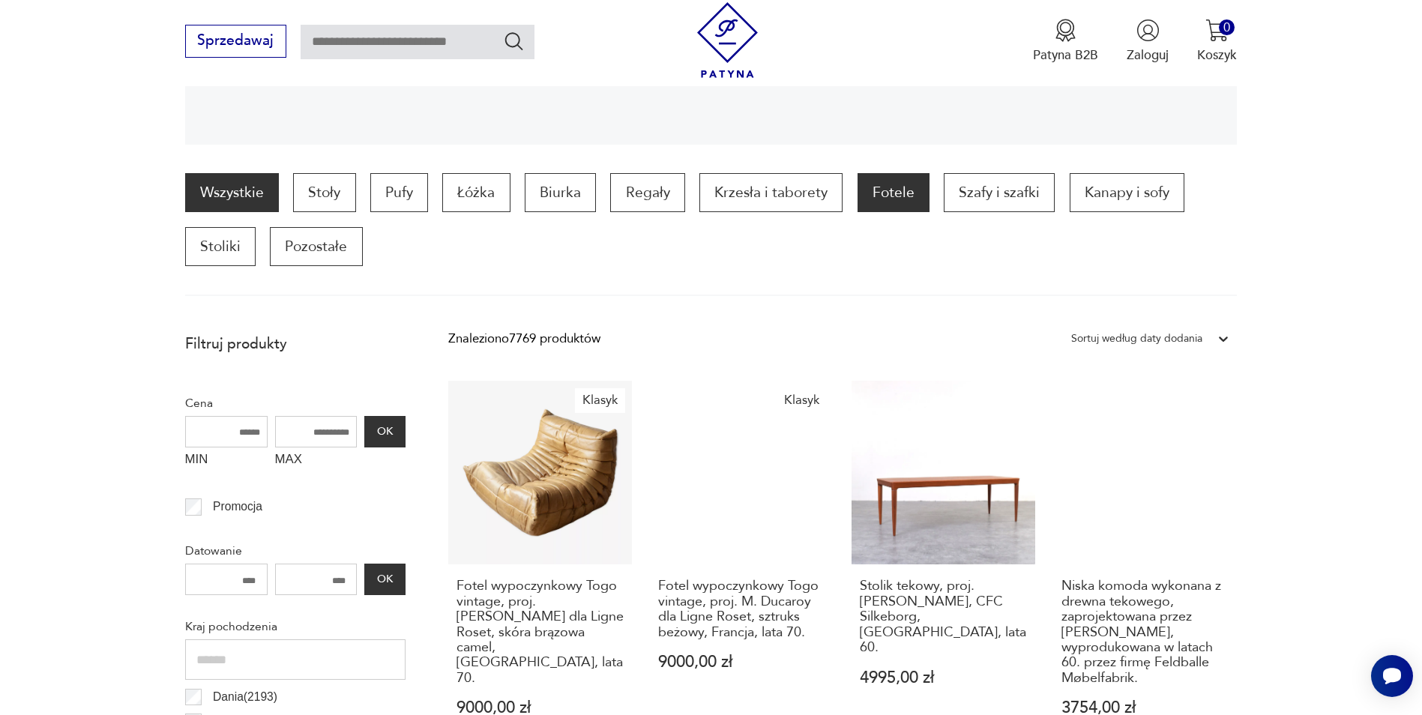
scroll to position [425, 0]
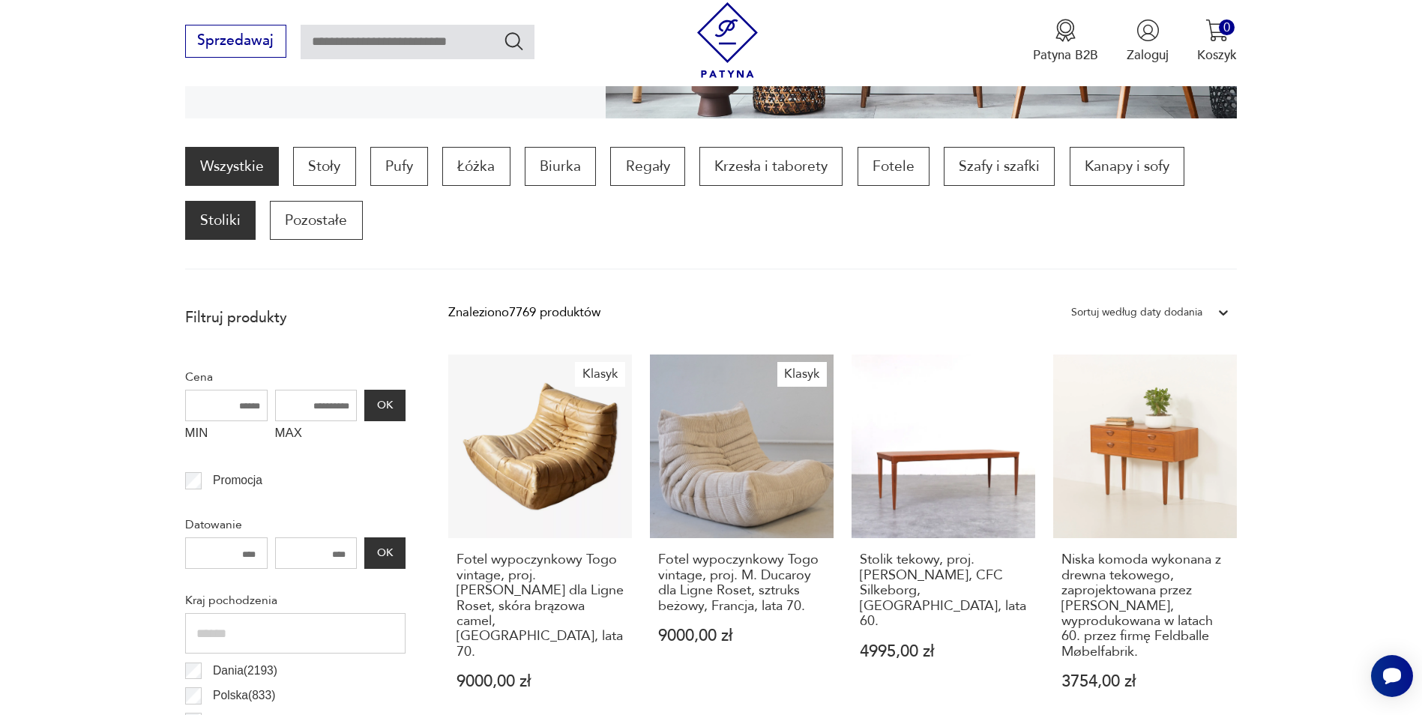
click at [228, 225] on p "Stoliki" at bounding box center [220, 220] width 70 height 39
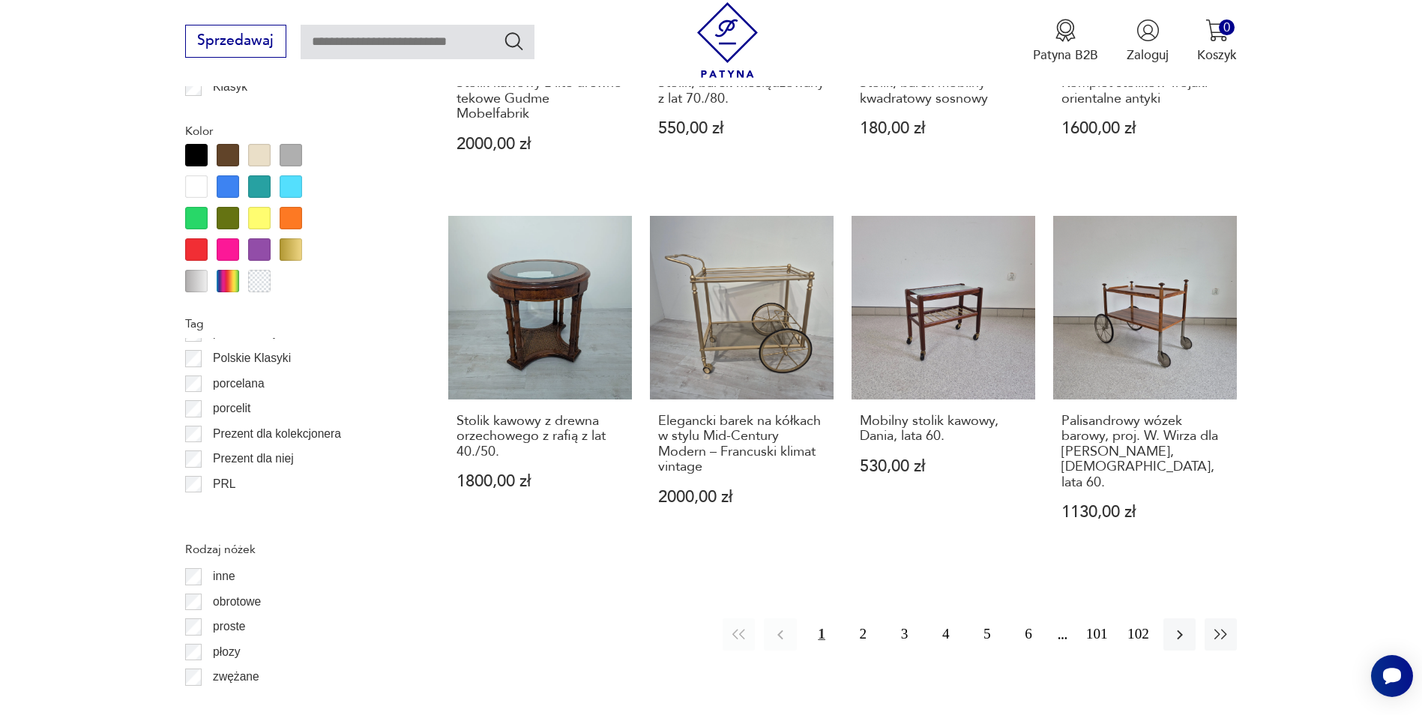
scroll to position [1005, 0]
click at [184, 472] on section "Filtruj produkty Cena MIN MAX OK Promocja Datowanie OK Kraj pochodzenia Dania (…" at bounding box center [711, 366] width 1422 height 2533
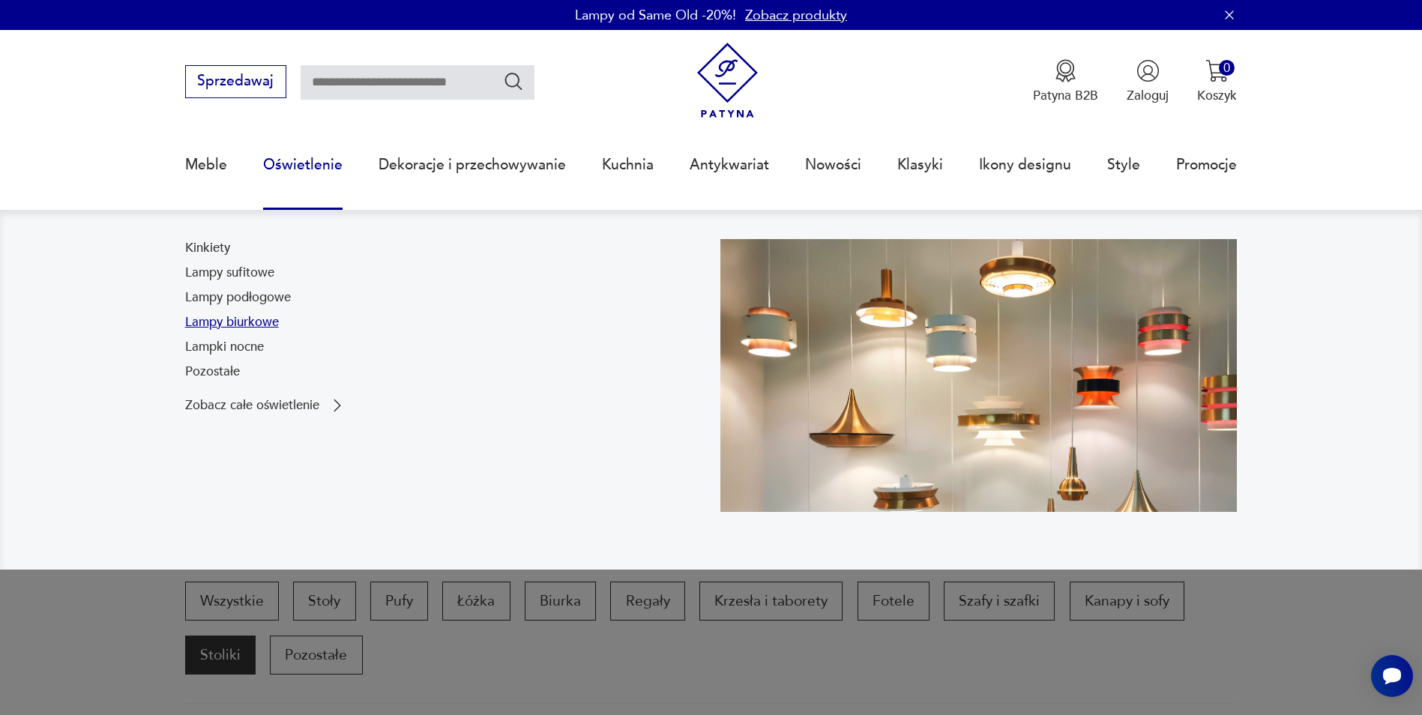
click at [247, 331] on link "Lampy biurkowe" at bounding box center [232, 322] width 94 height 18
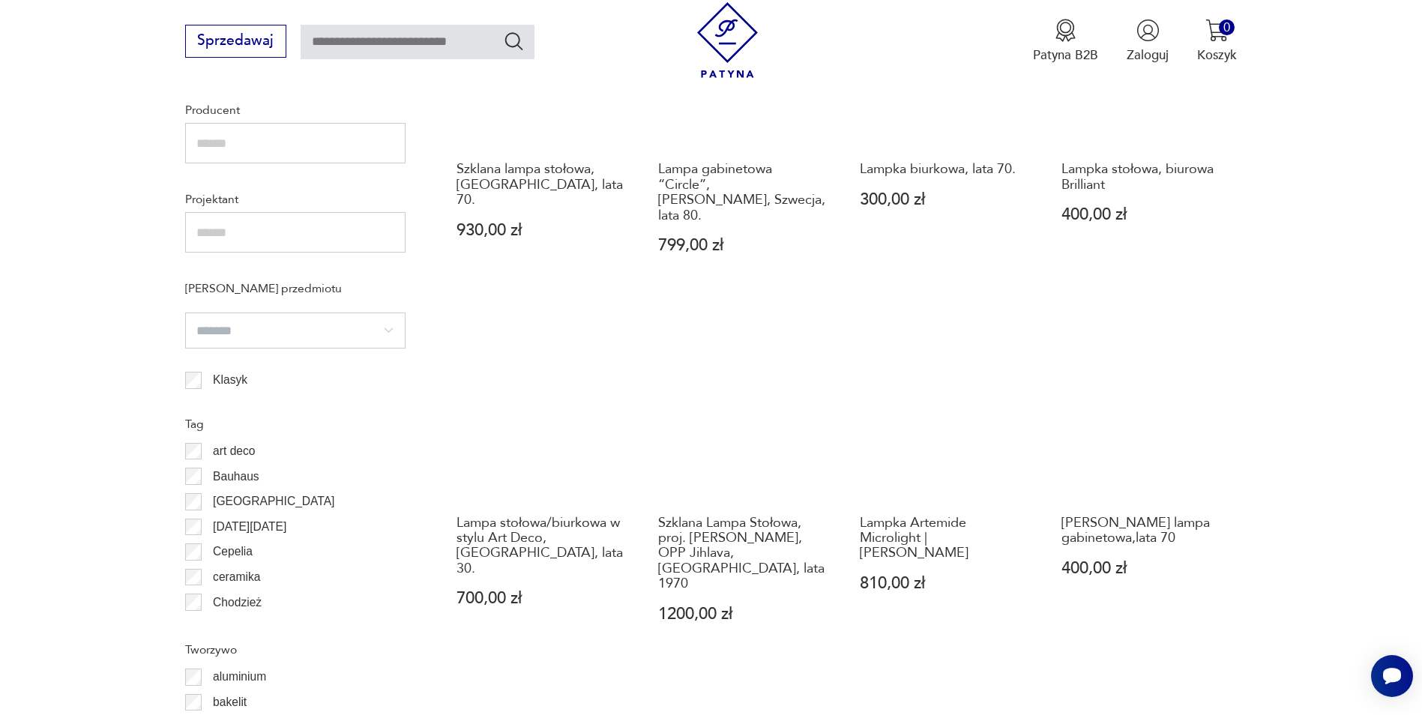
scroll to position [1399, 0]
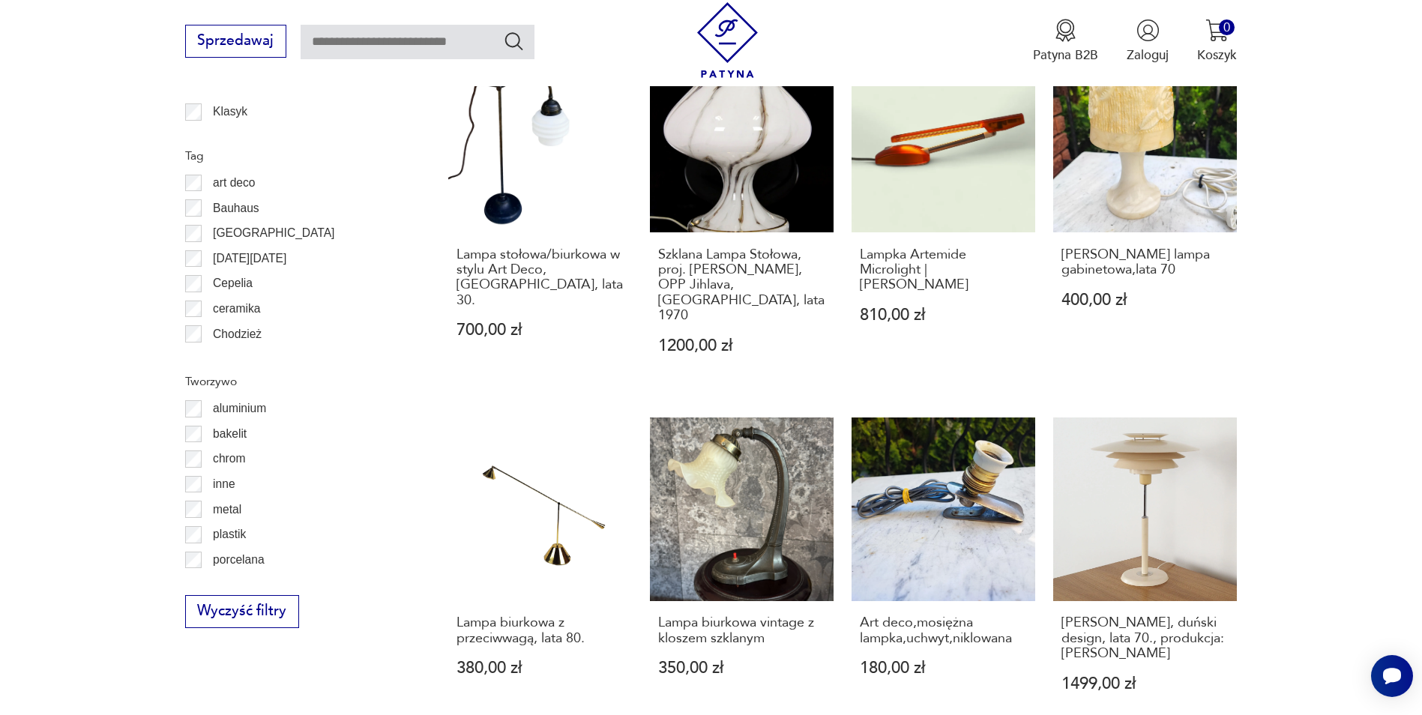
click at [129, 307] on section "Filtruj produkty Cena MIN MAX OK Promocja Datowanie OK Kraj pochodzenia Niemcy …" at bounding box center [711, 90] width 1422 height 1638
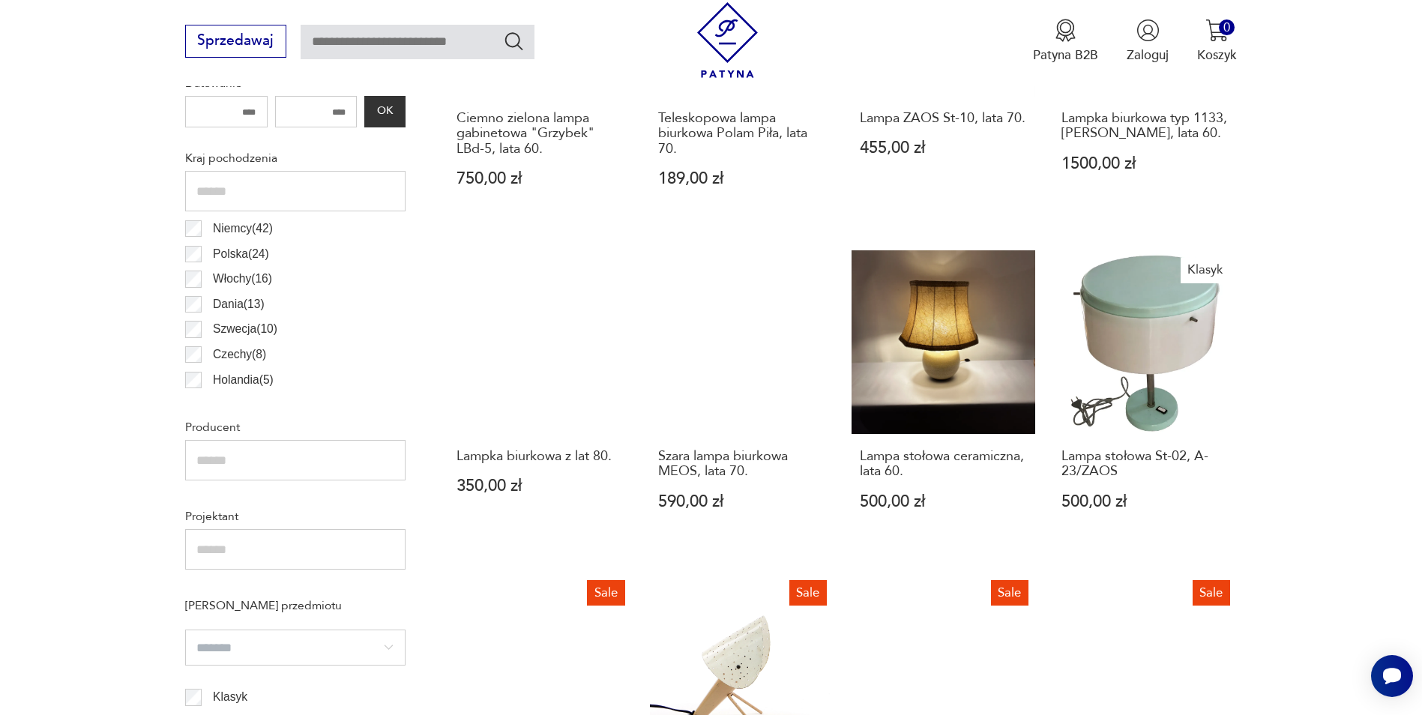
scroll to position [820, 0]
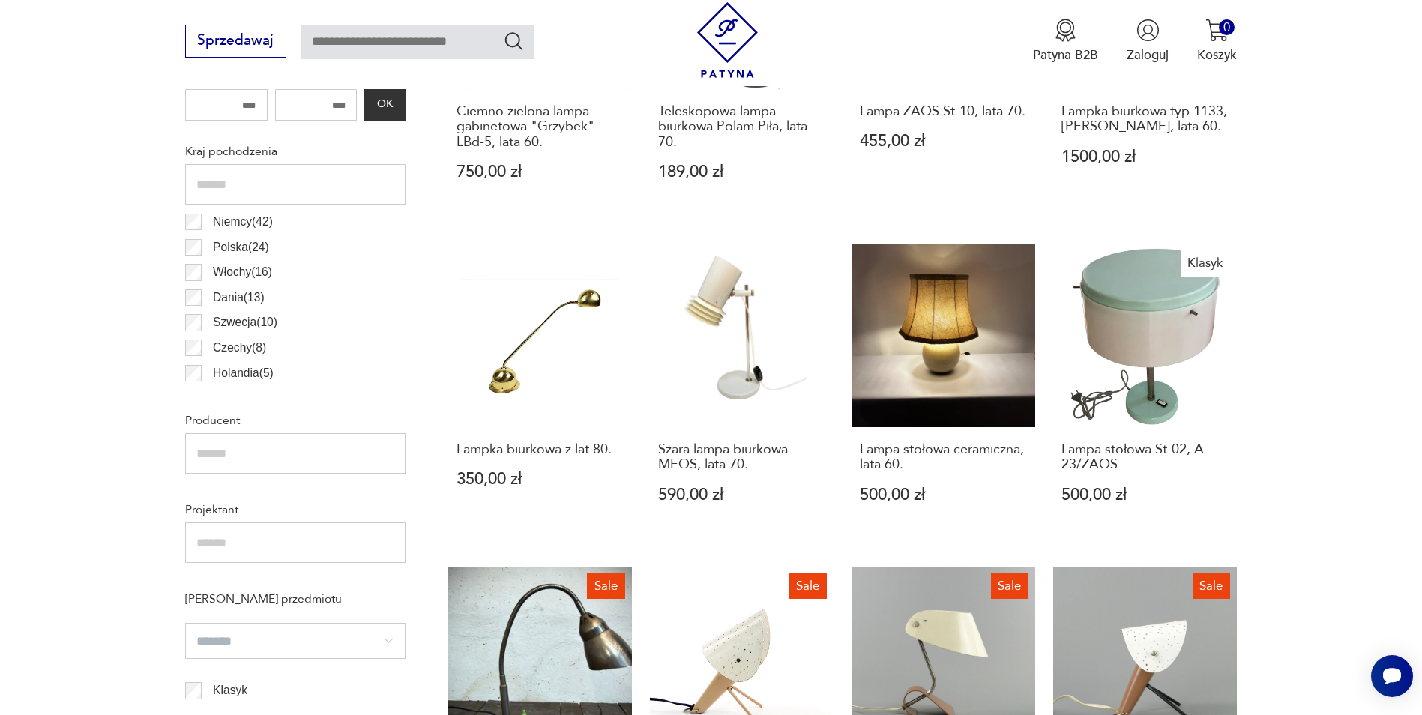
click at [1302, 268] on section "Filtruj produkty Cena MIN MAX OK Promocja Datowanie OK Kraj pochodzenia Niemcy …" at bounding box center [711, 659] width 1422 height 1618
click at [1349, 239] on section "Filtruj produkty Cena MIN MAX OK Promocja Datowanie OK Kraj pochodzenia Niemcy …" at bounding box center [711, 659] width 1422 height 1618
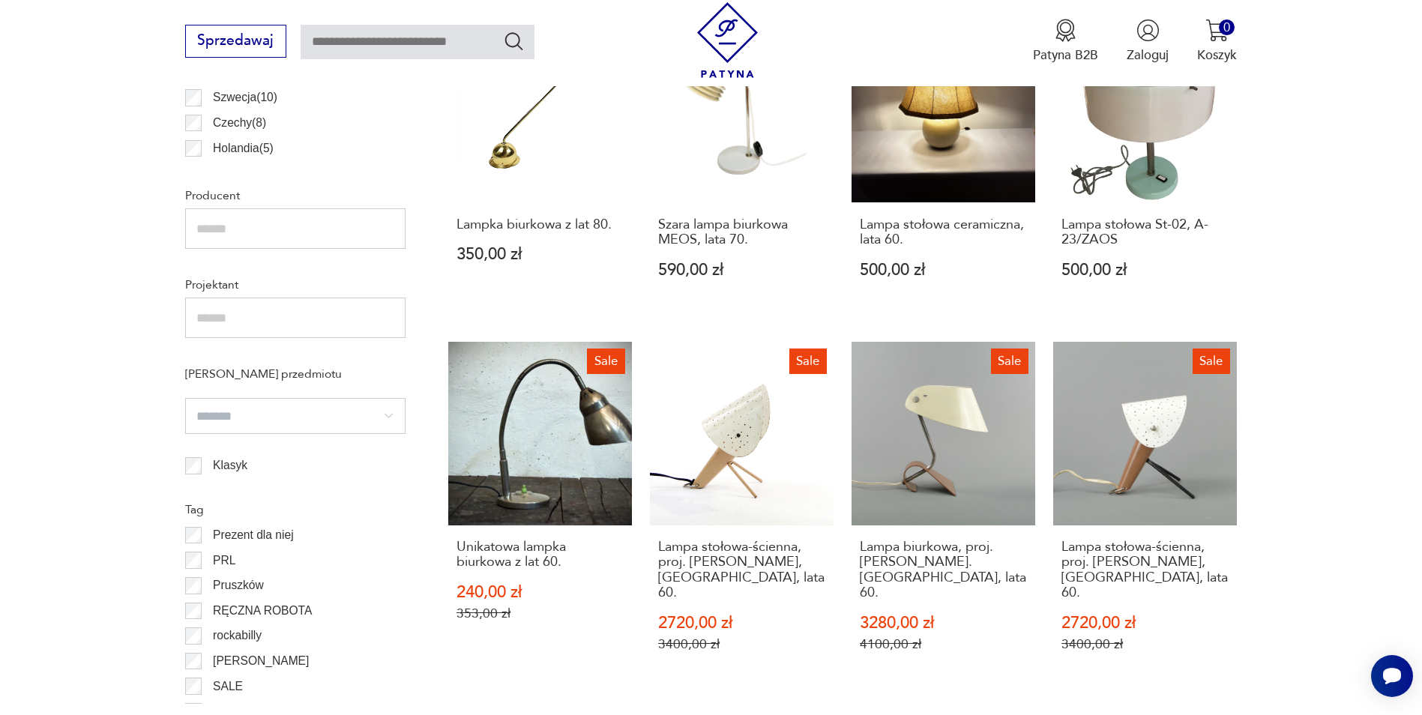
click at [1337, 253] on section "Filtruj produkty Cena MIN MAX OK Promocja Datowanie OK Kraj pochodzenia Niemcy …" at bounding box center [711, 434] width 1422 height 1618
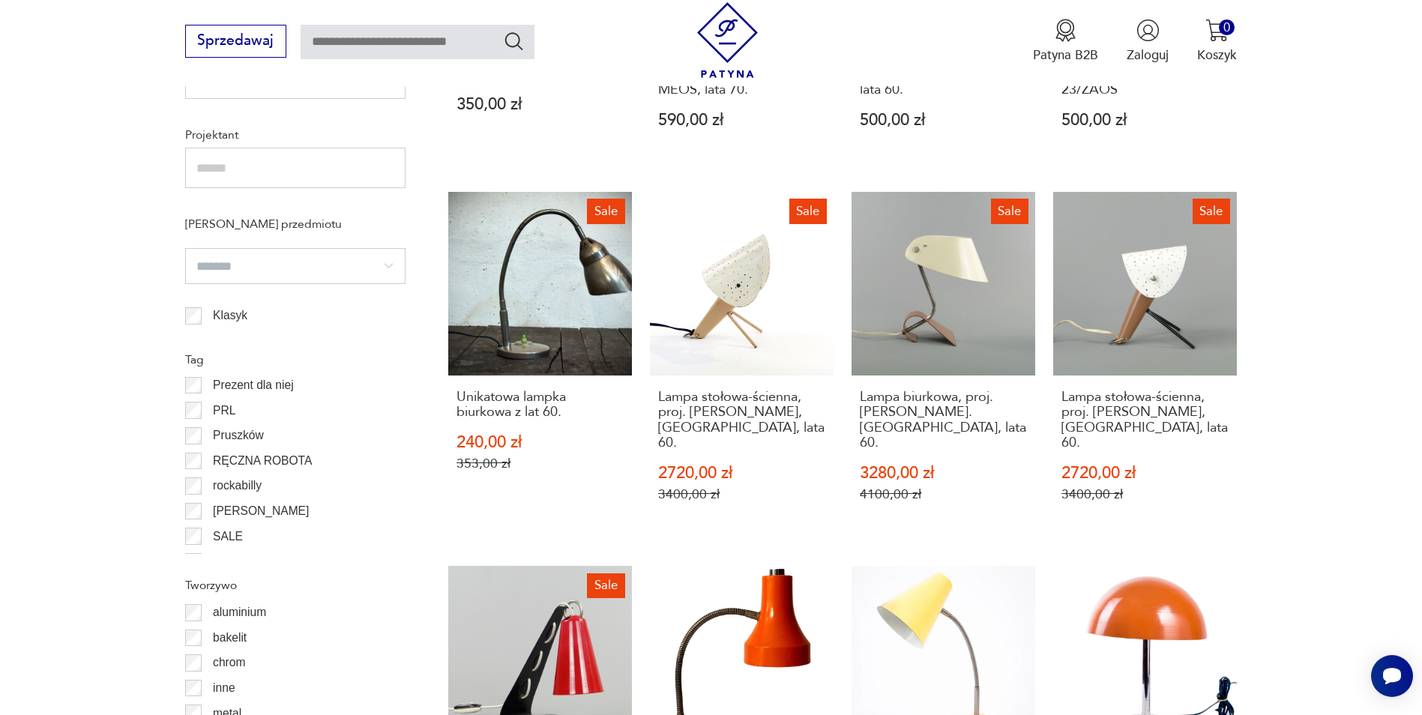
click at [1368, 253] on section "Filtruj produkty Cena MIN MAX OK Promocja Datowanie OK Kraj pochodzenia Niemcy …" at bounding box center [711, 284] width 1422 height 1618
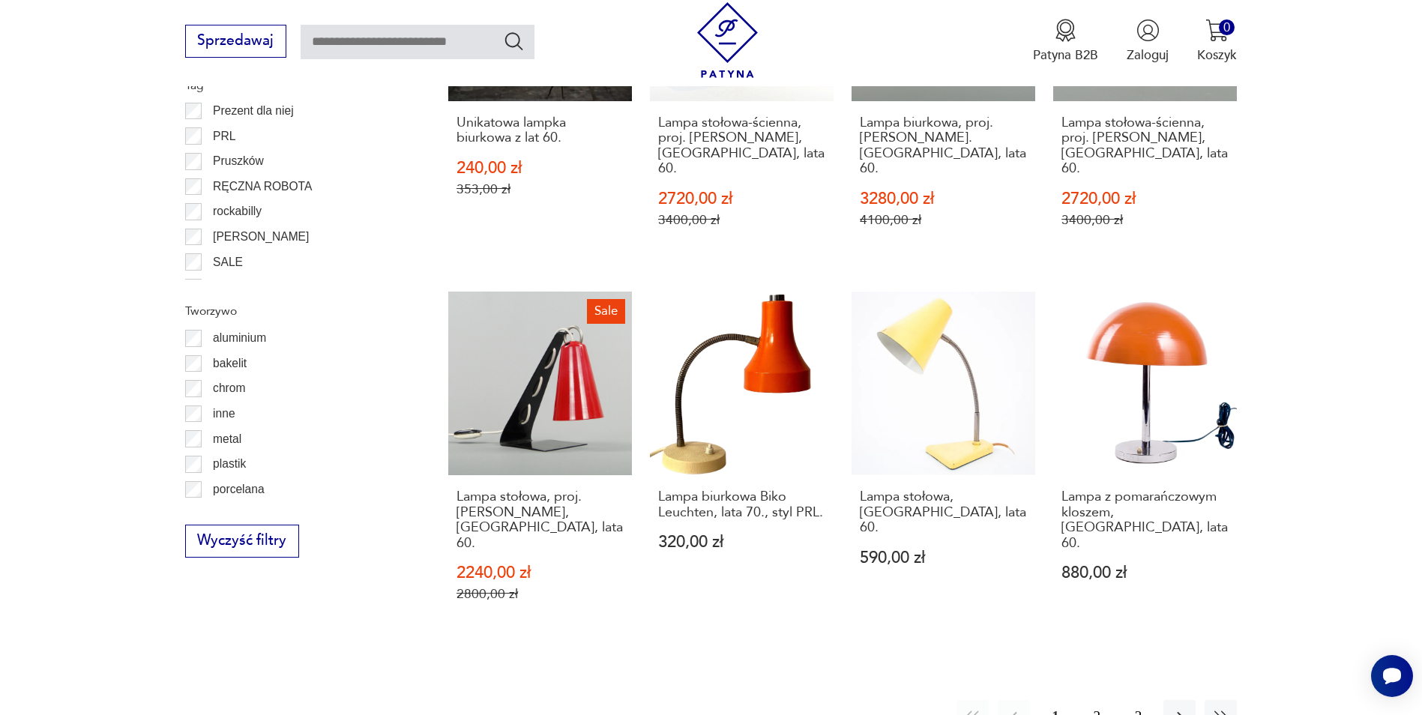
scroll to position [1495, 0]
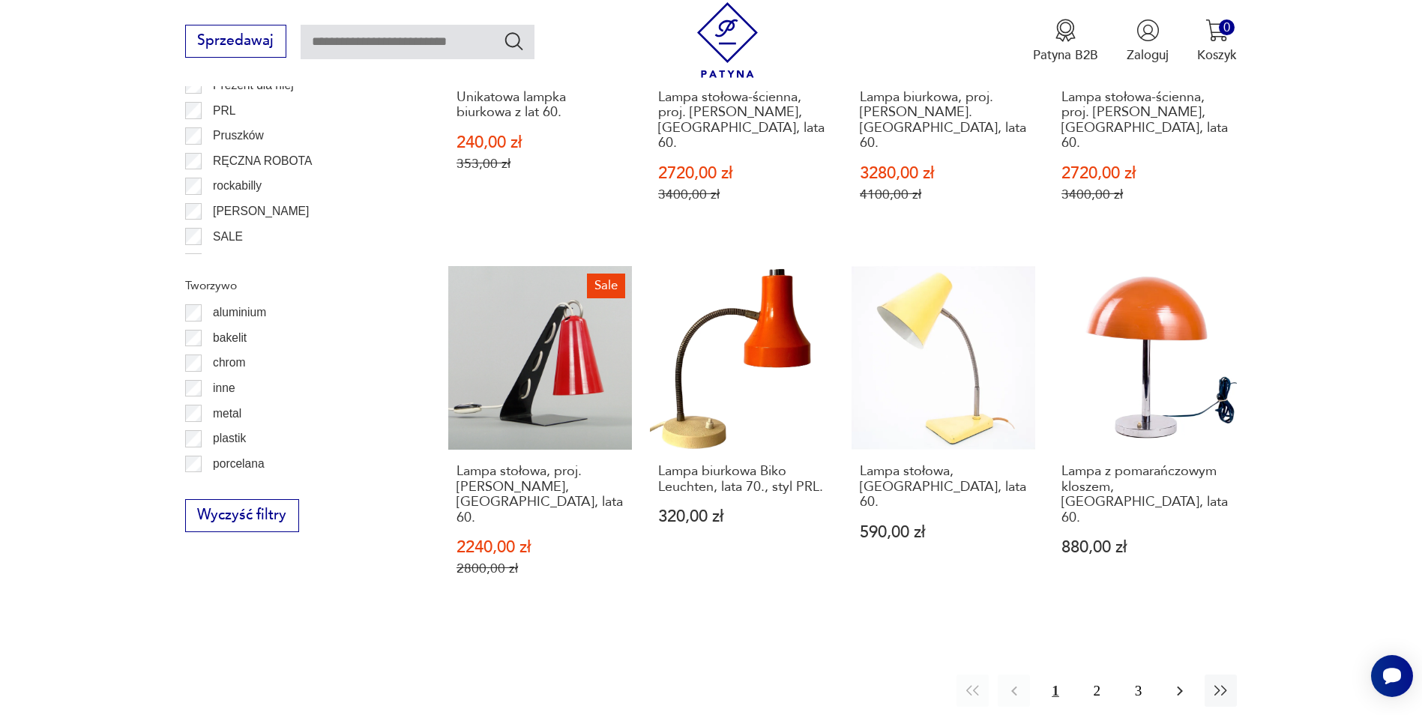
click at [1182, 686] on icon "button" at bounding box center [1180, 691] width 6 height 10
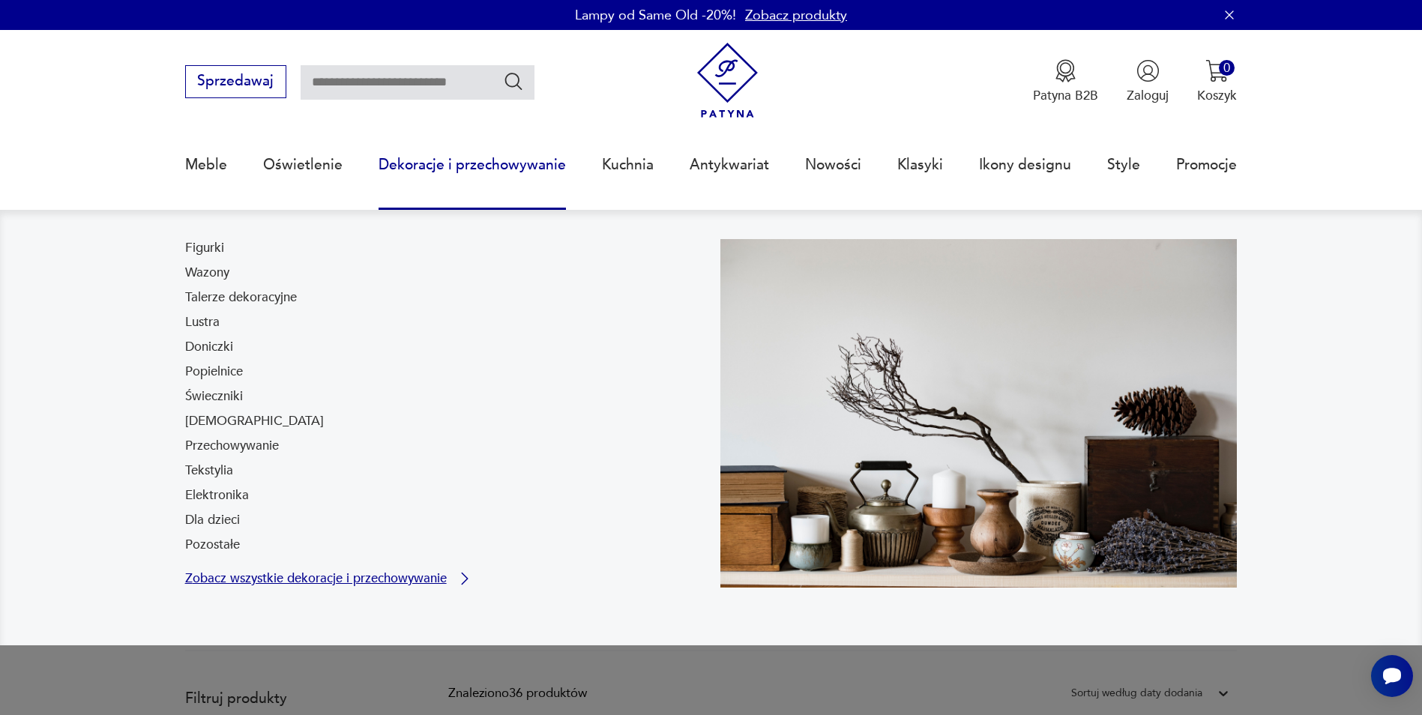
click at [264, 581] on p "Zobacz wszystkie dekoracje i przechowywanie" at bounding box center [316, 579] width 262 height 12
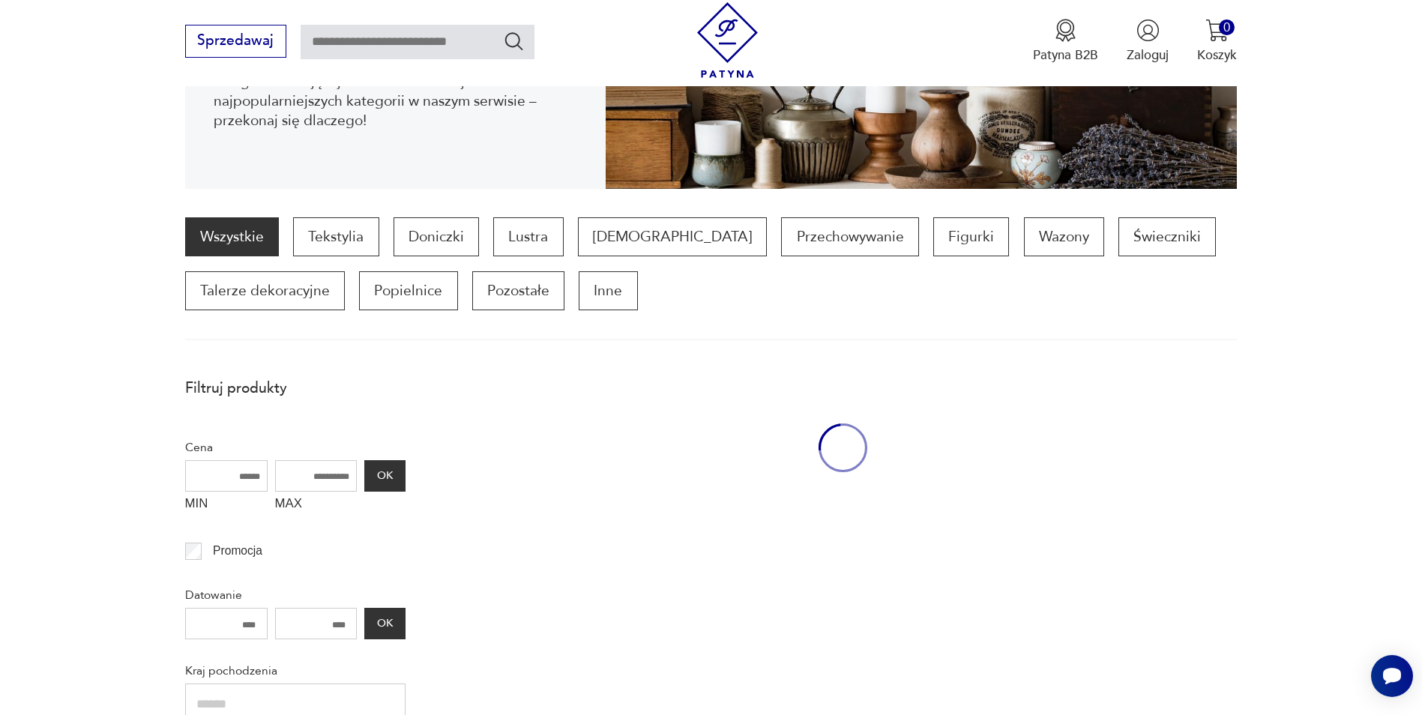
scroll to position [373, 0]
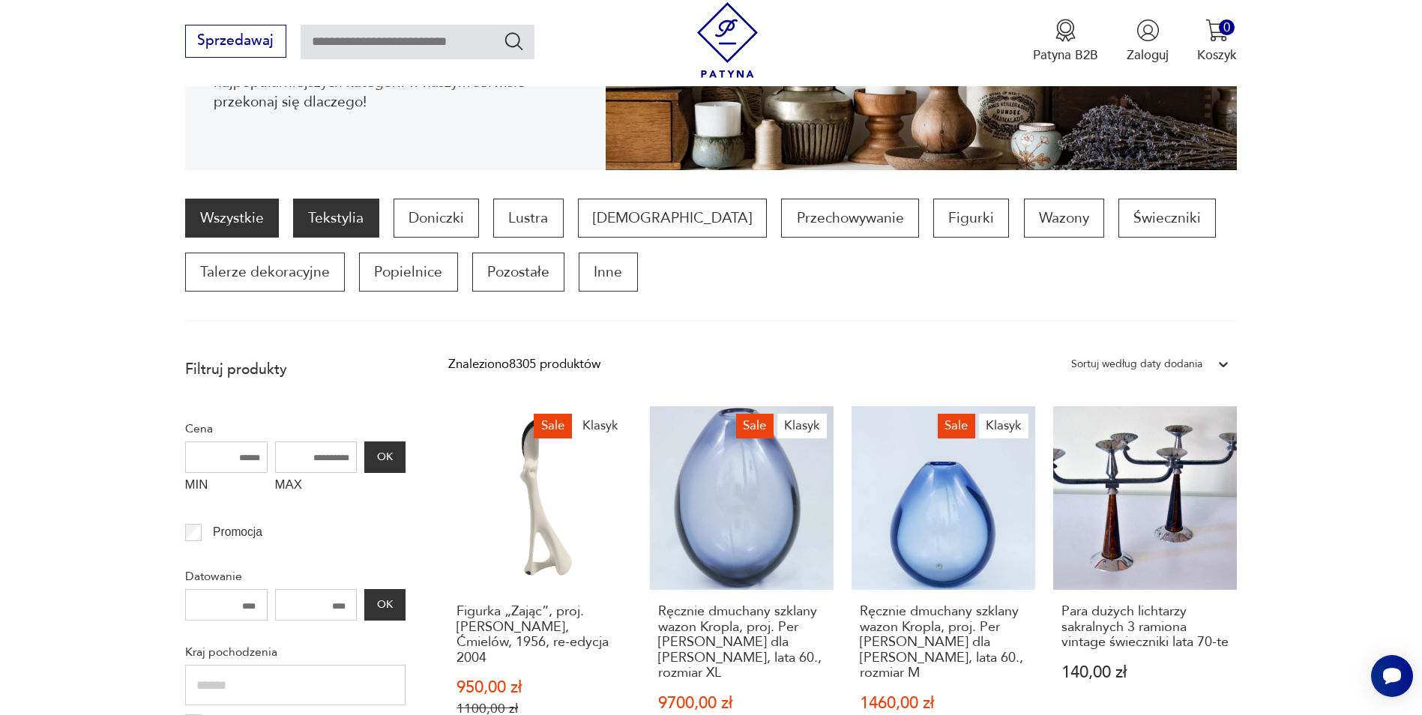
click at [323, 228] on p "Tekstylia" at bounding box center [335, 218] width 85 height 39
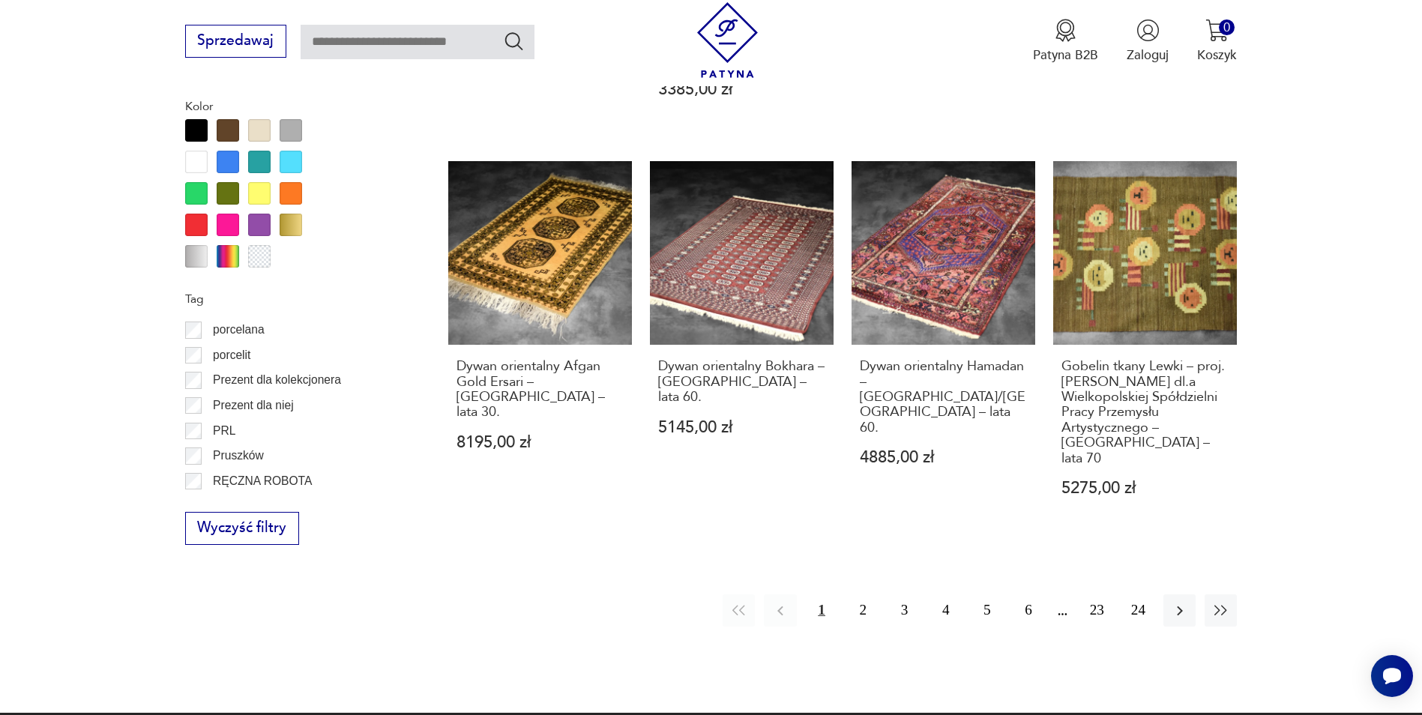
scroll to position [1090, 0]
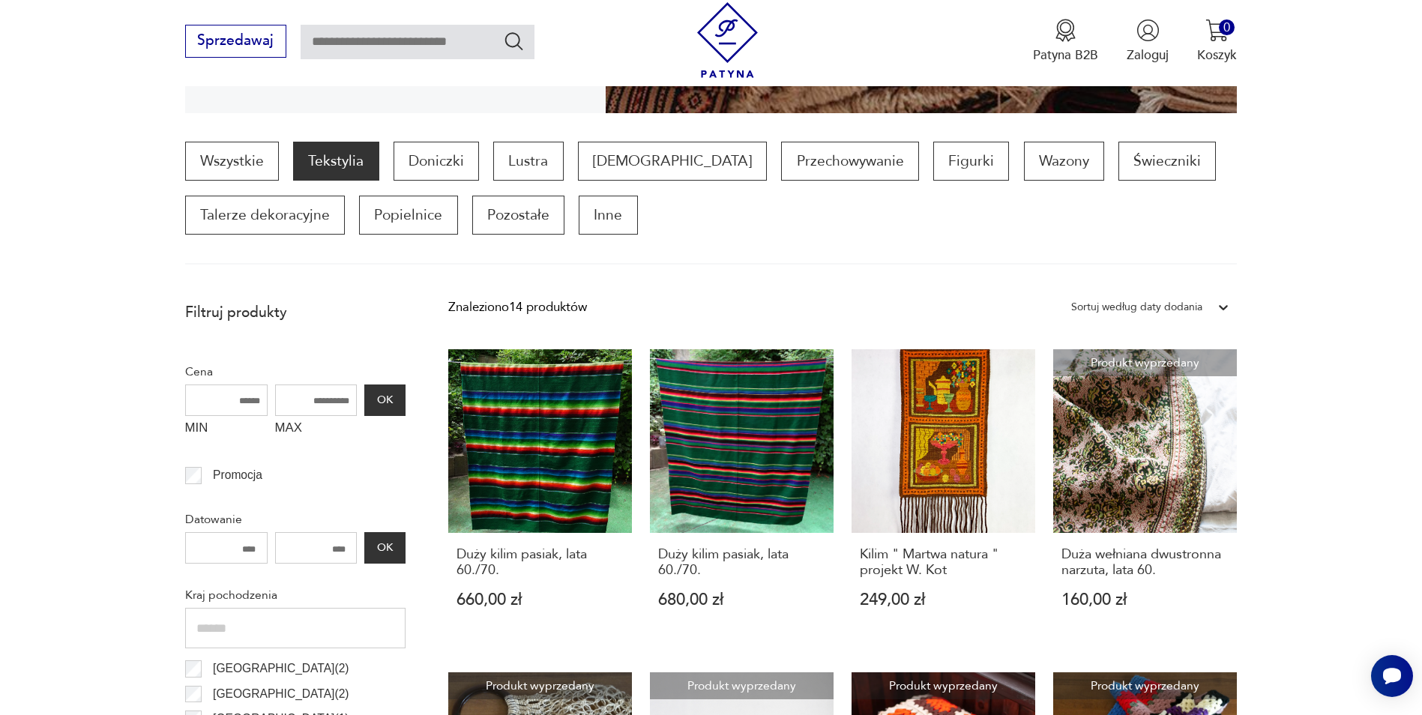
scroll to position [424, 0]
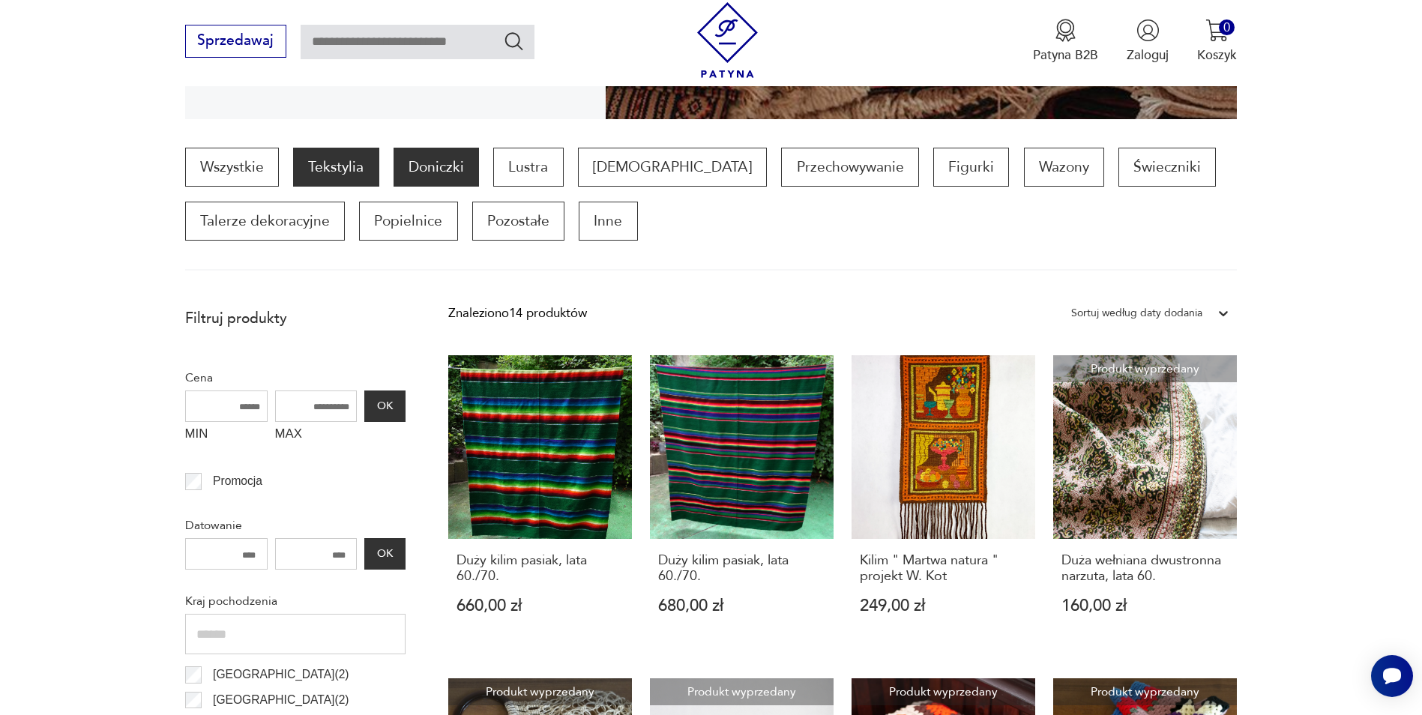
click at [409, 168] on p "Doniczki" at bounding box center [436, 167] width 85 height 39
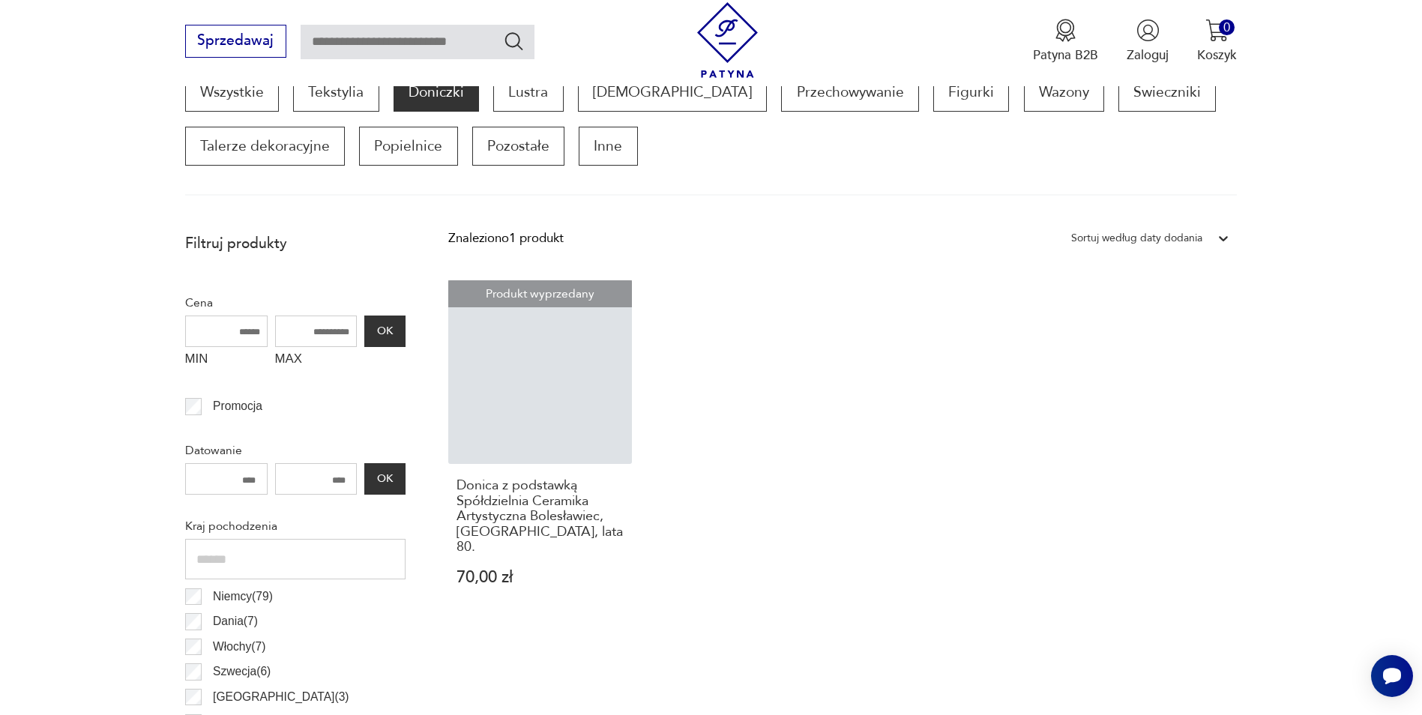
scroll to position [349, 0]
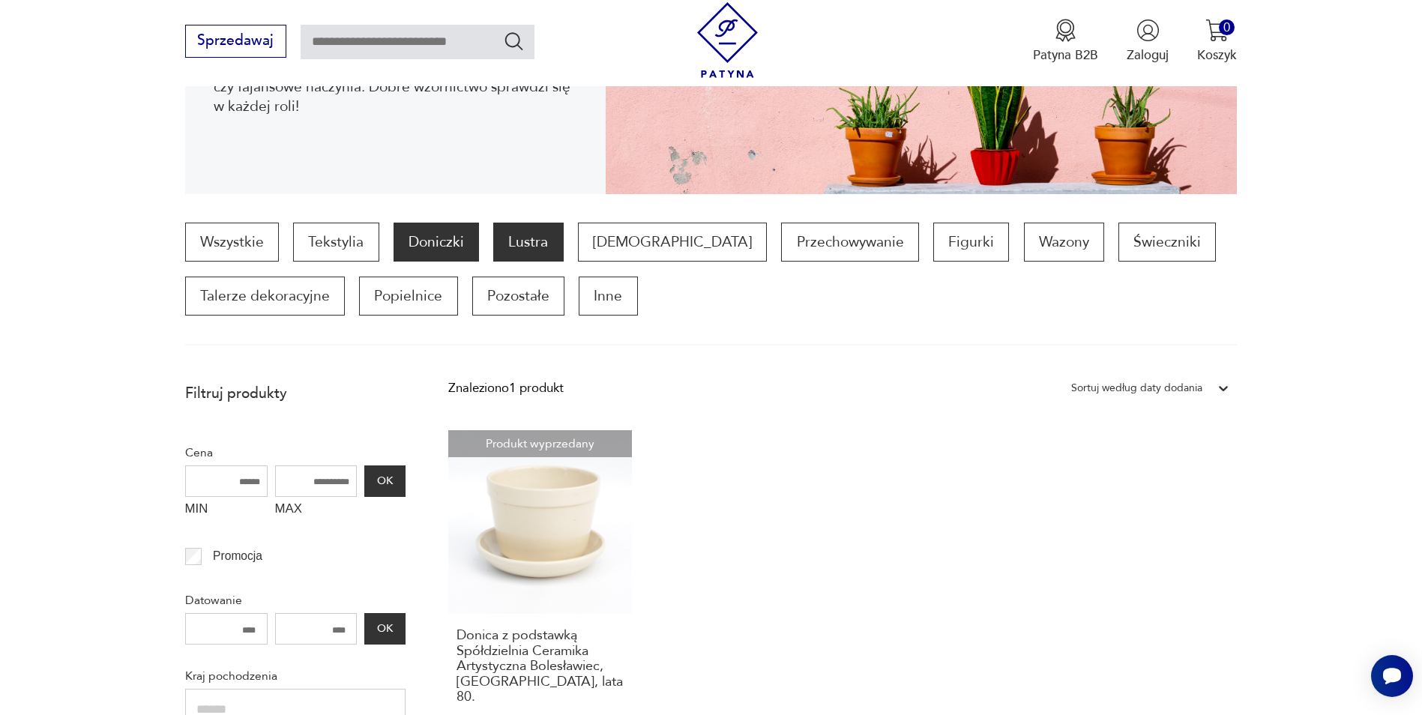
click at [531, 261] on p "Lustra" at bounding box center [528, 242] width 70 height 39
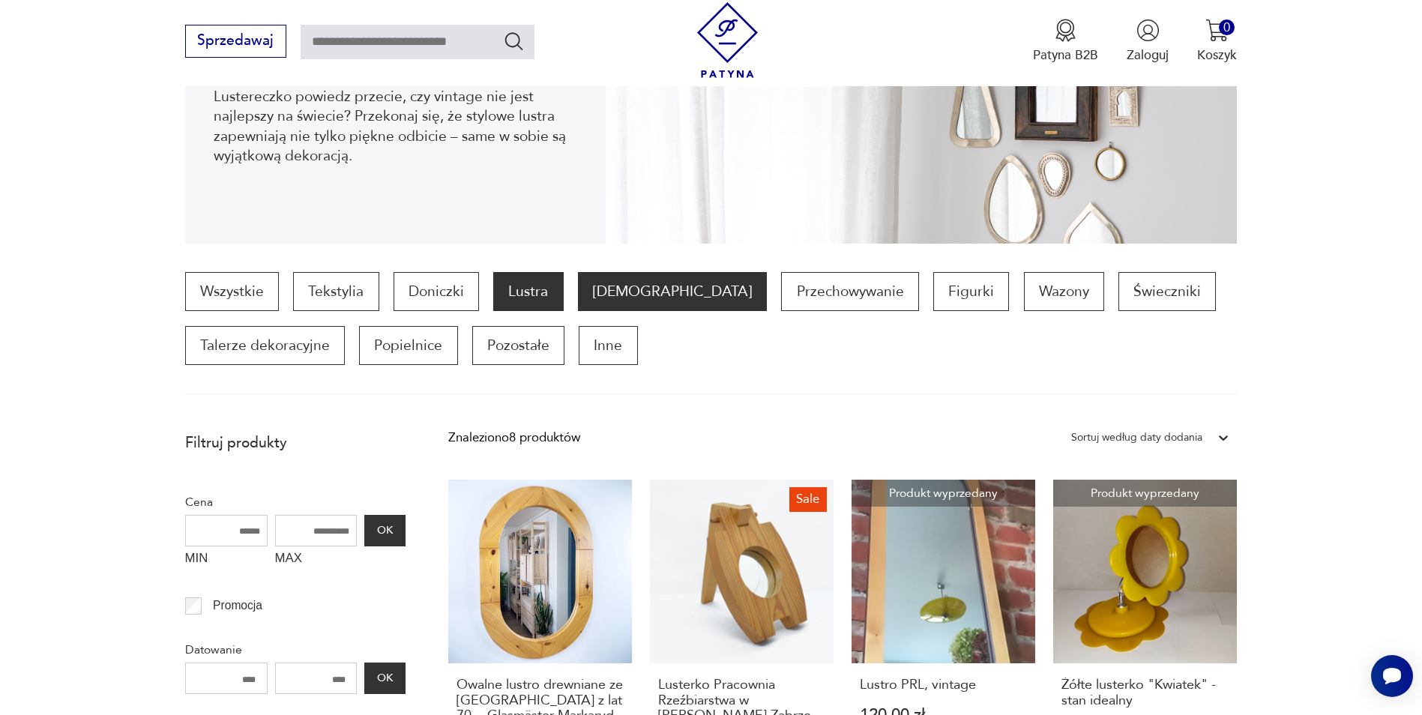
click at [613, 307] on p "Bibeloty" at bounding box center [672, 291] width 189 height 39
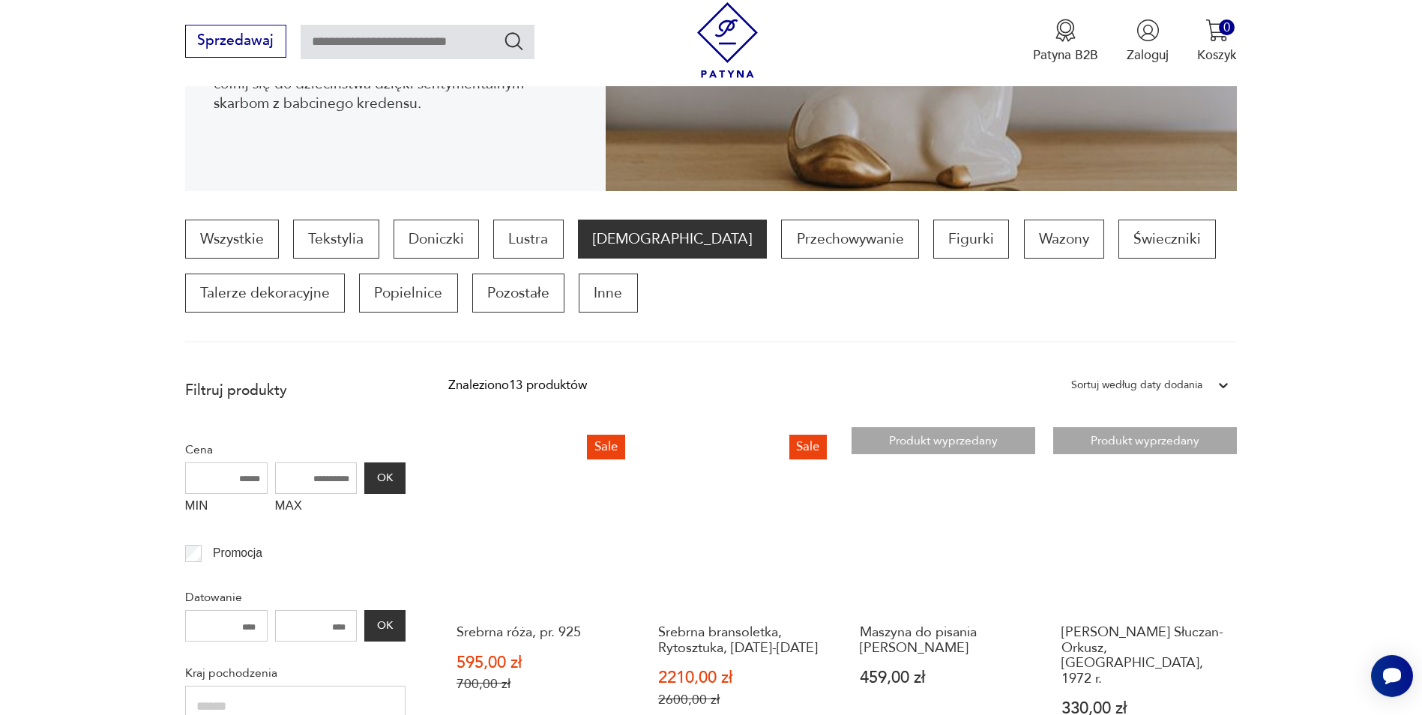
scroll to position [349, 0]
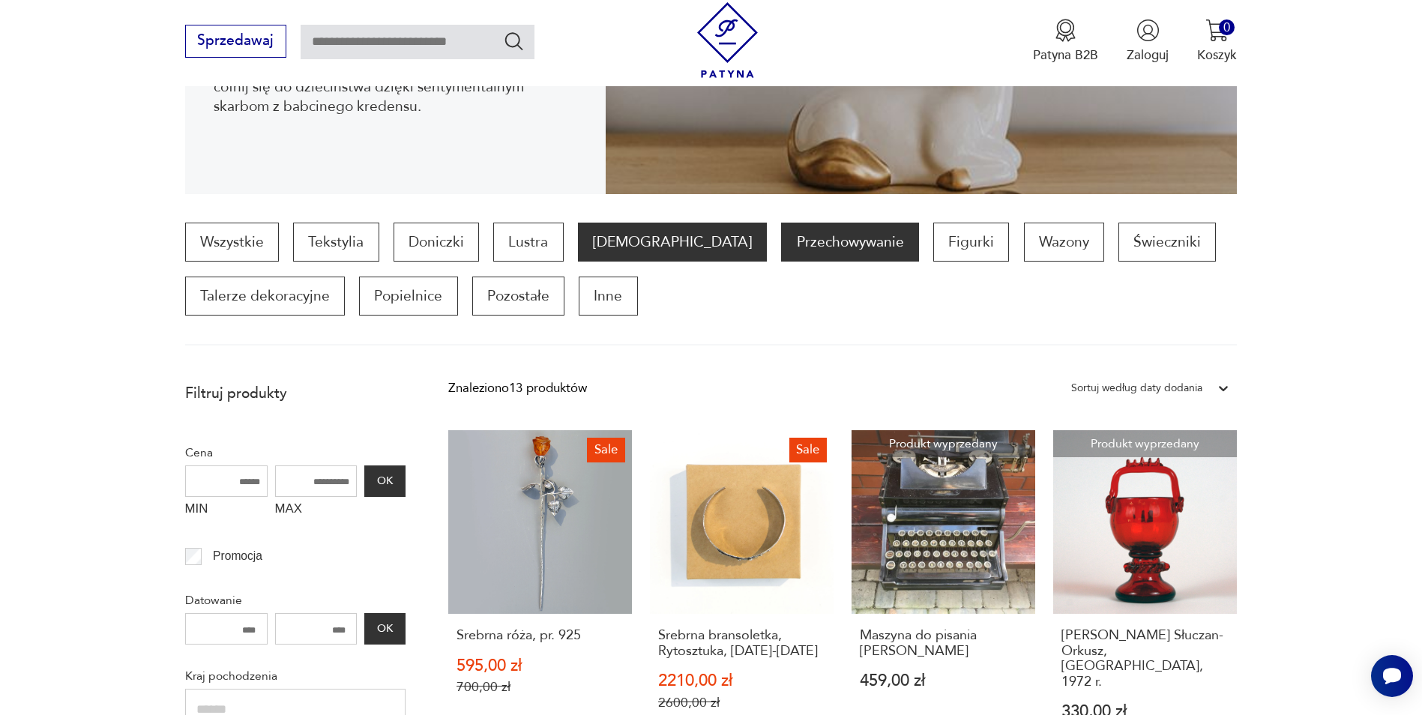
click at [781, 237] on p "Przechowywanie" at bounding box center [849, 242] width 137 height 39
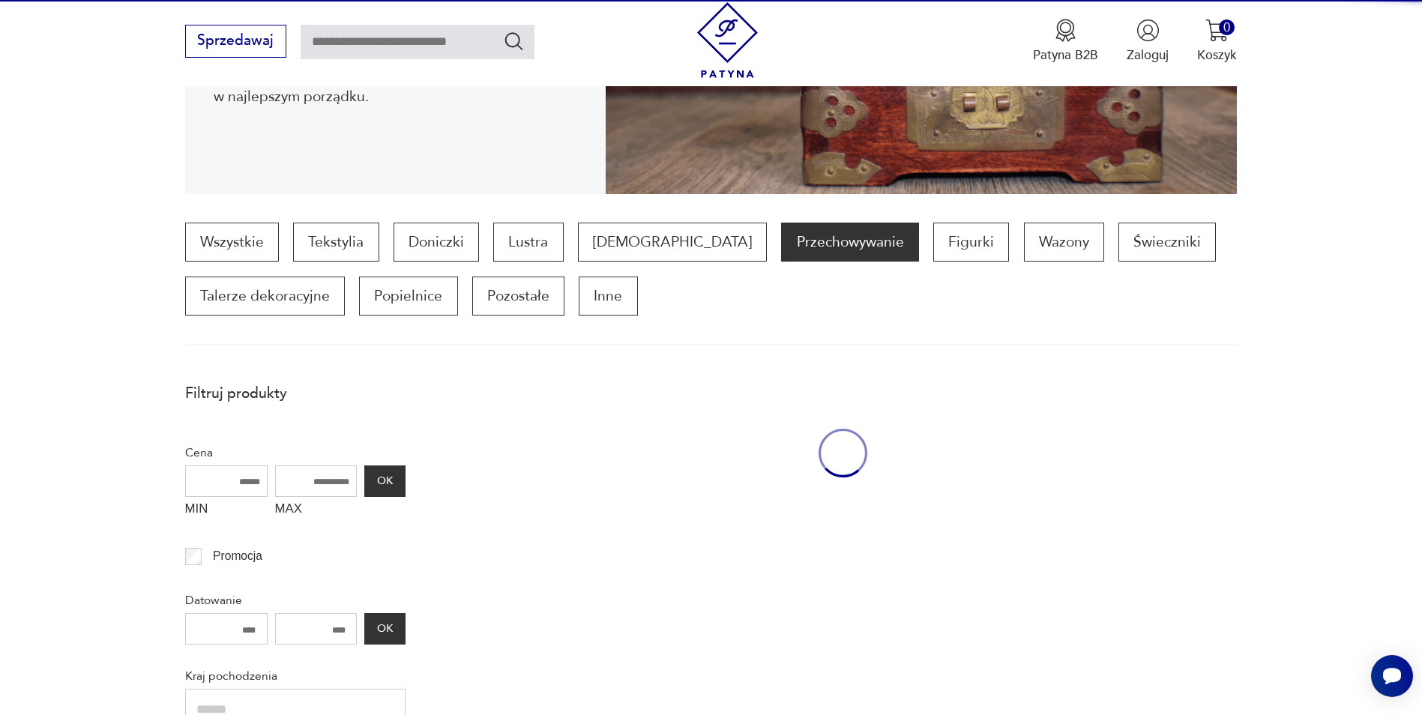
scroll to position [499, 0]
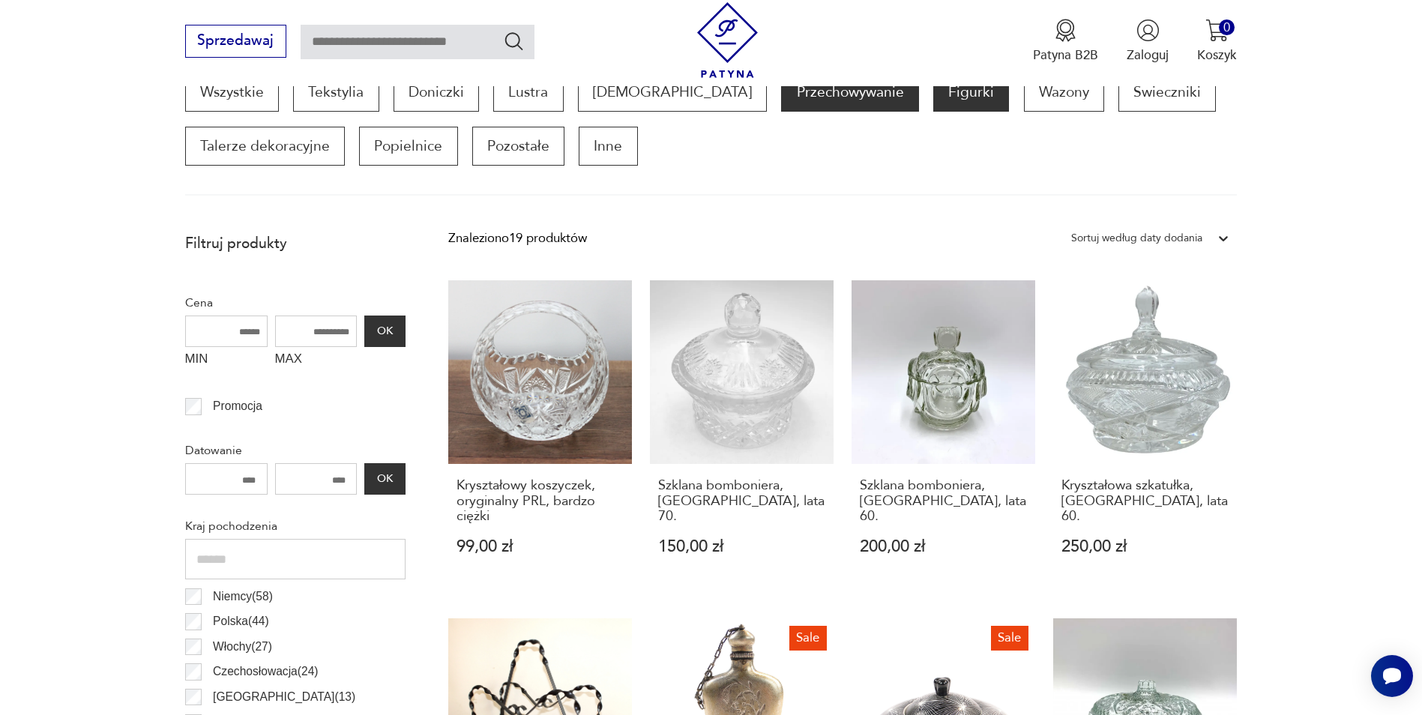
click at [934, 96] on p "Figurki" at bounding box center [972, 92] width 76 height 39
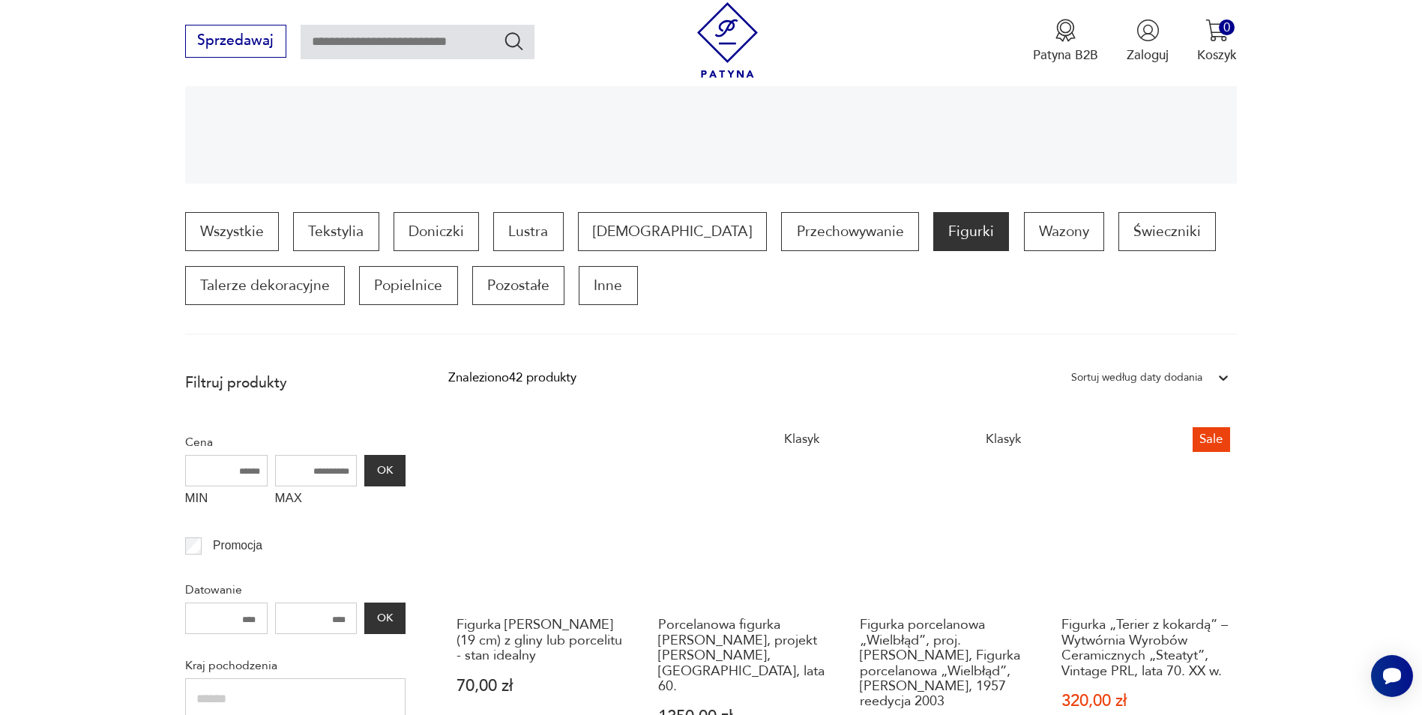
scroll to position [349, 0]
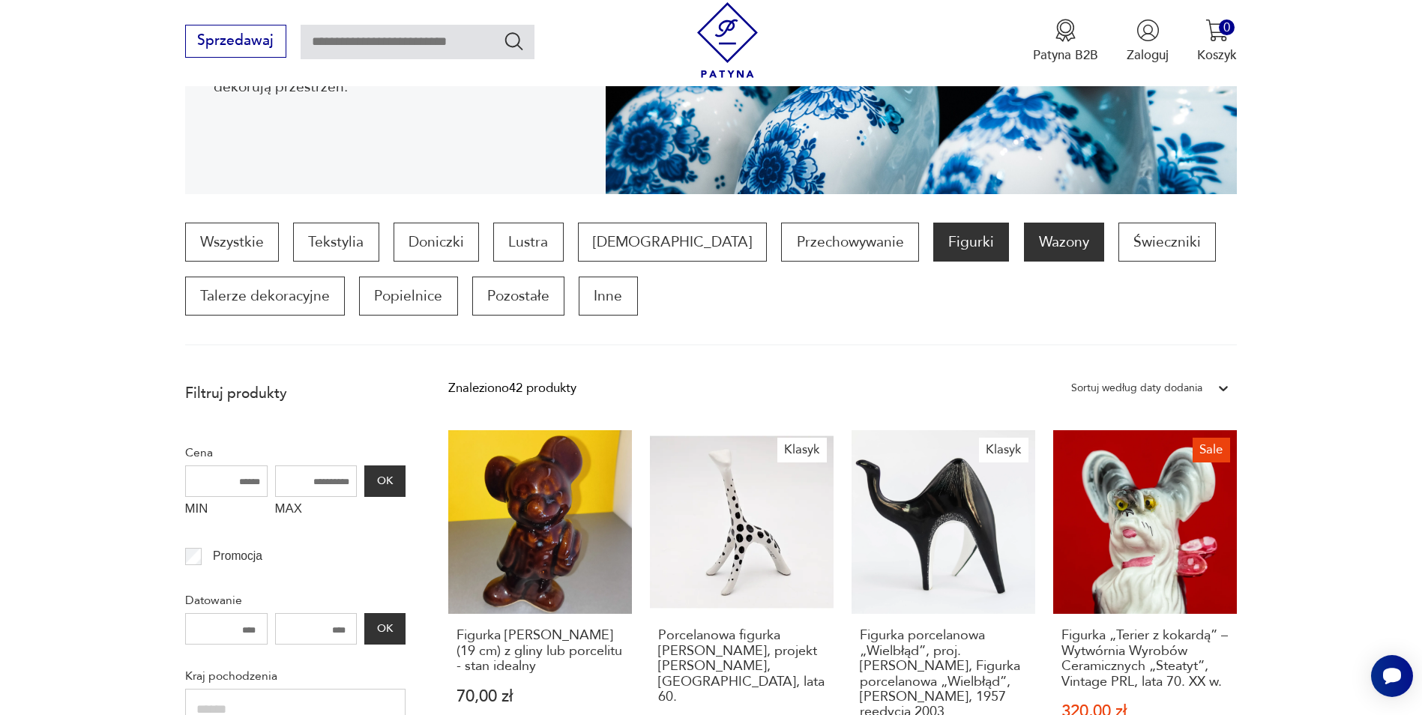
click at [1024, 245] on p "Wazony" at bounding box center [1064, 242] width 80 height 39
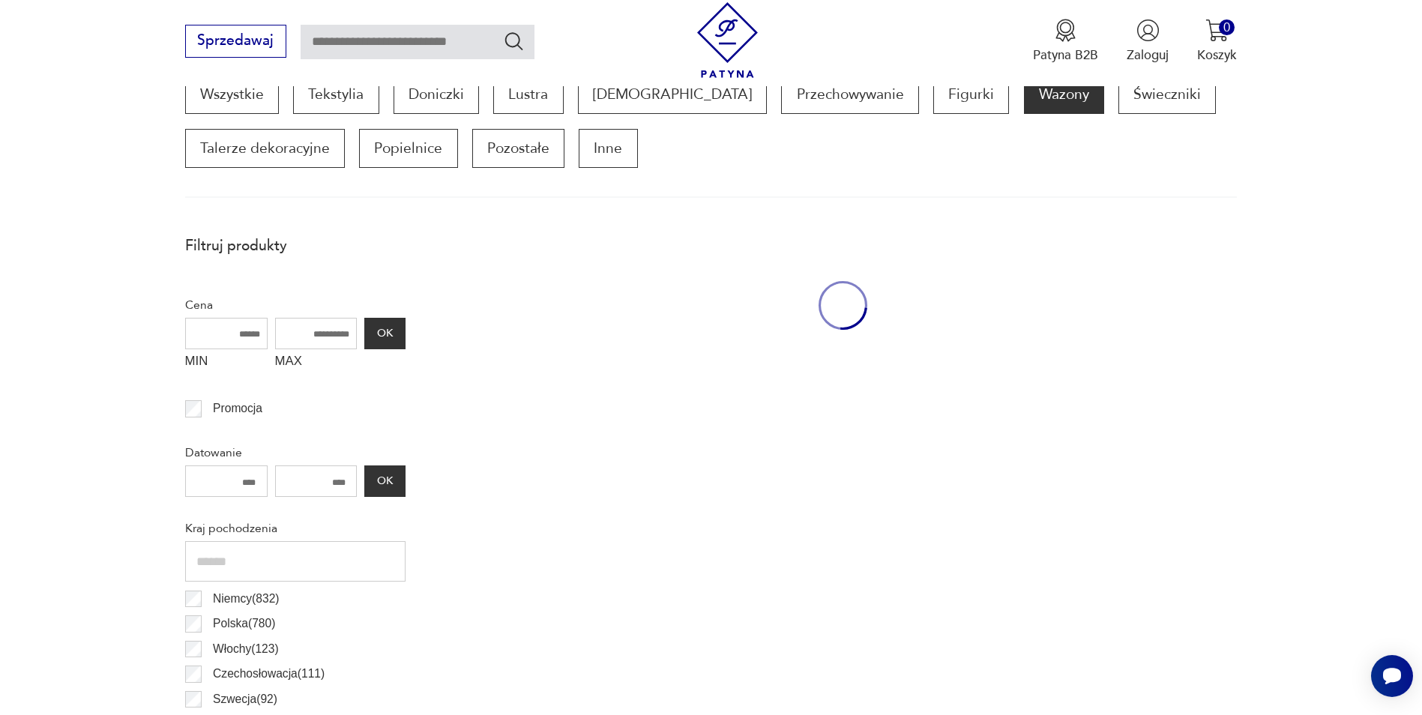
scroll to position [499, 0]
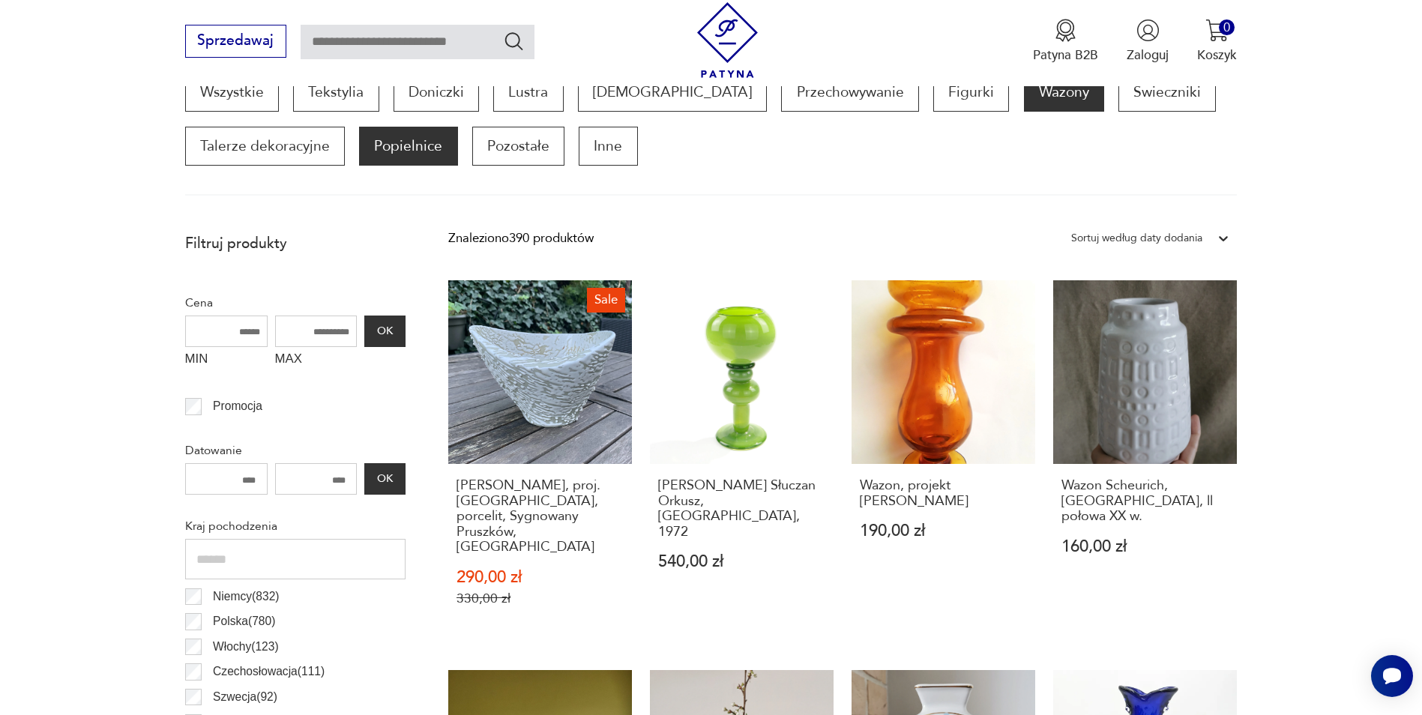
click at [378, 148] on p "Popielnice" at bounding box center [408, 146] width 98 height 39
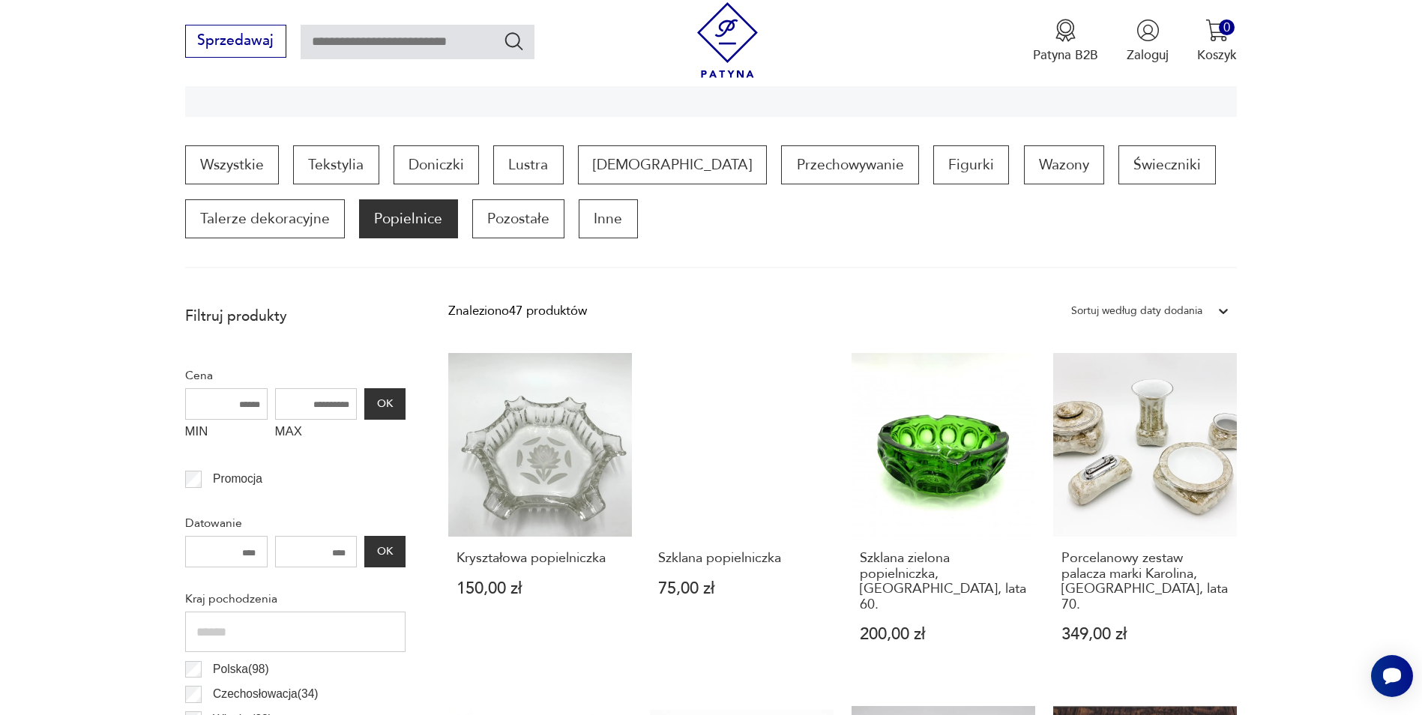
scroll to position [124, 0]
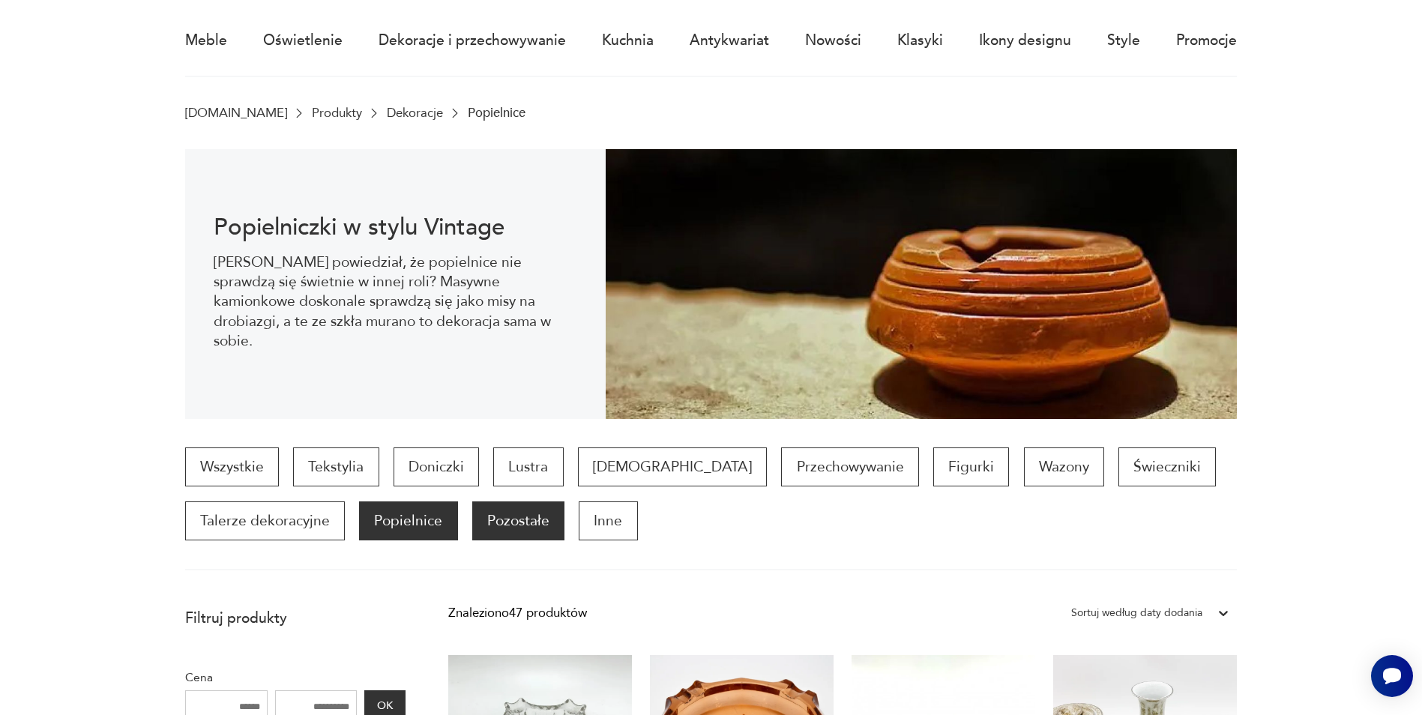
click at [485, 530] on p "Pozostałe" at bounding box center [518, 521] width 92 height 39
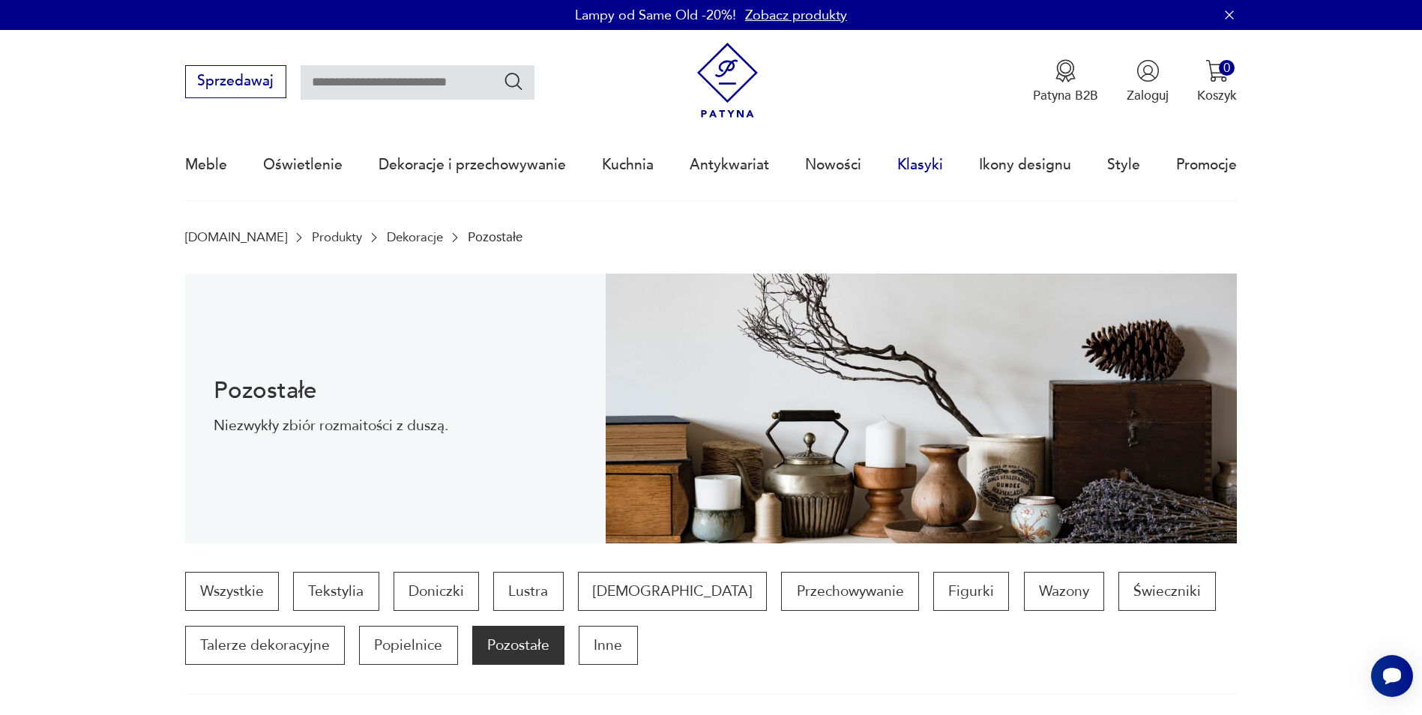
click at [907, 159] on link "Klasyki" at bounding box center [921, 164] width 46 height 69
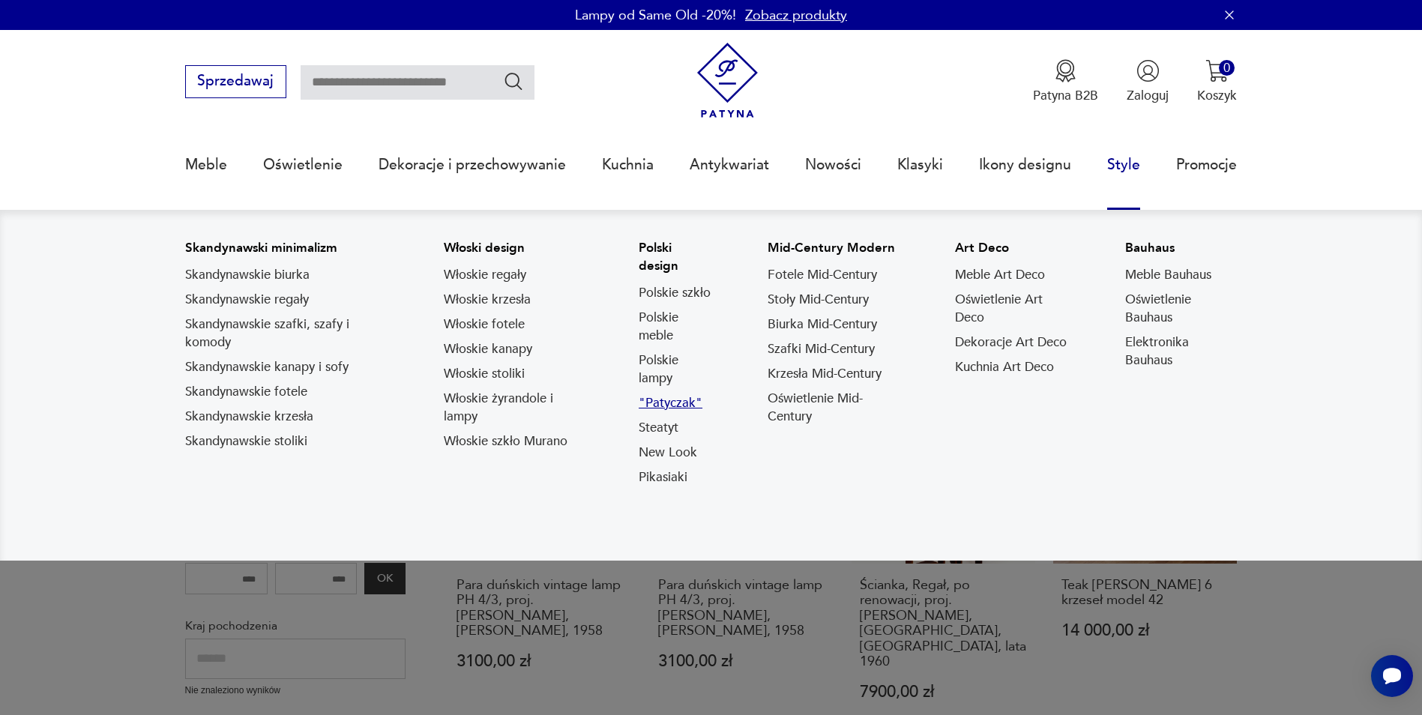
click at [653, 403] on link ""Patyczak"" at bounding box center [671, 403] width 64 height 18
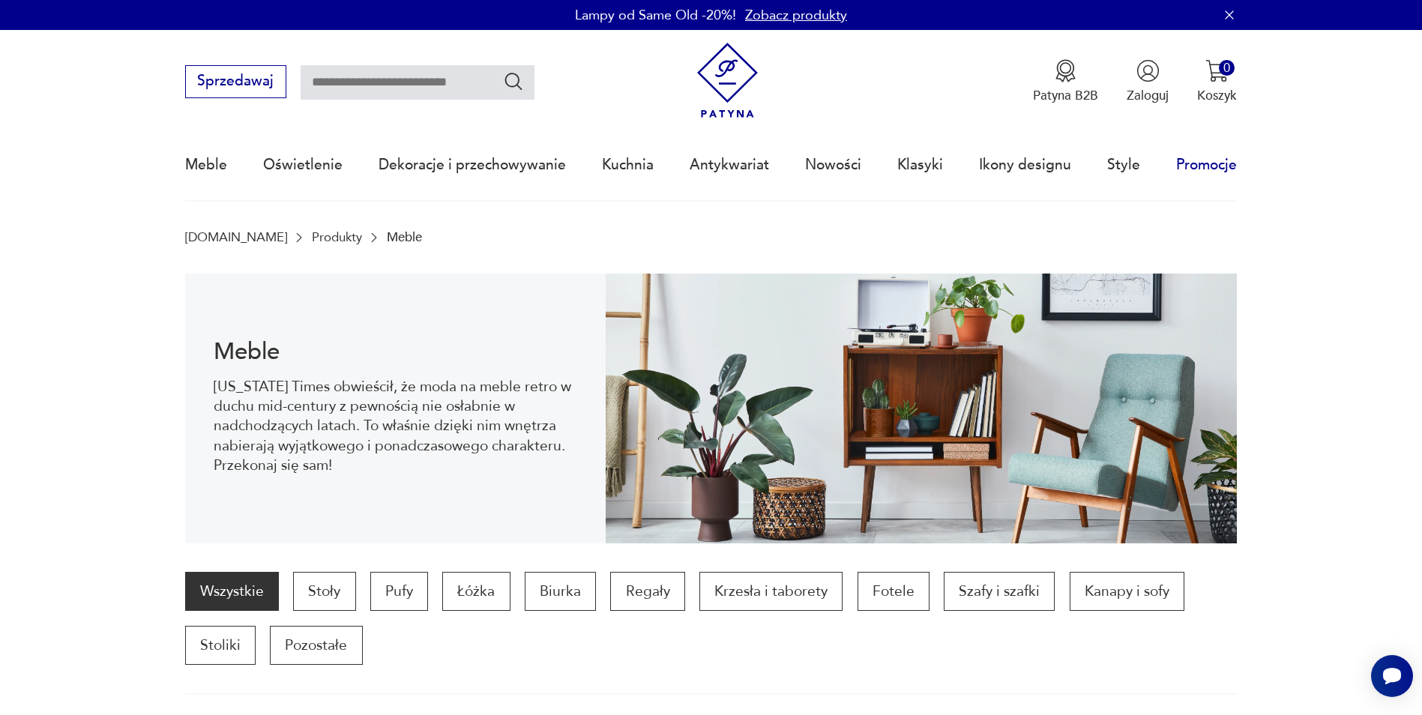
click at [1194, 162] on link "Promocje" at bounding box center [1206, 164] width 61 height 69
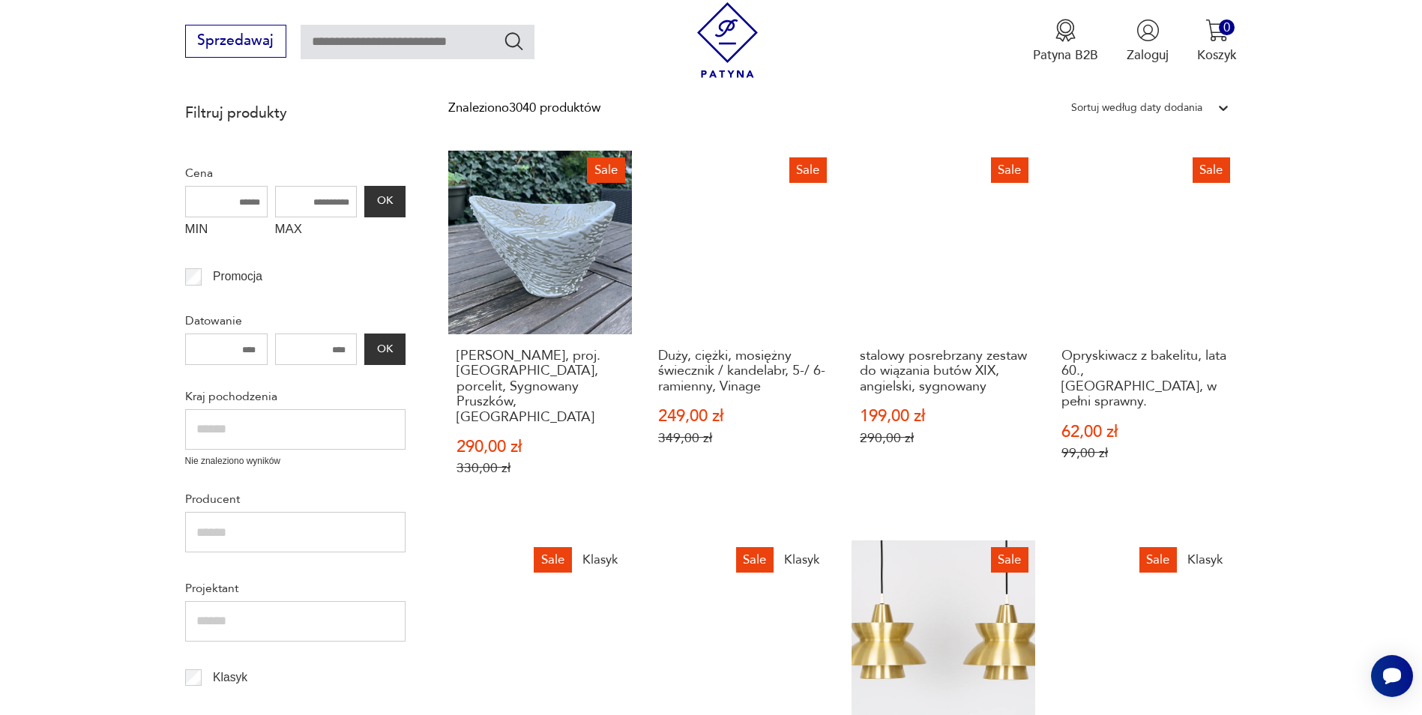
scroll to position [404, 0]
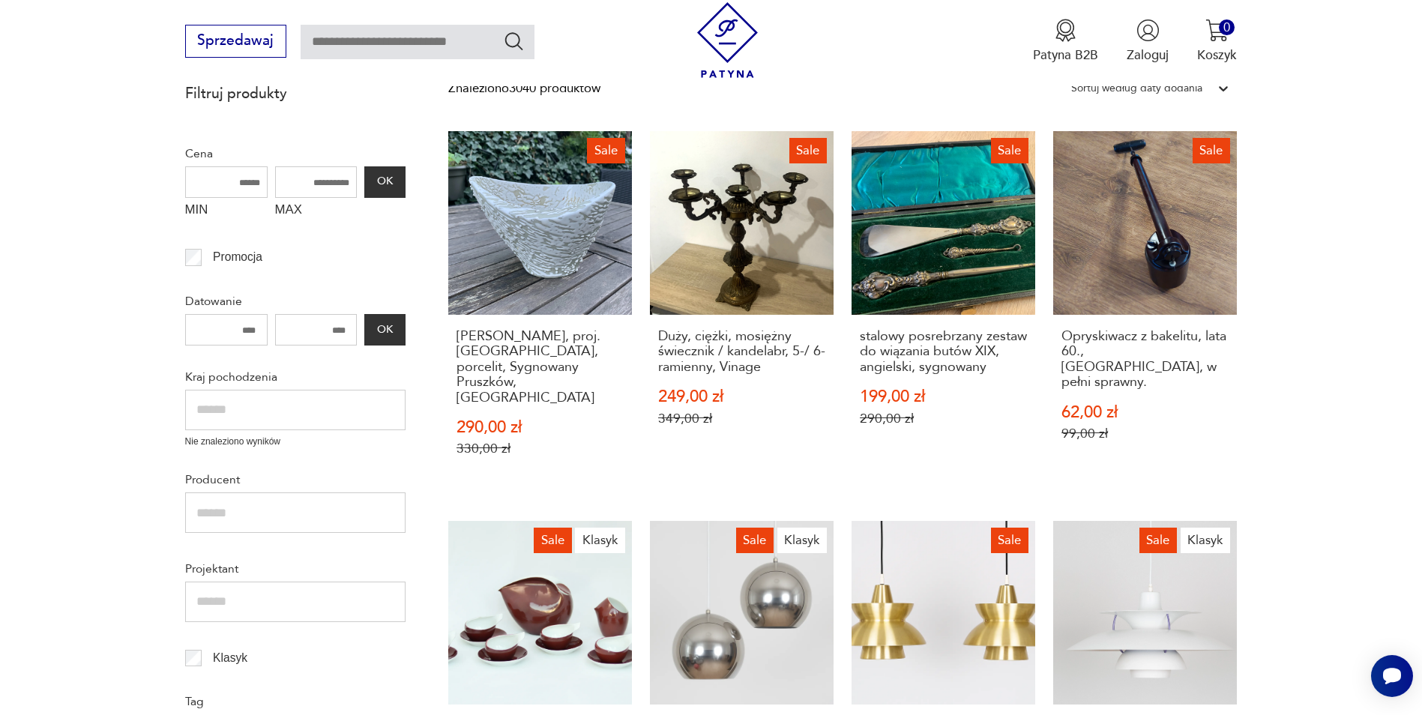
click at [242, 403] on input "text" at bounding box center [295, 410] width 220 height 40
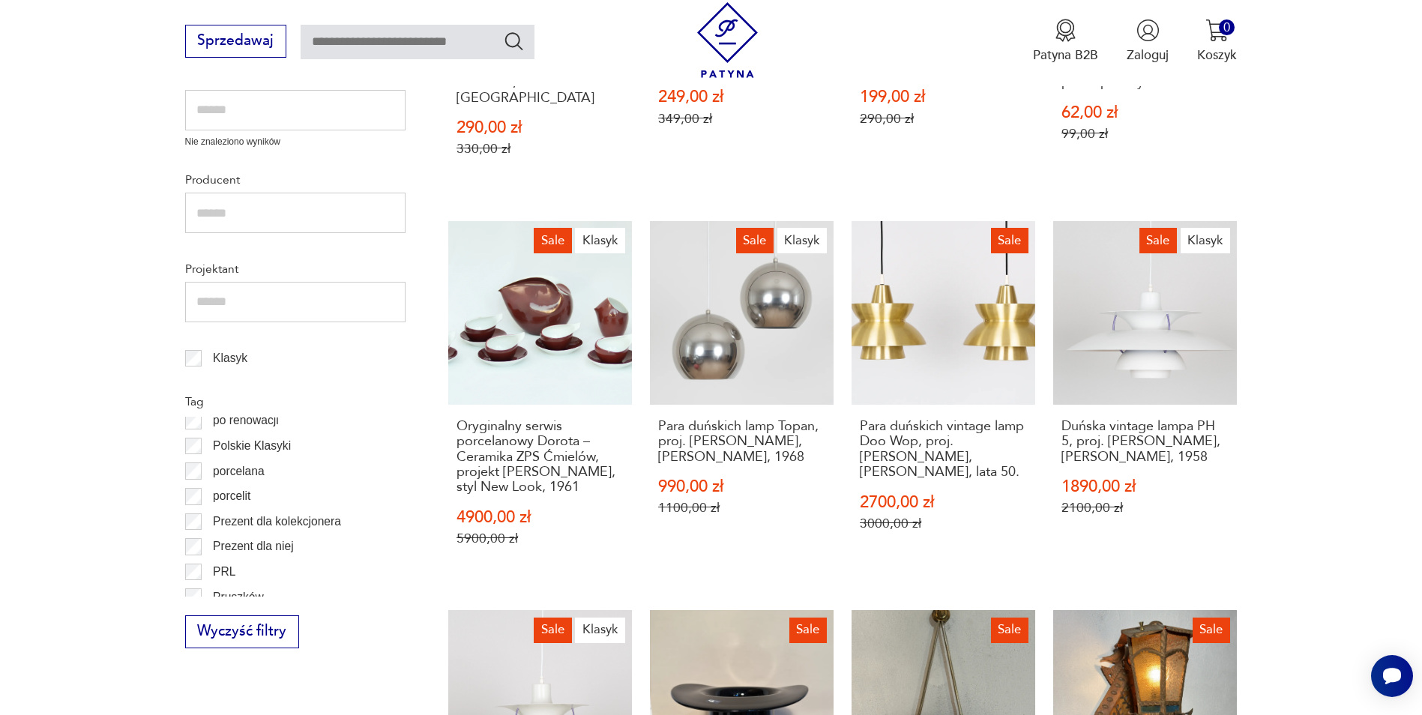
scroll to position [995, 0]
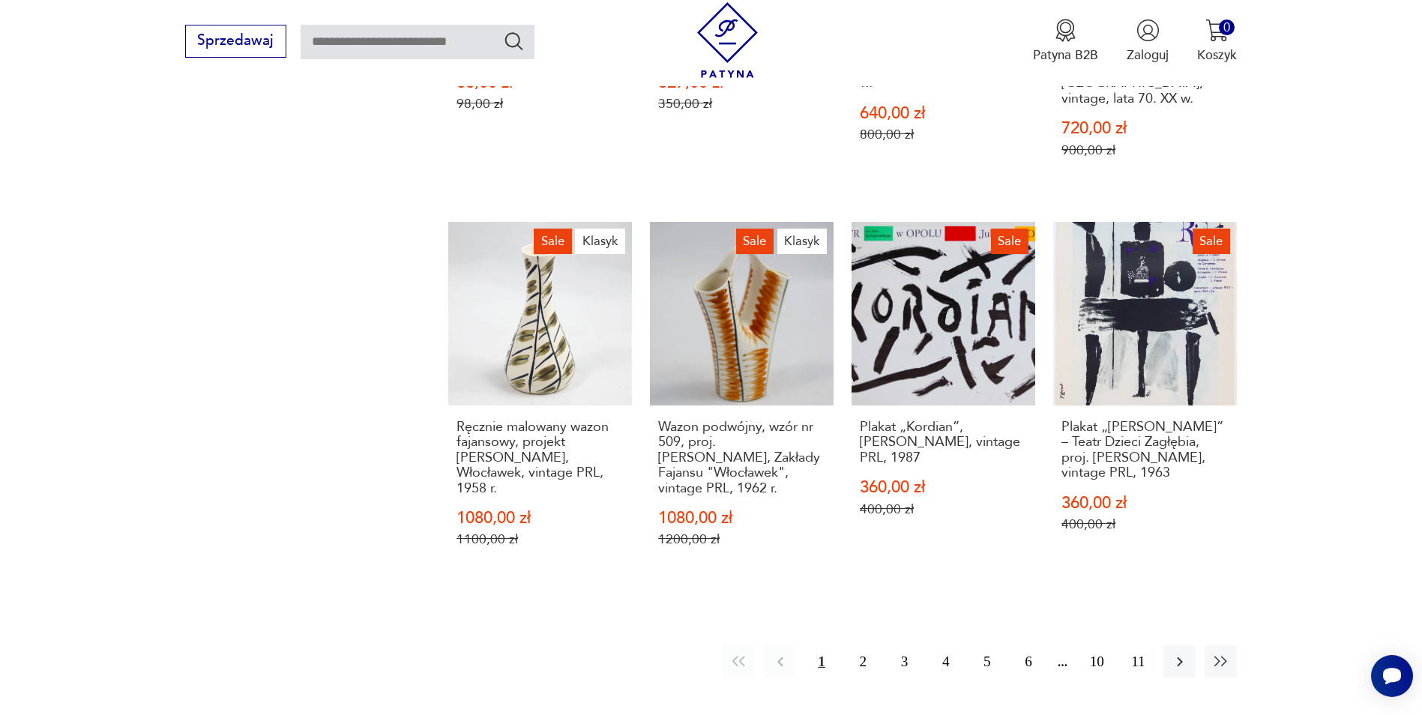
scroll to position [1400, 0]
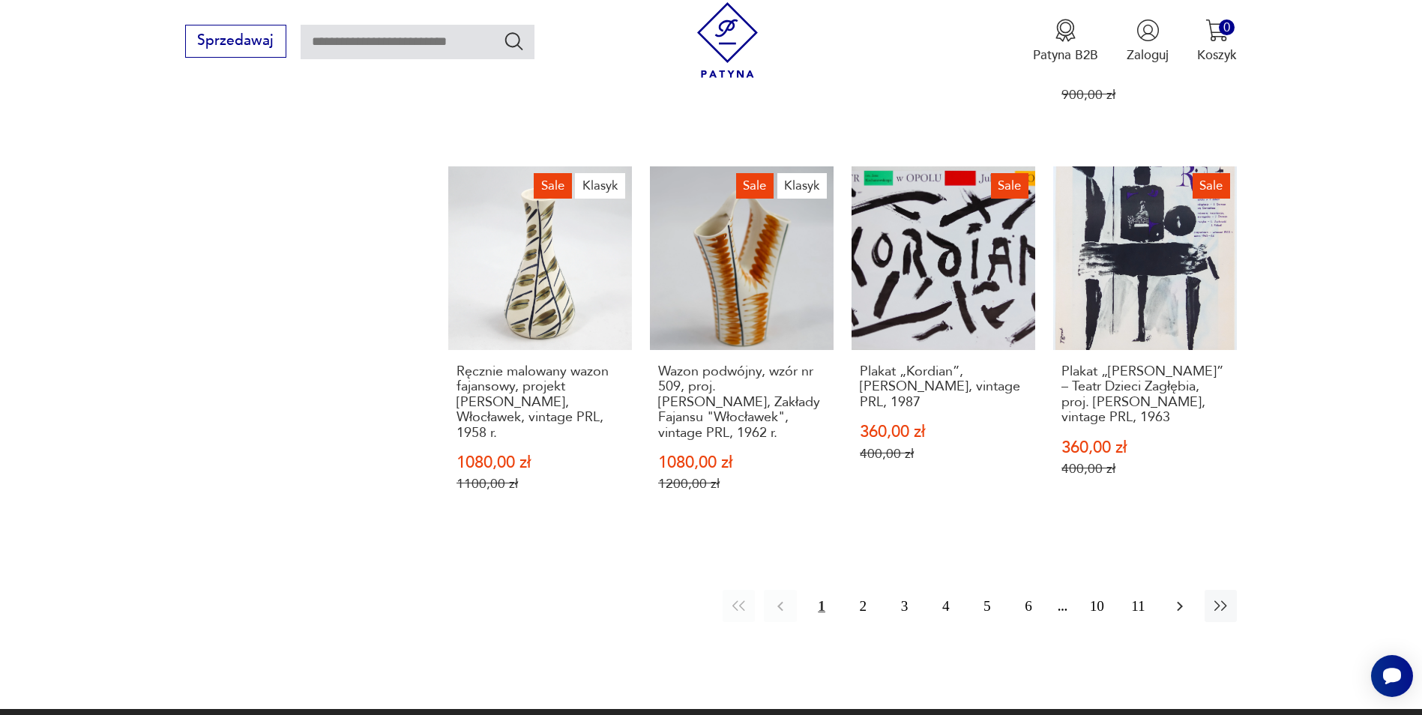
click at [1179, 598] on icon "button" at bounding box center [1180, 607] width 18 height 18
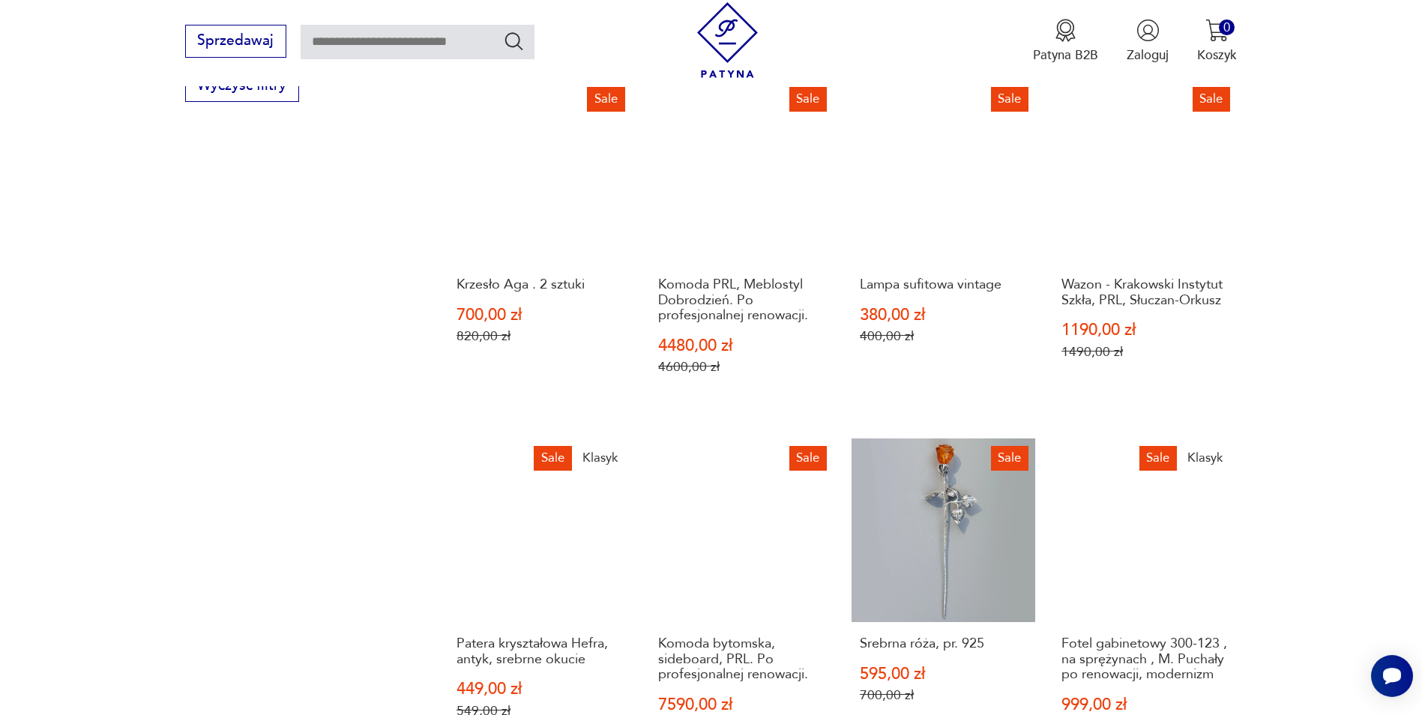
scroll to position [1347, 0]
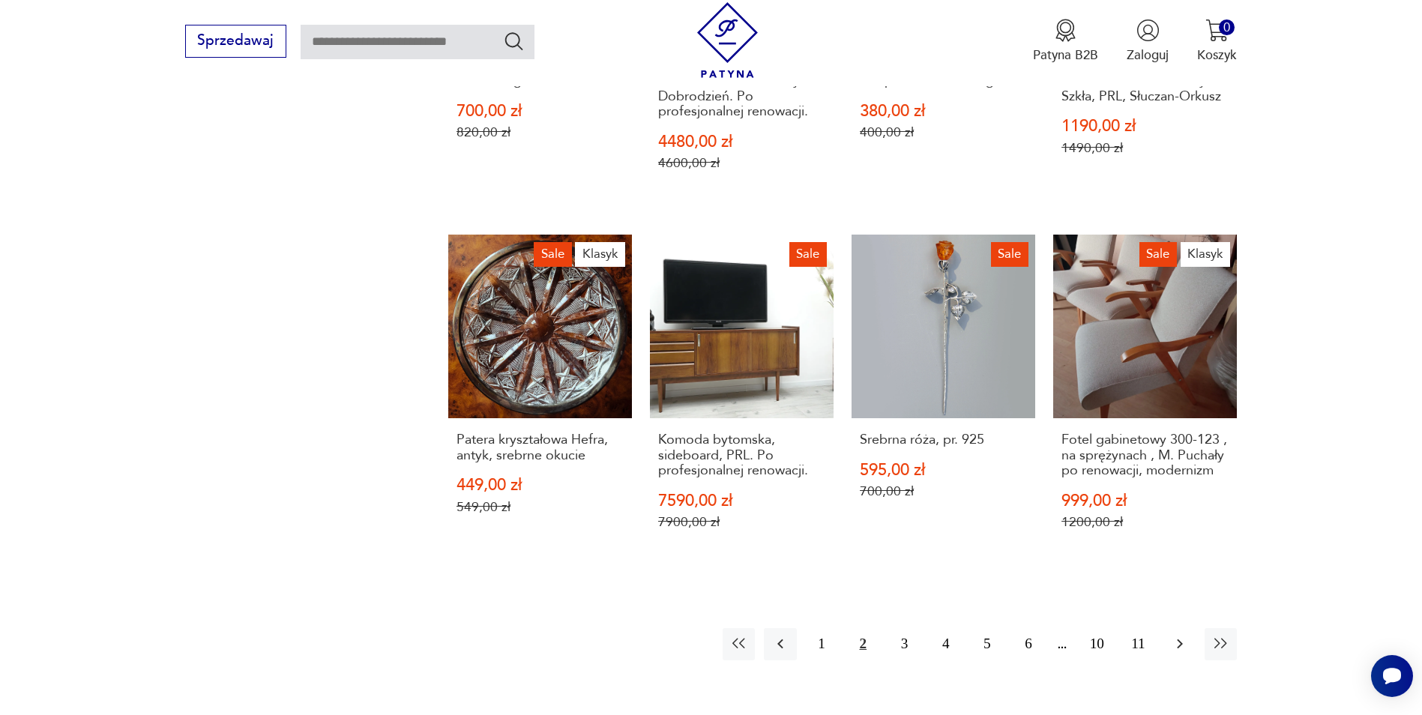
click at [1170, 640] on button "button" at bounding box center [1180, 644] width 32 height 32
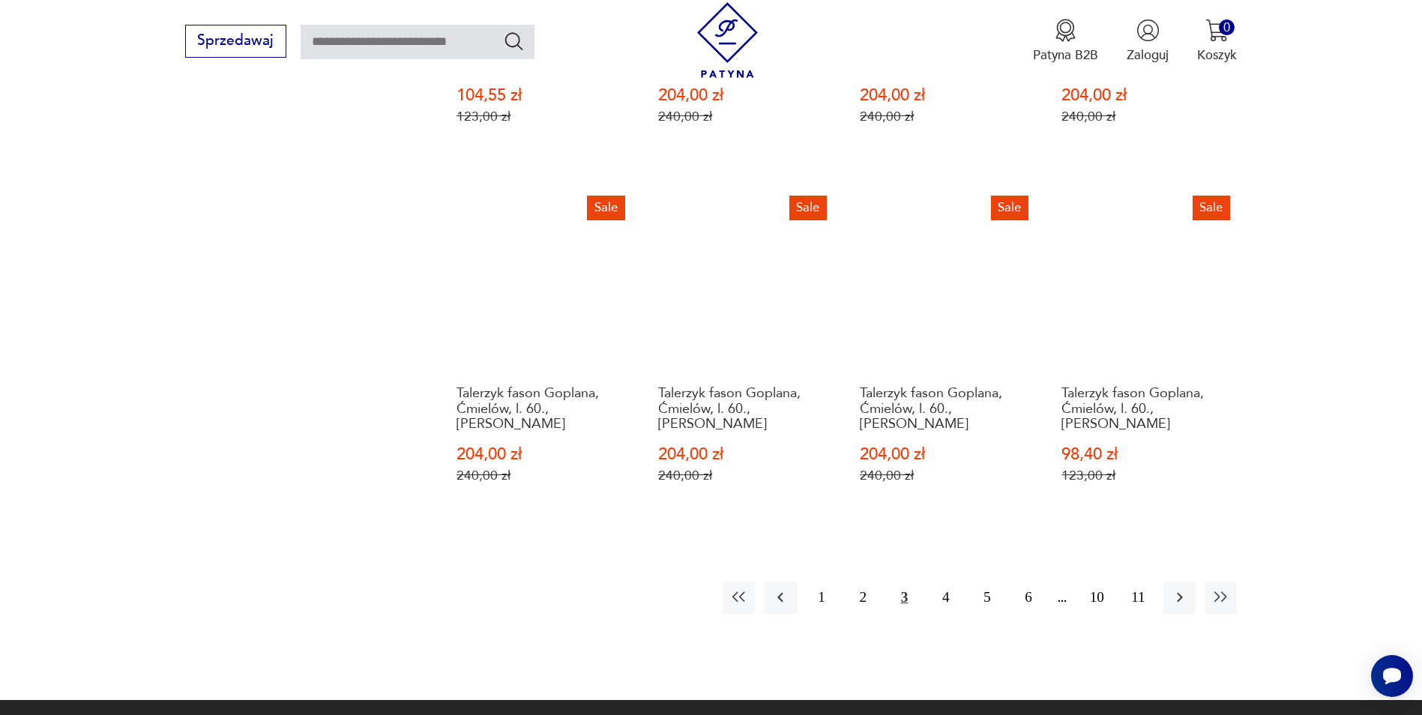
scroll to position [1725, 0]
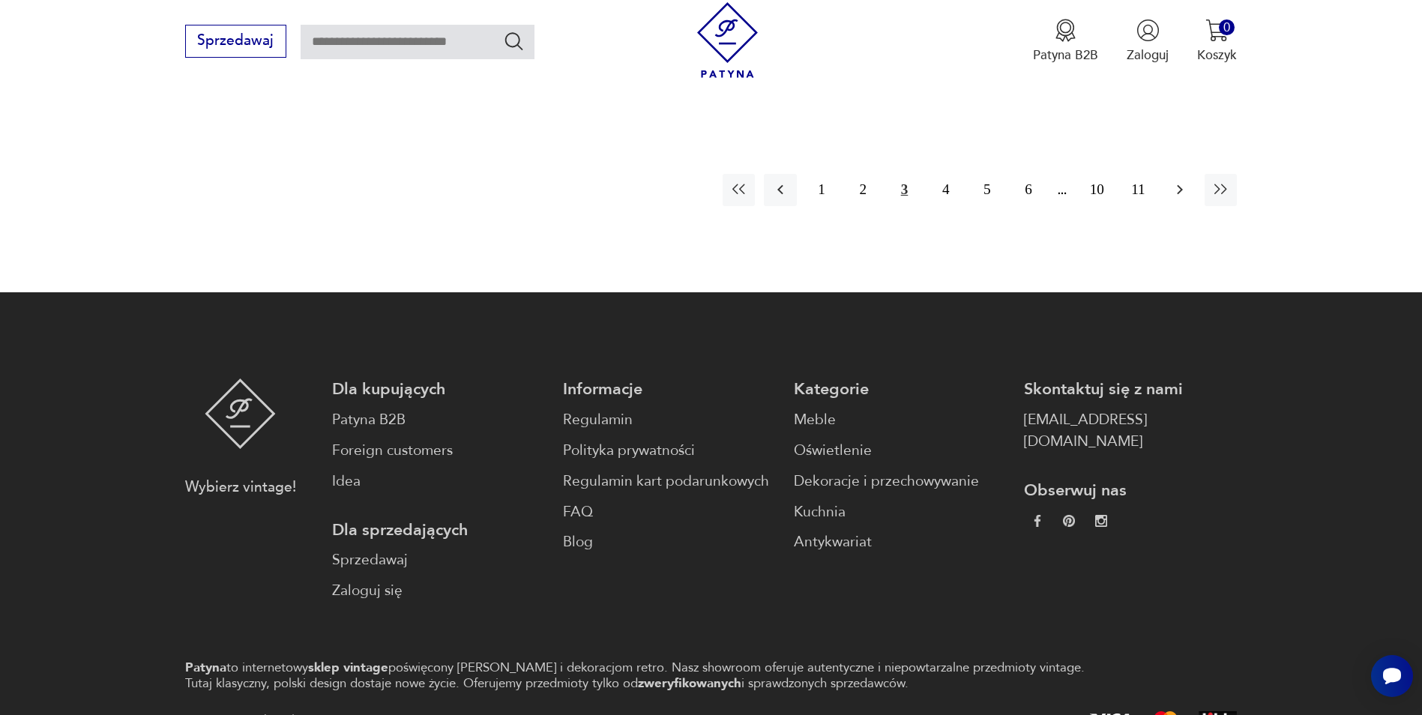
click at [1171, 181] on icon "button" at bounding box center [1180, 190] width 18 height 18
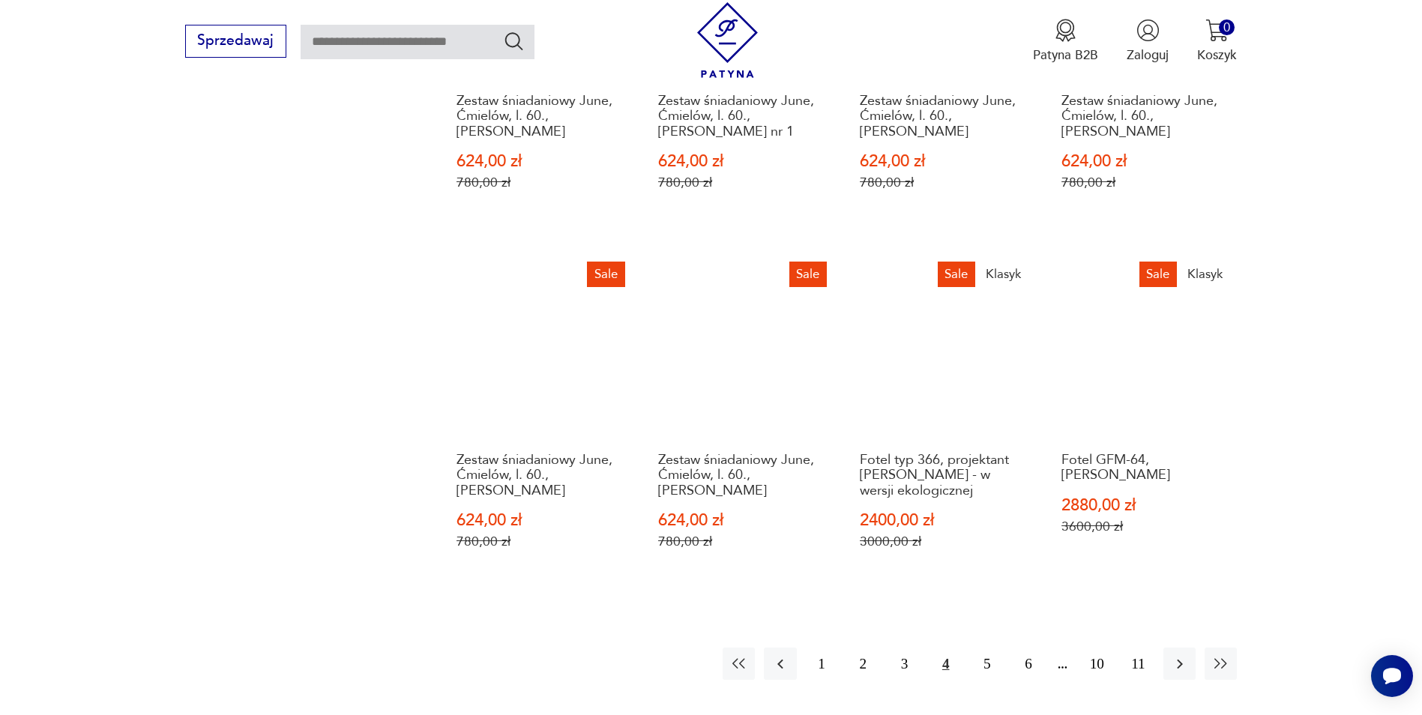
scroll to position [1272, 0]
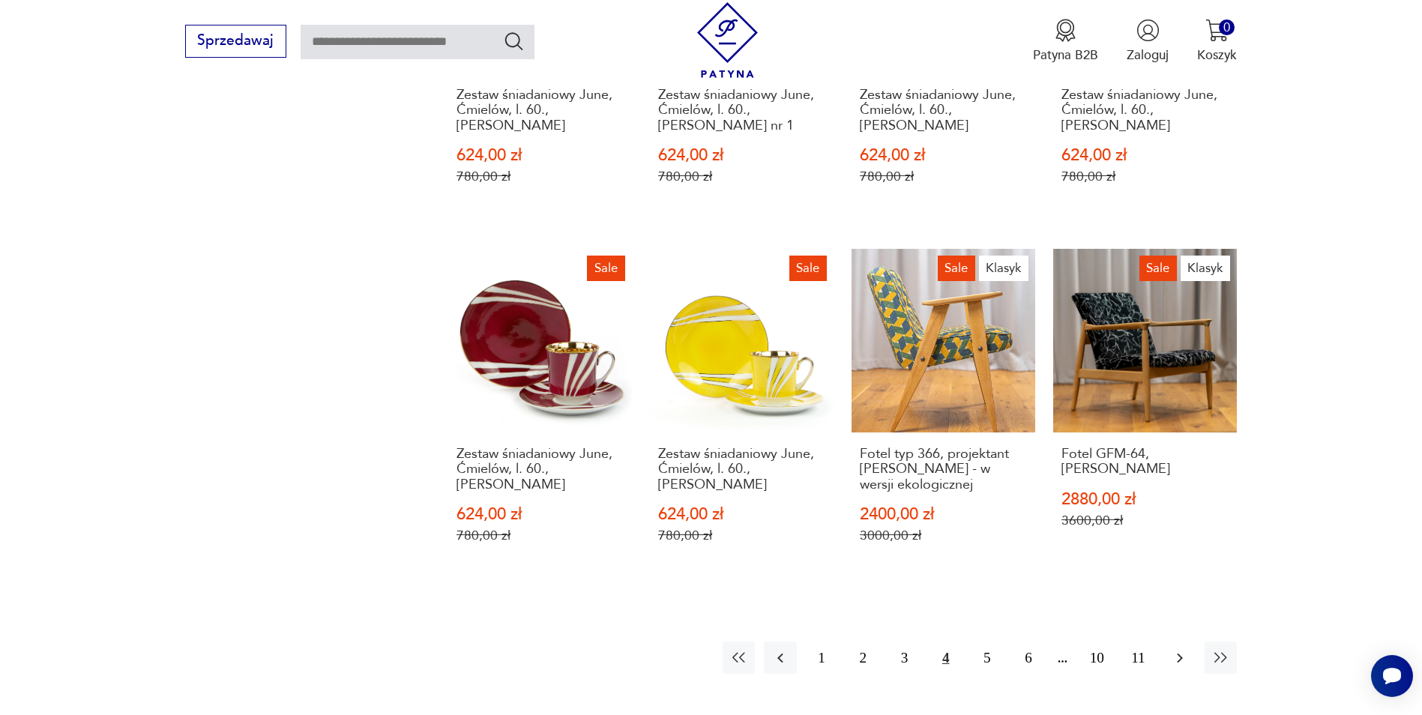
click at [1180, 649] on icon "button" at bounding box center [1180, 658] width 18 height 18
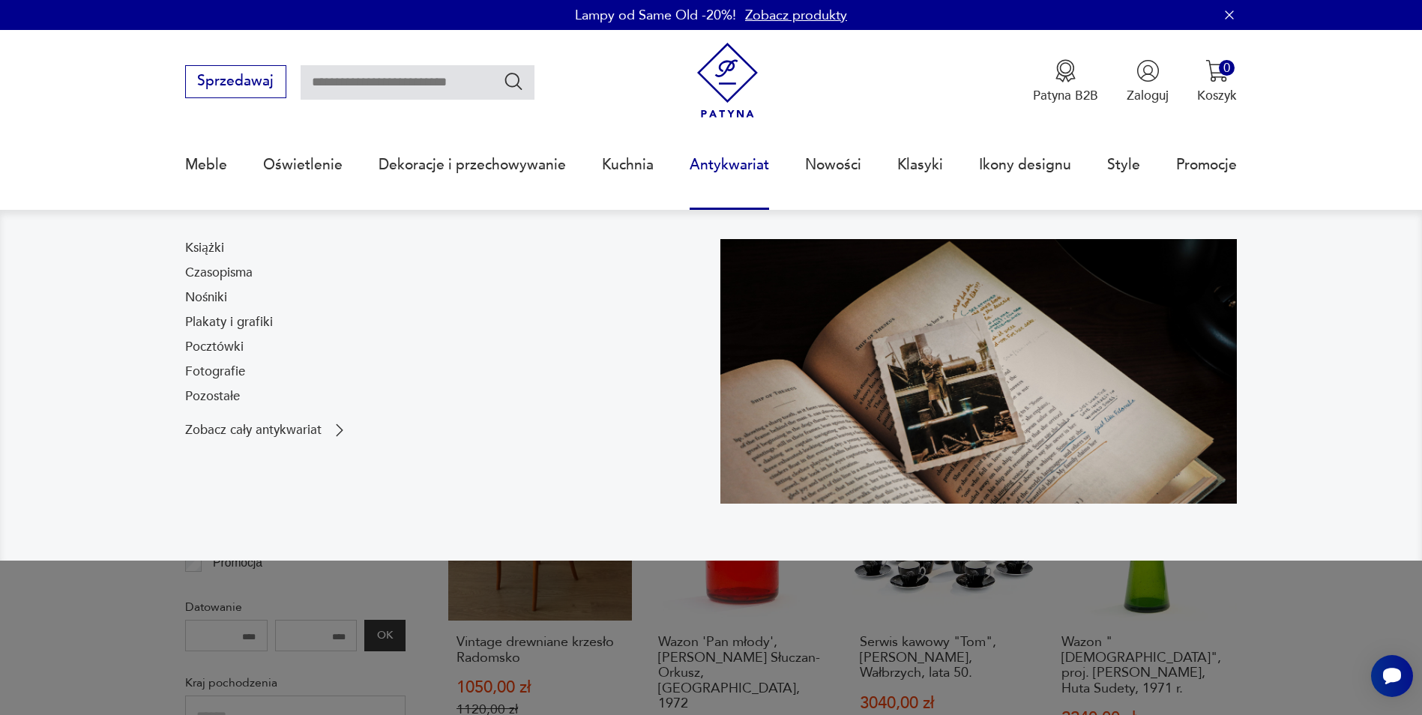
drag, startPoint x: 712, startPoint y: 164, endPoint x: 763, endPoint y: 134, distance: 58.5
click at [763, 134] on link "Antykwariat" at bounding box center [729, 164] width 79 height 69
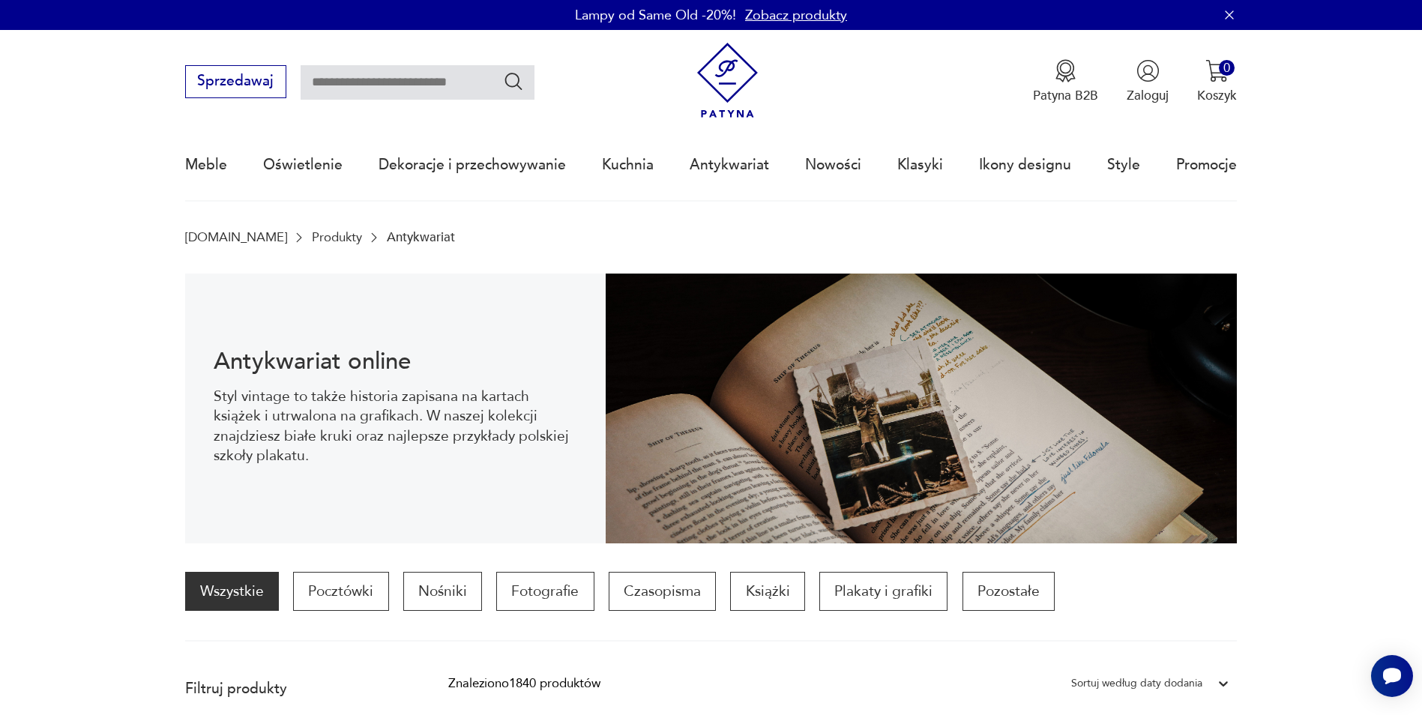
click at [349, 61] on div "Sprzedawaj Patyna B2B Zaloguj 0 Koszyk Twój koszyk ( 0 ) Brak produktów w koszy…" at bounding box center [711, 73] width 1053 height 86
click at [343, 86] on input "text" at bounding box center [418, 82] width 234 height 34
type input "*****"
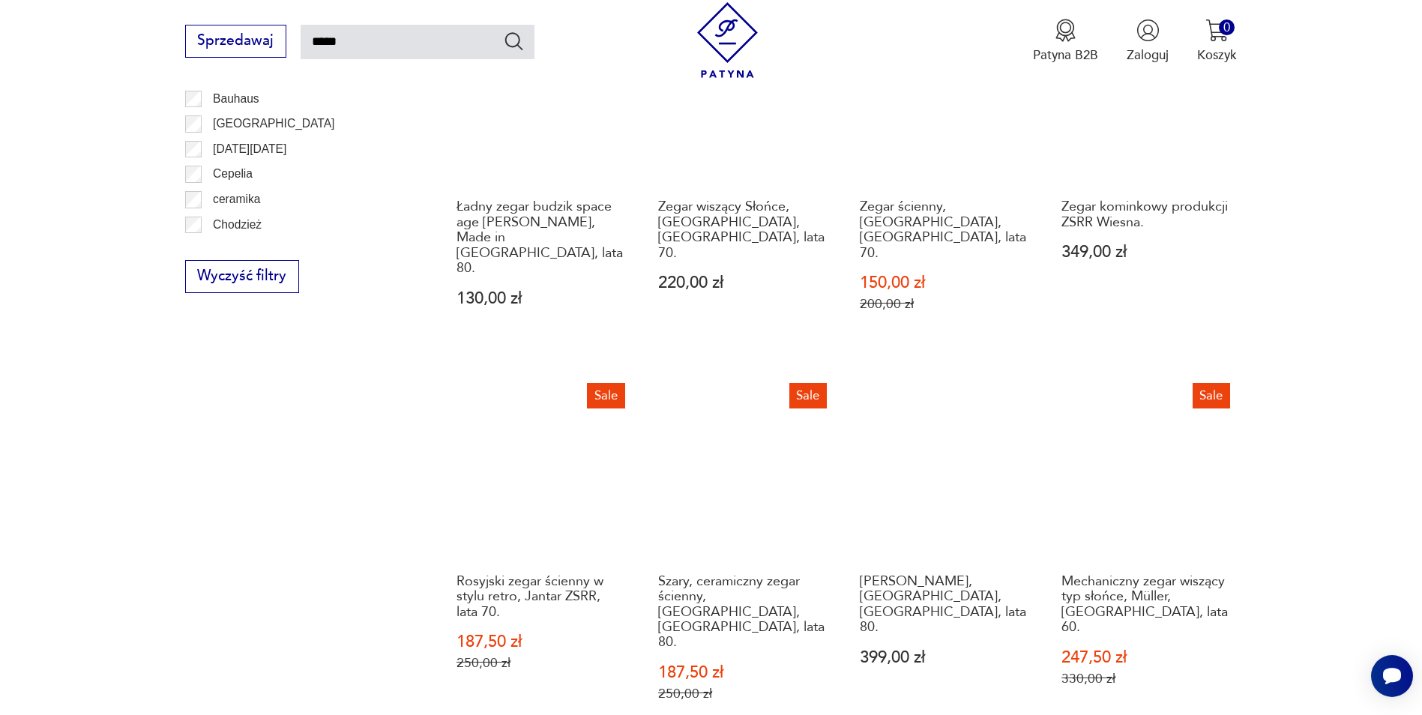
scroll to position [1136, 0]
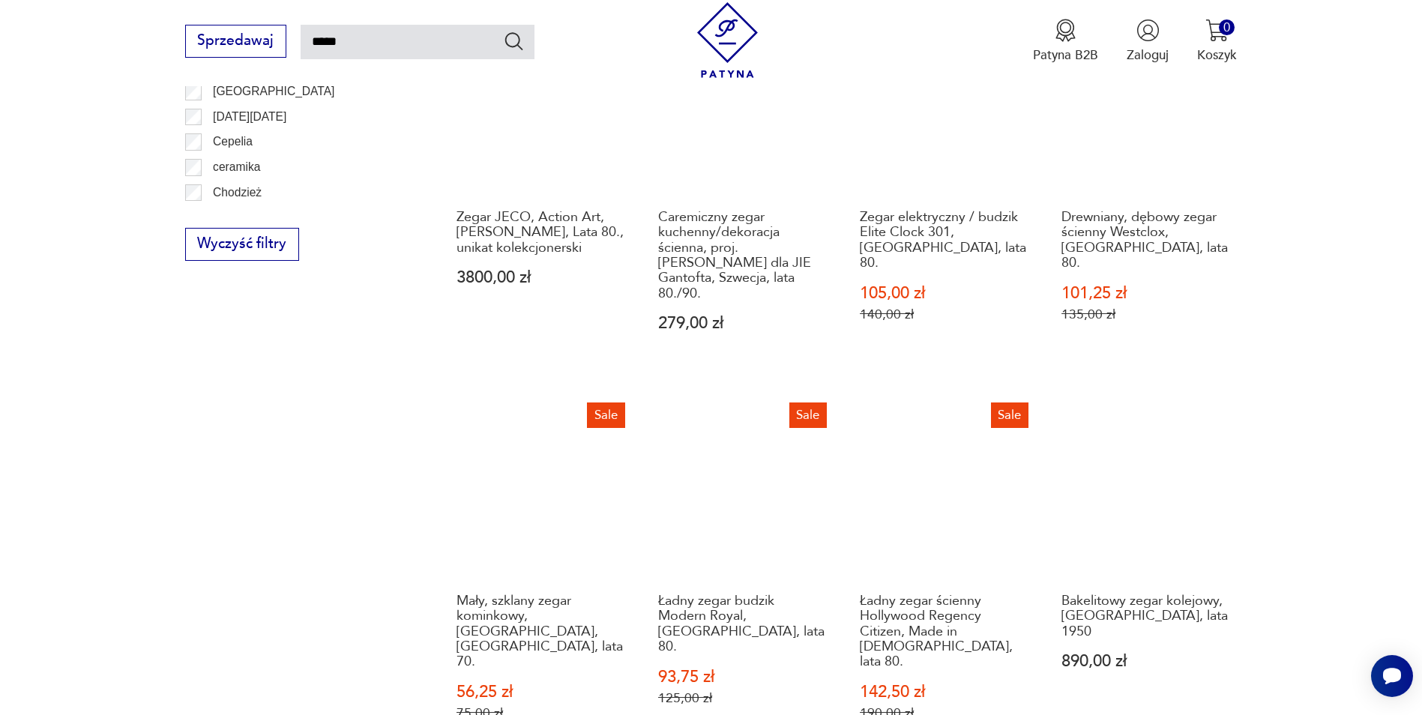
scroll to position [1211, 0]
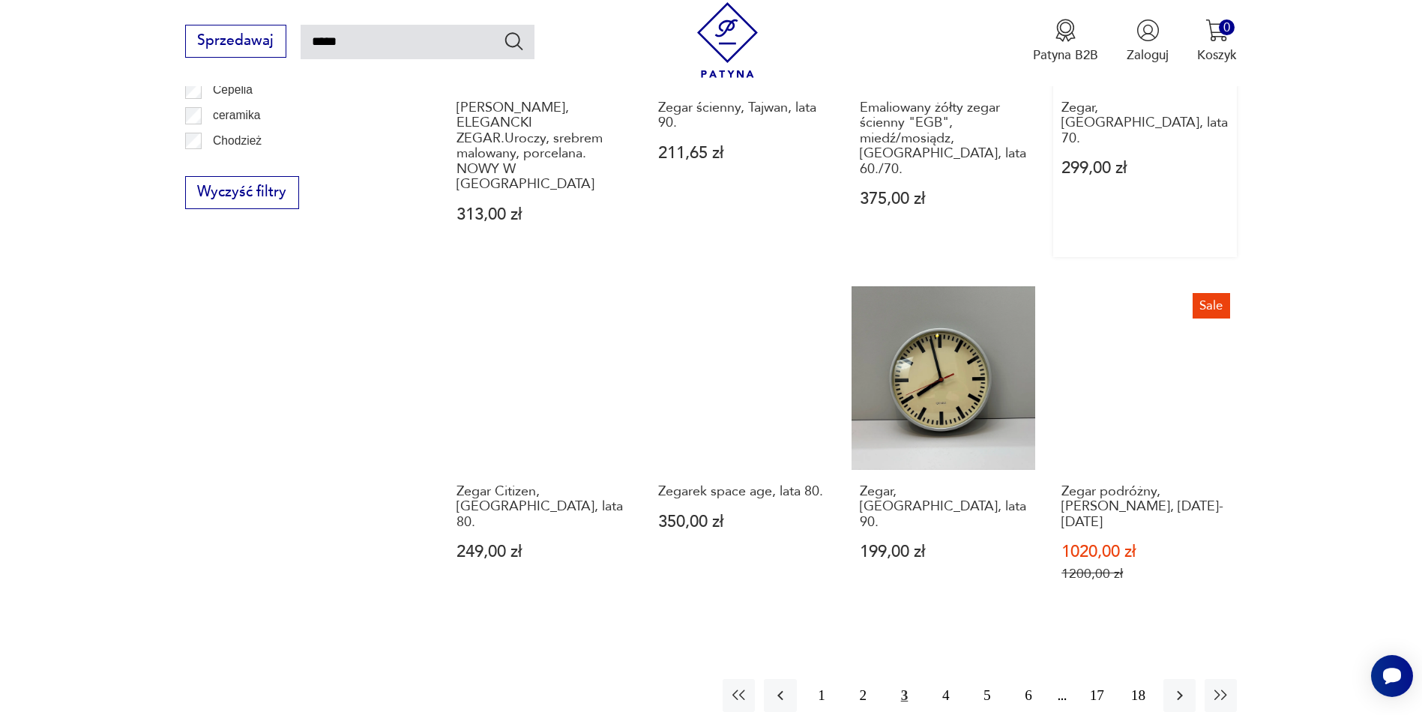
scroll to position [1211, 0]
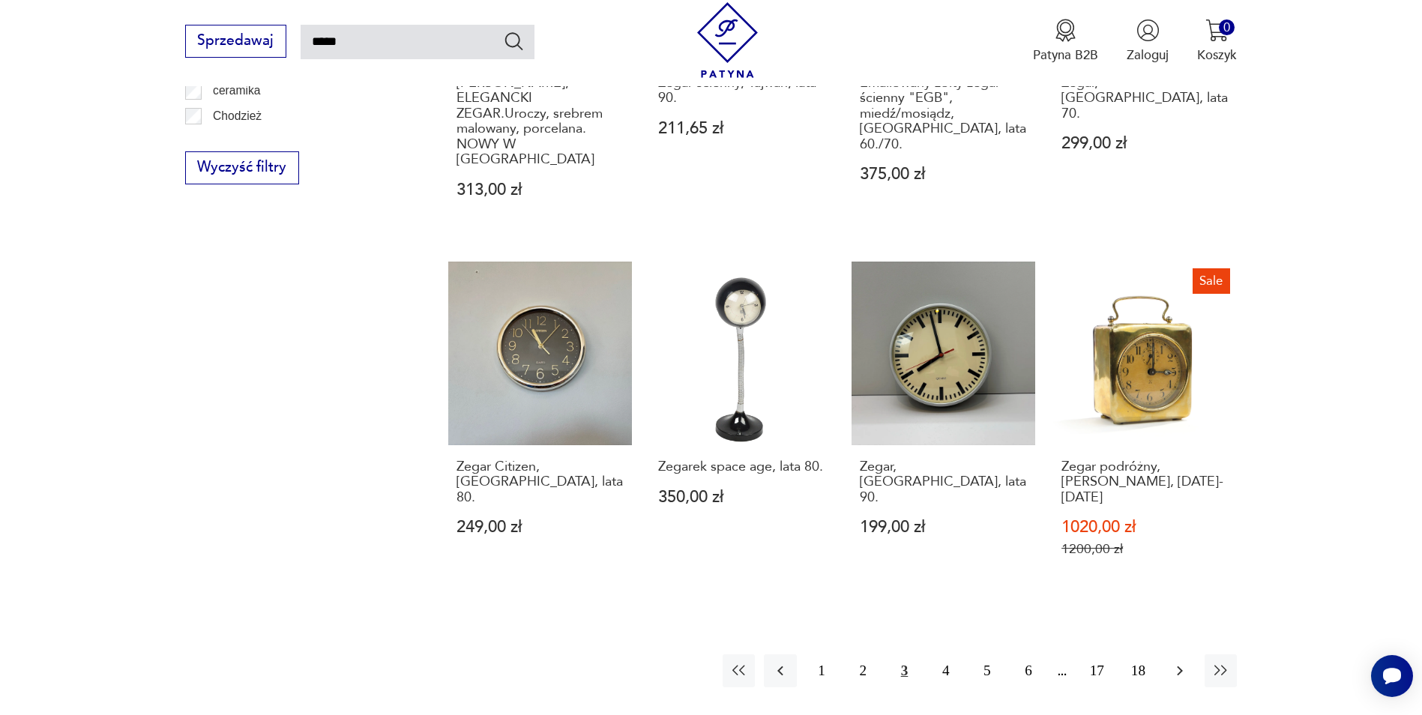
click at [1182, 662] on icon "button" at bounding box center [1180, 671] width 18 height 18
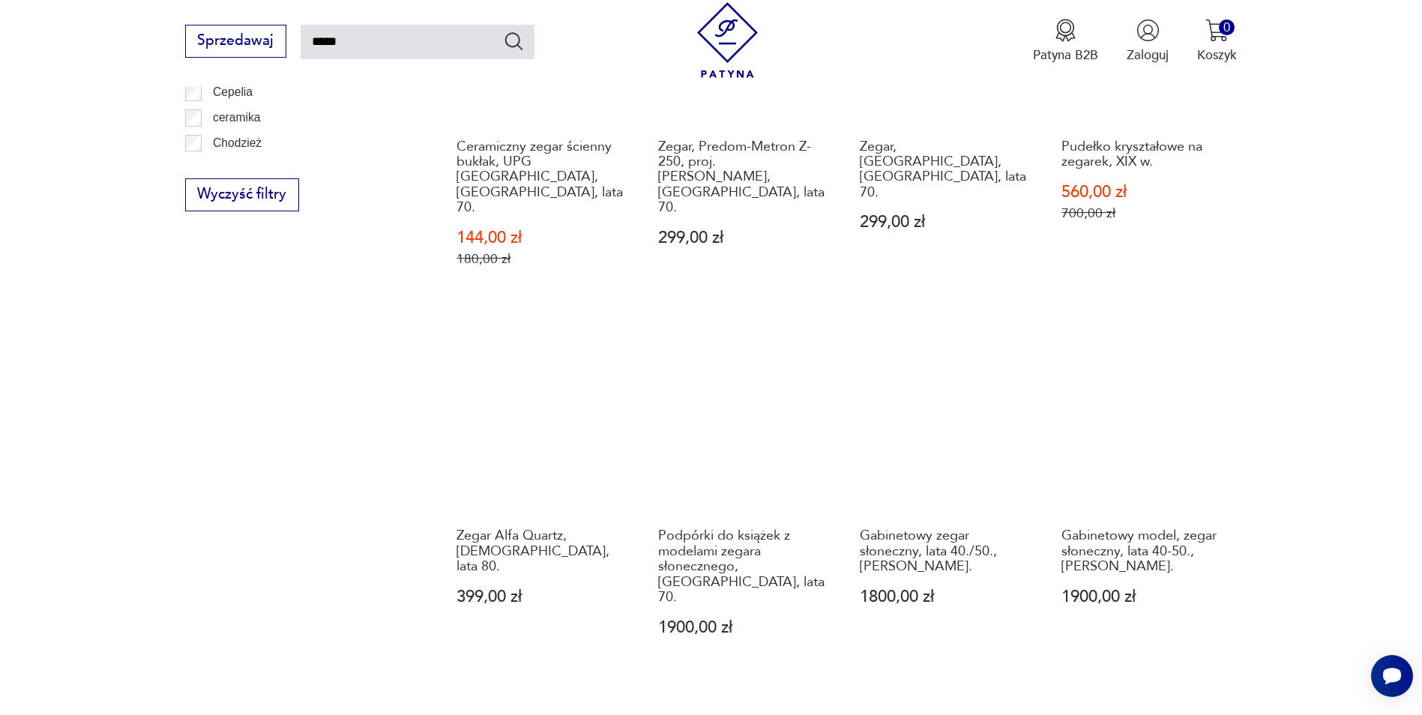
scroll to position [1211, 0]
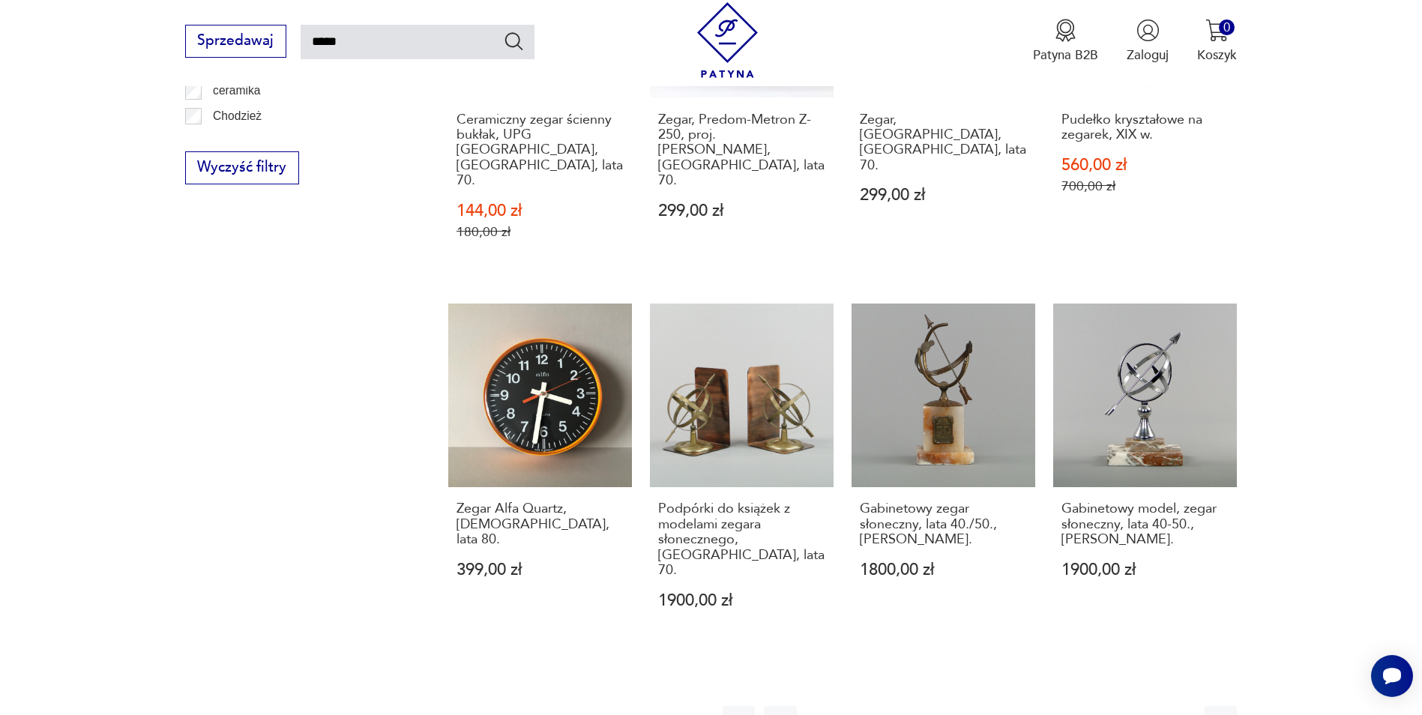
click at [1176, 714] on icon "button" at bounding box center [1180, 723] width 18 height 18
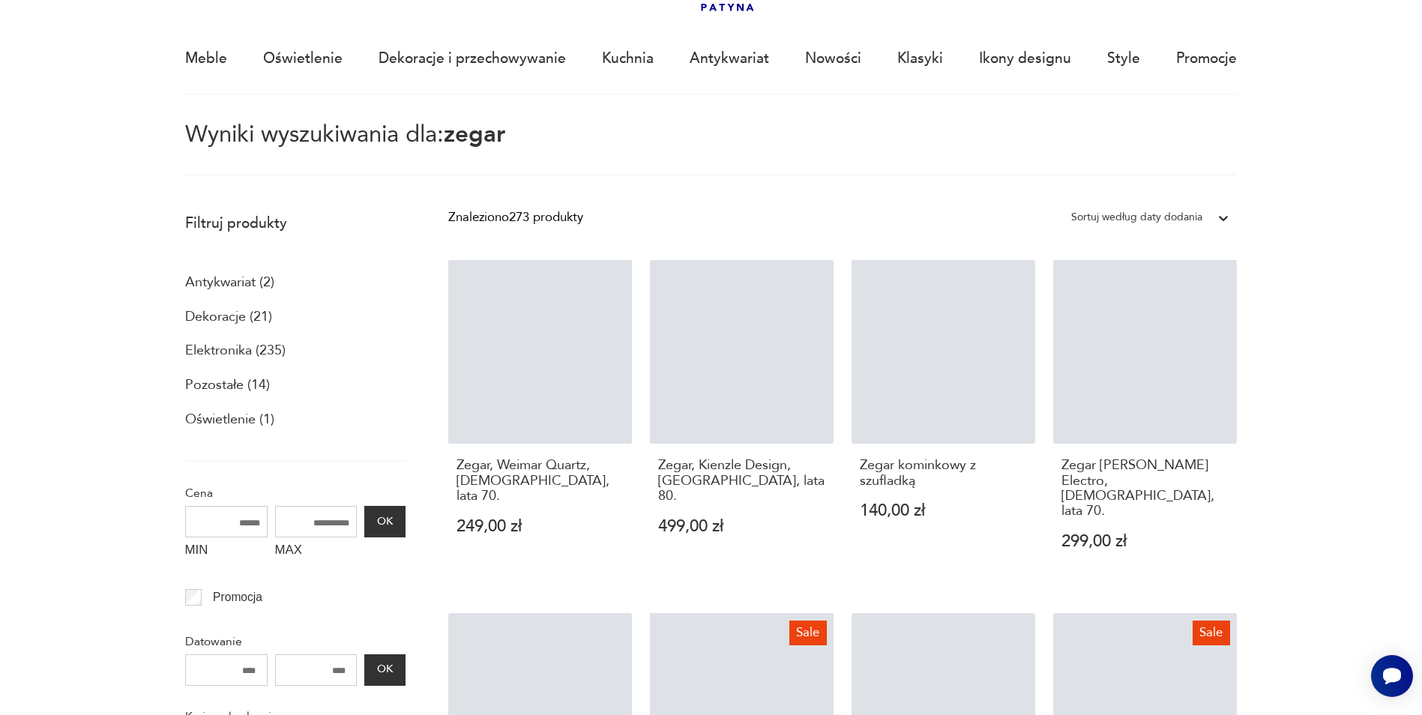
scroll to position [86, 0]
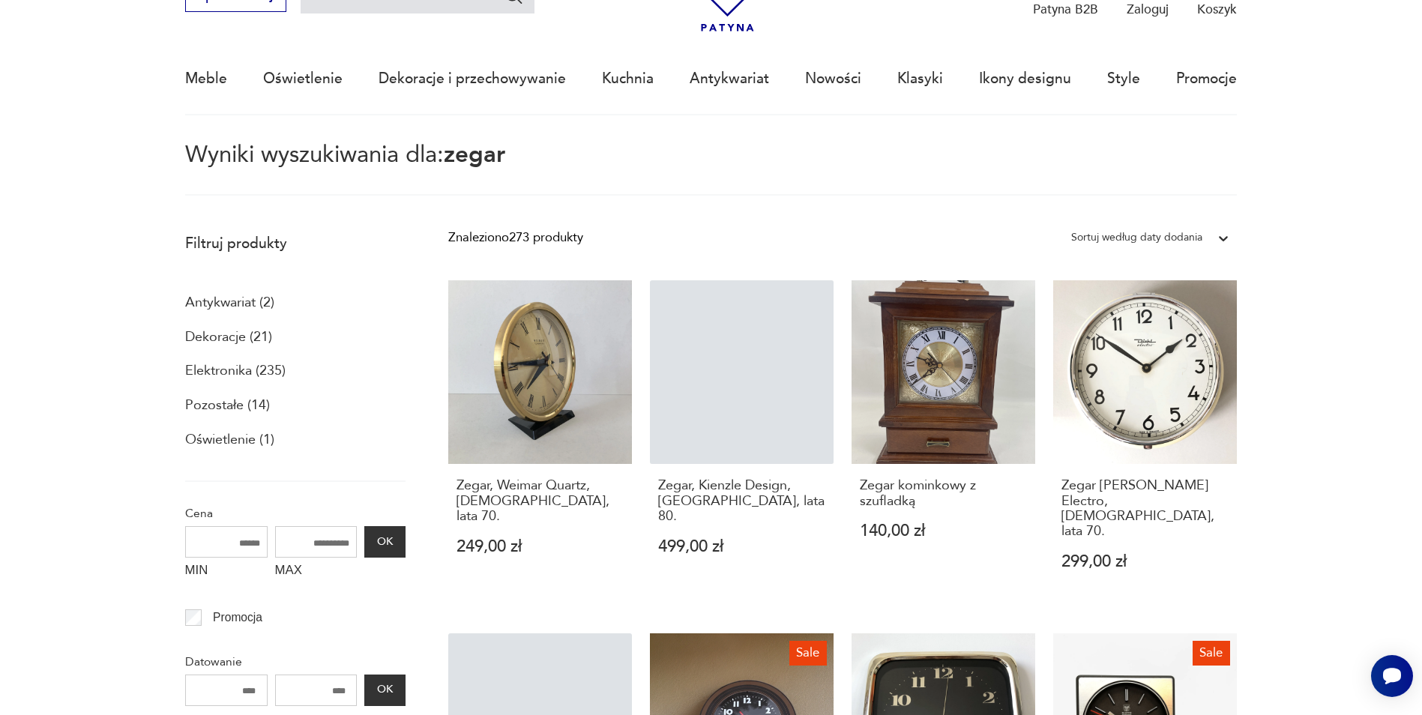
scroll to position [236, 0]
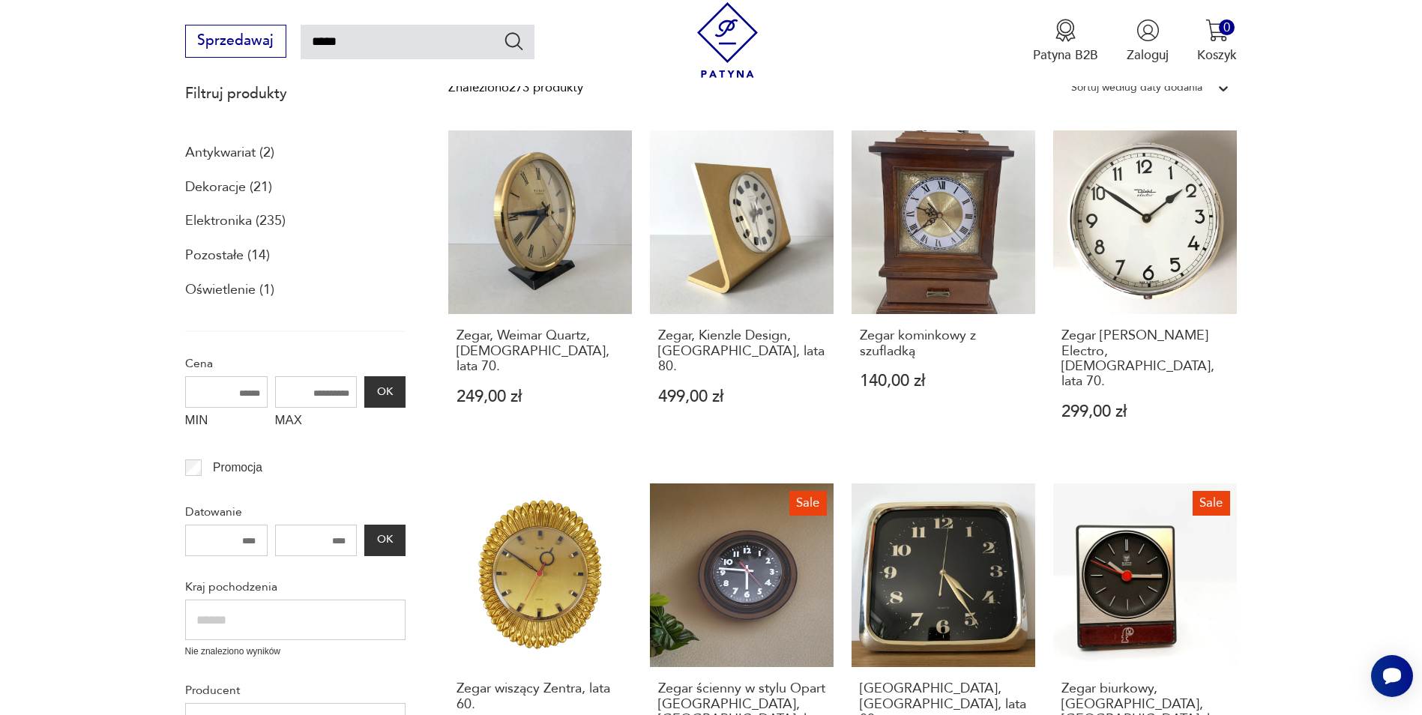
drag, startPoint x: 1351, startPoint y: 328, endPoint x: 1347, endPoint y: 431, distance: 103.5
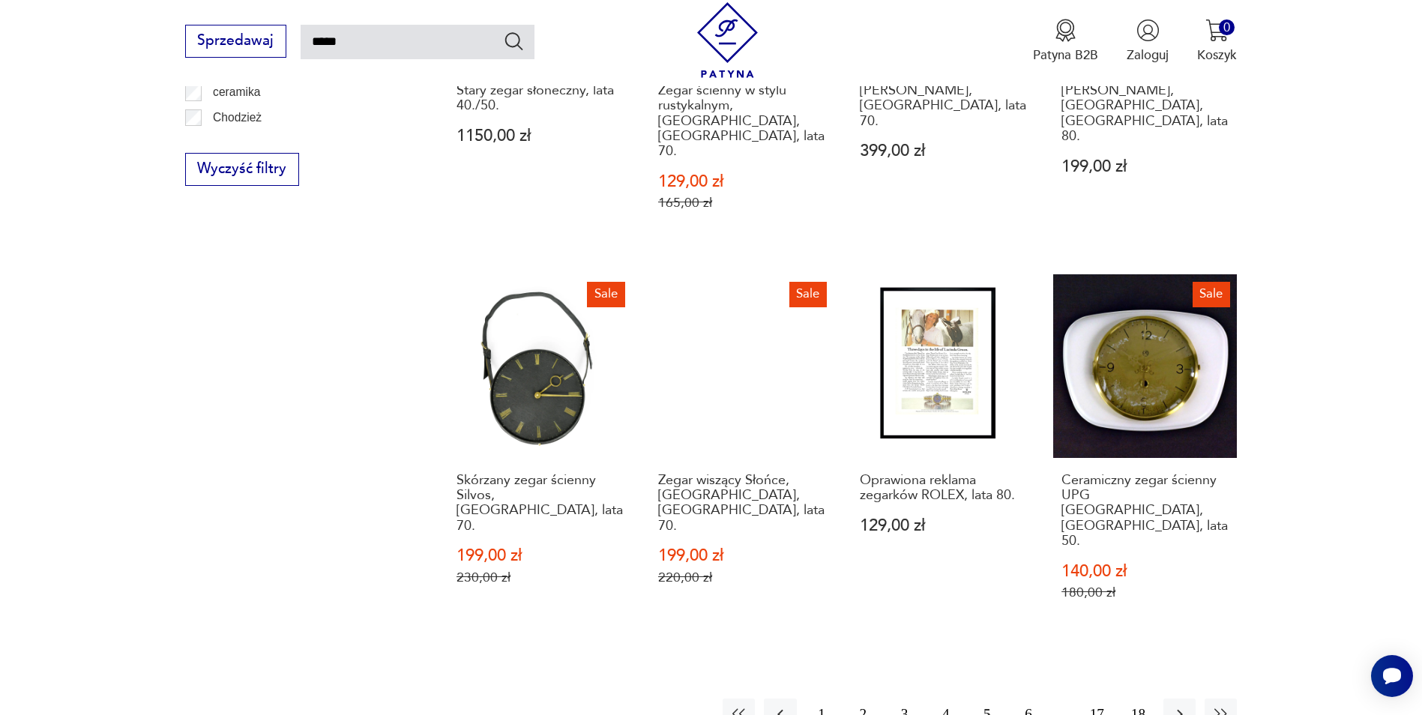
scroll to position [1211, 0]
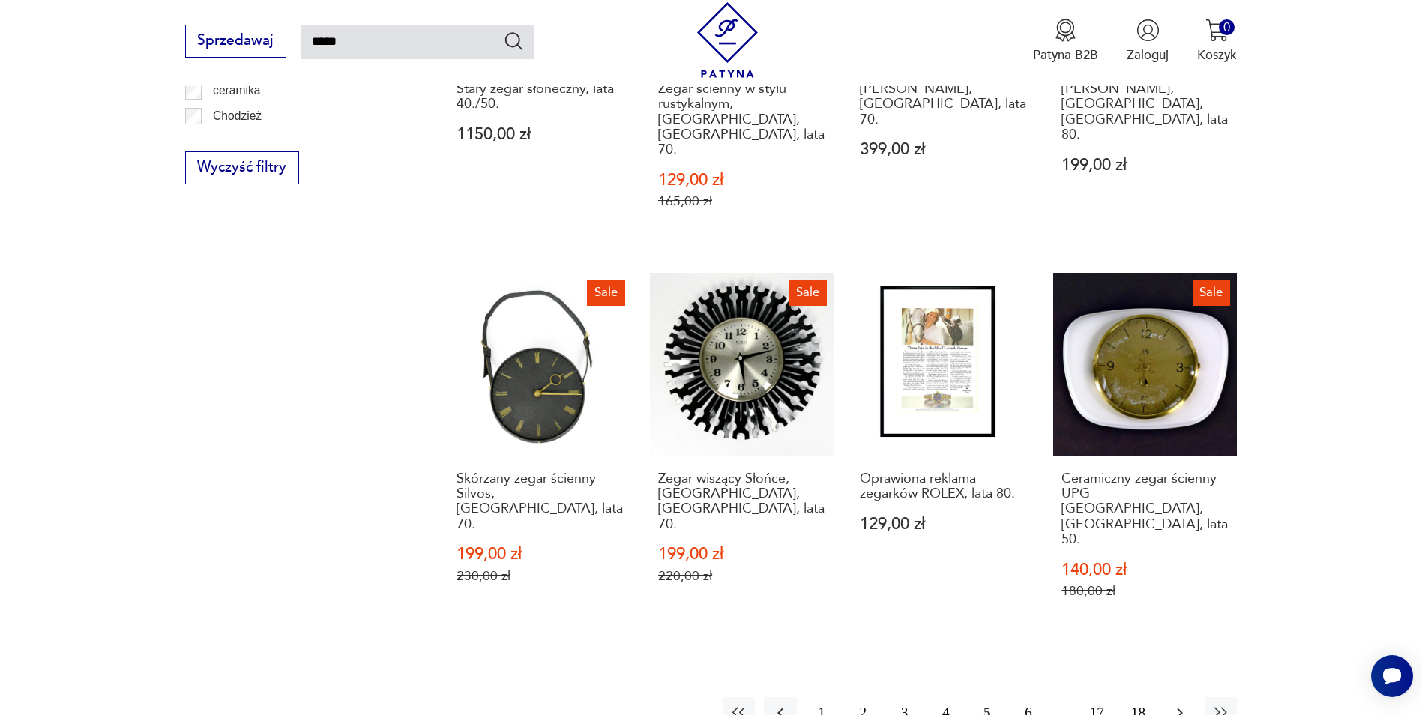
click at [1182, 704] on icon "button" at bounding box center [1180, 713] width 18 height 18
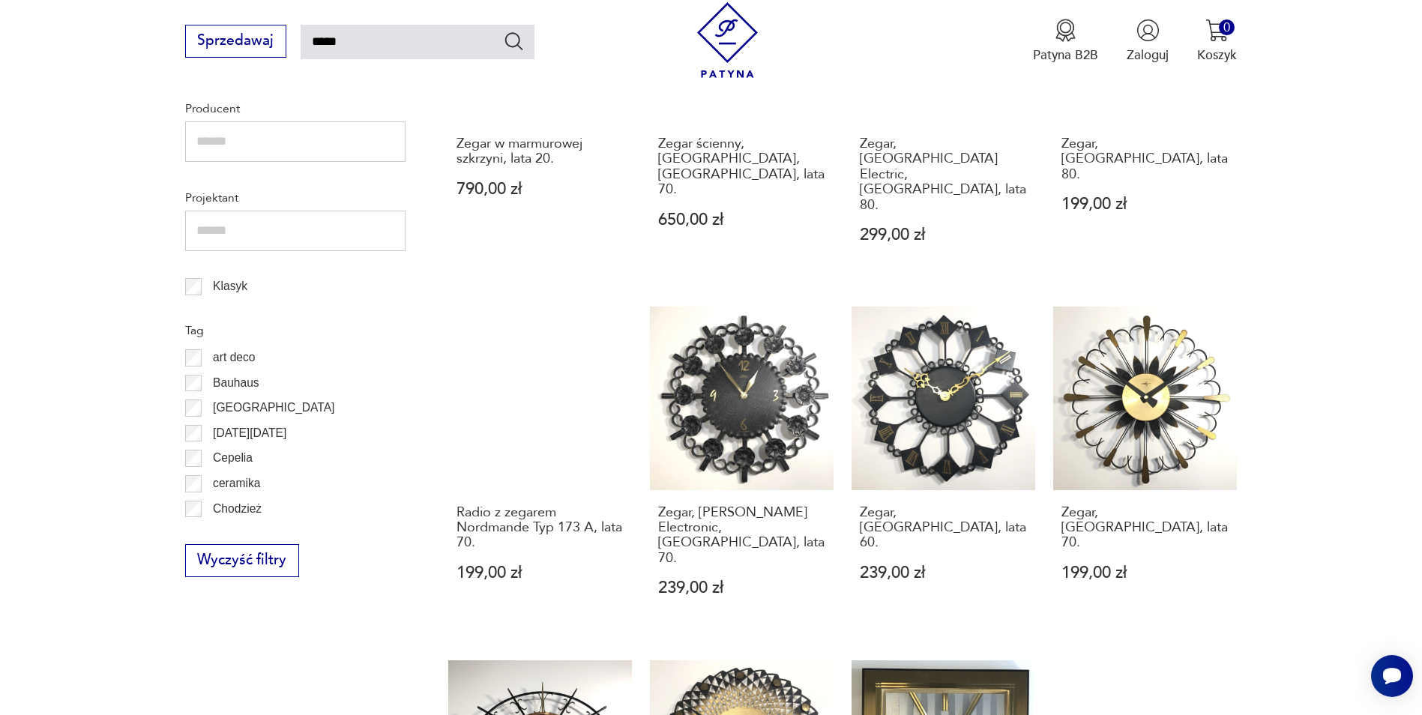
scroll to position [986, 0]
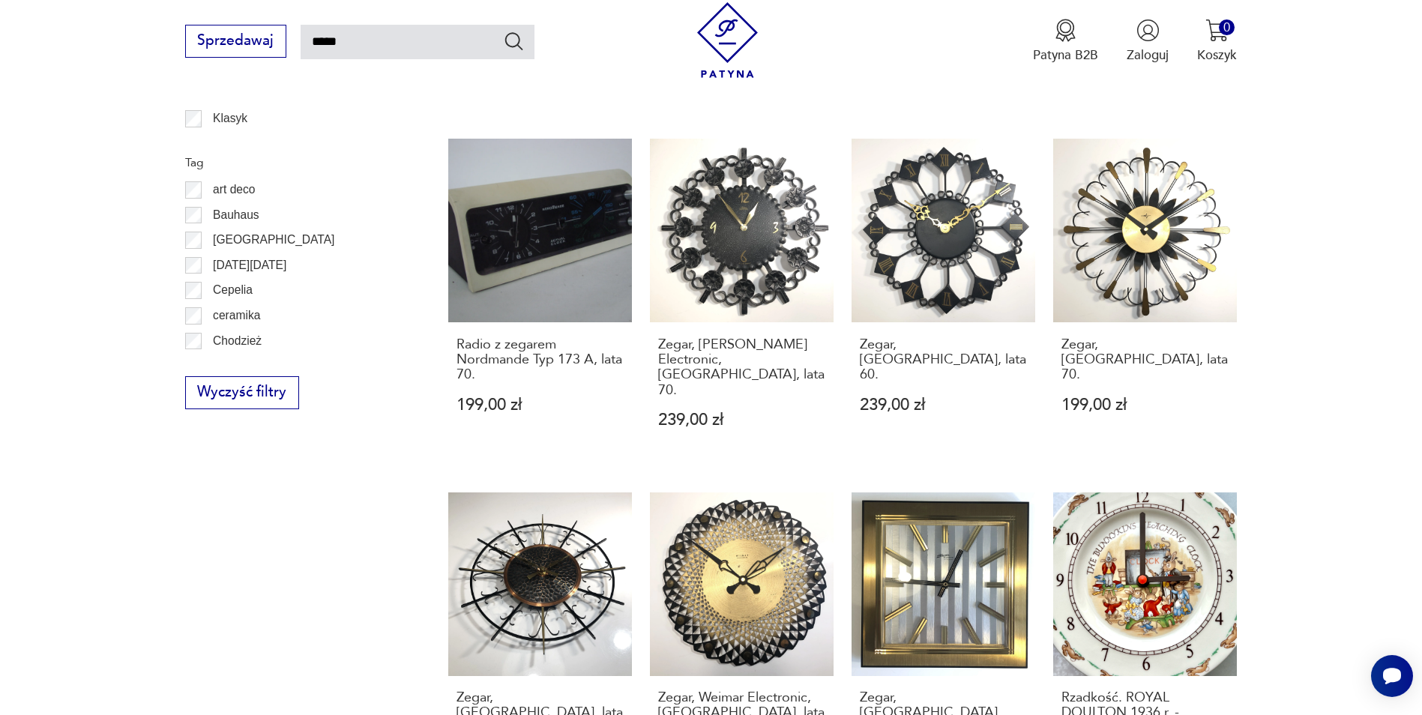
click at [1282, 364] on section "Filtruj produkty Antykwariat (2) Dekoracje (21) Elektronika (235) Pozostałe (14…" at bounding box center [711, 169] width 1422 height 1689
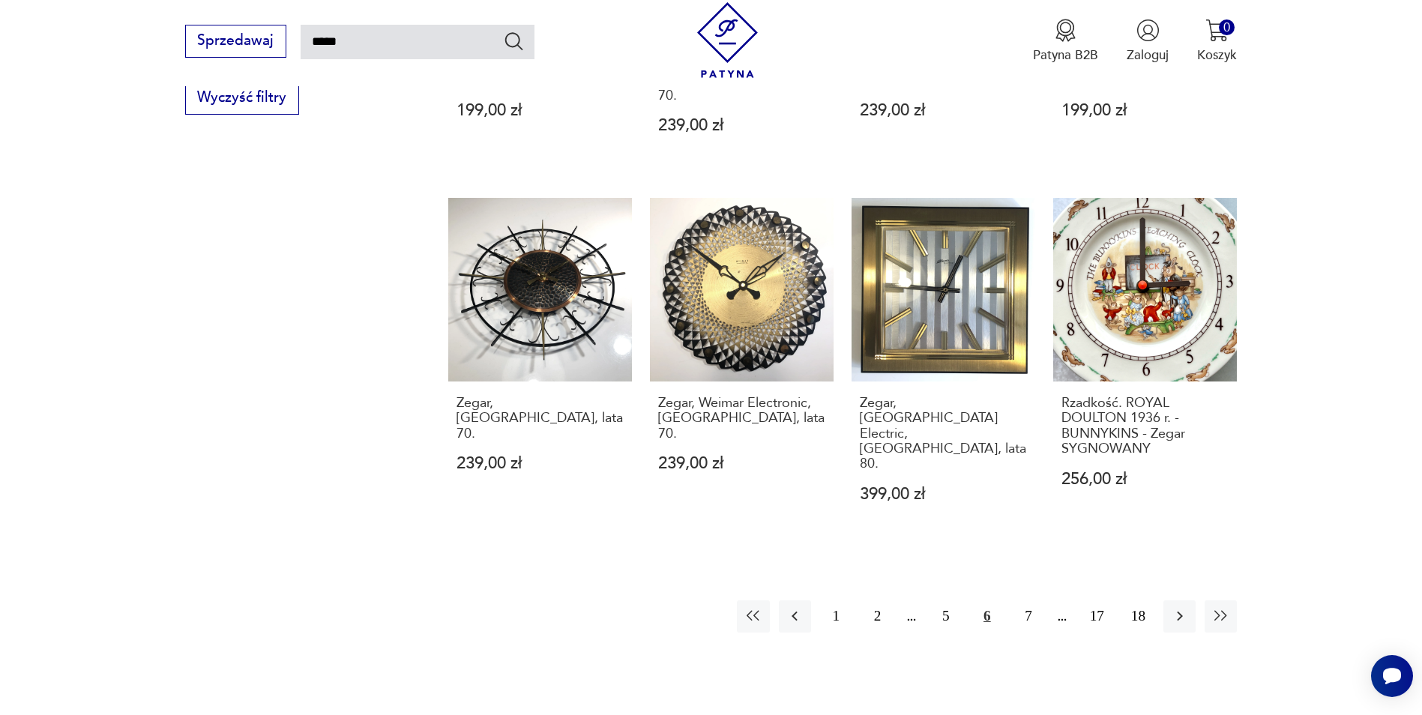
scroll to position [1286, 0]
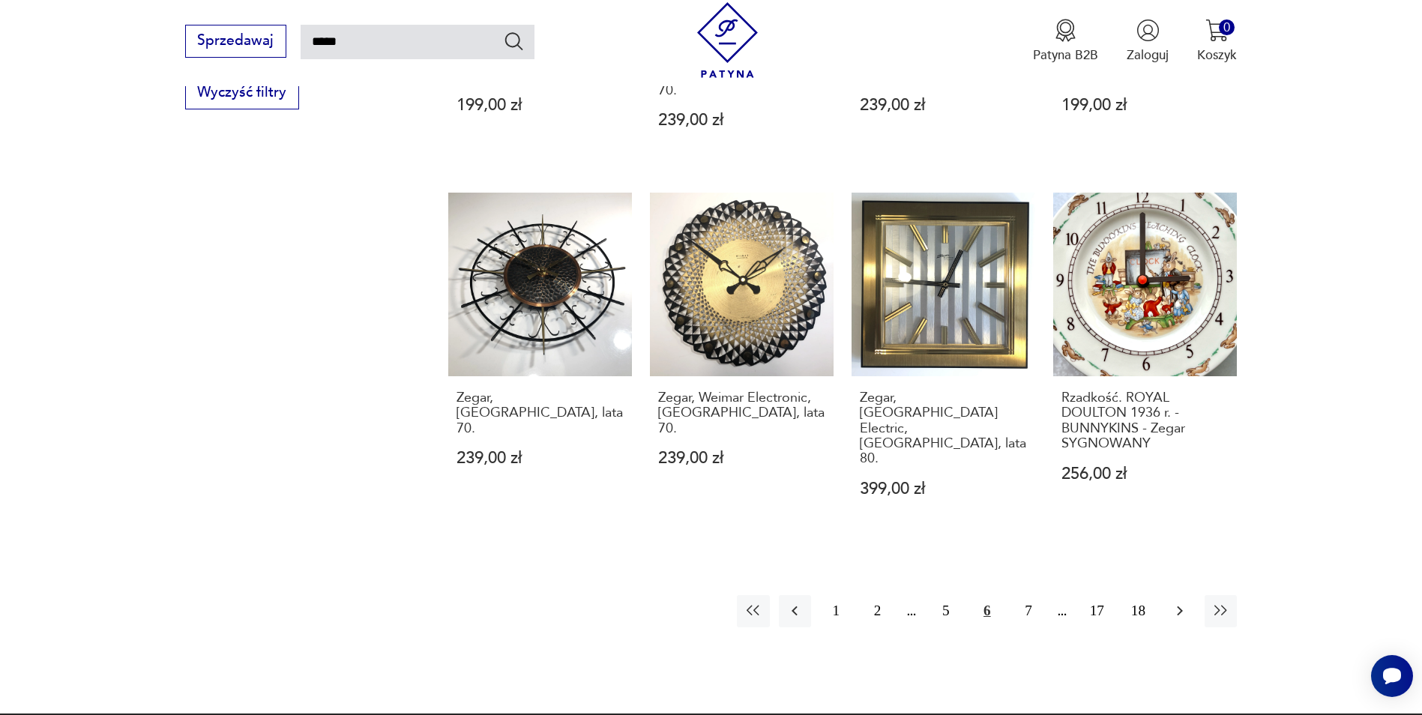
click at [1188, 602] on icon "button" at bounding box center [1180, 611] width 18 height 18
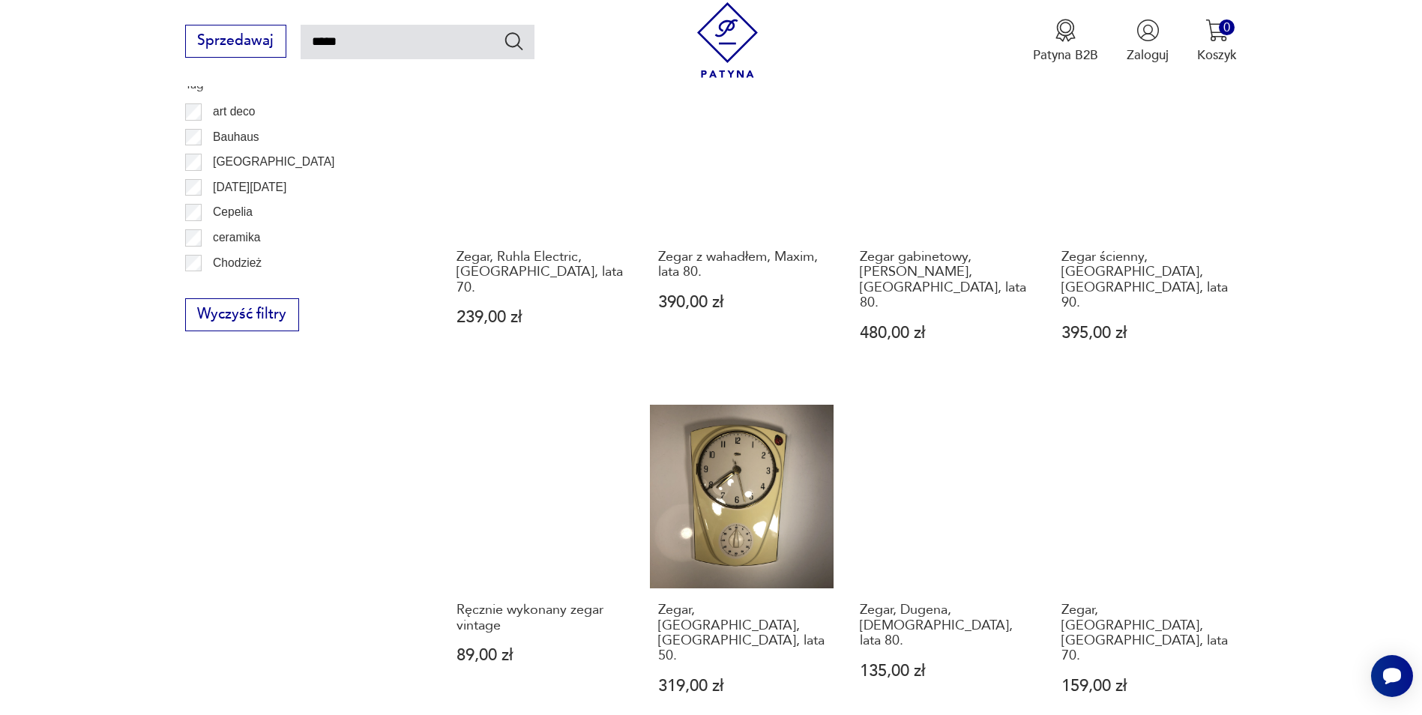
scroll to position [1136, 0]
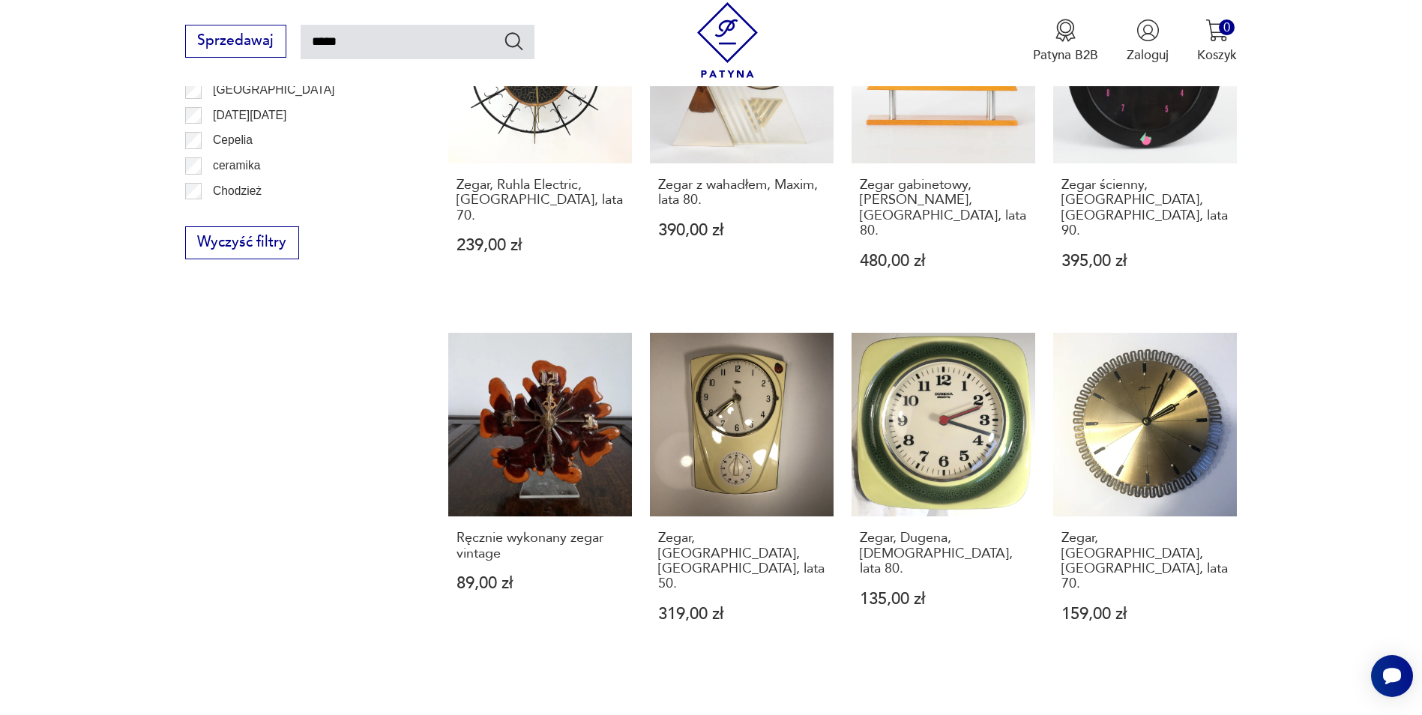
click at [1330, 468] on section "Filtruj produkty Antykwariat (2) Dekoracje (21) Elektronika (235) Pozostałe (14…" at bounding box center [711, 7] width 1422 height 1665
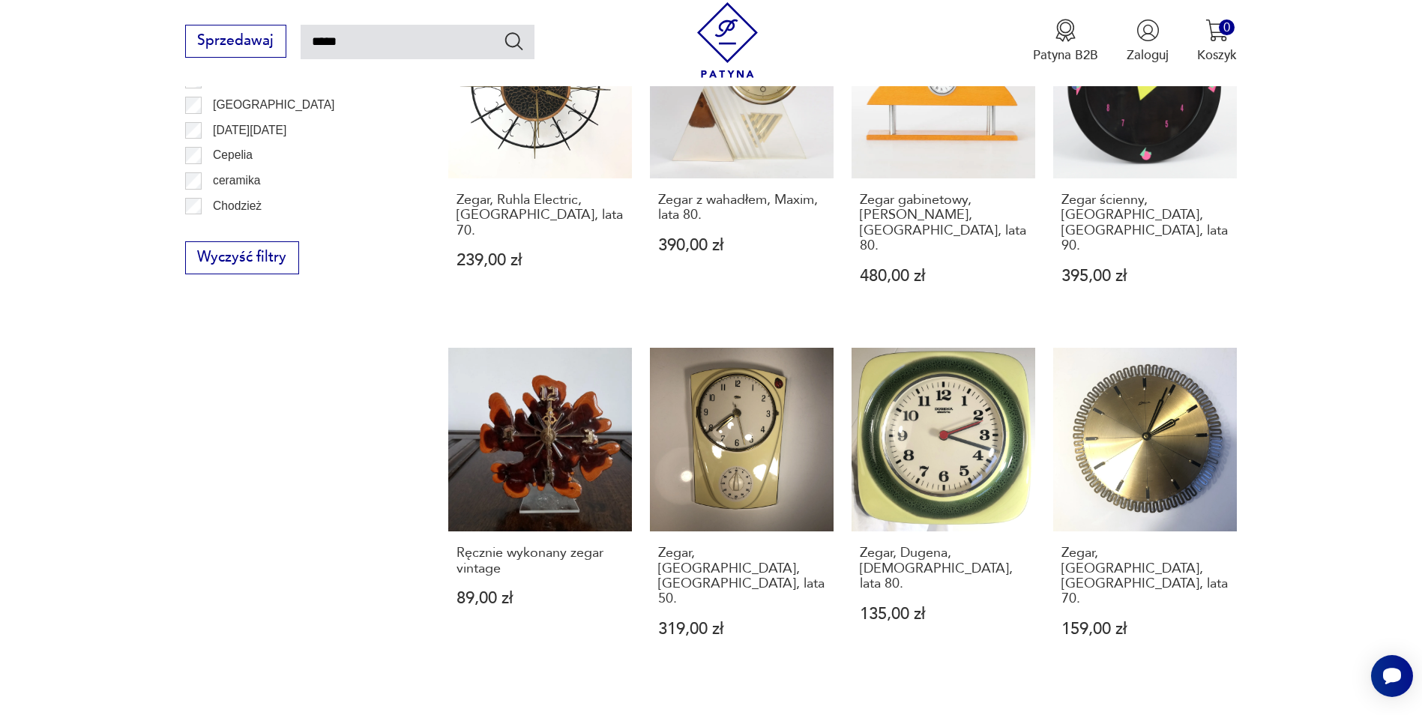
click at [1296, 497] on section "Filtruj produkty Antykwariat (2) Dekoracje (21) Elektronika (235) Pozostałe (14…" at bounding box center [711, 22] width 1422 height 1665
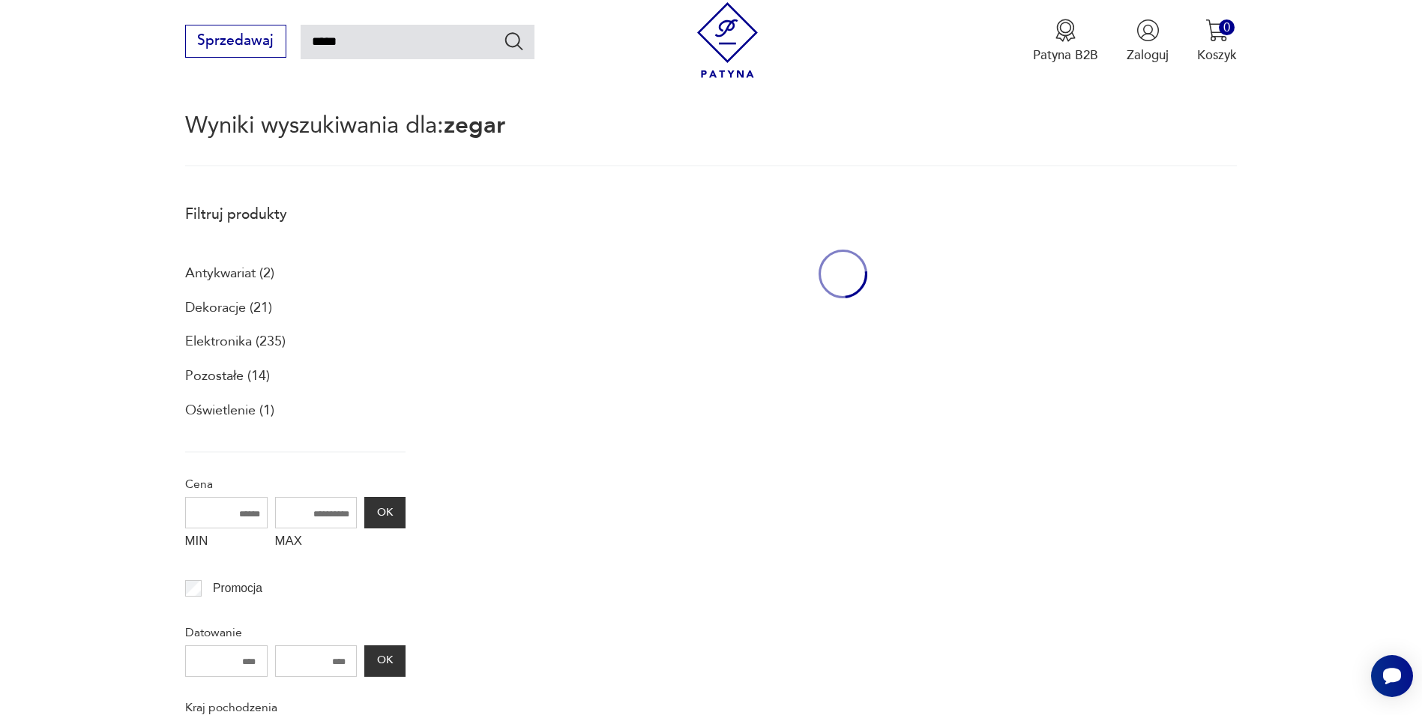
scroll to position [86, 0]
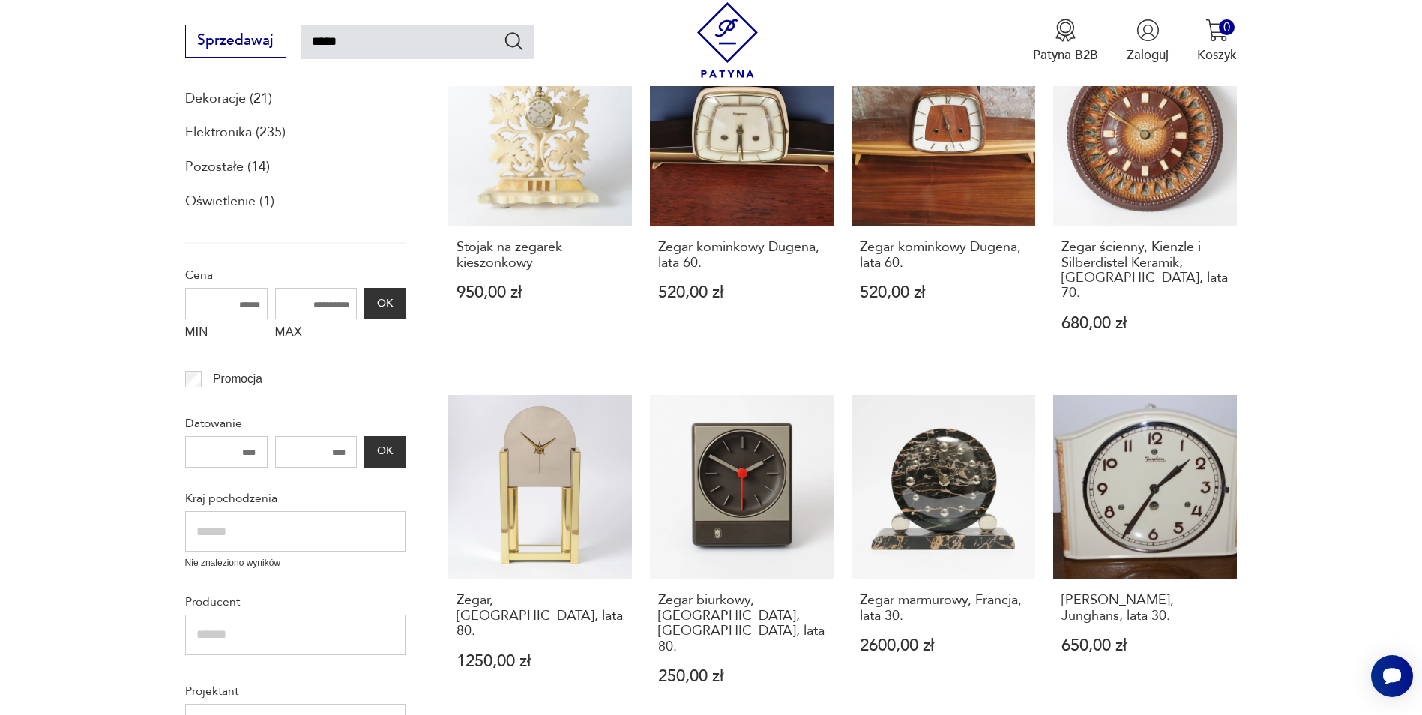
scroll to position [386, 0]
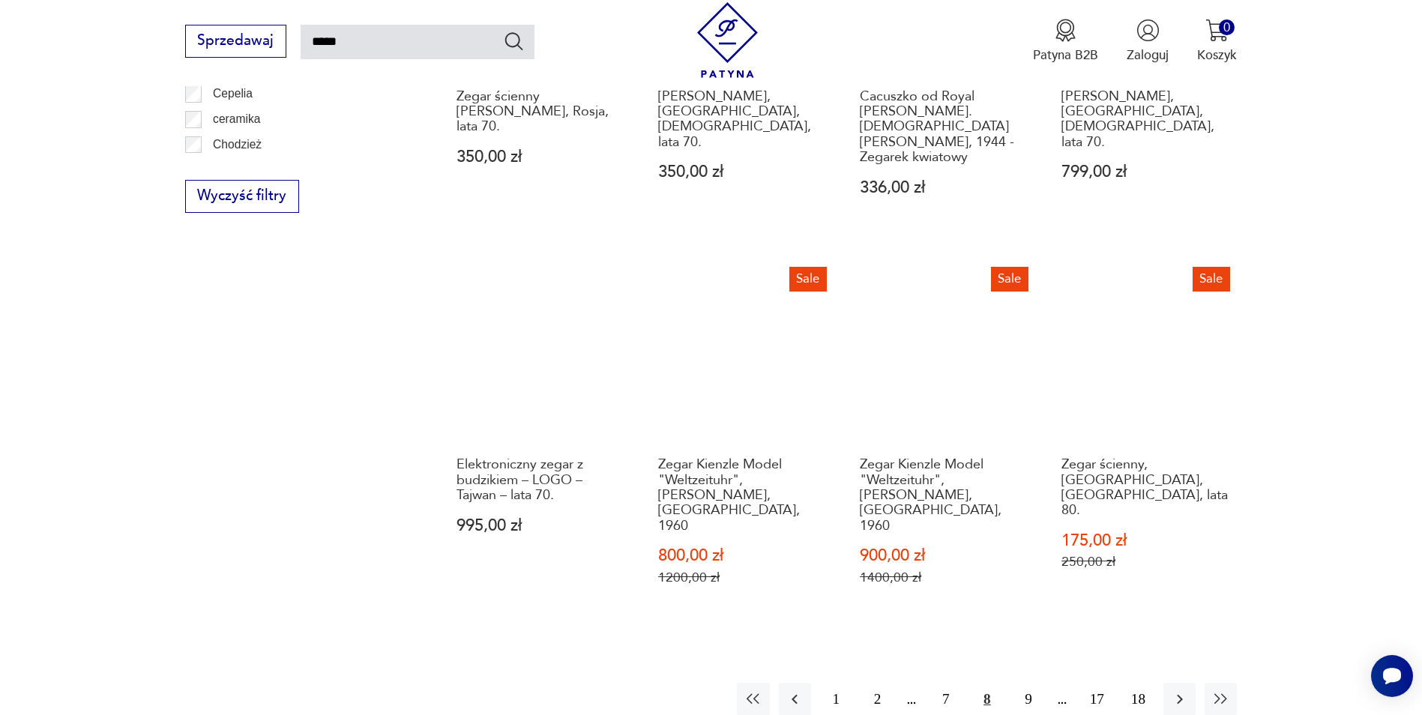
scroll to position [1211, 0]
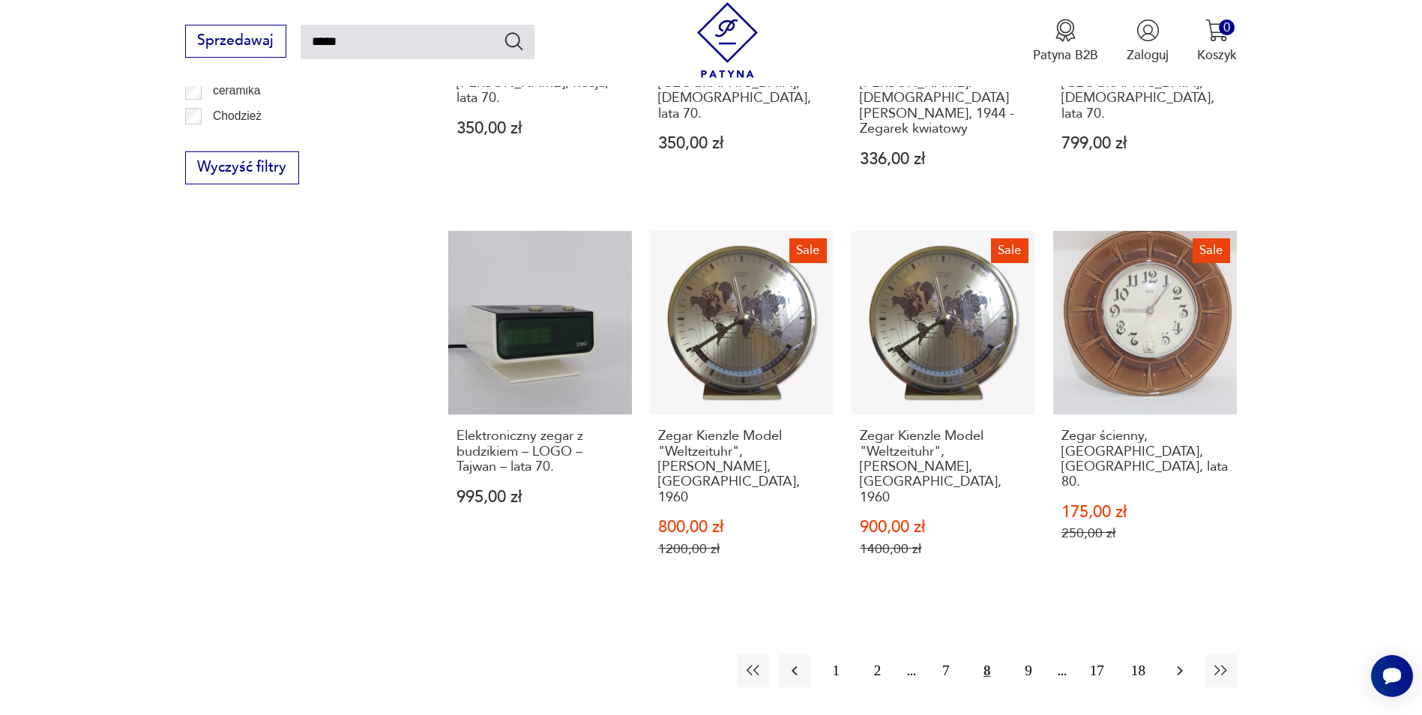
click at [1175, 662] on icon "button" at bounding box center [1180, 671] width 18 height 18
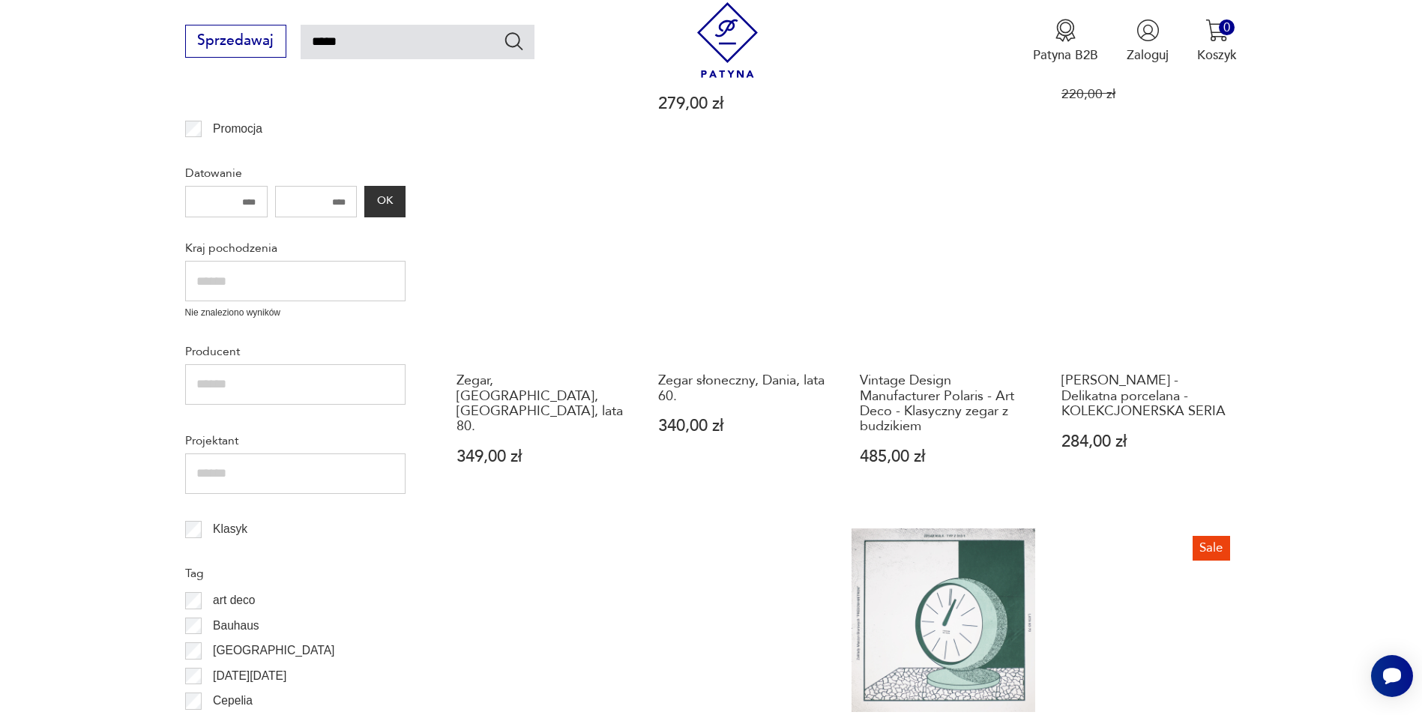
scroll to position [611, 0]
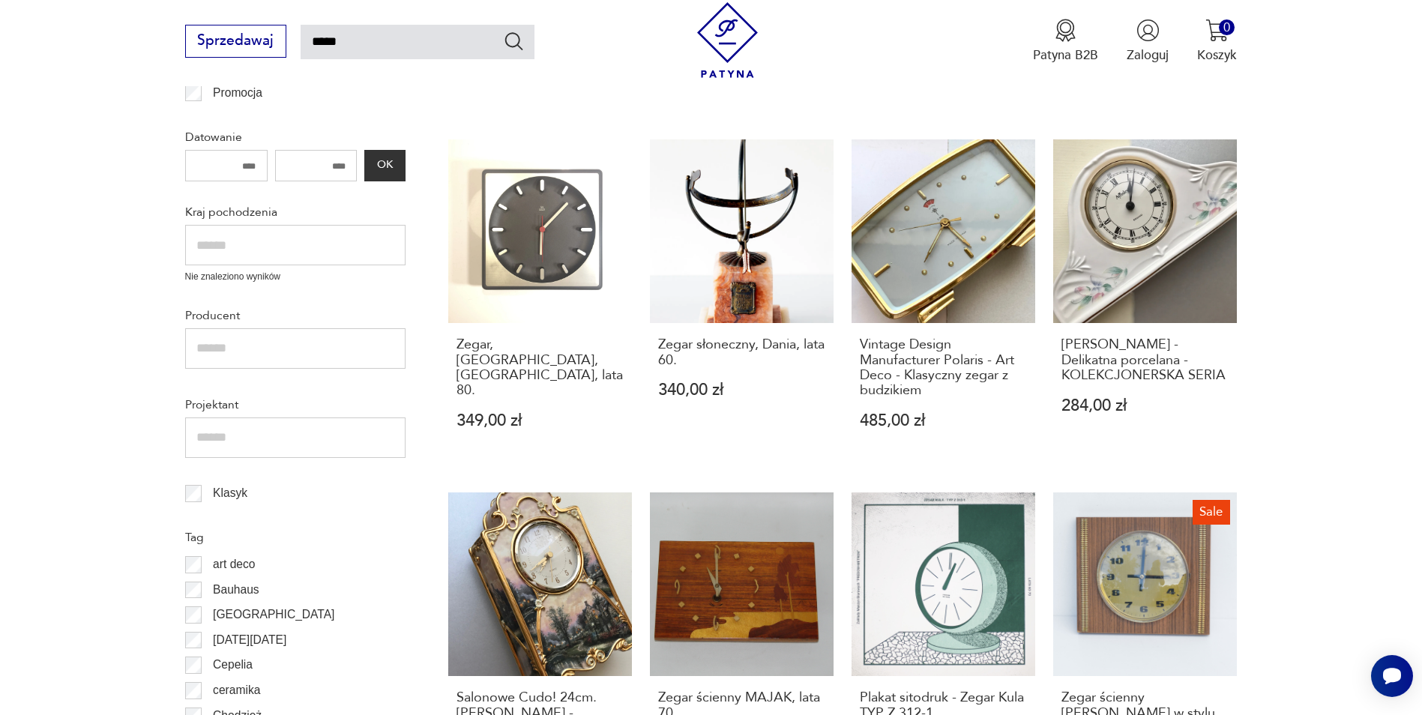
click at [1294, 451] on section "Filtruj produkty Antykwariat (2) Dekoracje (21) Elektronika (235) Pozostałe (14…" at bounding box center [711, 537] width 1422 height 1674
click at [1344, 400] on section "Filtruj produkty Antykwariat (2) Dekoracje (21) Elektronika (235) Pozostałe (14…" at bounding box center [711, 537] width 1422 height 1674
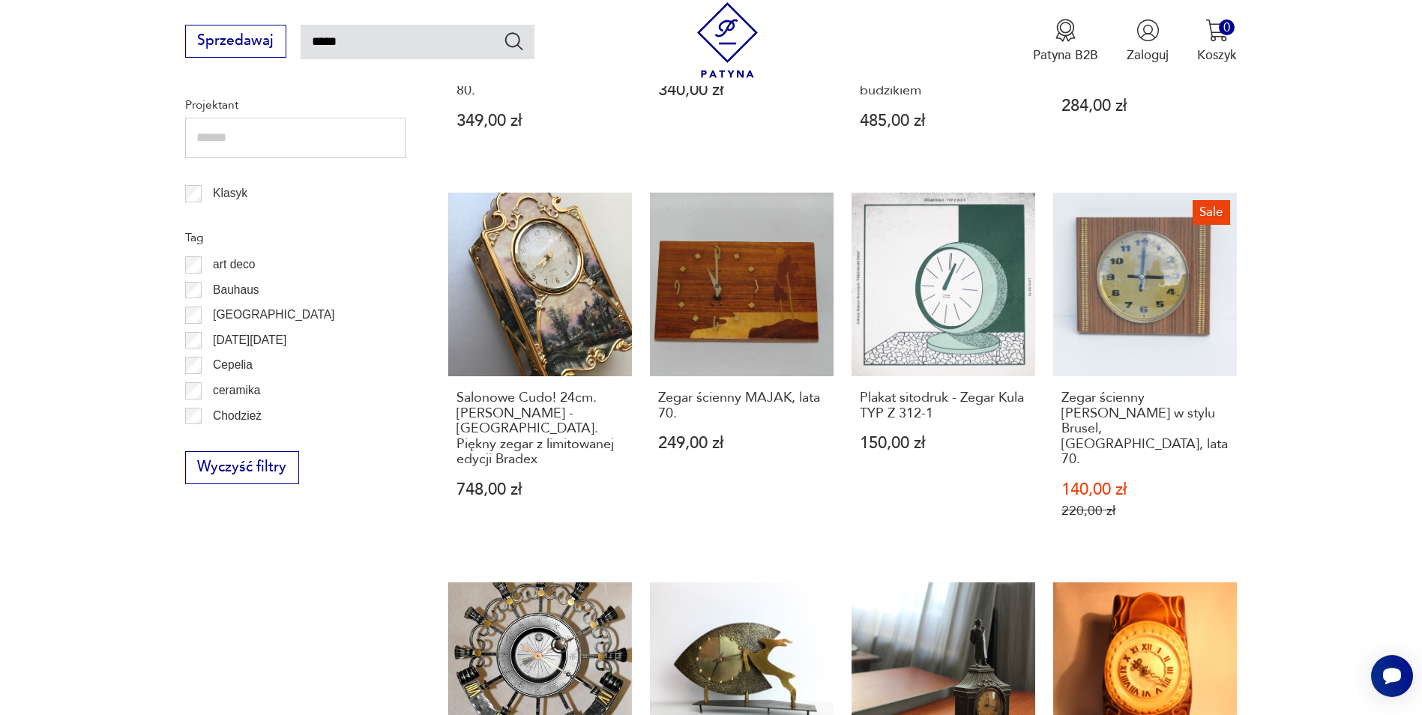
click at [1344, 400] on section "Filtruj produkty Antykwariat (2) Dekoracje (21) Elektronika (235) Pozostałe (14…" at bounding box center [711, 237] width 1422 height 1674
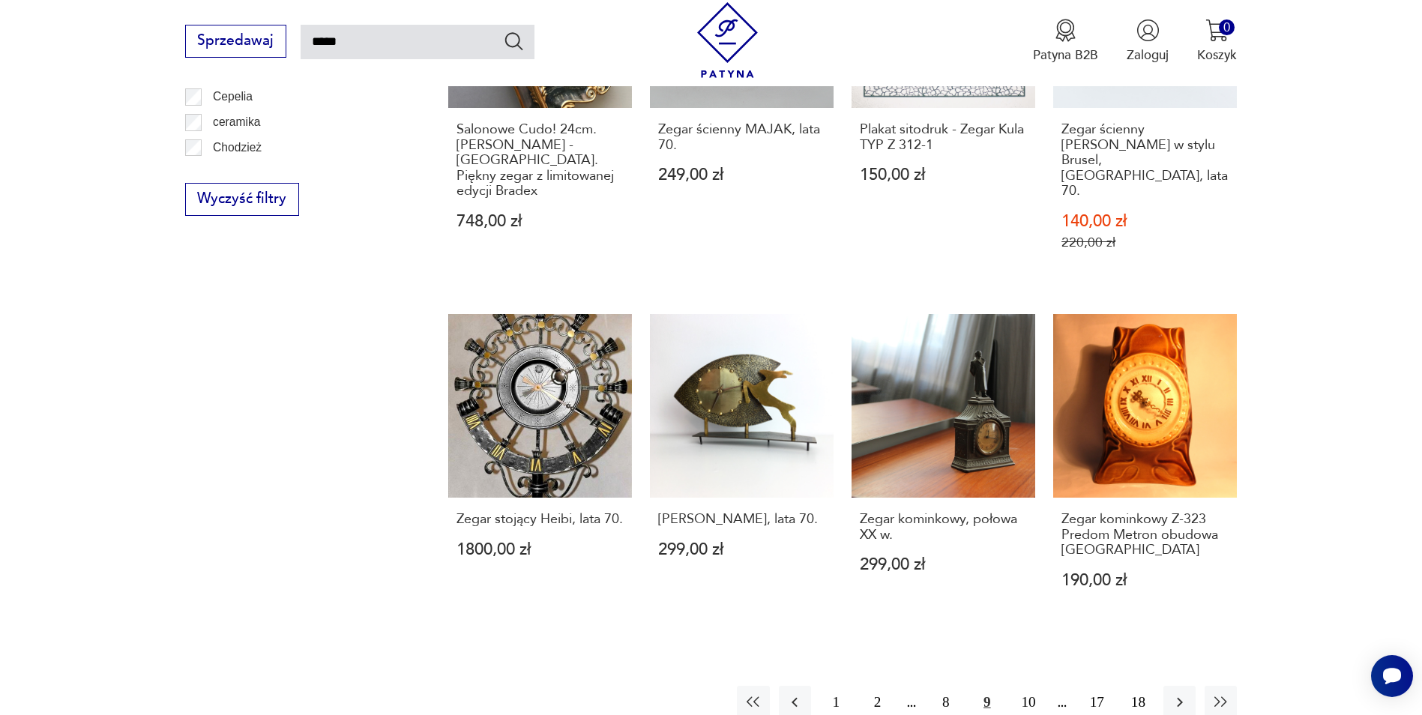
scroll to position [1211, 0]
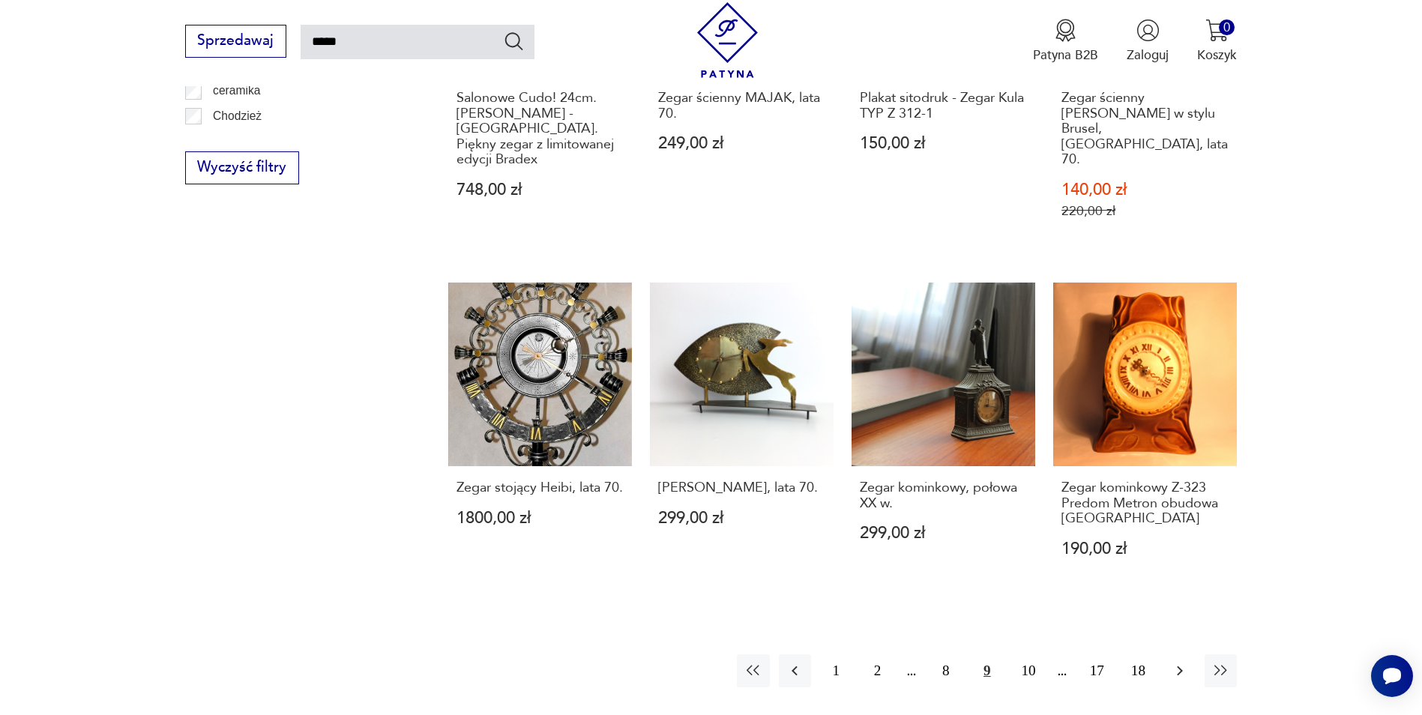
click at [1176, 662] on icon "button" at bounding box center [1180, 671] width 18 height 18
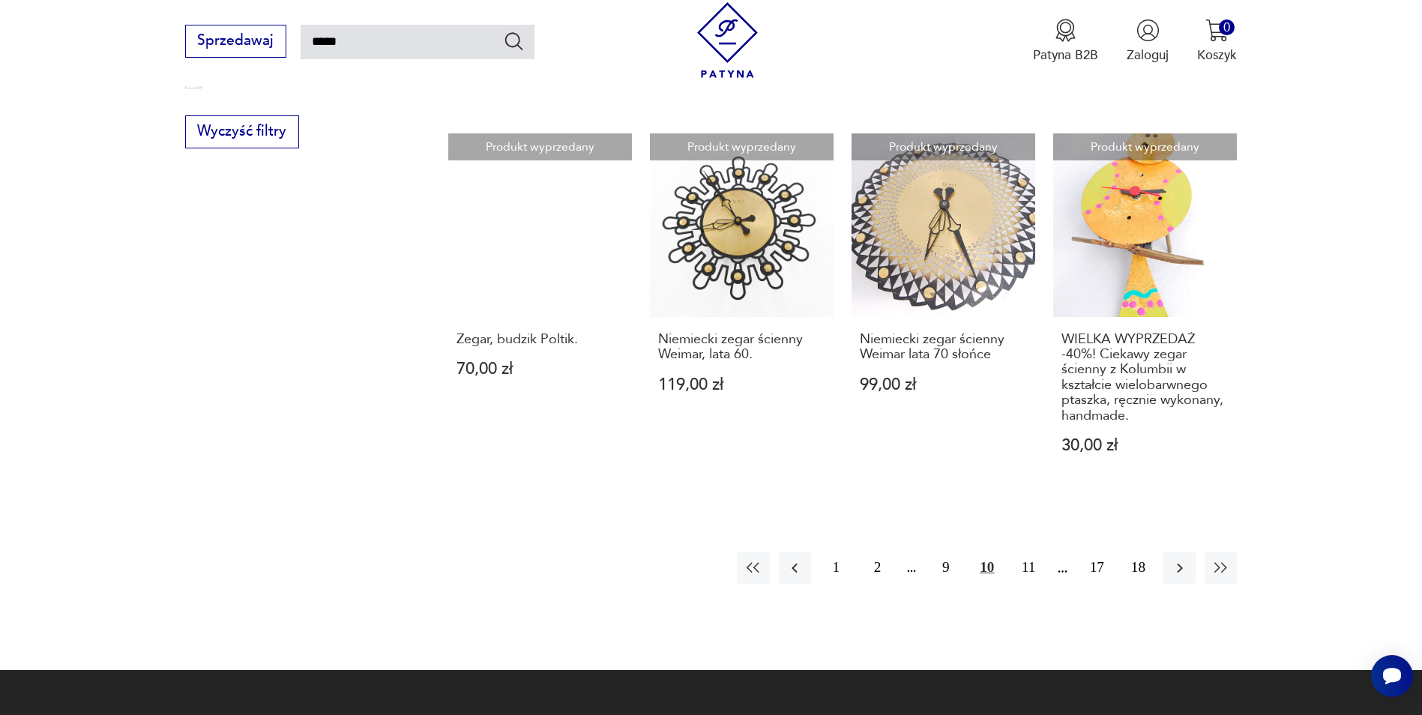
scroll to position [1286, 0]
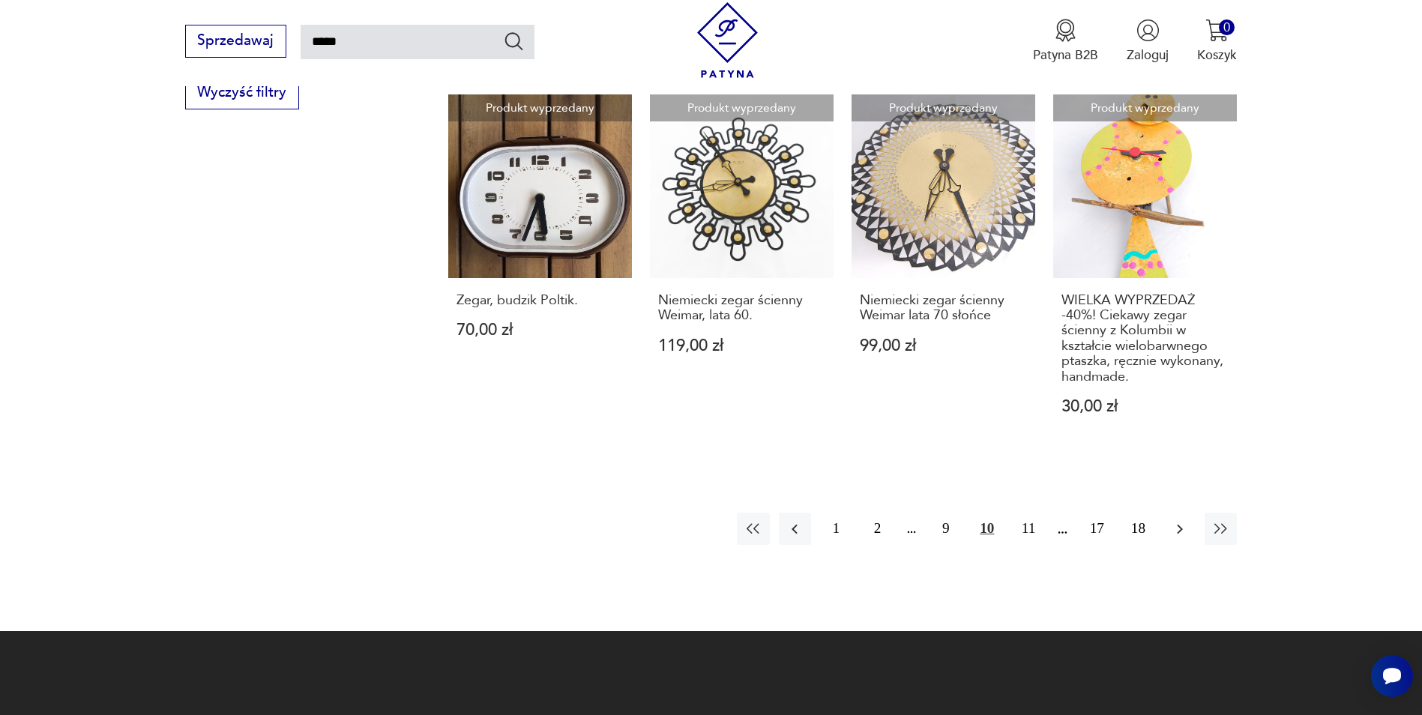
click at [1176, 526] on icon "button" at bounding box center [1180, 529] width 18 height 18
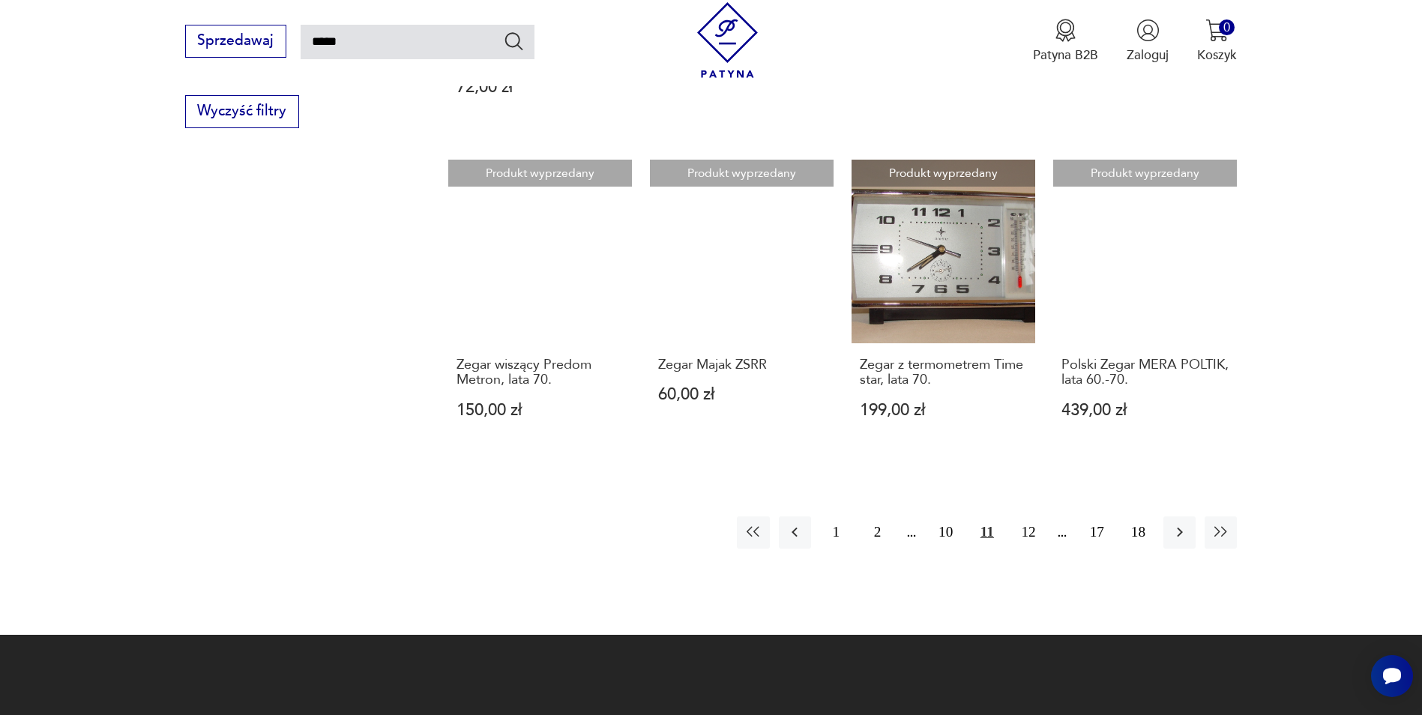
scroll to position [1286, 0]
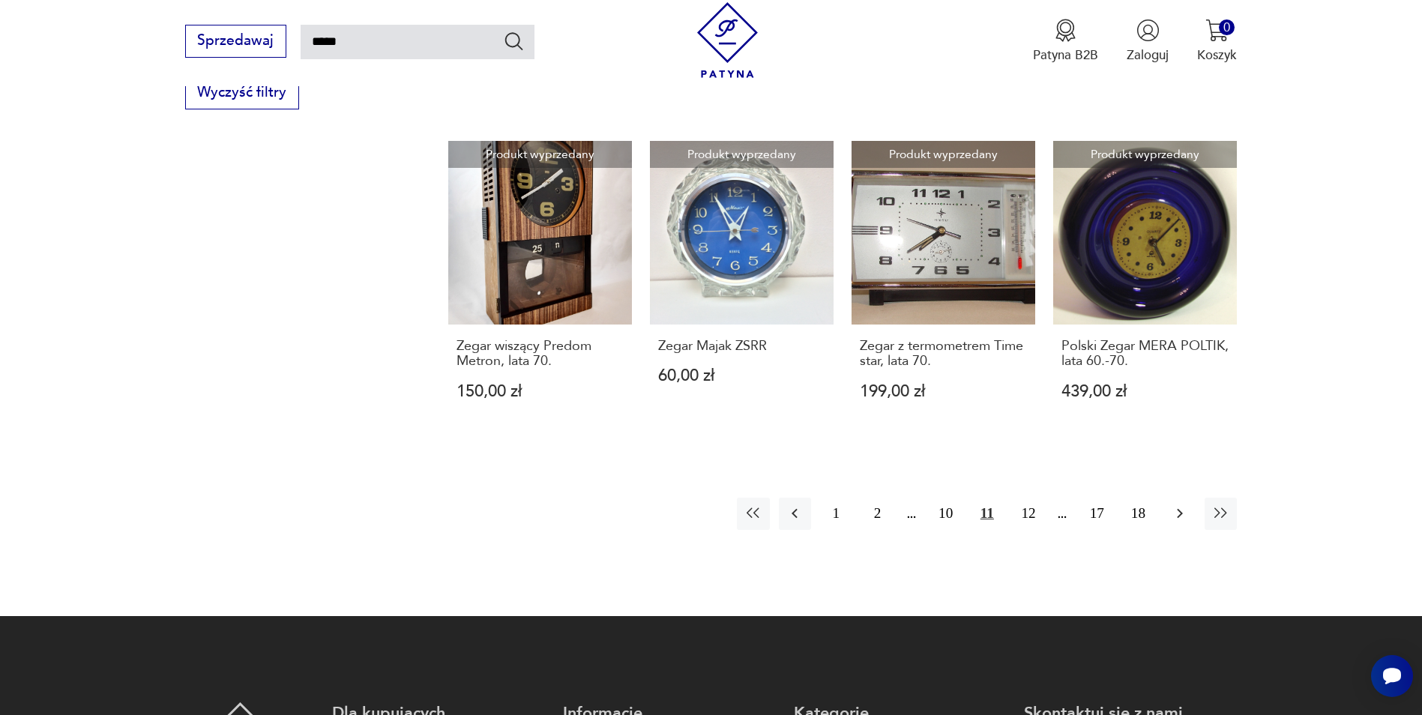
click at [1190, 498] on button "button" at bounding box center [1180, 514] width 32 height 32
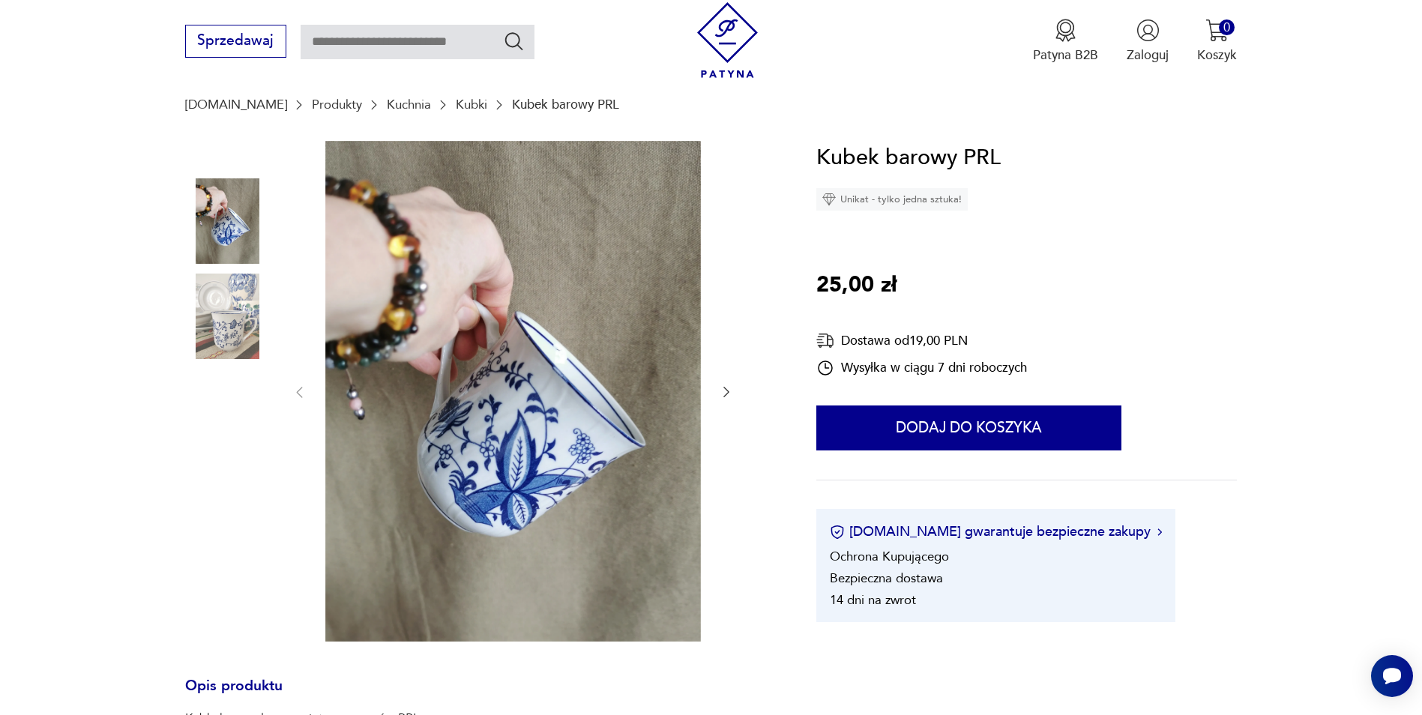
scroll to position [150, 0]
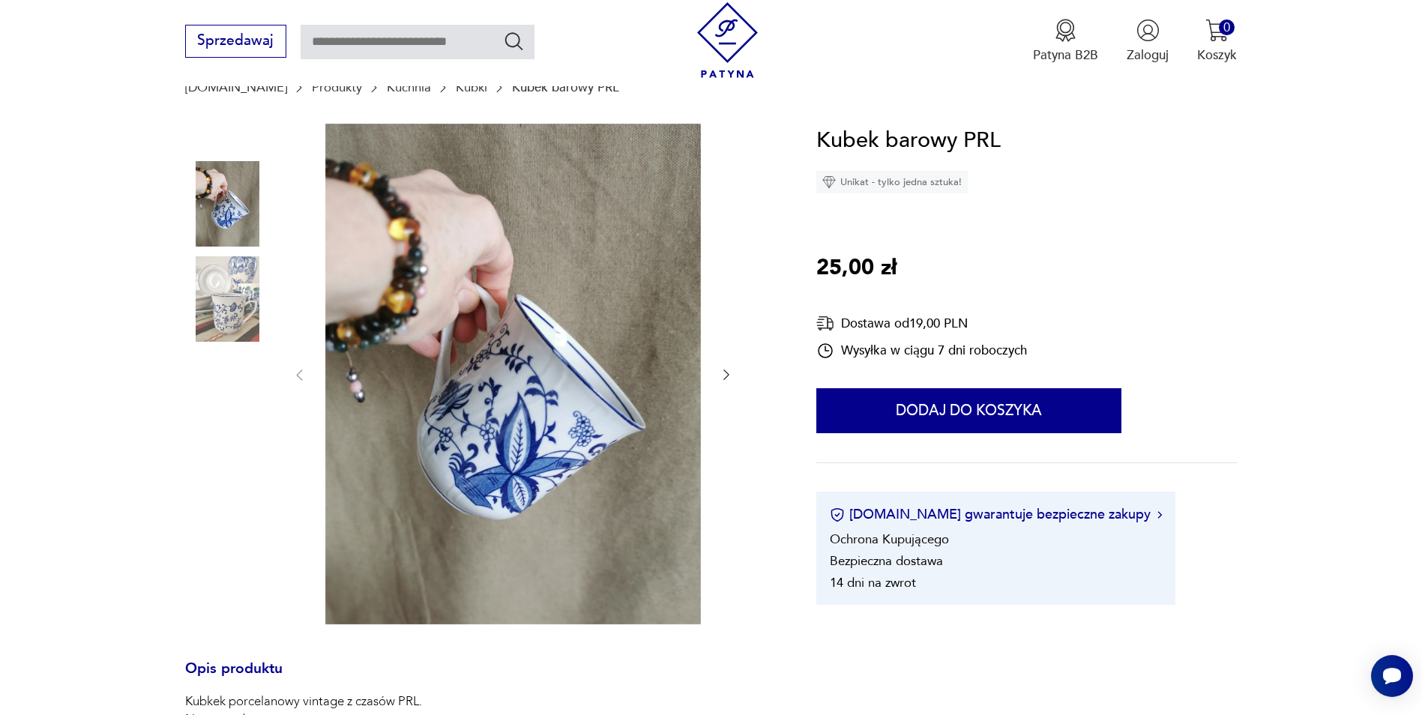
click at [187, 295] on img at bounding box center [227, 298] width 85 height 85
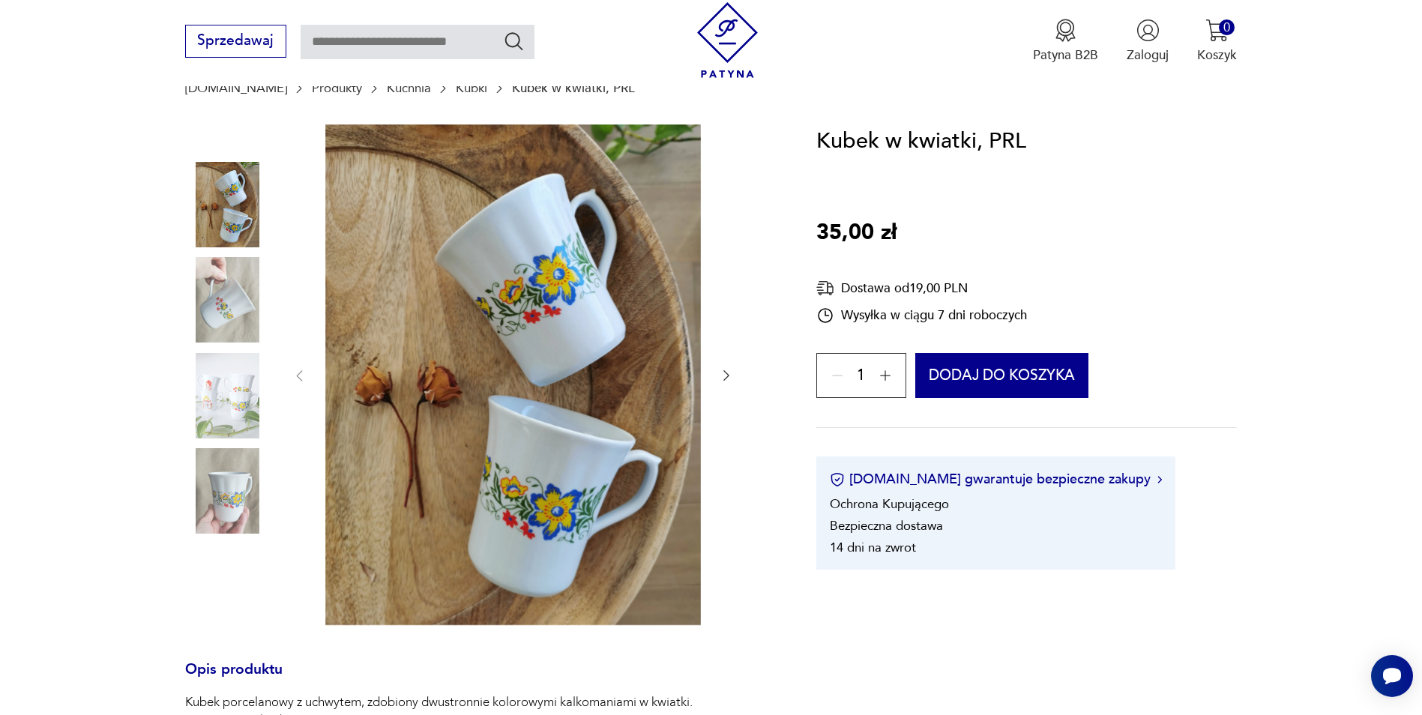
scroll to position [150, 0]
click at [213, 208] on img at bounding box center [227, 203] width 85 height 85
click at [225, 298] on img at bounding box center [227, 298] width 85 height 85
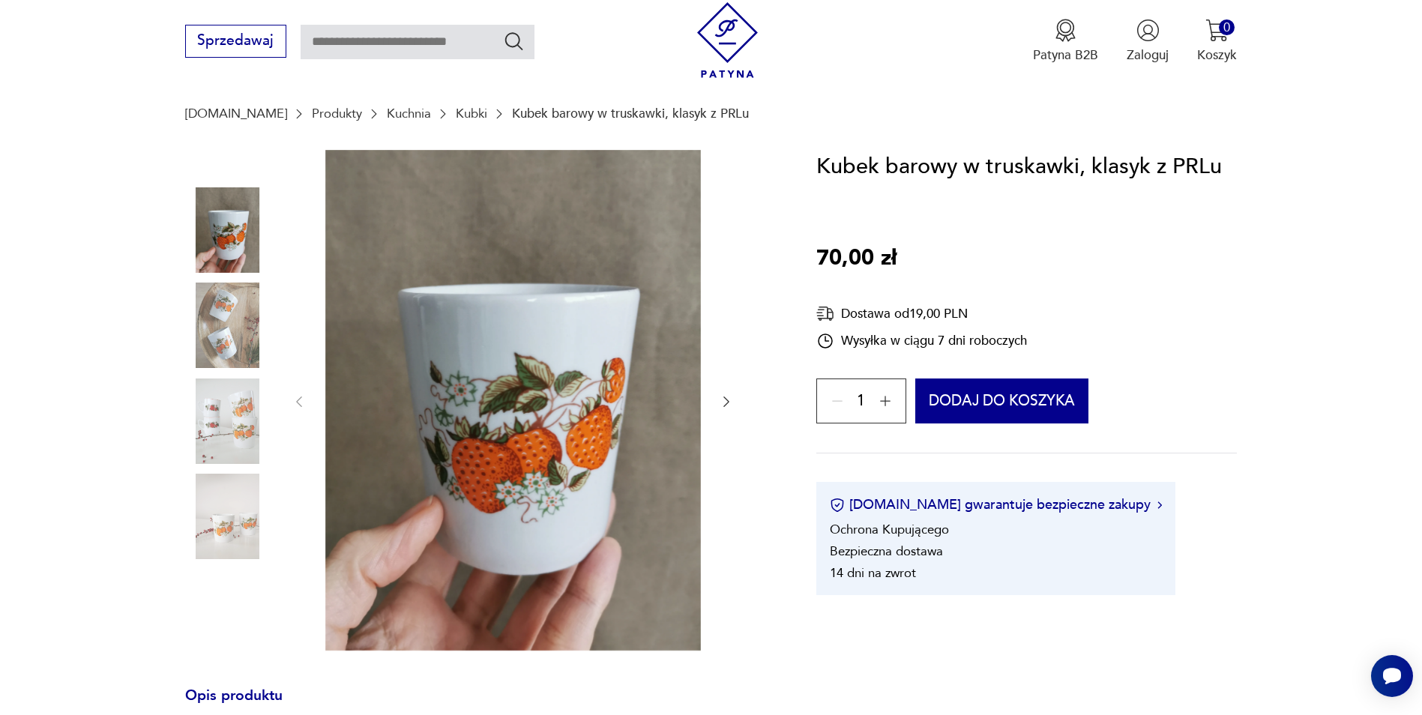
scroll to position [150, 0]
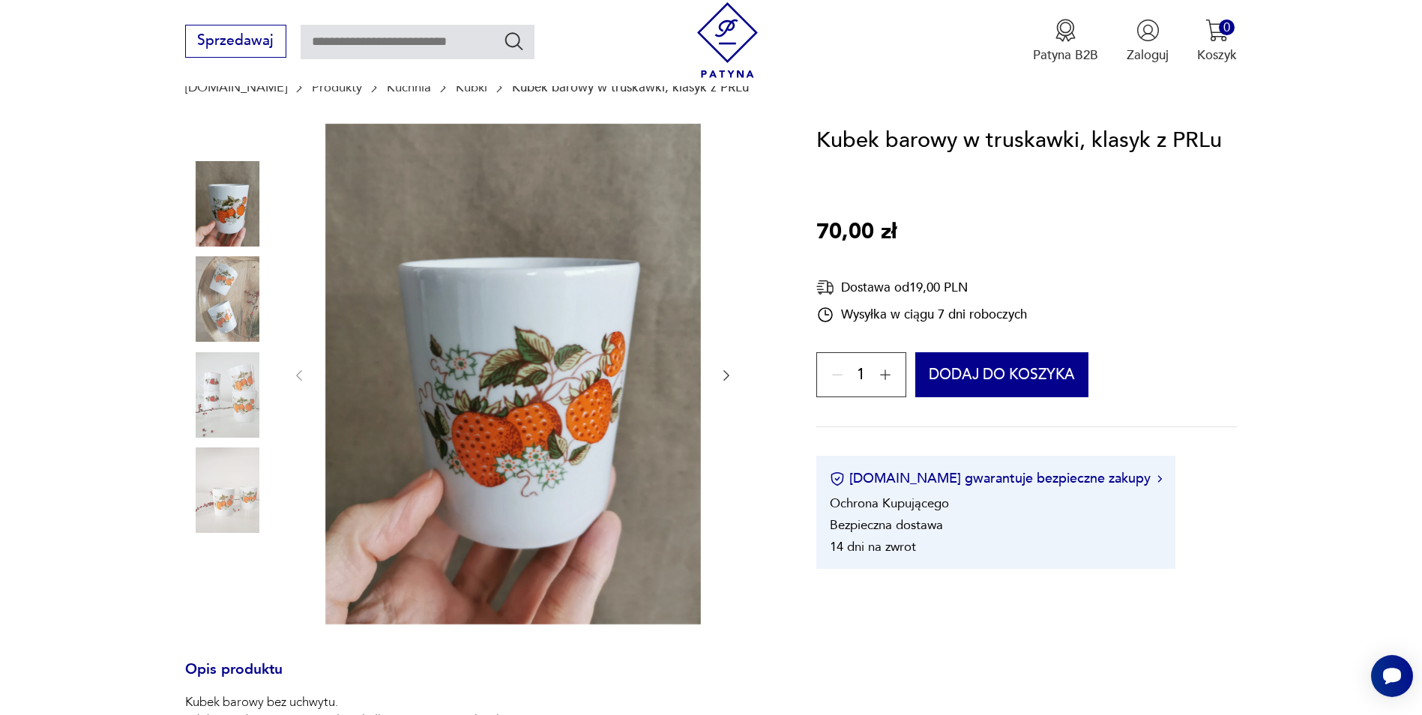
click at [212, 322] on img at bounding box center [227, 298] width 85 height 85
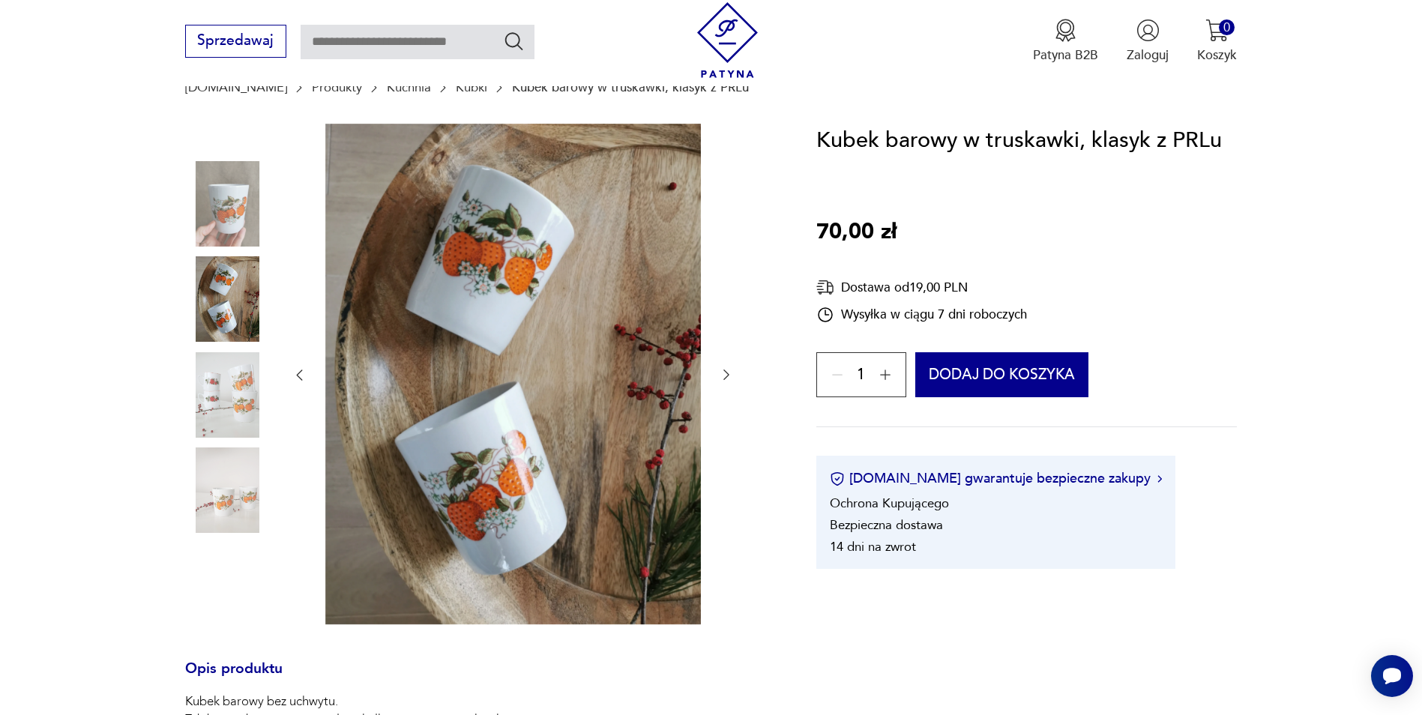
click at [223, 388] on img at bounding box center [227, 394] width 85 height 85
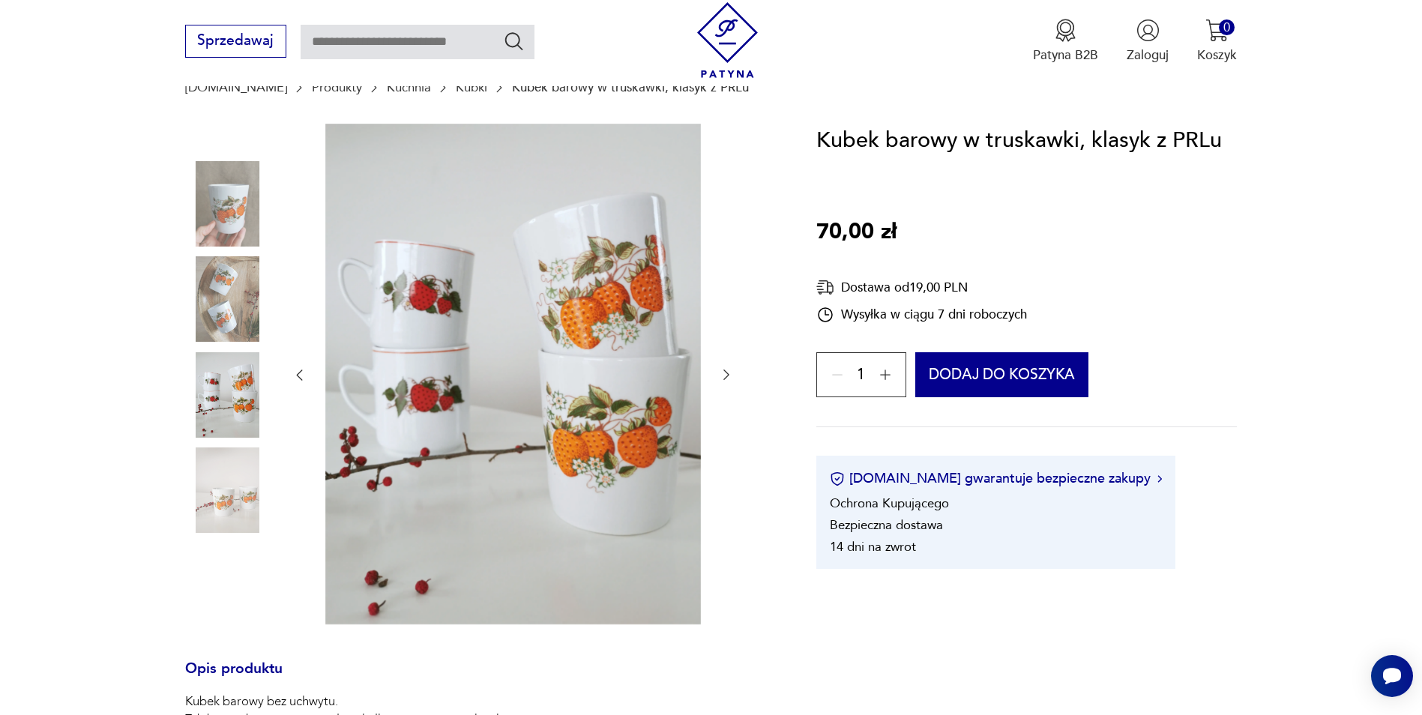
click at [250, 481] on img at bounding box center [227, 490] width 85 height 85
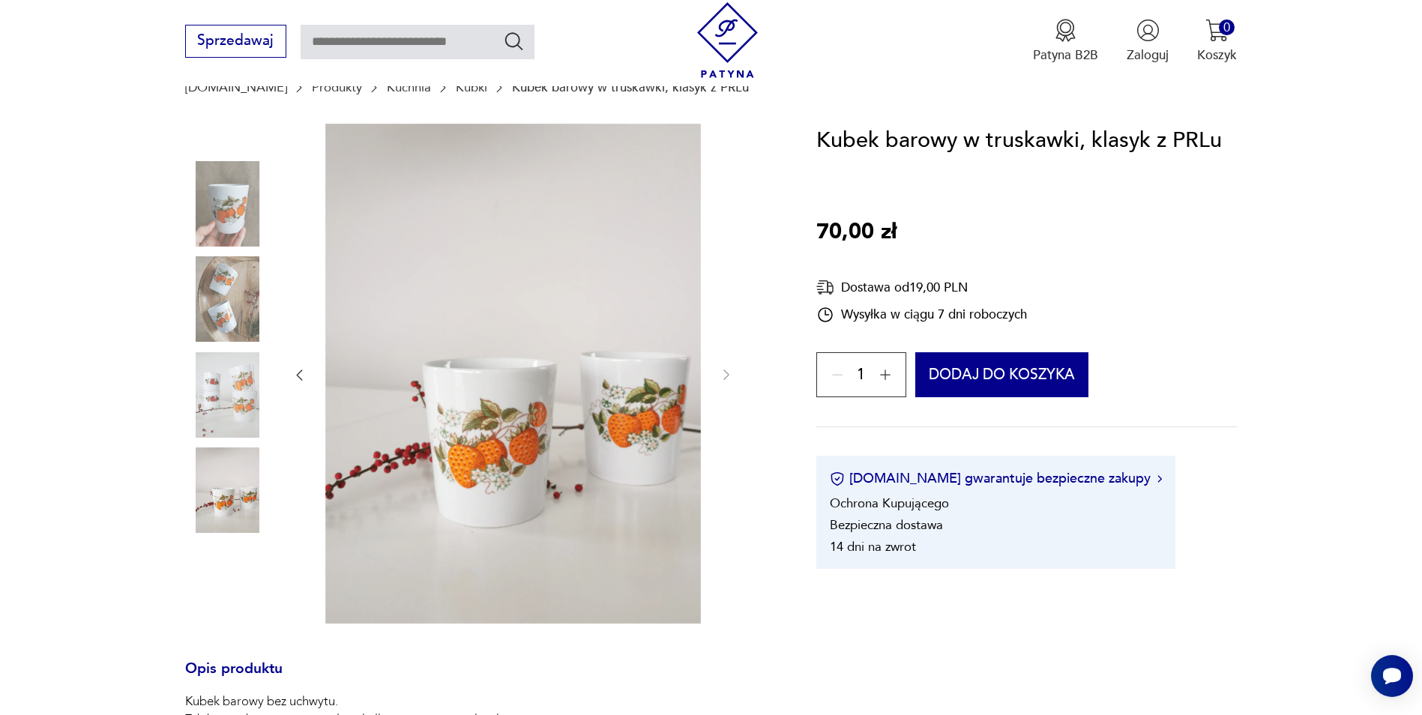
click at [210, 209] on img at bounding box center [227, 203] width 85 height 85
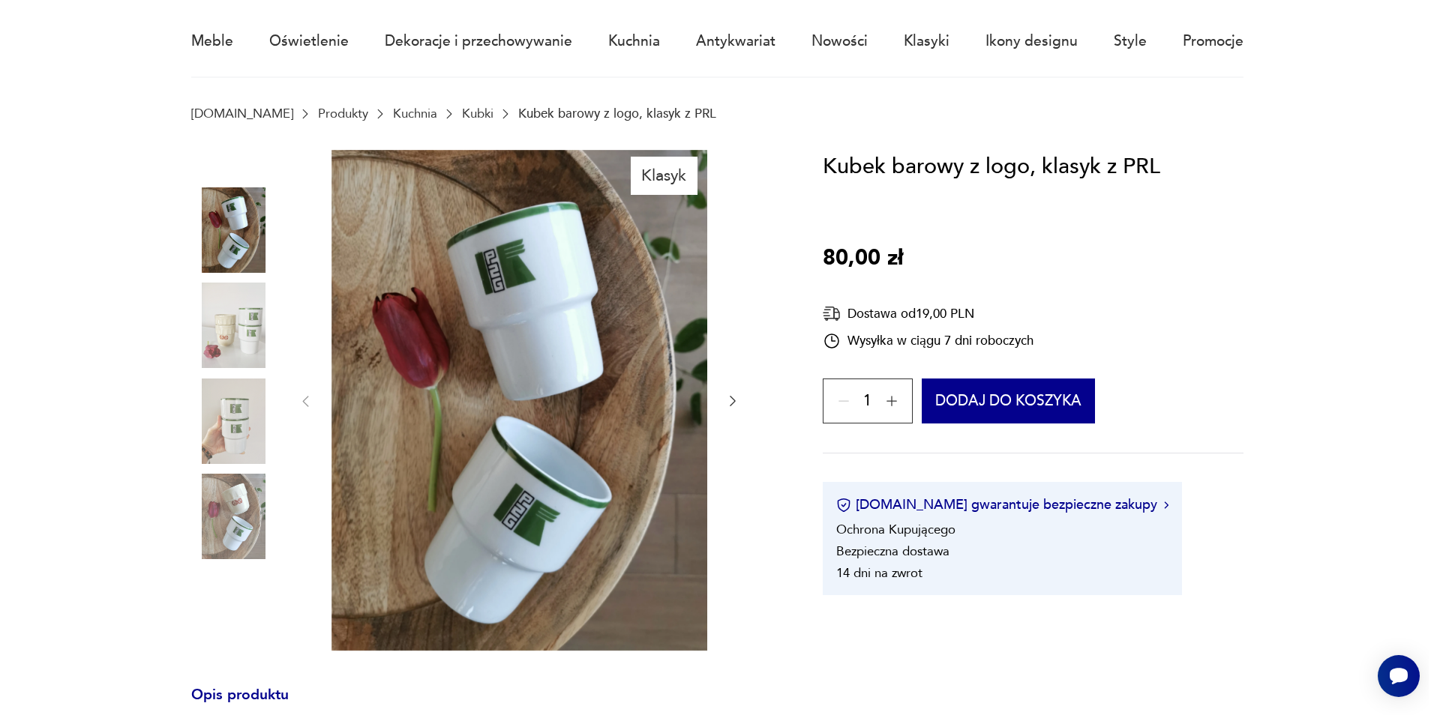
scroll to position [150, 0]
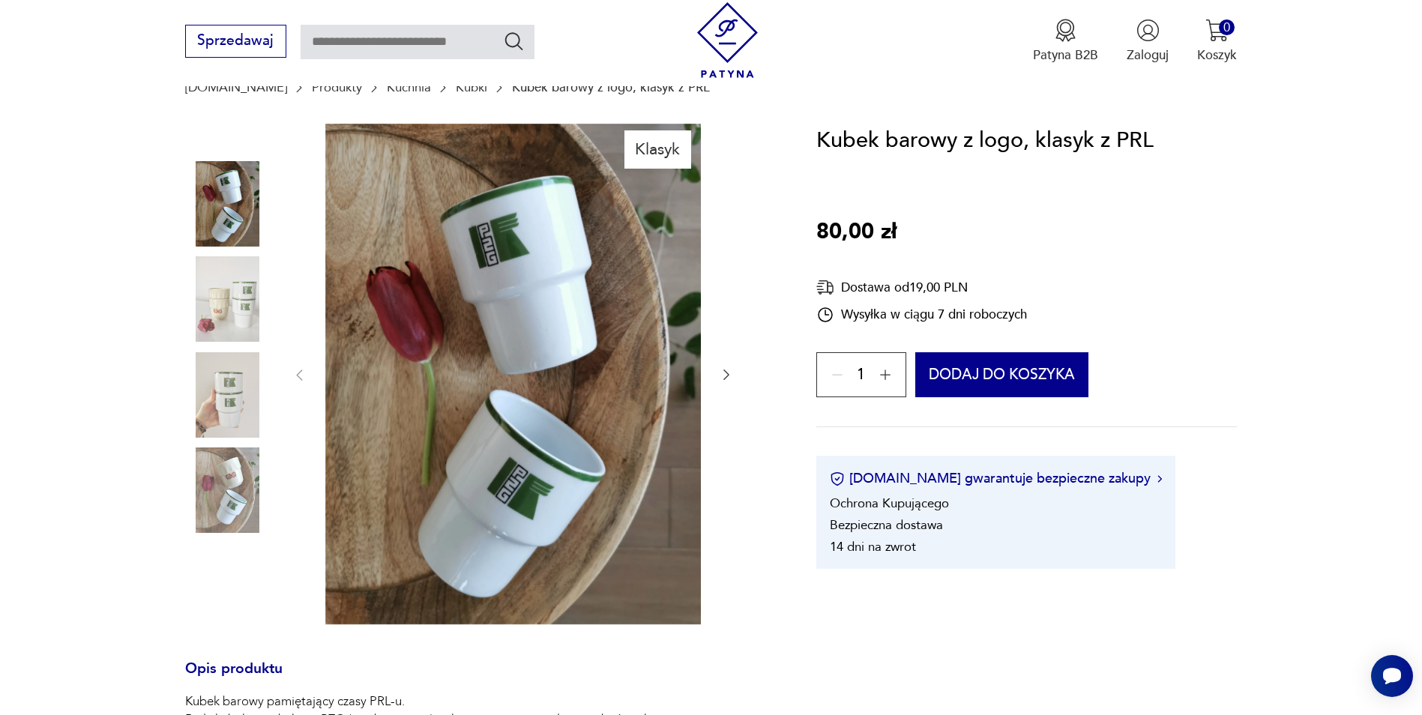
click at [251, 301] on img at bounding box center [227, 298] width 85 height 85
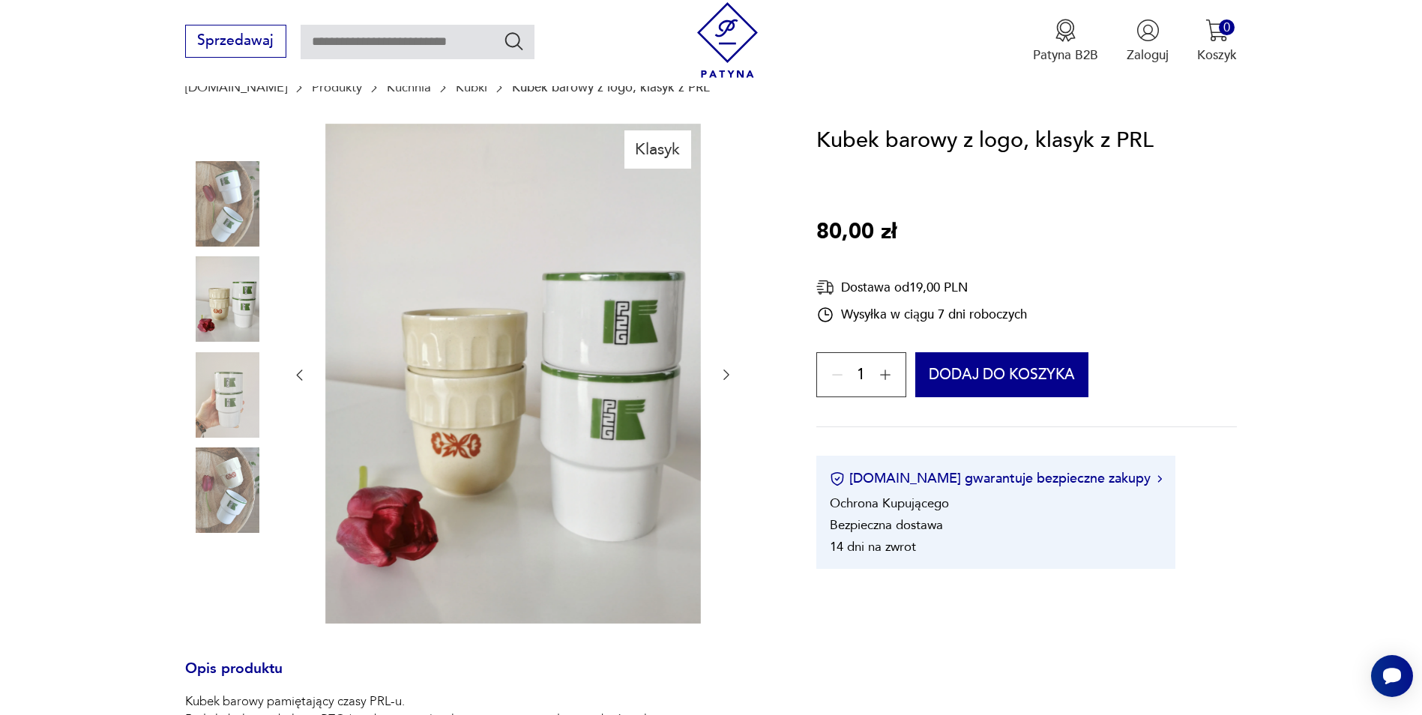
click at [247, 394] on img at bounding box center [227, 394] width 85 height 85
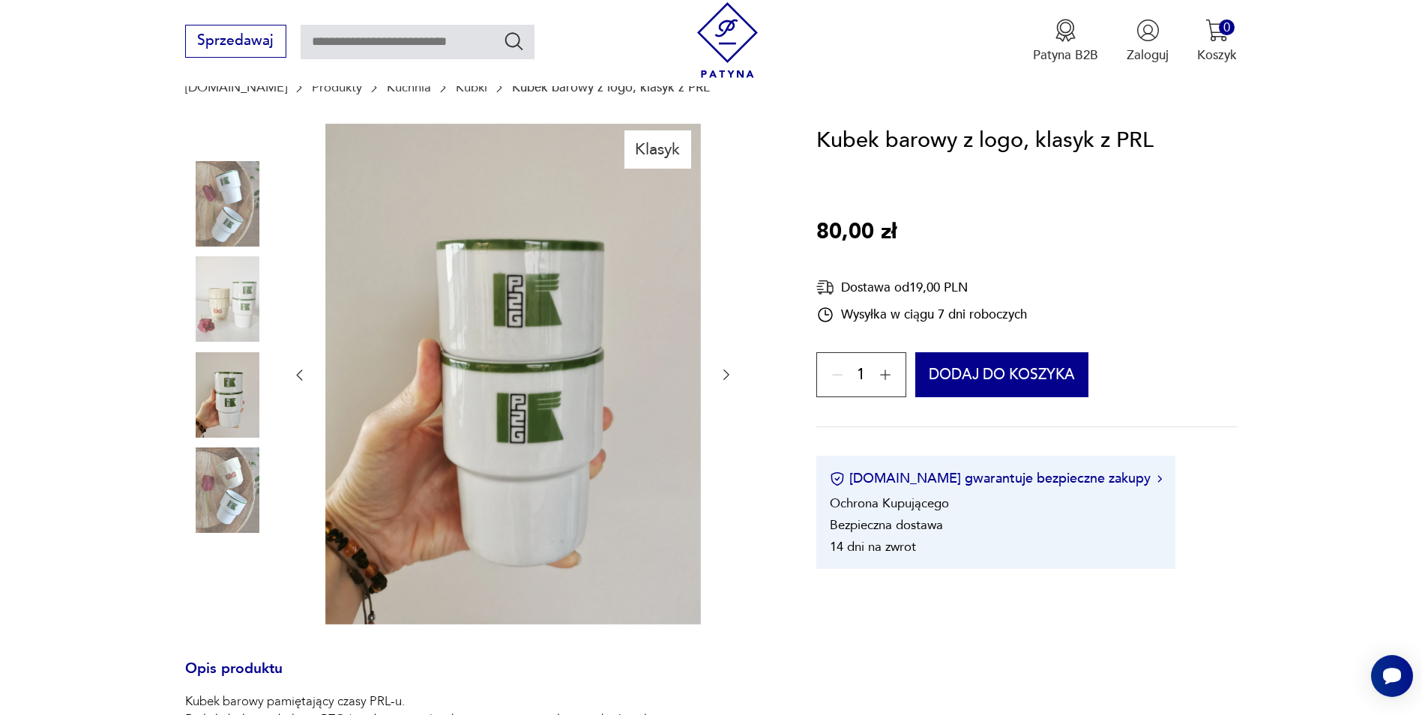
click at [250, 490] on img at bounding box center [227, 490] width 85 height 85
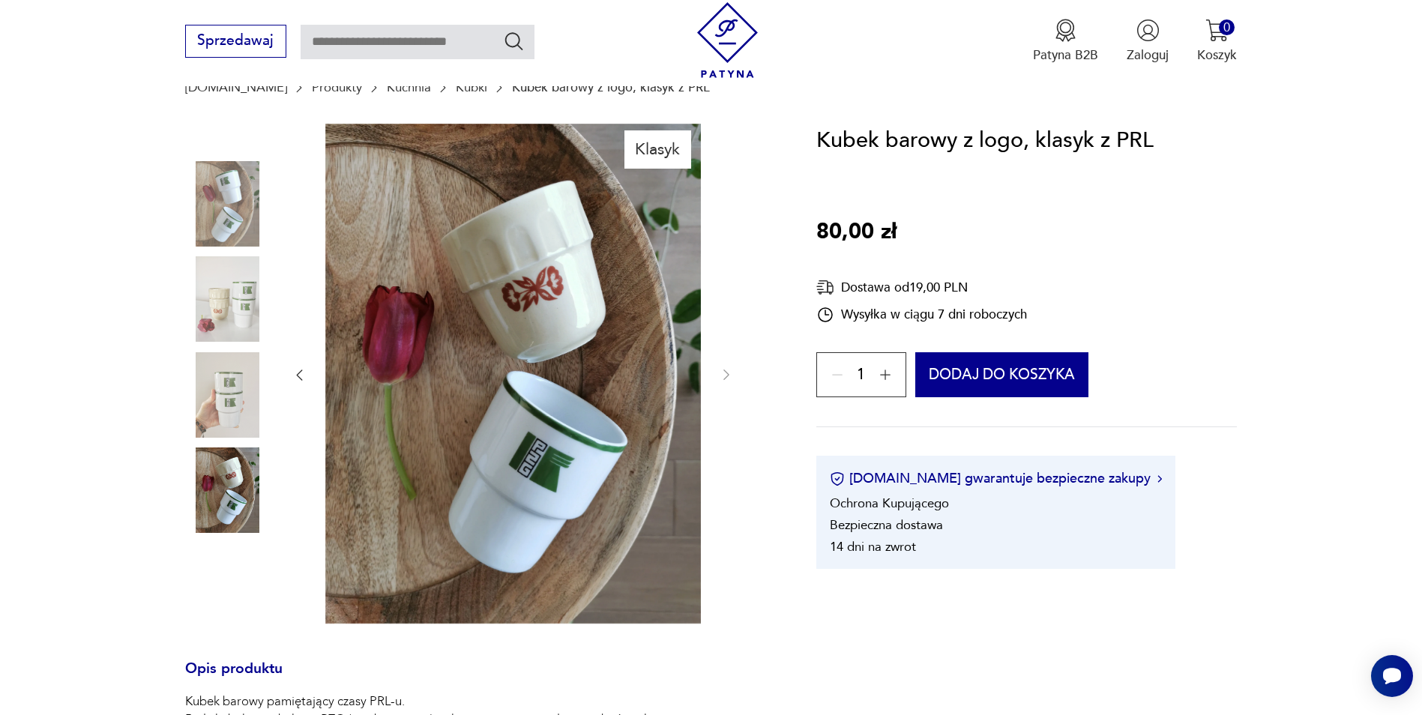
click at [252, 212] on img at bounding box center [227, 203] width 85 height 85
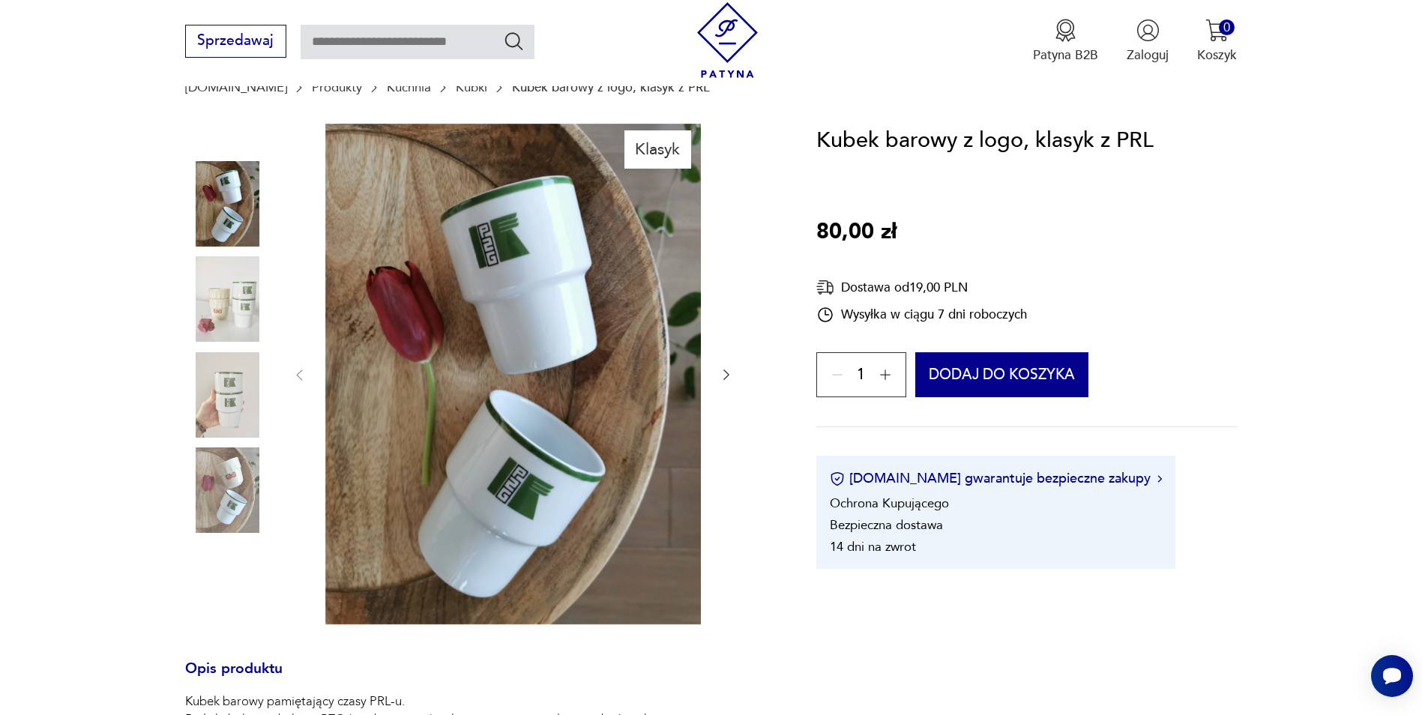
click at [662, 391] on img at bounding box center [513, 374] width 376 height 501
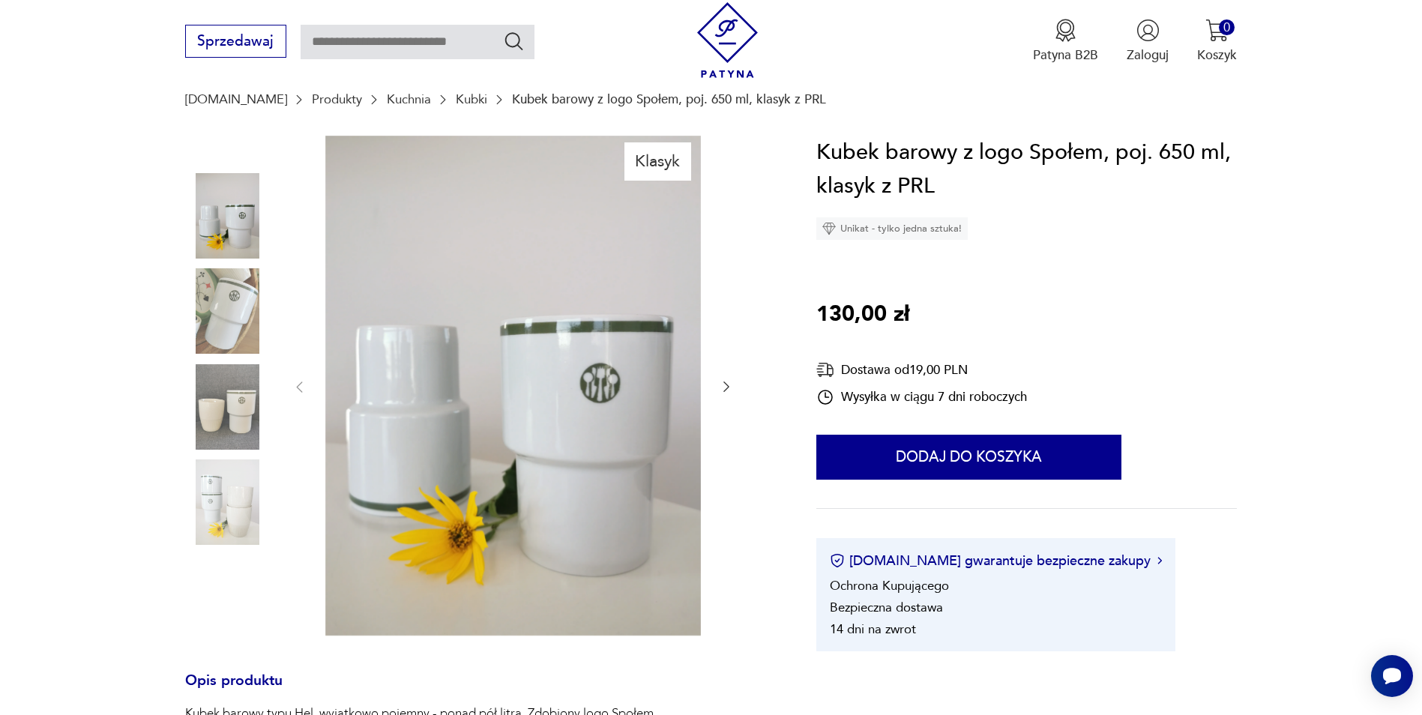
scroll to position [150, 0]
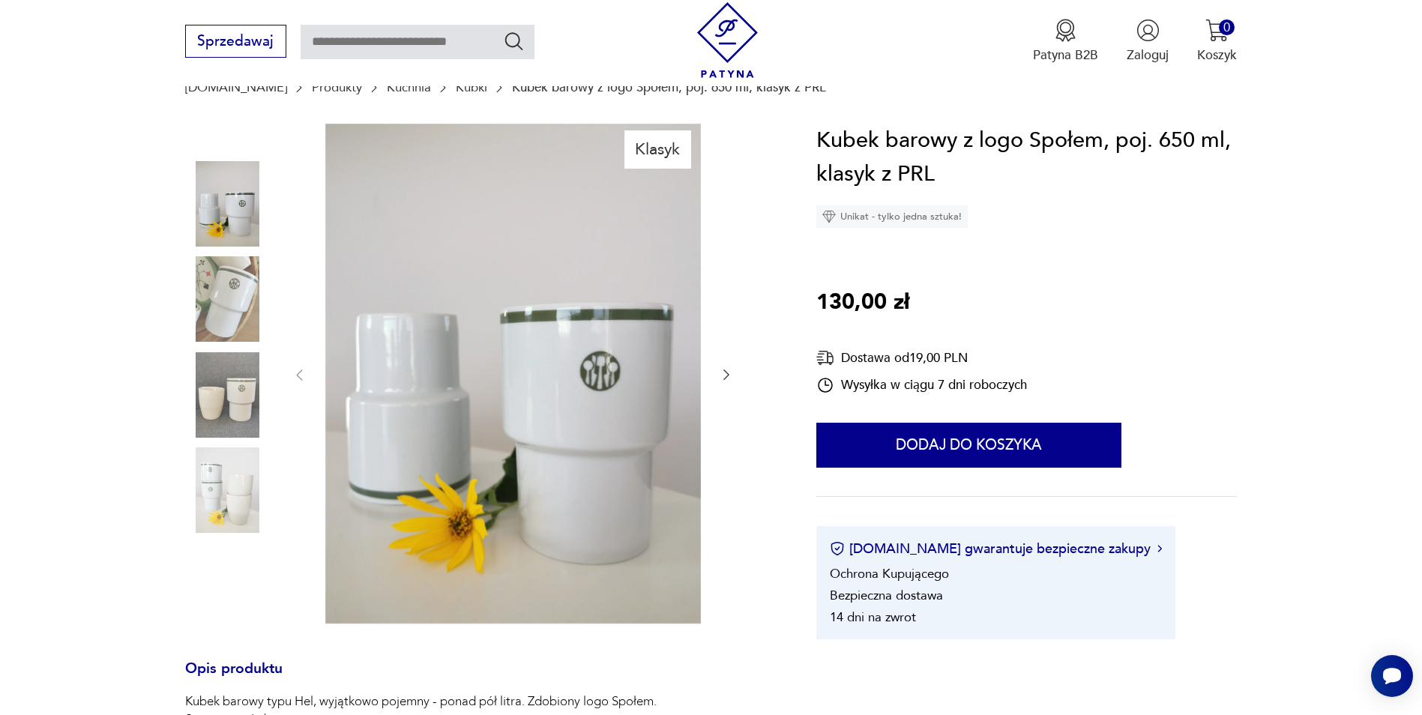
click at [246, 309] on img at bounding box center [227, 298] width 85 height 85
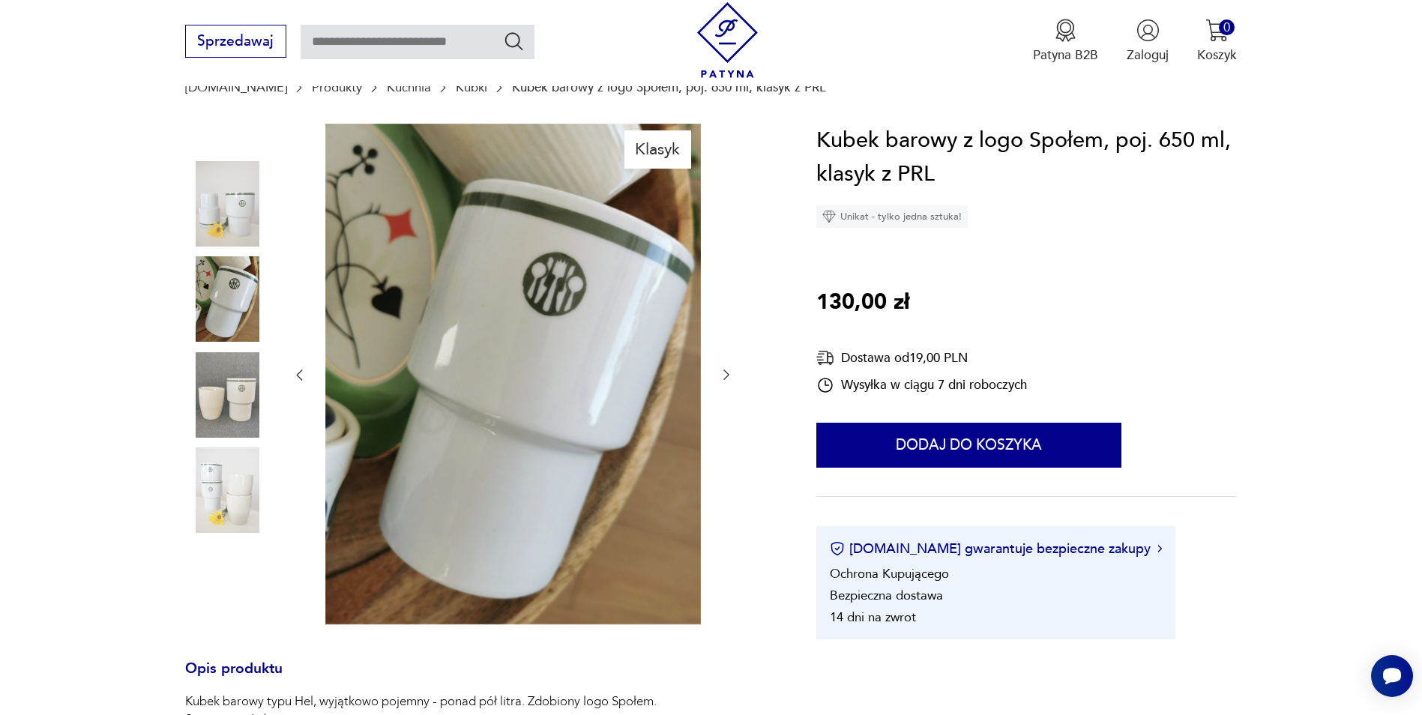
click at [235, 391] on img at bounding box center [227, 394] width 85 height 85
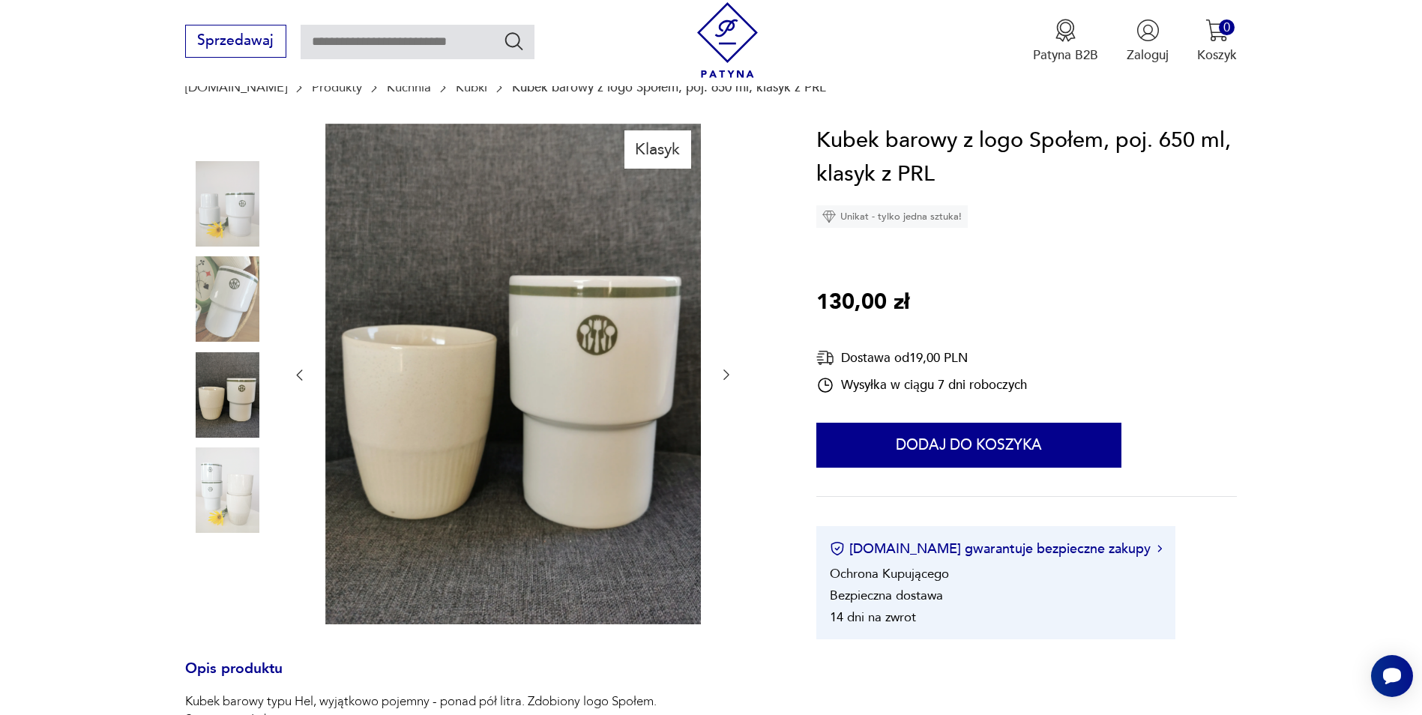
click at [242, 467] on img at bounding box center [227, 490] width 85 height 85
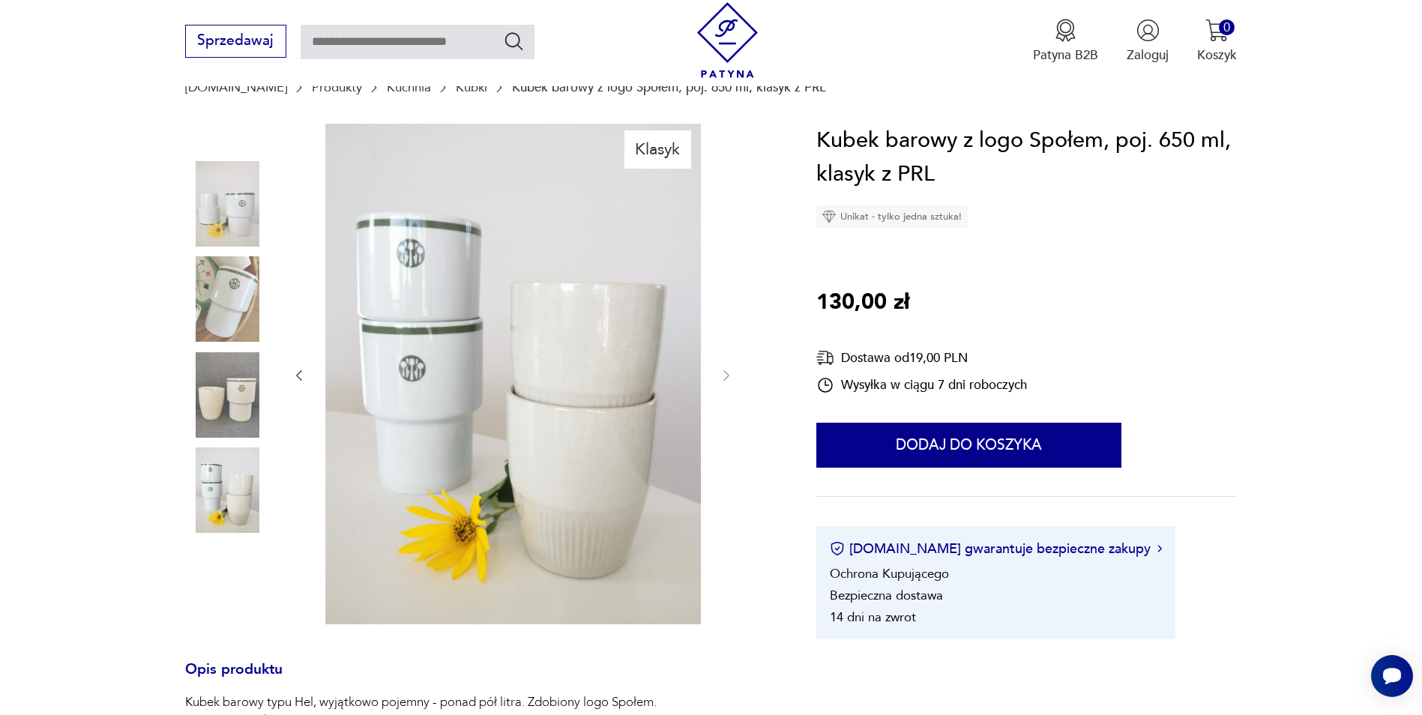
click at [199, 226] on img at bounding box center [227, 203] width 85 height 85
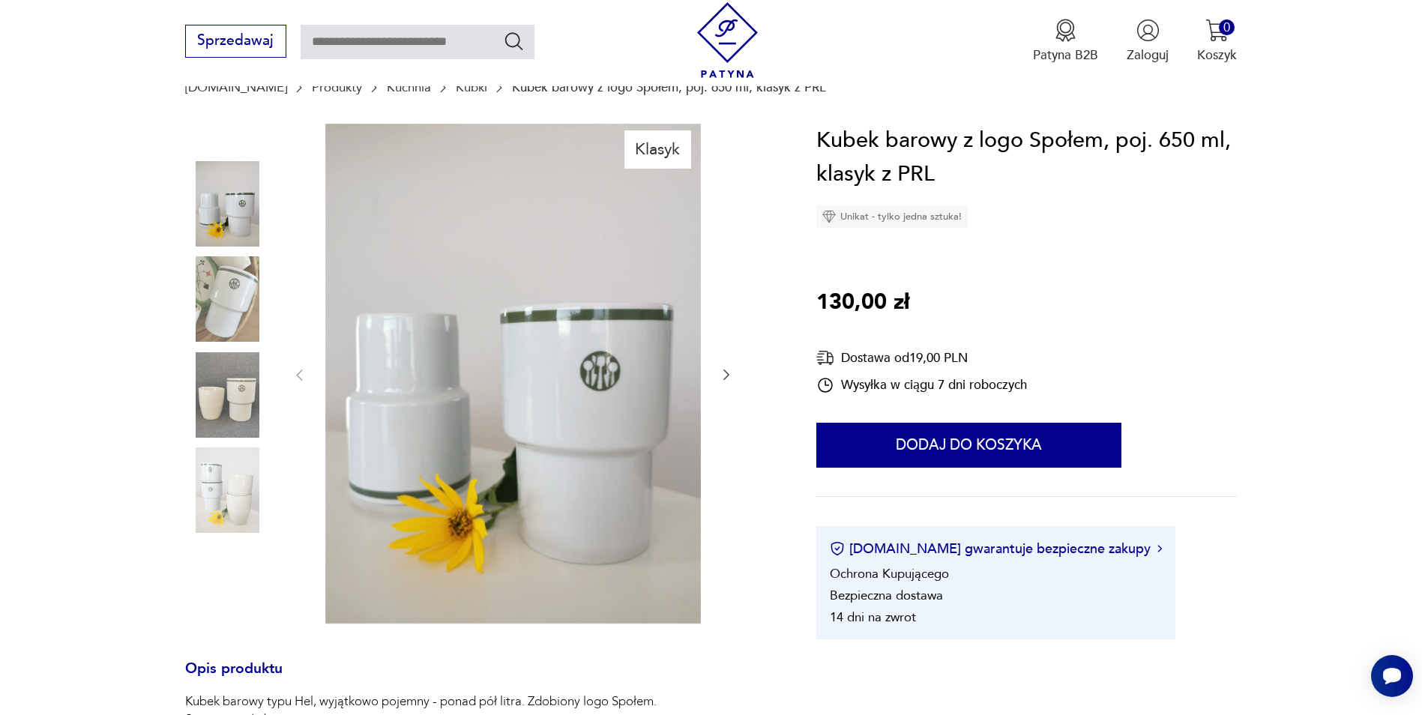
click at [722, 371] on icon "button" at bounding box center [726, 374] width 15 height 15
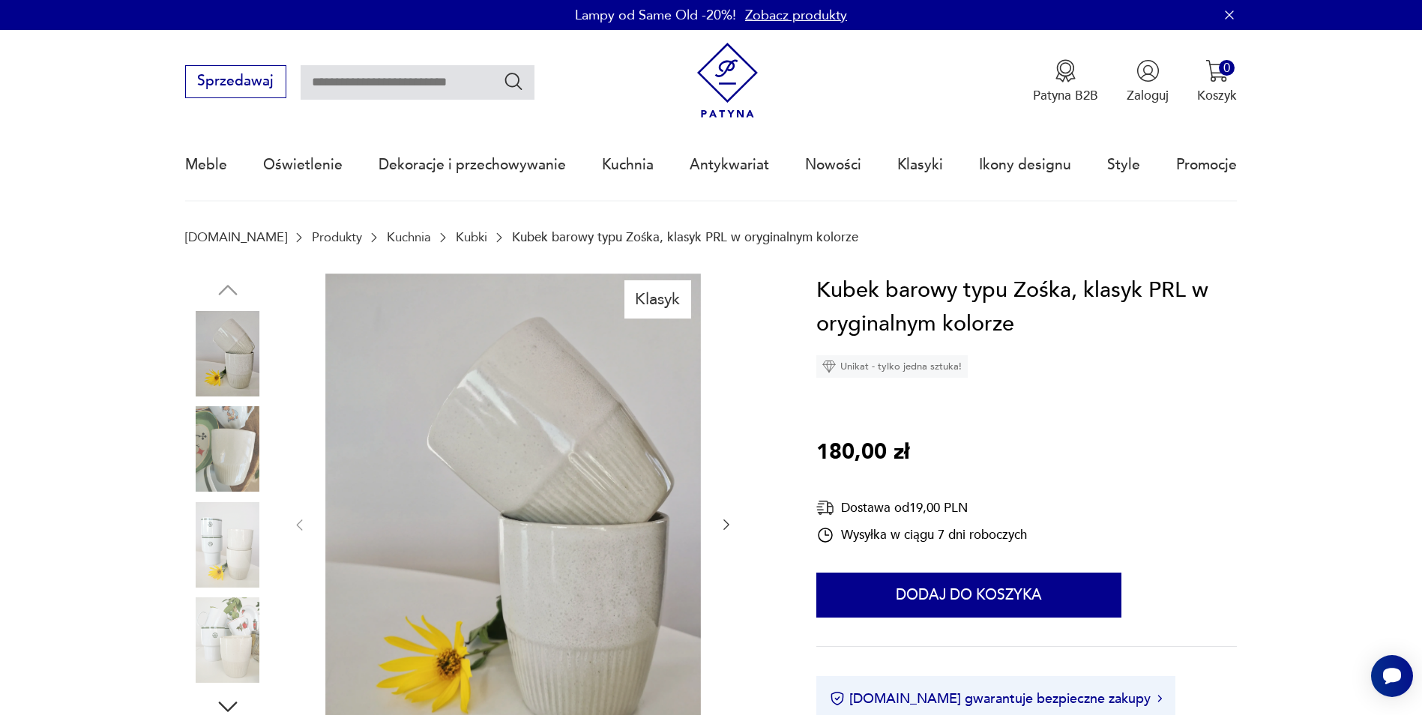
click at [224, 397] on div at bounding box center [227, 355] width 85 height 88
click at [251, 358] on img at bounding box center [227, 353] width 85 height 85
click at [224, 448] on img at bounding box center [227, 448] width 85 height 85
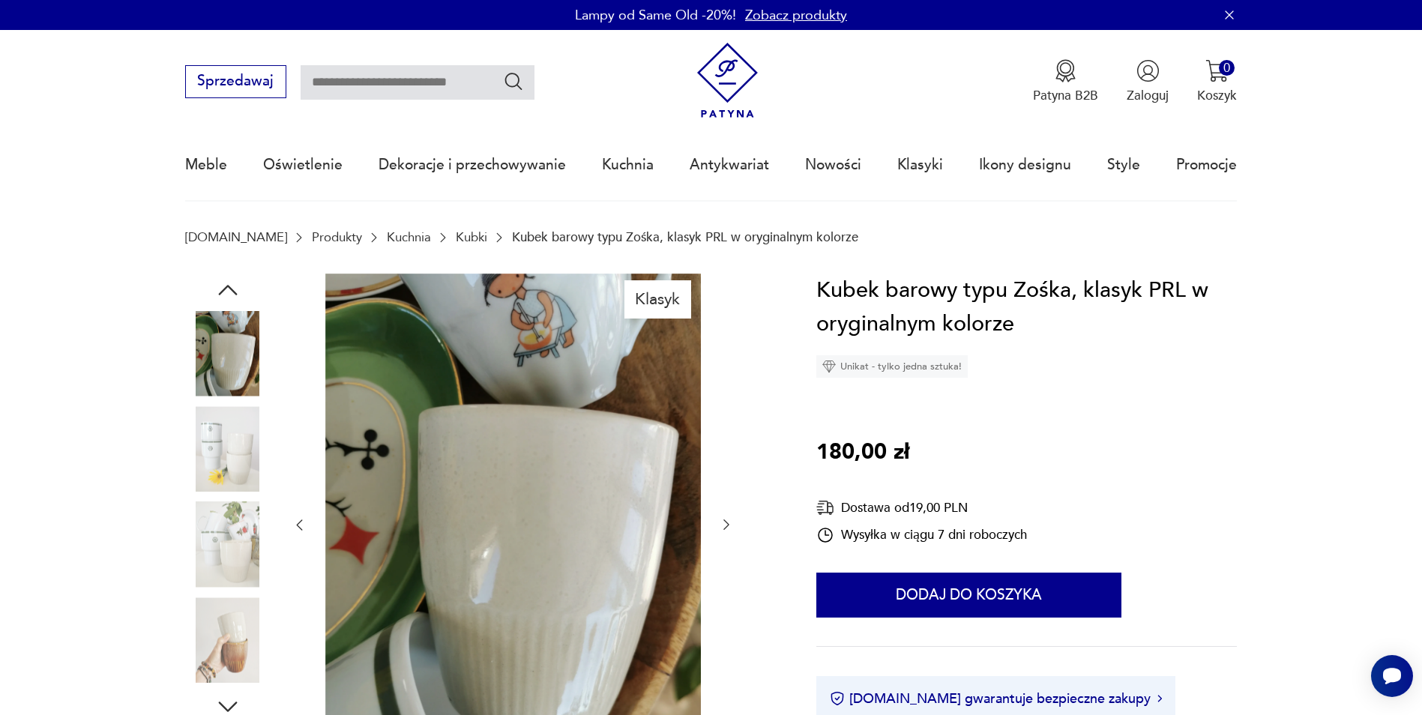
click at [218, 535] on img at bounding box center [227, 544] width 85 height 85
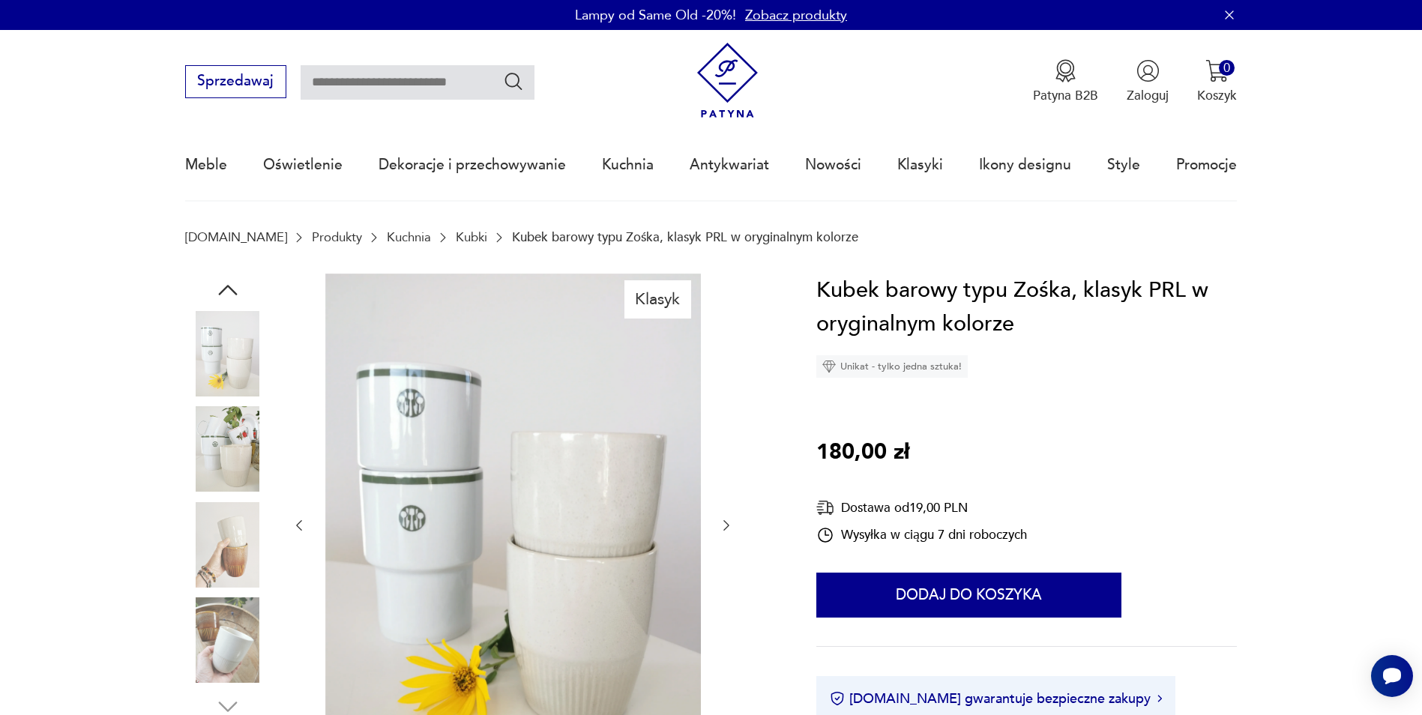
click at [222, 562] on img at bounding box center [227, 544] width 85 height 85
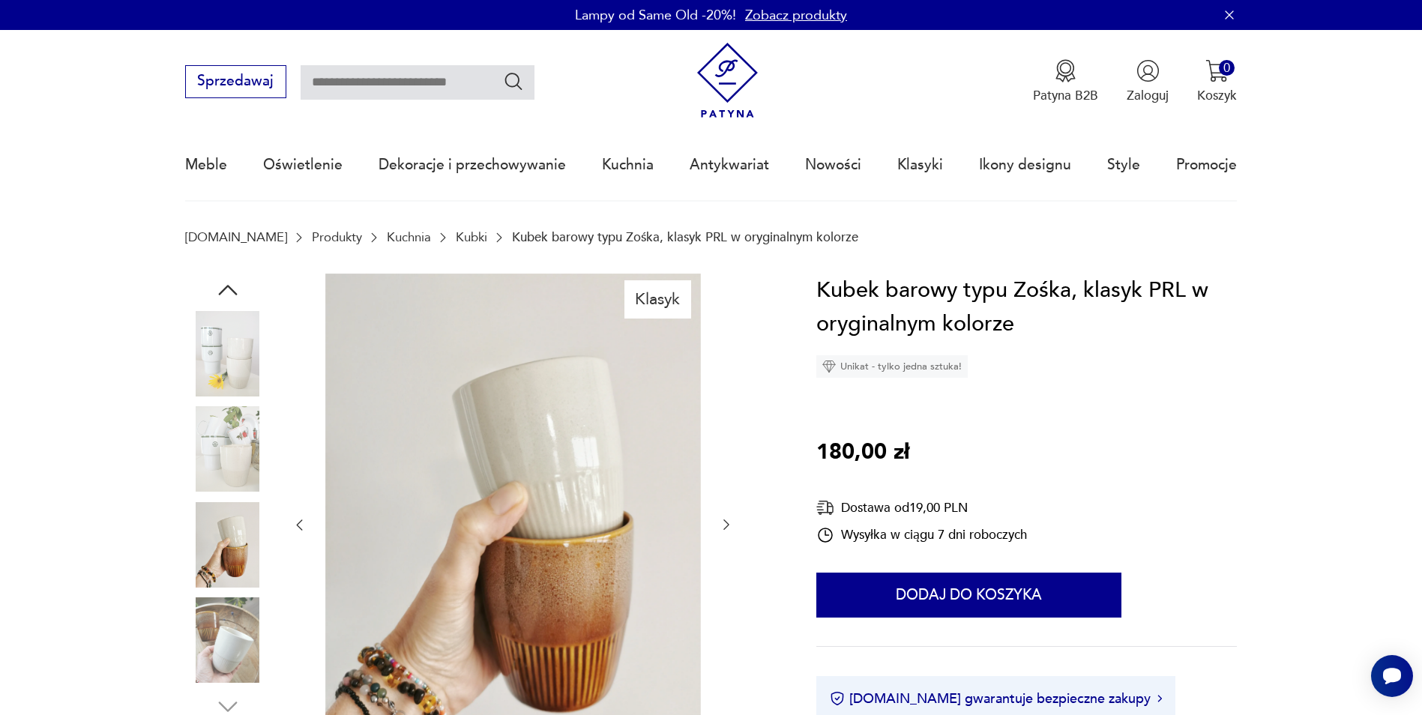
click at [235, 631] on img at bounding box center [227, 640] width 85 height 85
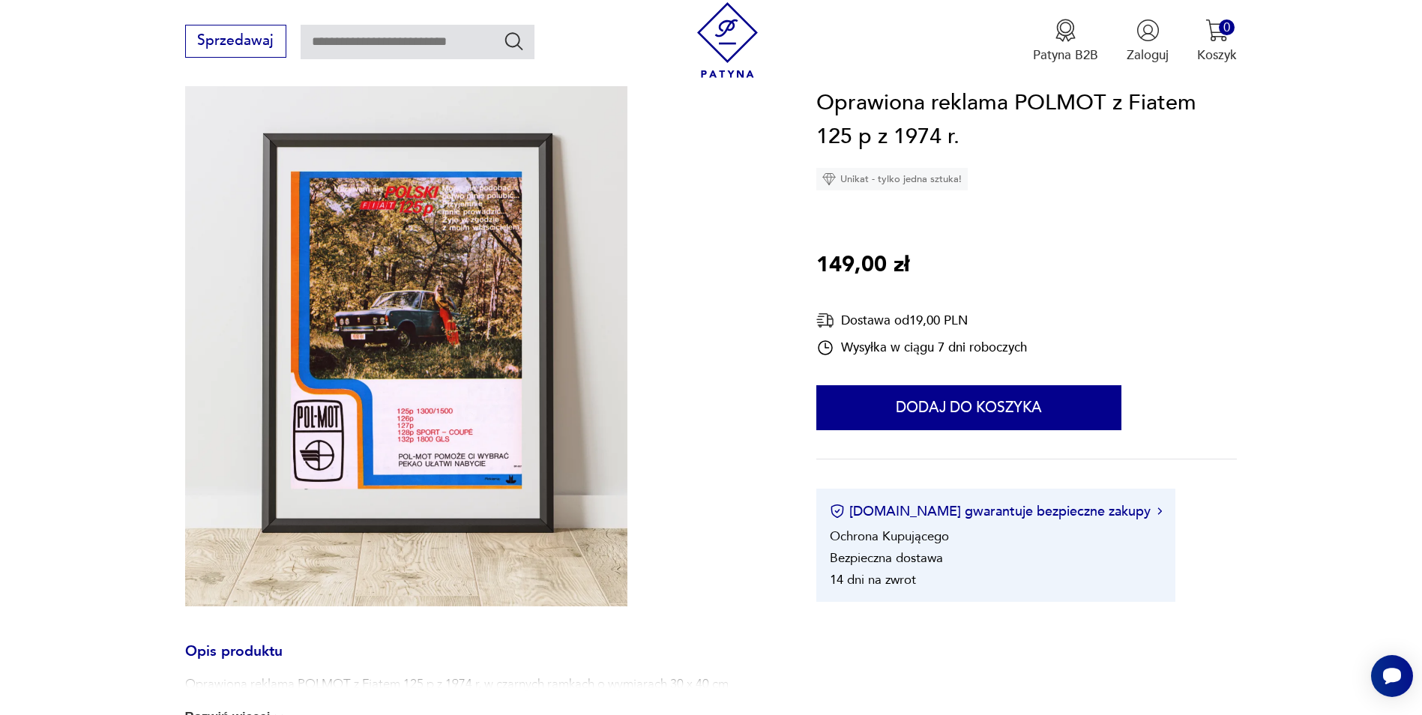
scroll to position [225, 0]
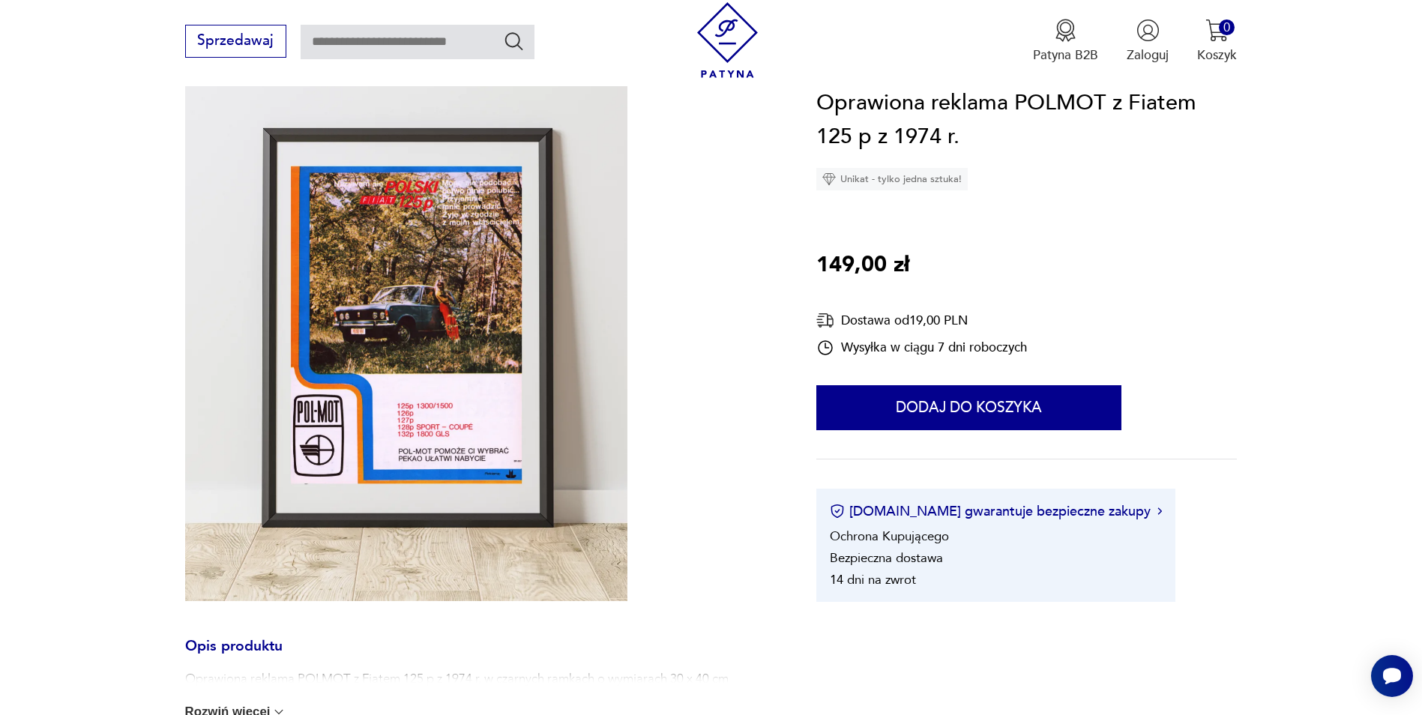
click at [441, 368] on img at bounding box center [406, 325] width 442 height 553
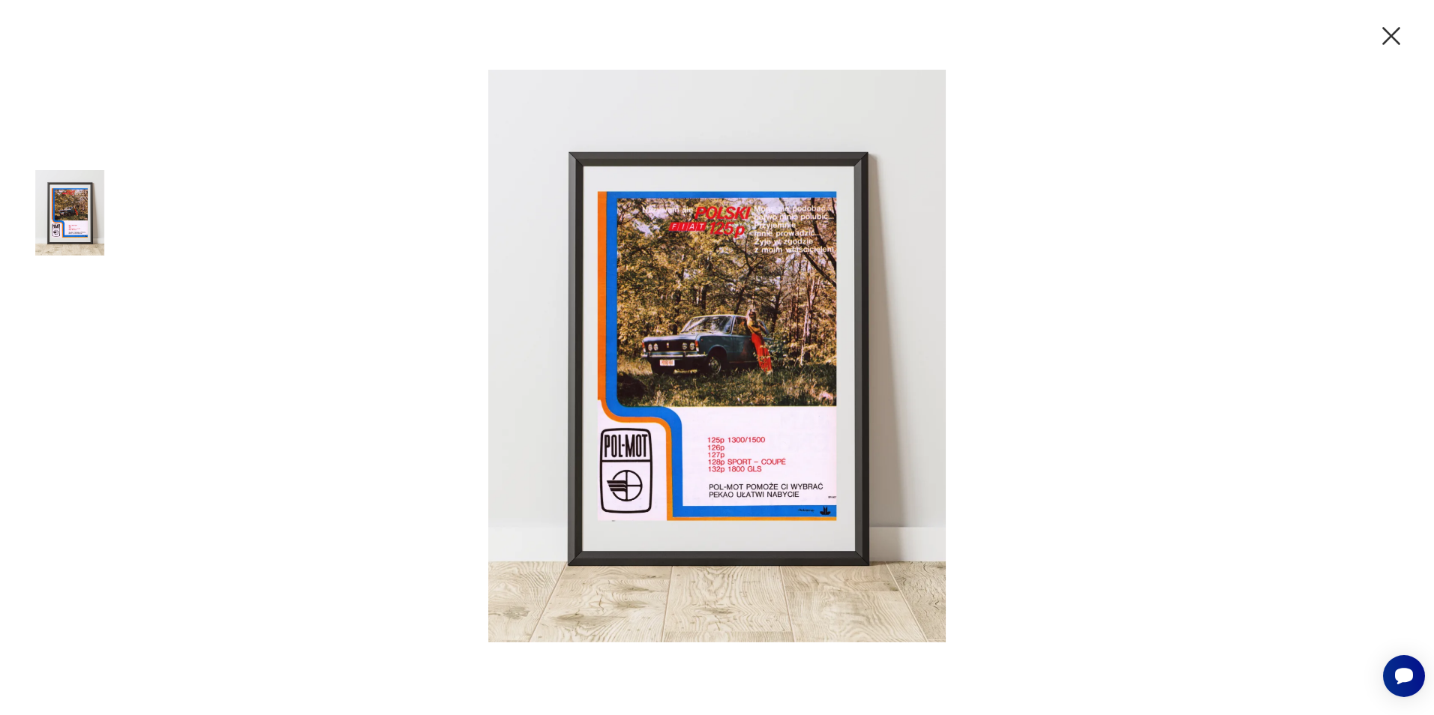
click at [734, 365] on img at bounding box center [717, 356] width 600 height 572
click at [1390, 36] on icon "button" at bounding box center [1391, 36] width 18 height 18
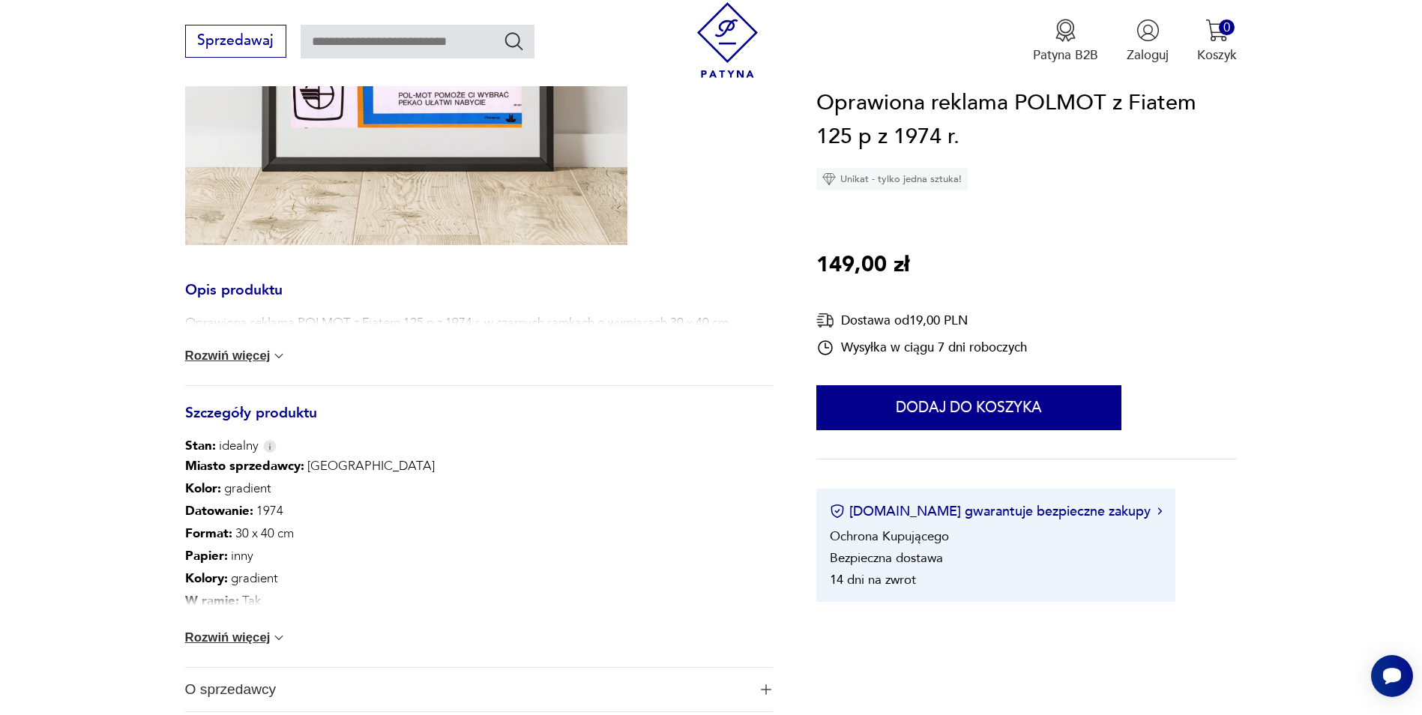
scroll to position [600, 0]
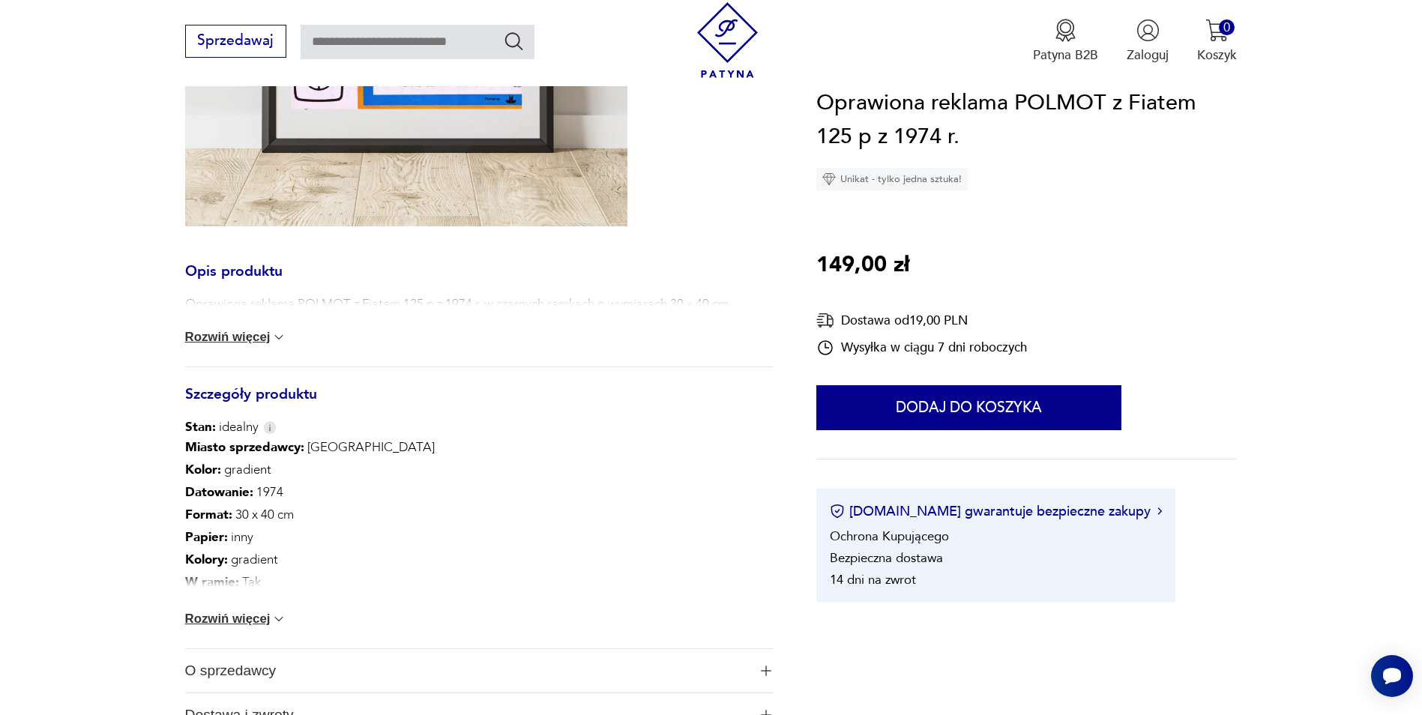
click at [246, 338] on button "Rozwiń więcej" at bounding box center [236, 337] width 102 height 15
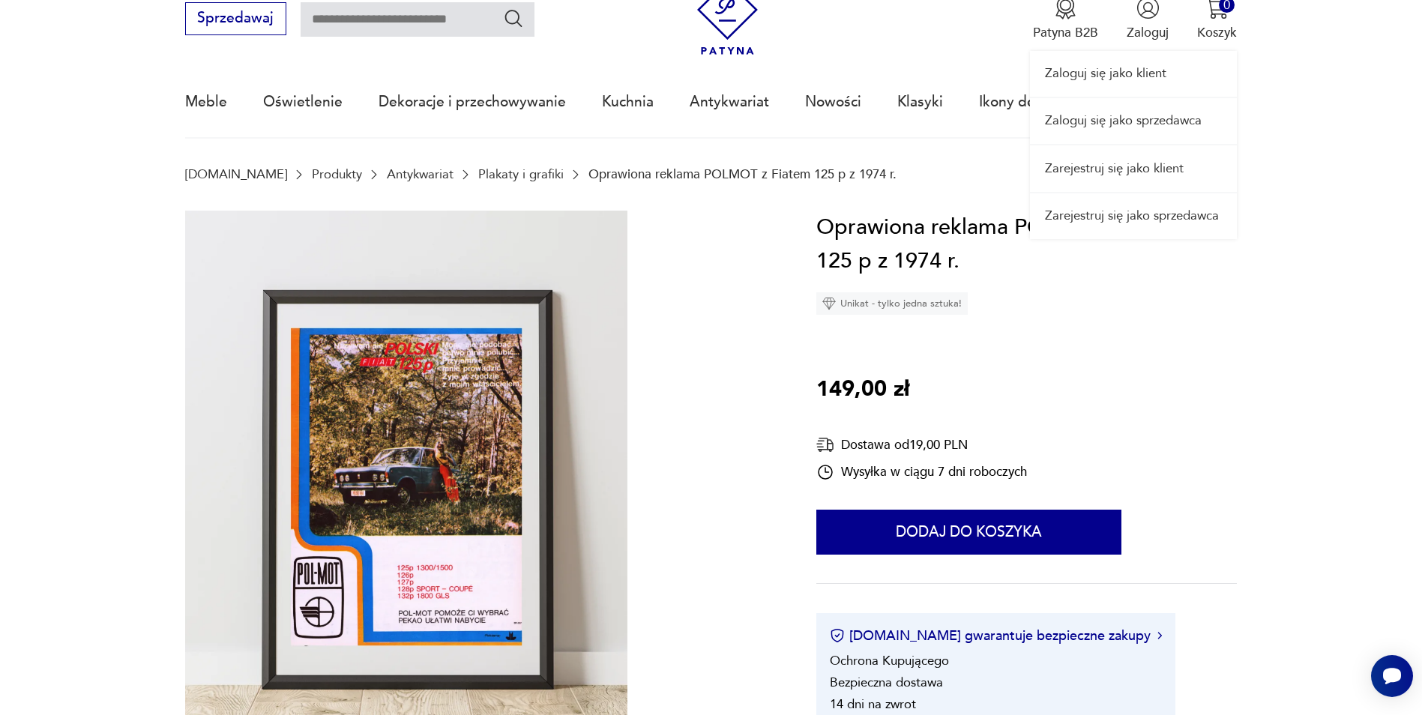
scroll to position [150, 0]
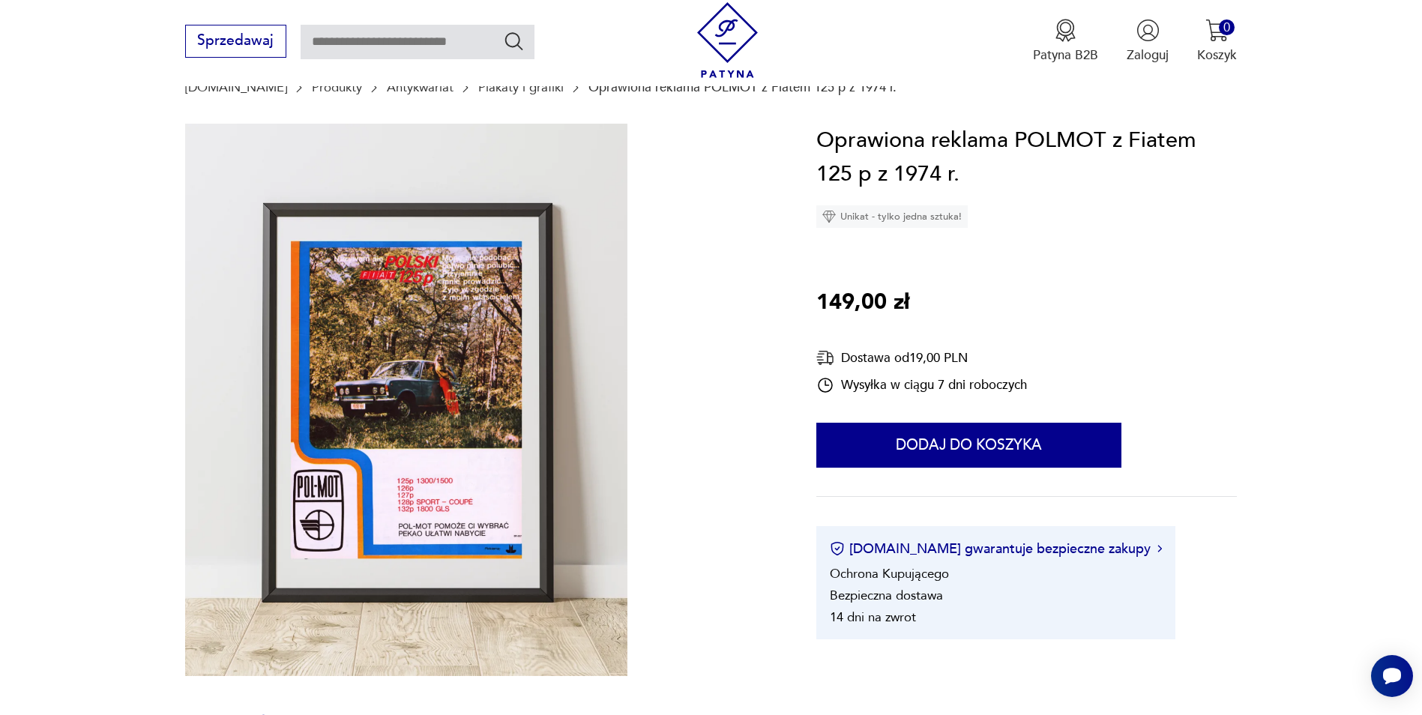
click at [345, 436] on img at bounding box center [406, 400] width 442 height 553
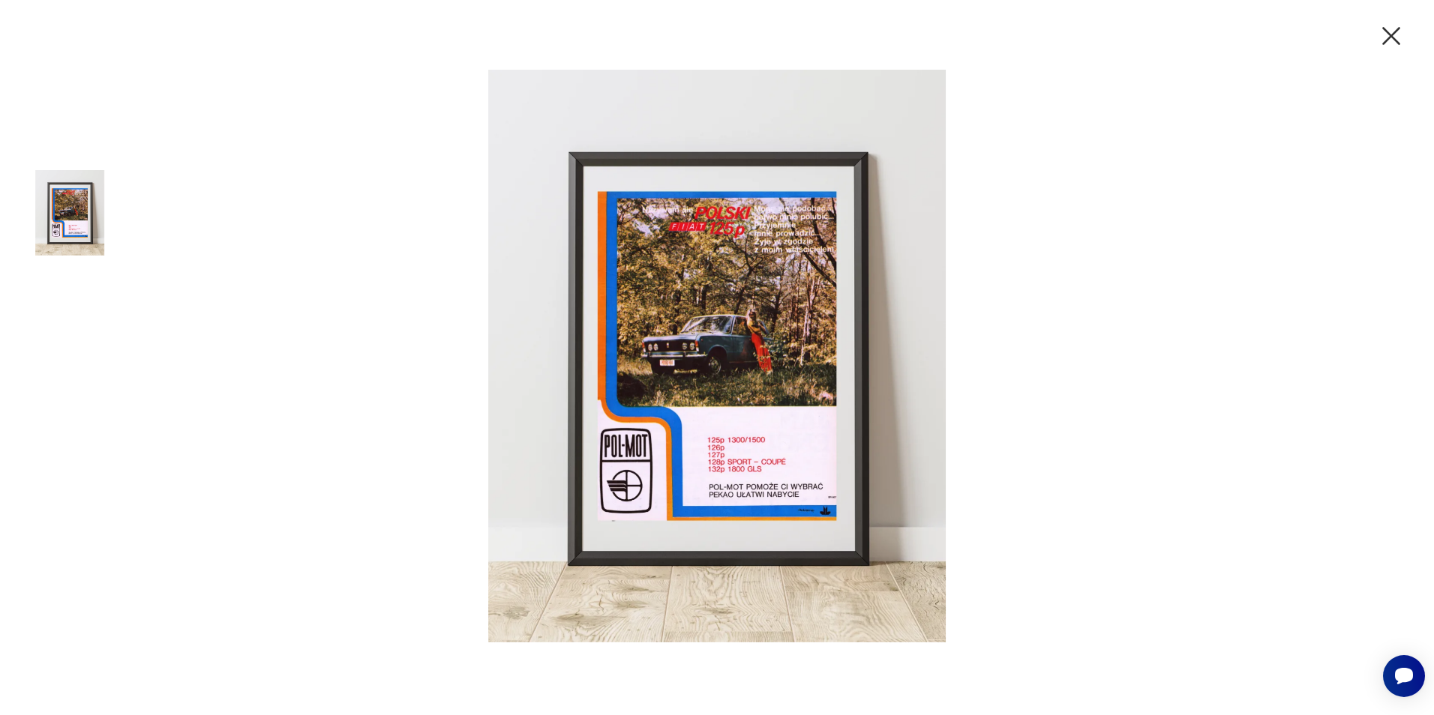
click at [1393, 37] on icon "button" at bounding box center [1391, 36] width 18 height 18
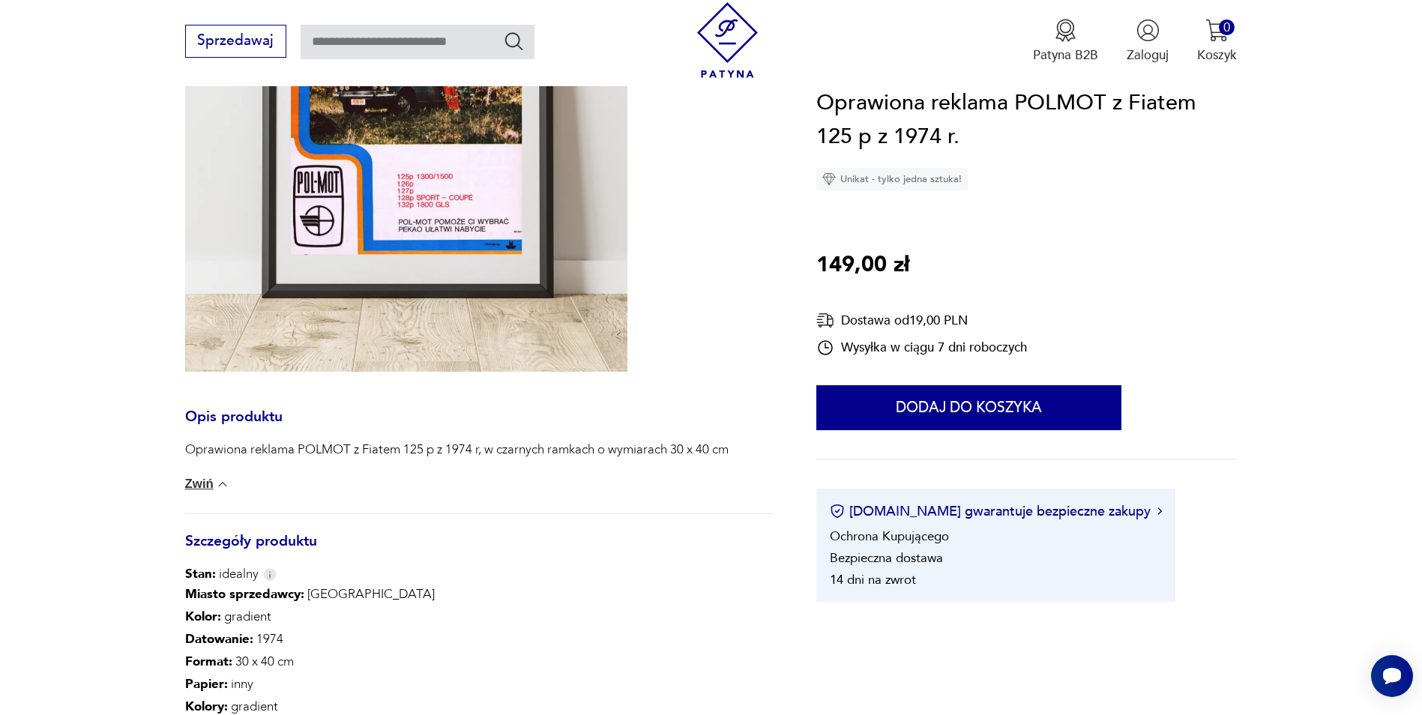
scroll to position [525, 0]
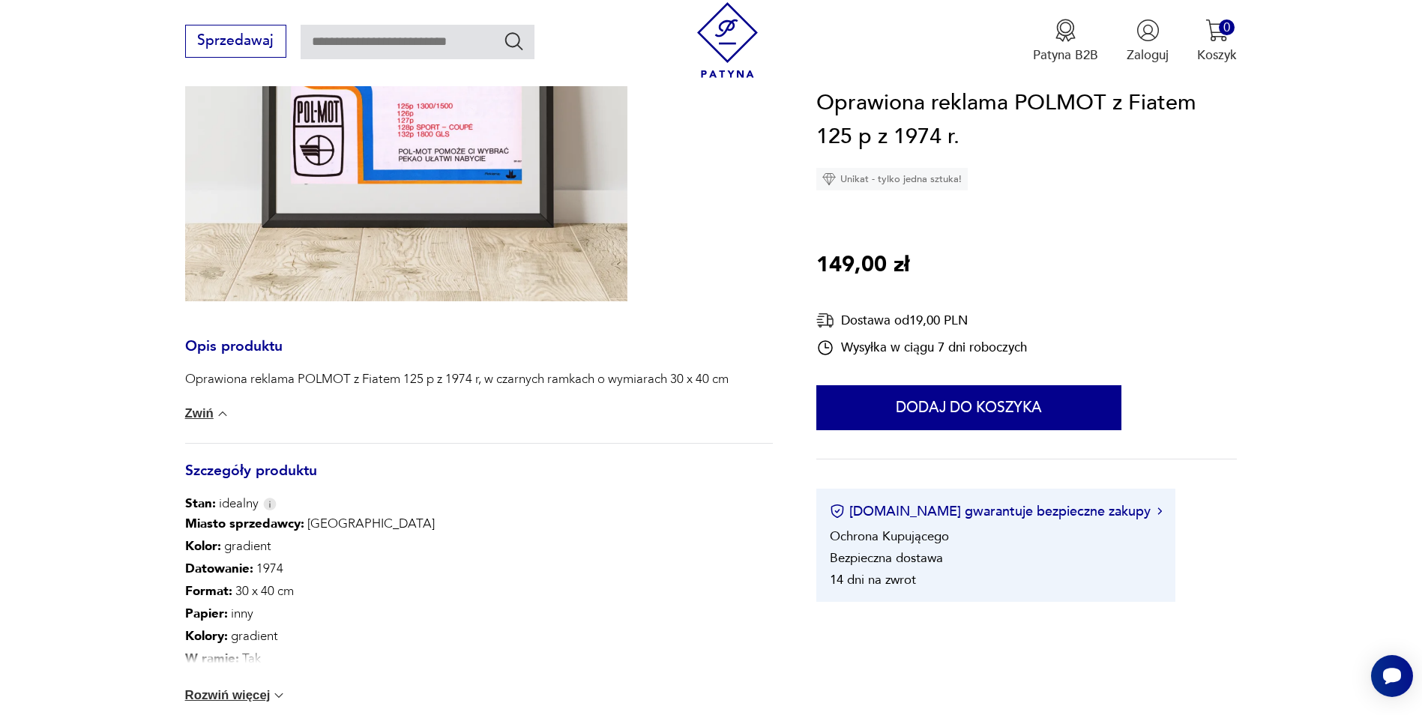
click at [214, 409] on button "Zwiń" at bounding box center [207, 413] width 45 height 15
click at [214, 409] on button "Rozwiń więcej" at bounding box center [236, 412] width 102 height 15
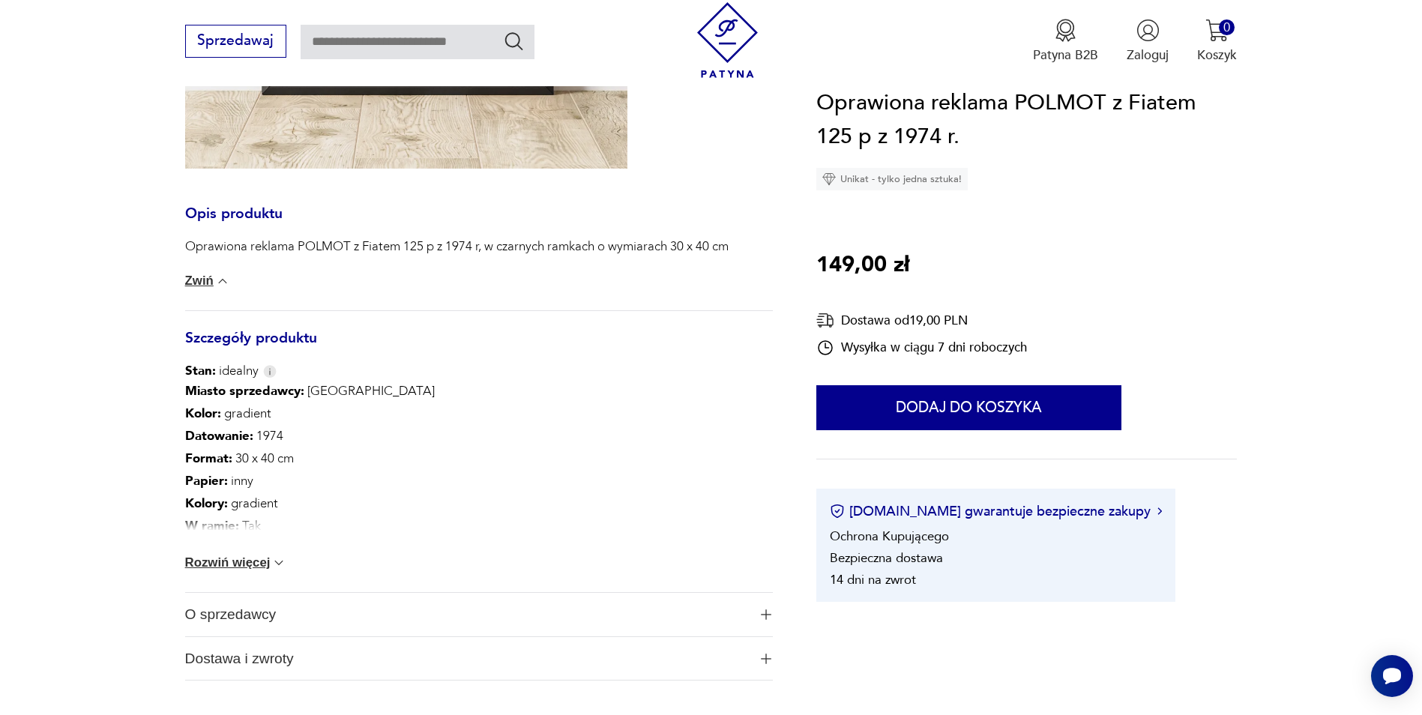
scroll to position [675, 0]
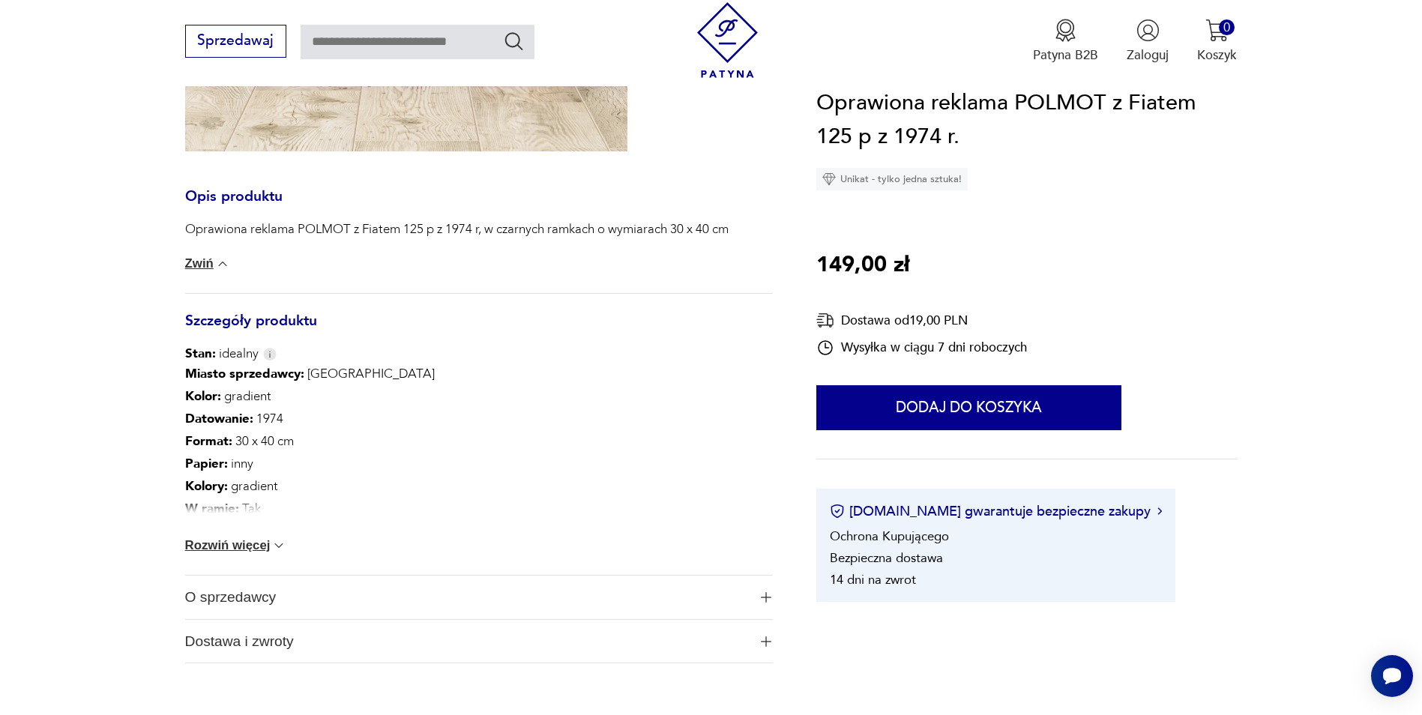
click at [226, 549] on button "Rozwiń więcej" at bounding box center [236, 545] width 102 height 15
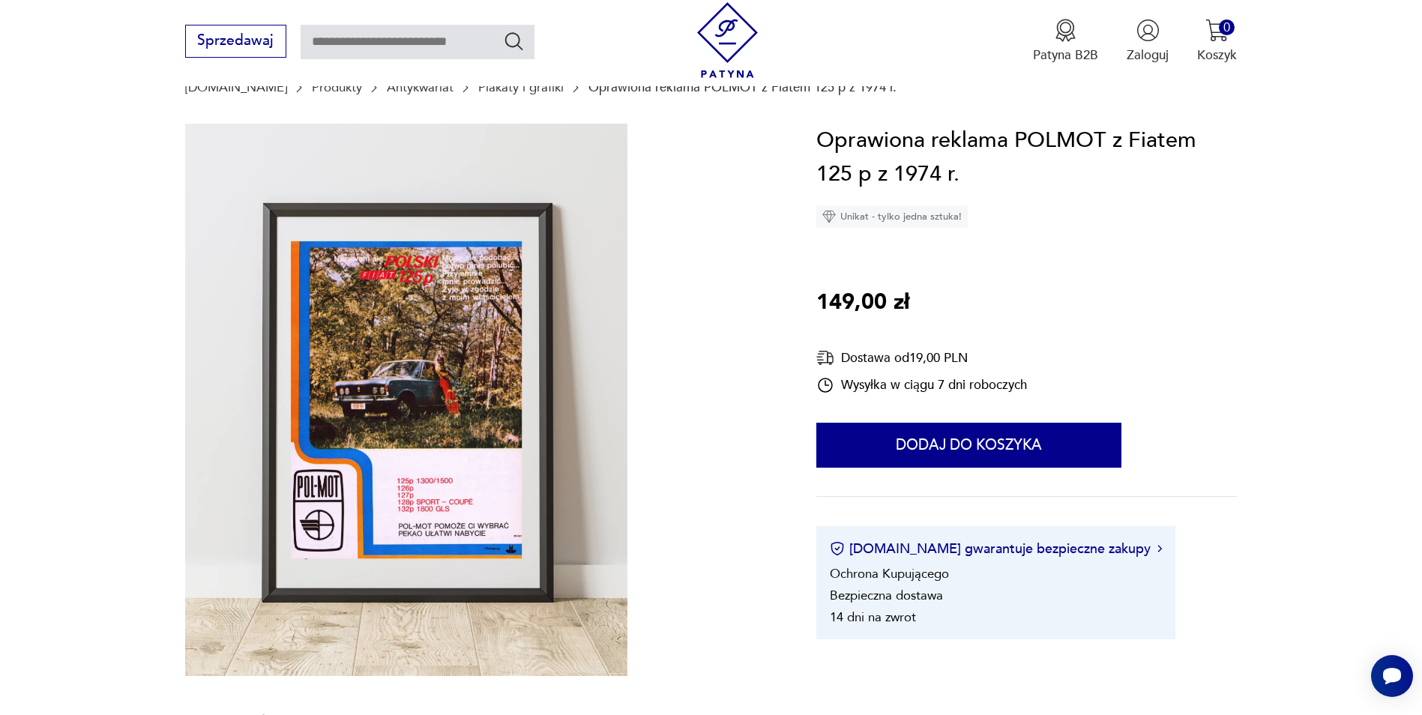
scroll to position [225, 0]
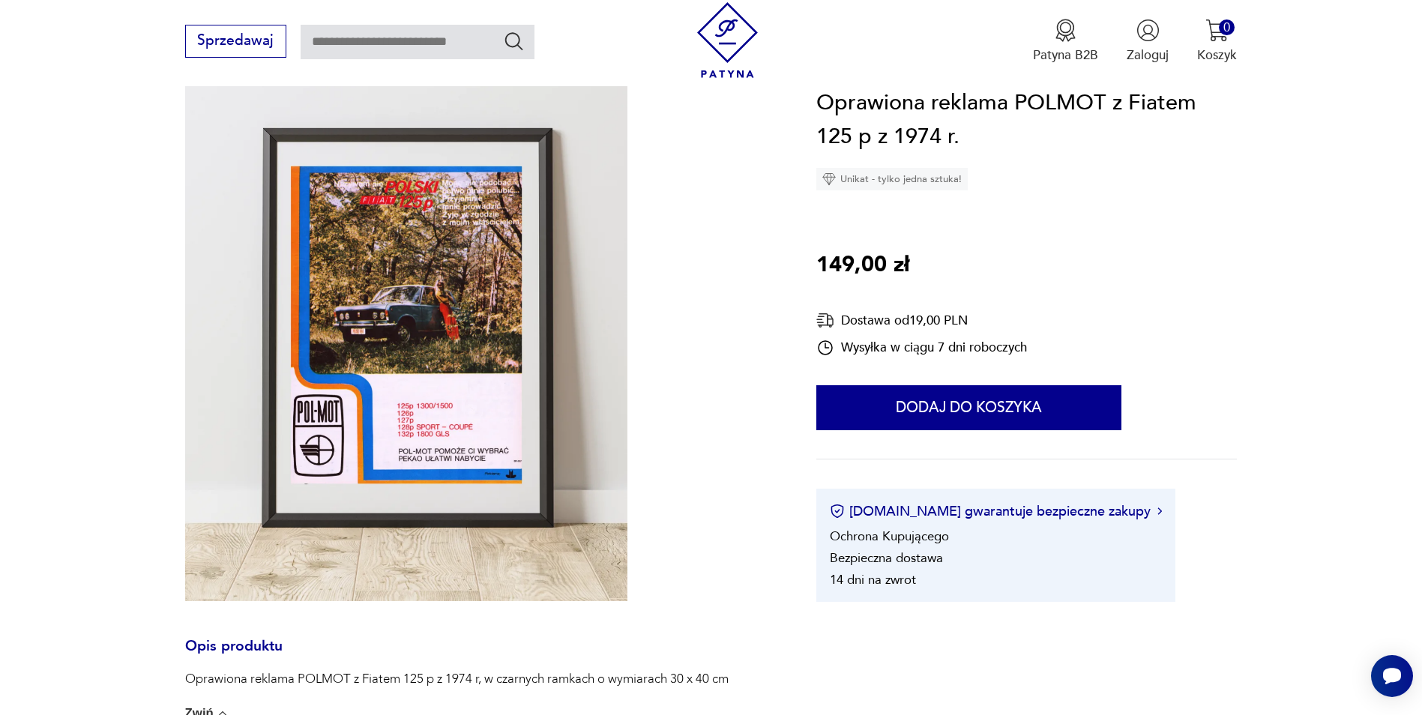
click at [476, 205] on img at bounding box center [406, 325] width 442 height 553
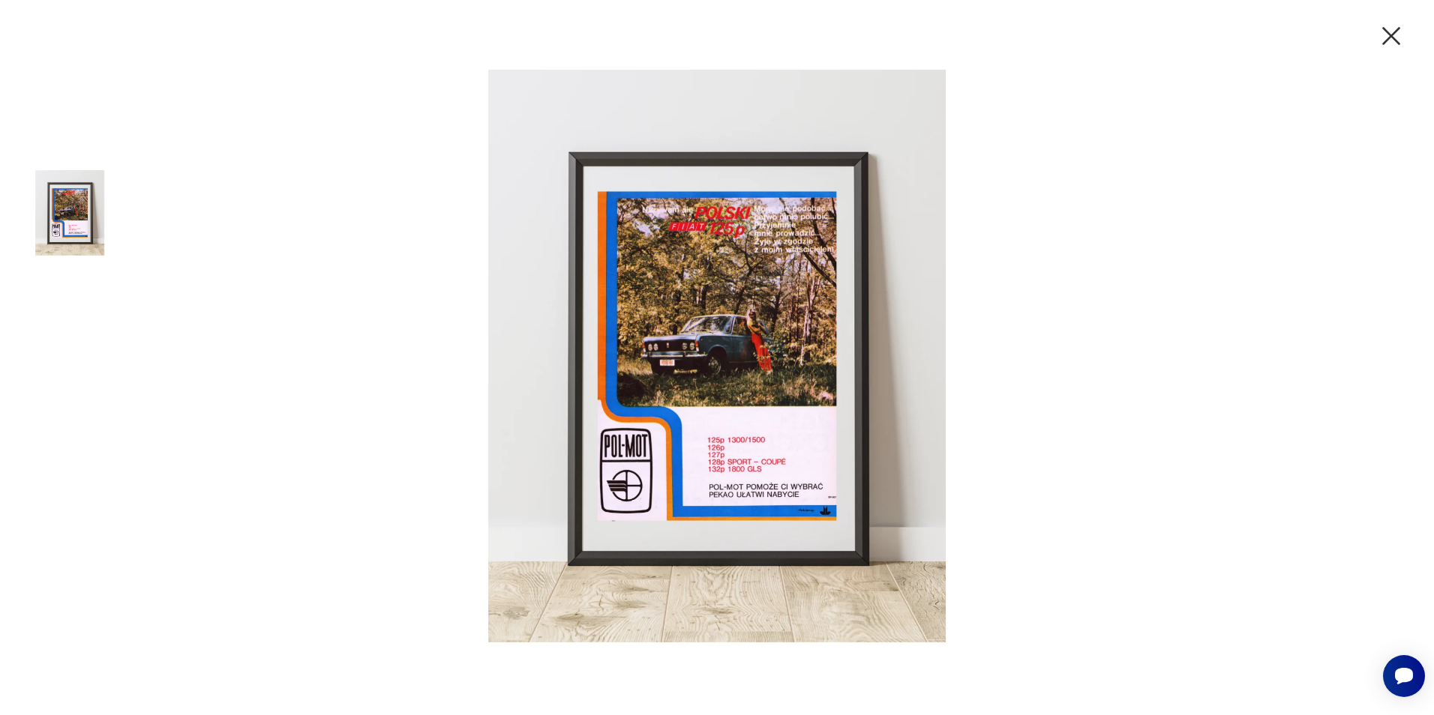
click at [768, 228] on img at bounding box center [717, 356] width 600 height 572
click at [779, 217] on img at bounding box center [717, 356] width 600 height 572
click at [1401, 42] on icon "button" at bounding box center [1390, 35] width 31 height 31
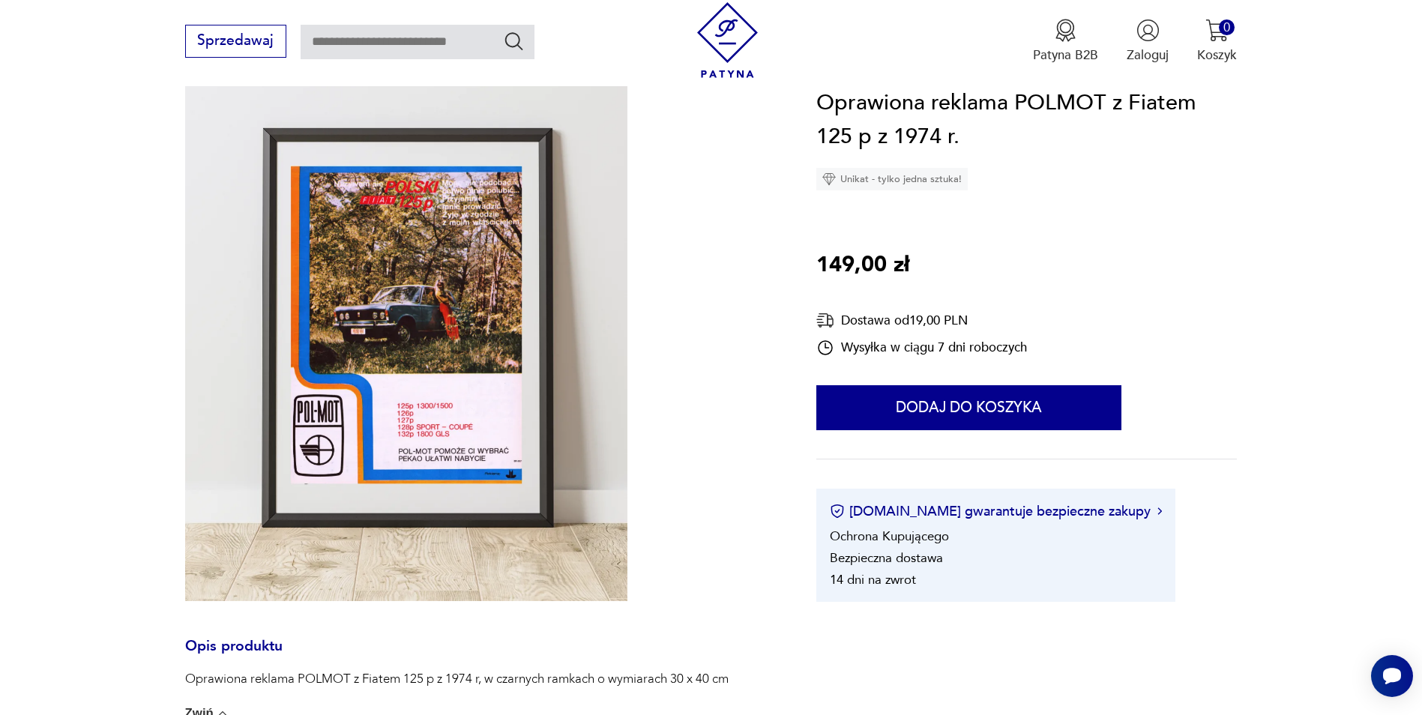
drag, startPoint x: 404, startPoint y: 6, endPoint x: 1305, endPoint y: 403, distance: 985.0
click at [1305, 403] on section "Opis produktu Oprawiona reklama POLMOT z Fiatem 125 p z 1974 r, w czarnych ramk…" at bounding box center [711, 648] width 1422 height 1198
click at [1239, 385] on section "Opis produktu Oprawiona reklama POLMOT z Fiatem 125 p z 1974 r, w czarnych ramk…" at bounding box center [711, 648] width 1422 height 1198
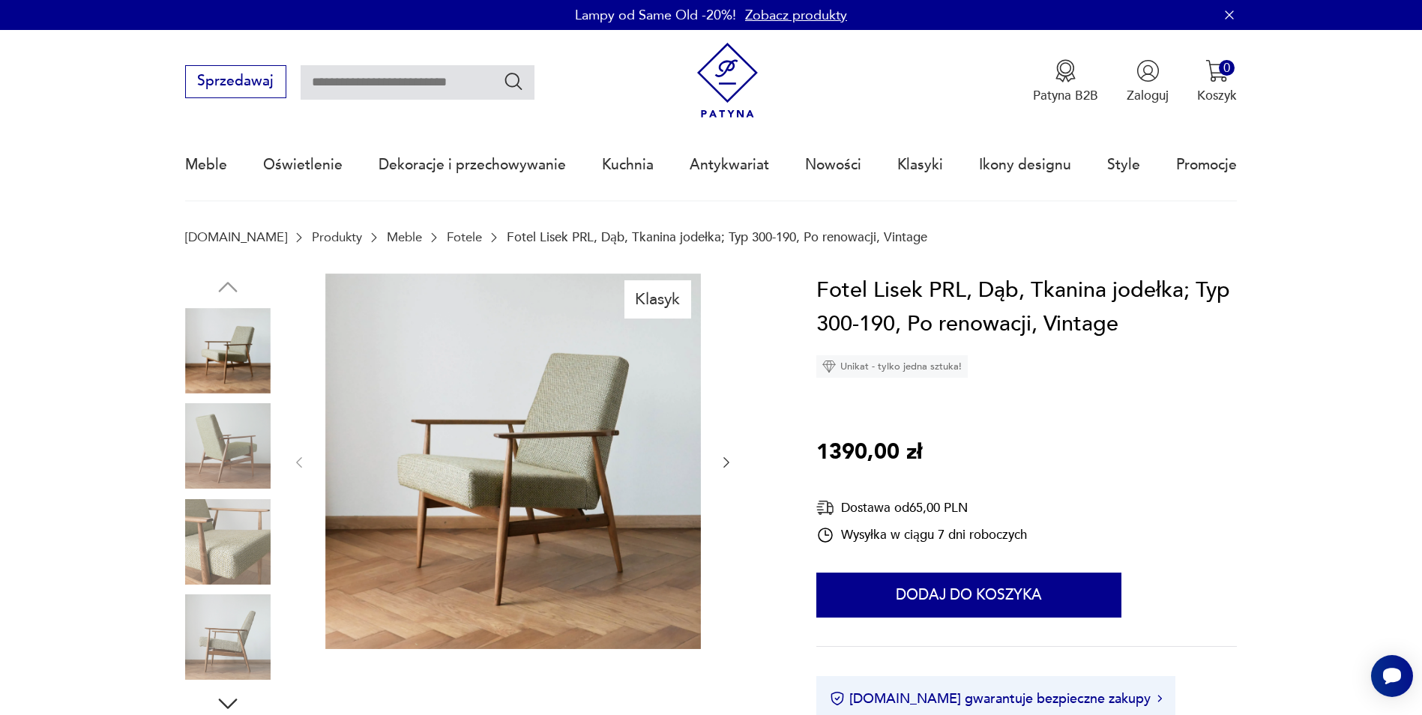
click at [241, 467] on img at bounding box center [227, 445] width 85 height 85
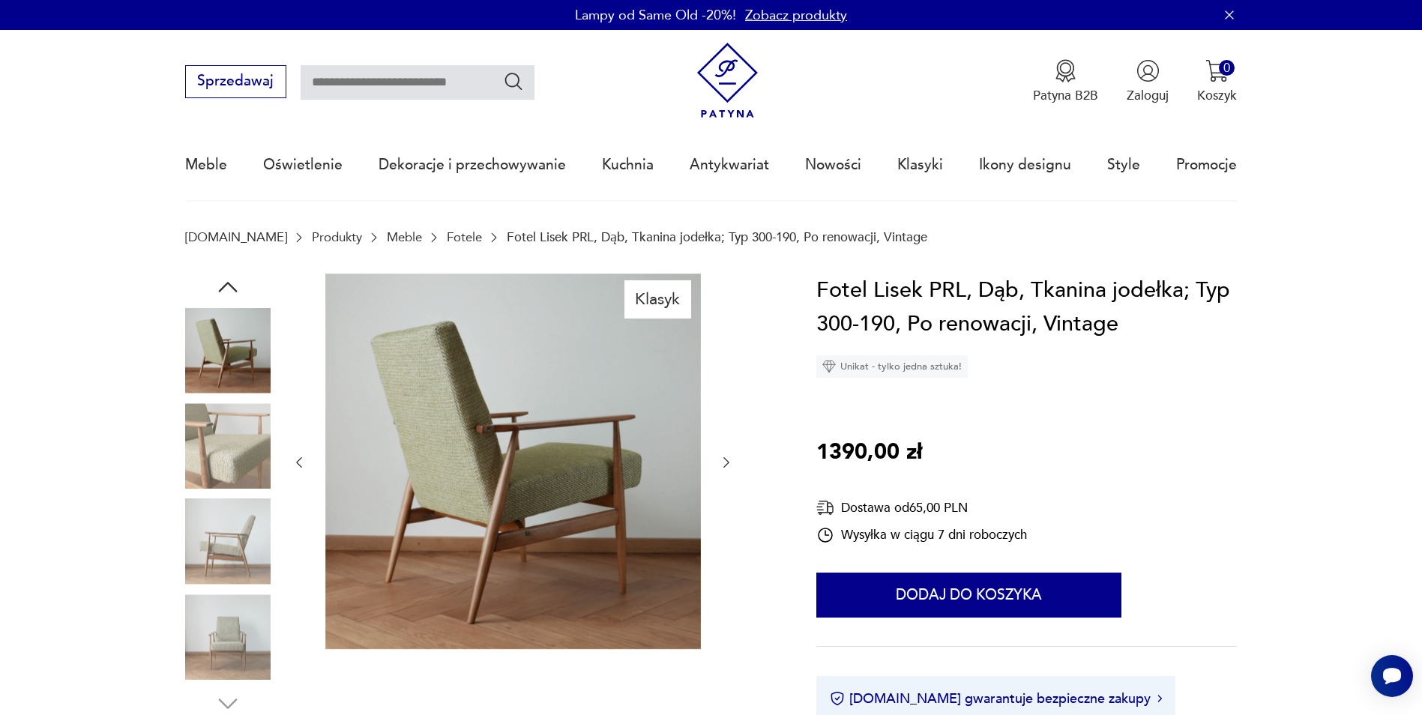
click at [237, 482] on img at bounding box center [227, 445] width 85 height 85
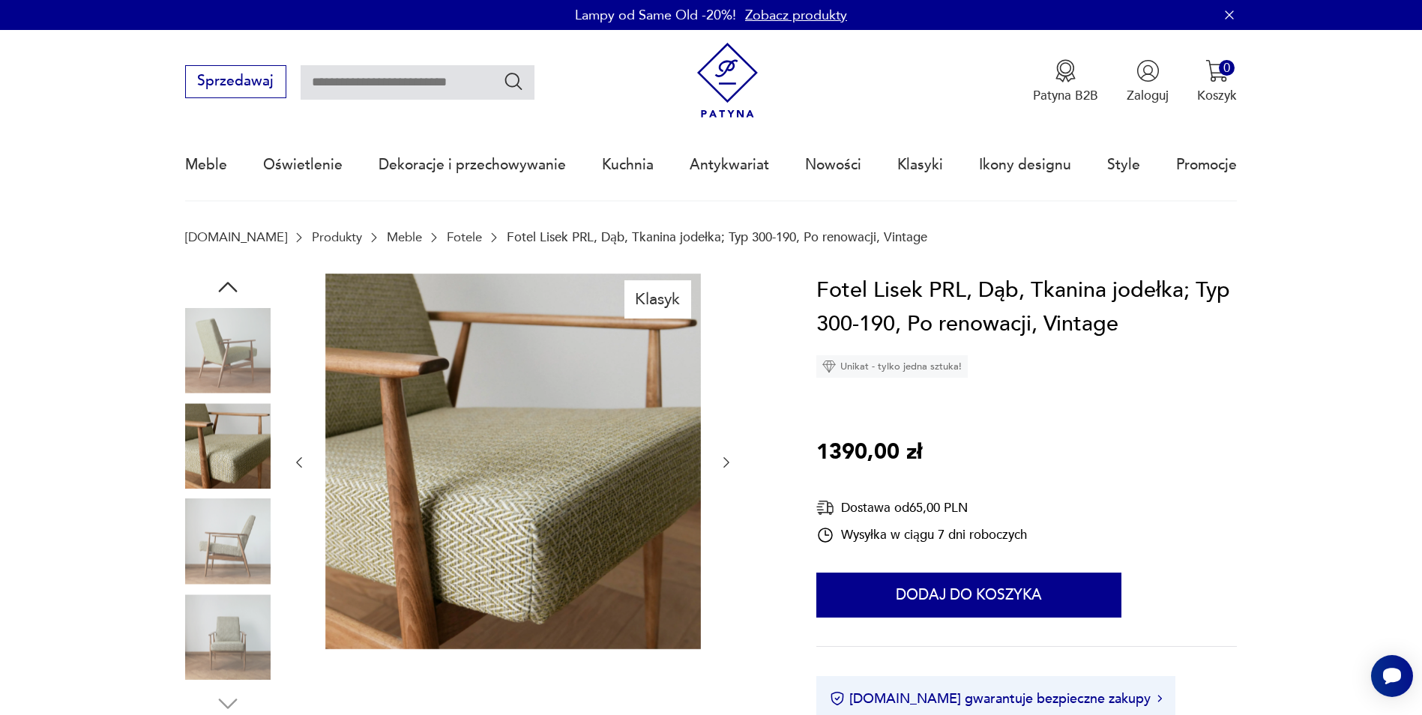
click at [222, 503] on img at bounding box center [227, 541] width 85 height 85
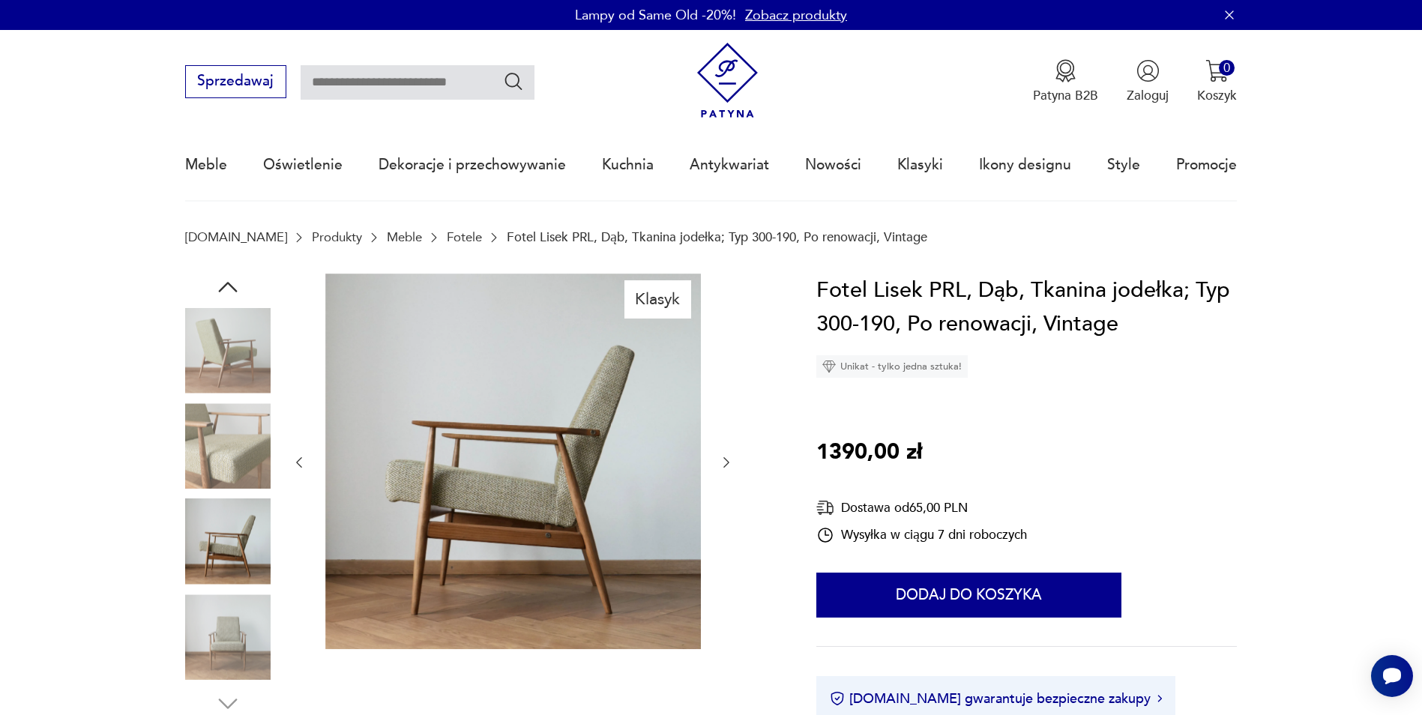
click at [256, 617] on img at bounding box center [227, 637] width 85 height 85
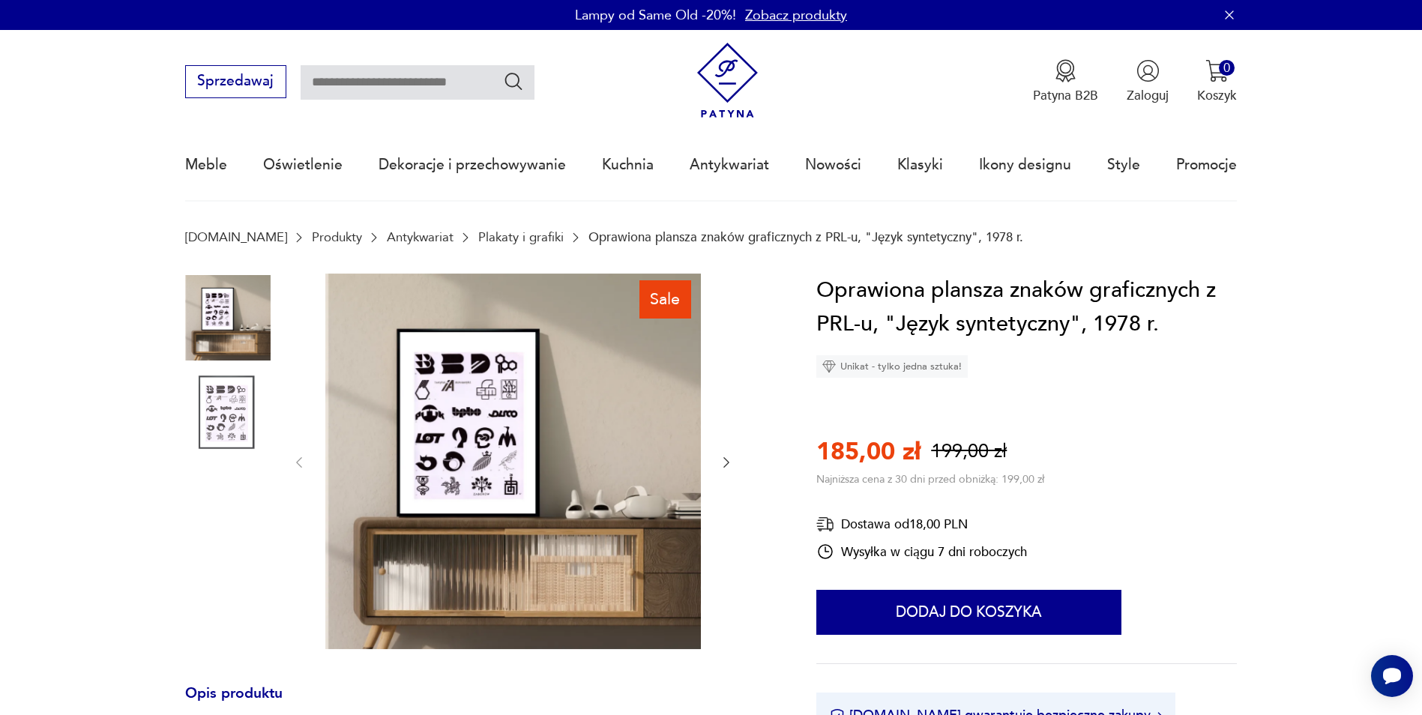
click at [238, 400] on img at bounding box center [227, 413] width 85 height 85
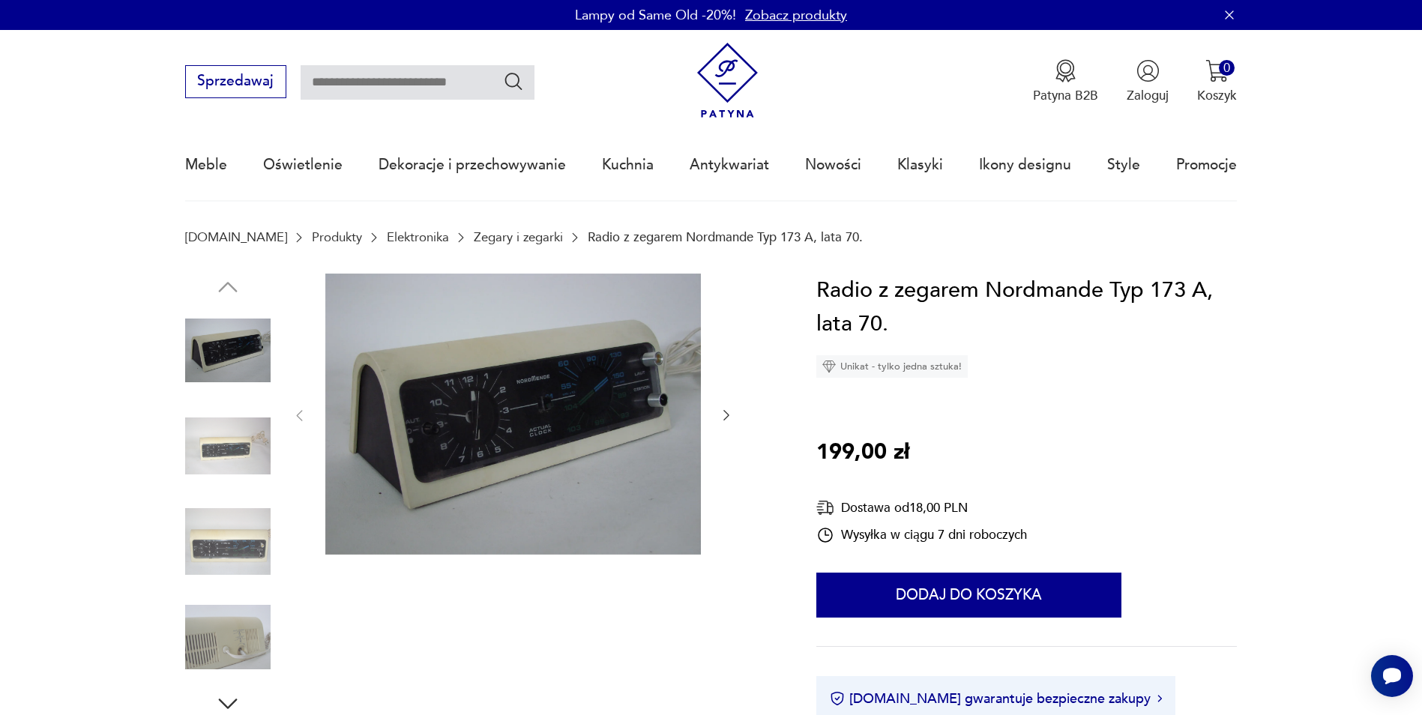
click at [241, 437] on img at bounding box center [227, 445] width 85 height 85
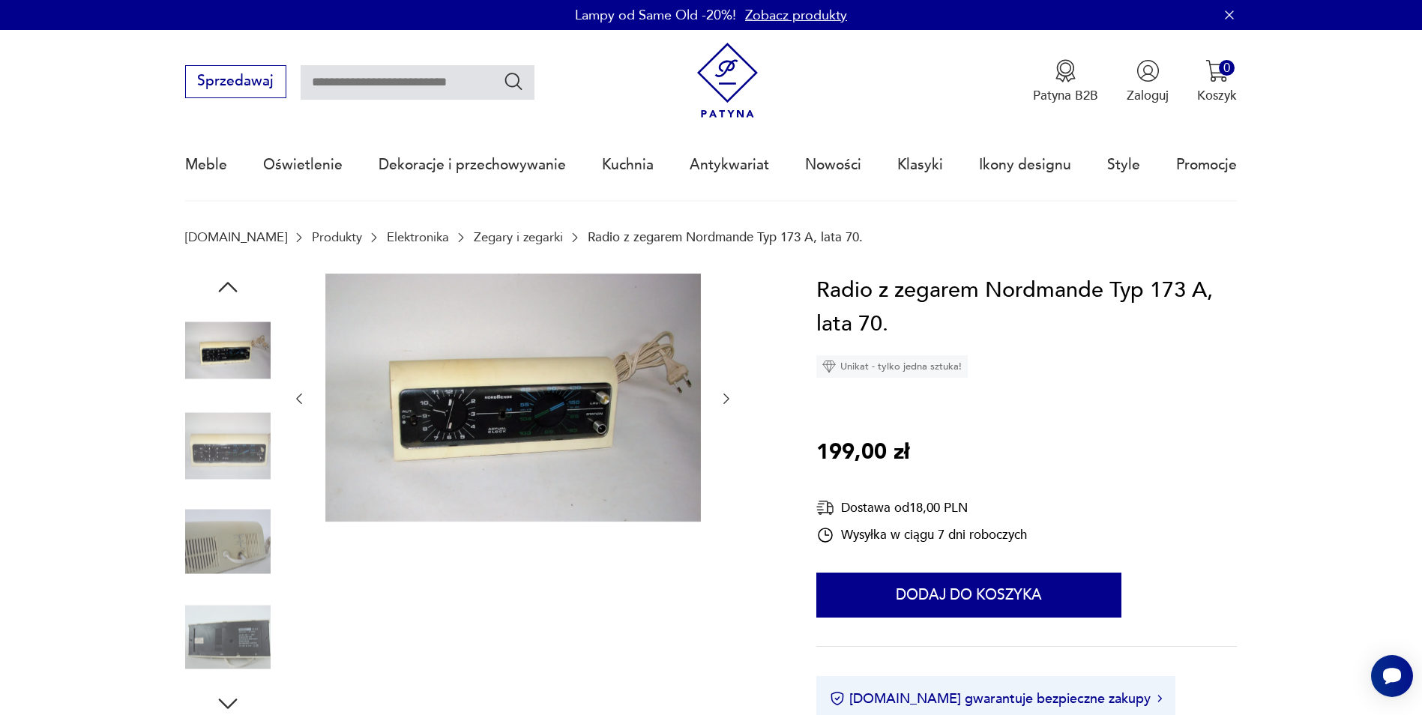
click at [241, 486] on img at bounding box center [227, 445] width 85 height 85
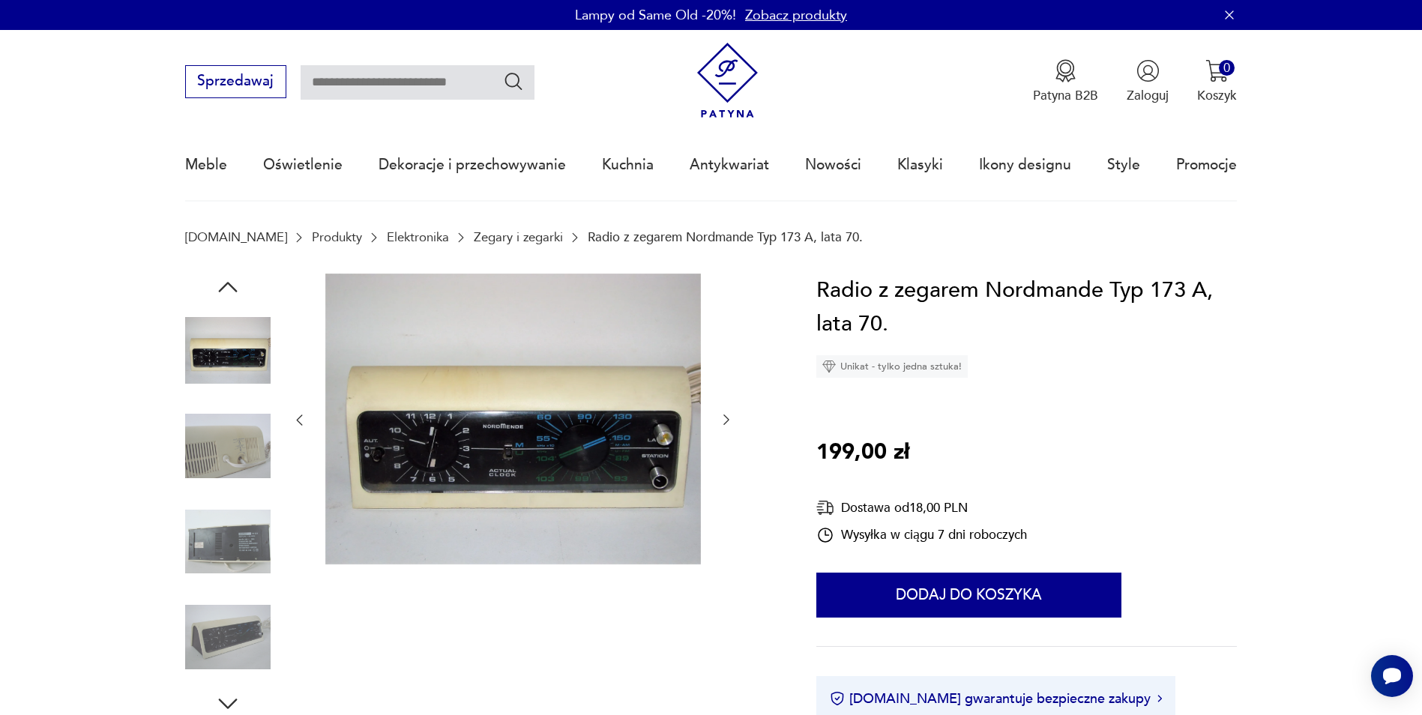
click at [241, 486] on img at bounding box center [227, 445] width 85 height 85
